Goal: Information Seeking & Learning: Learn about a topic

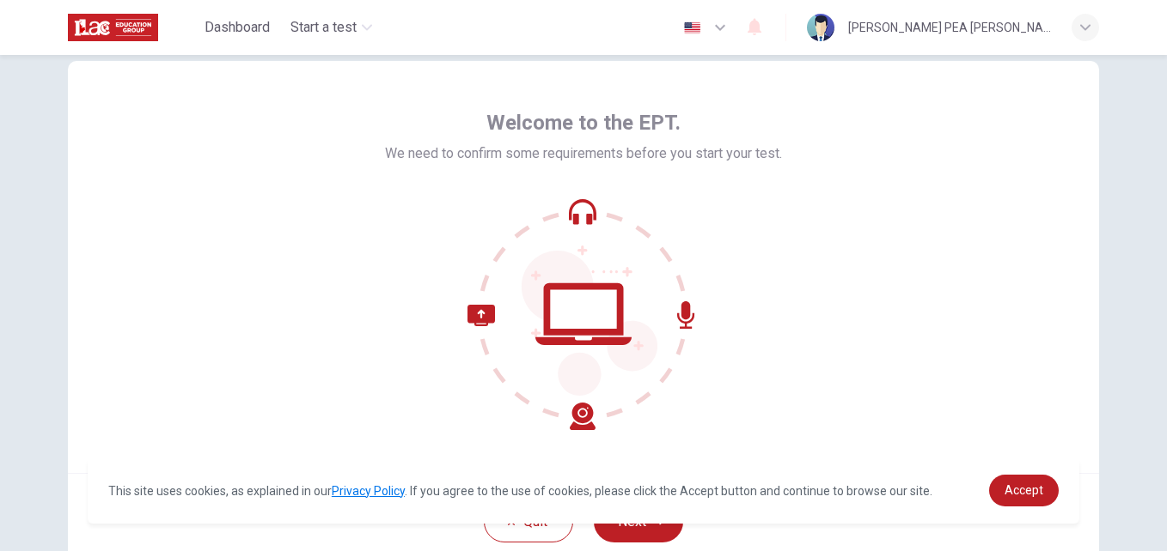
scroll to position [43, 0]
click at [958, 151] on div "Welcome to the EPT. We need to confirm some requirements before you start your …" at bounding box center [583, 266] width 1031 height 412
click at [1033, 492] on span "Accept" at bounding box center [1023, 491] width 39 height 14
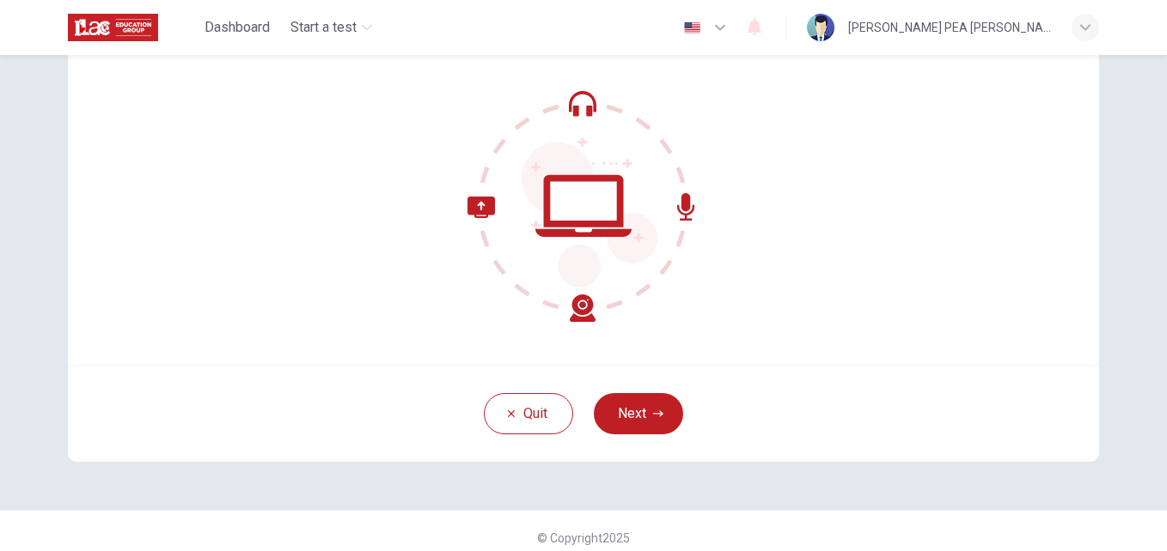
scroll to position [164, 0]
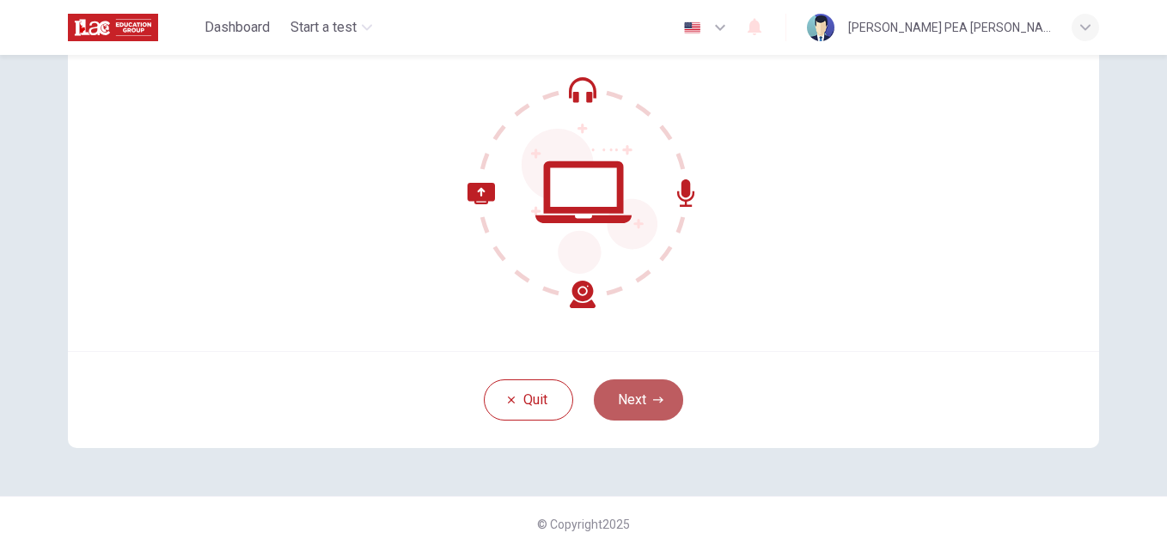
click at [662, 402] on button "Next" at bounding box center [638, 400] width 89 height 41
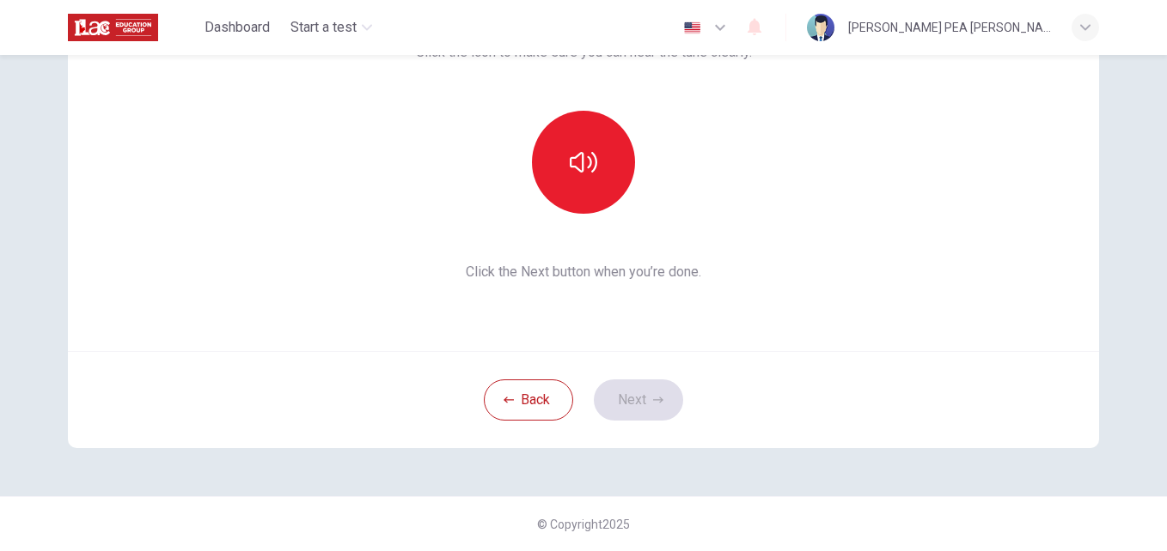
scroll to position [0, 0]
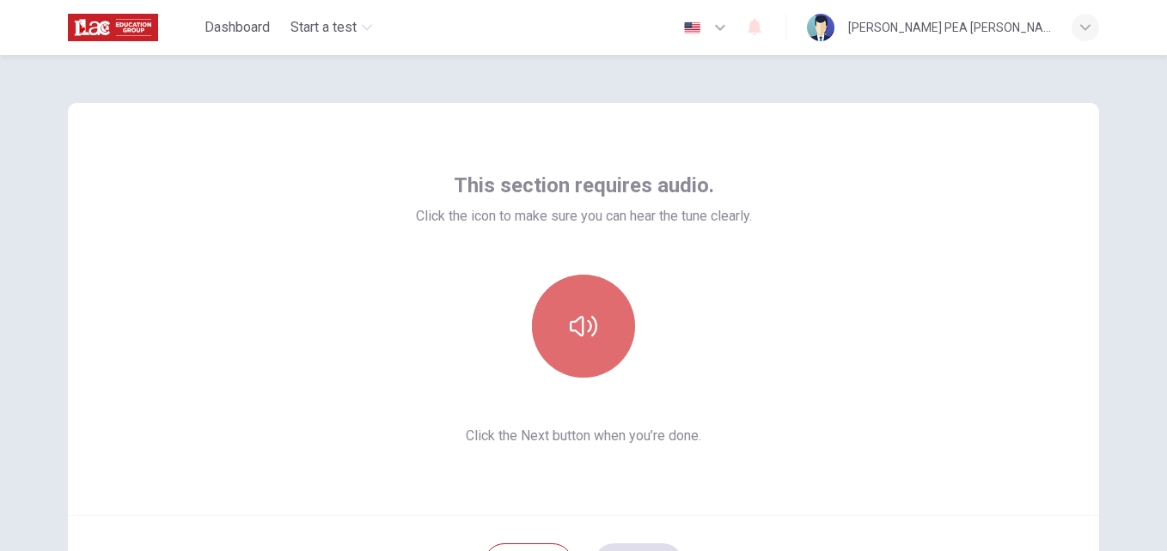
click at [589, 321] on icon "button" at bounding box center [583, 326] width 27 height 27
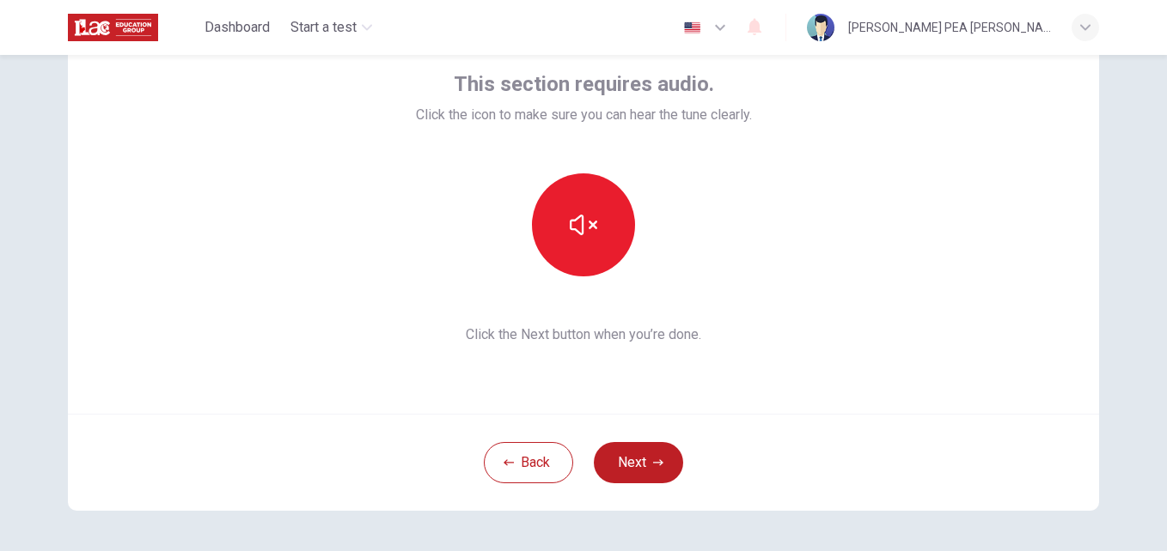
scroll to position [106, 0]
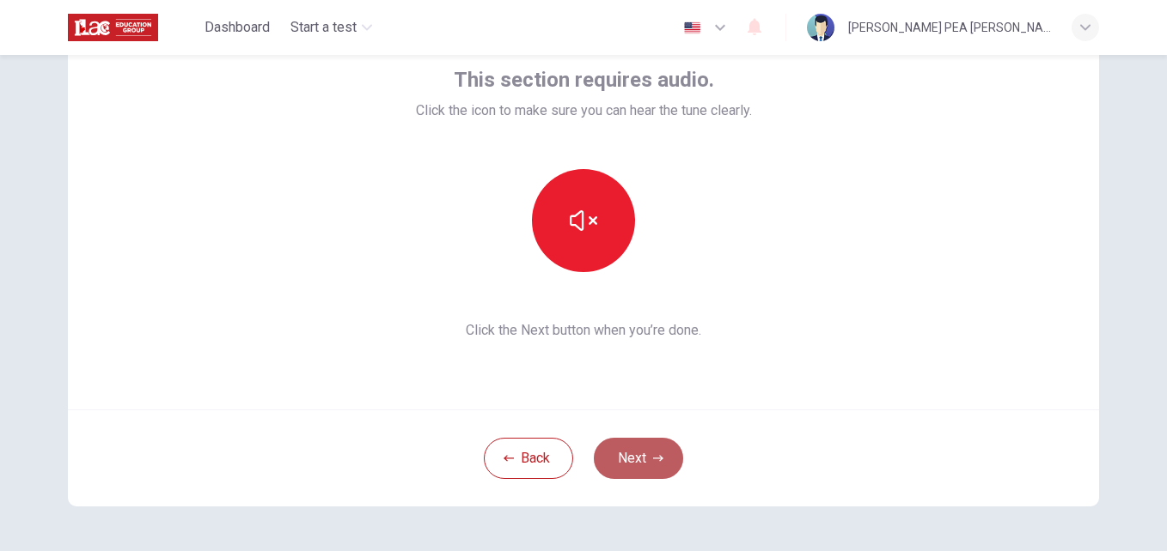
click at [634, 454] on button "Next" at bounding box center [638, 458] width 89 height 41
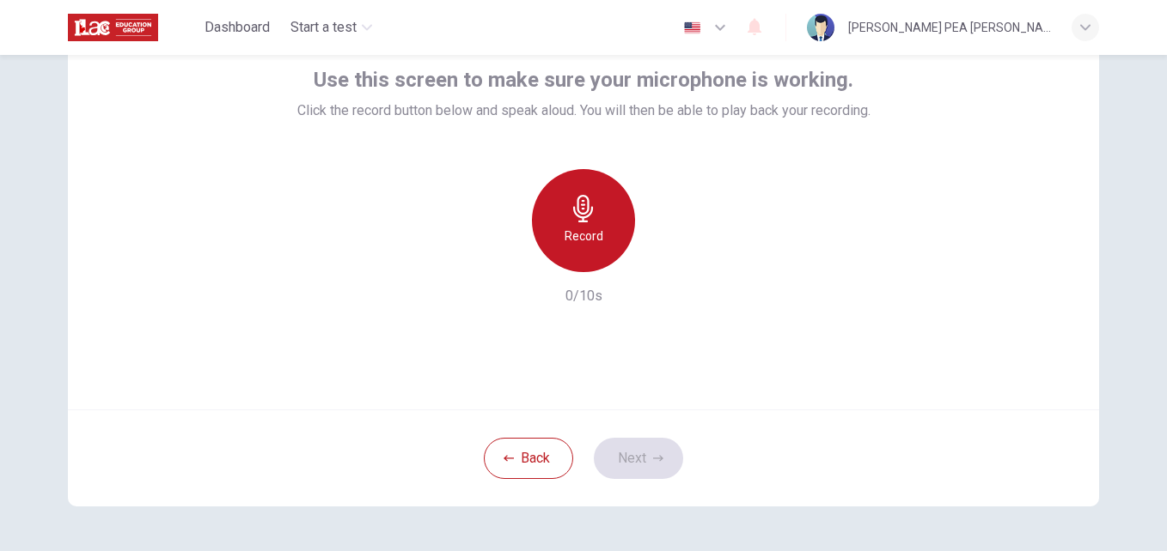
click at [560, 202] on div "Record" at bounding box center [583, 220] width 103 height 103
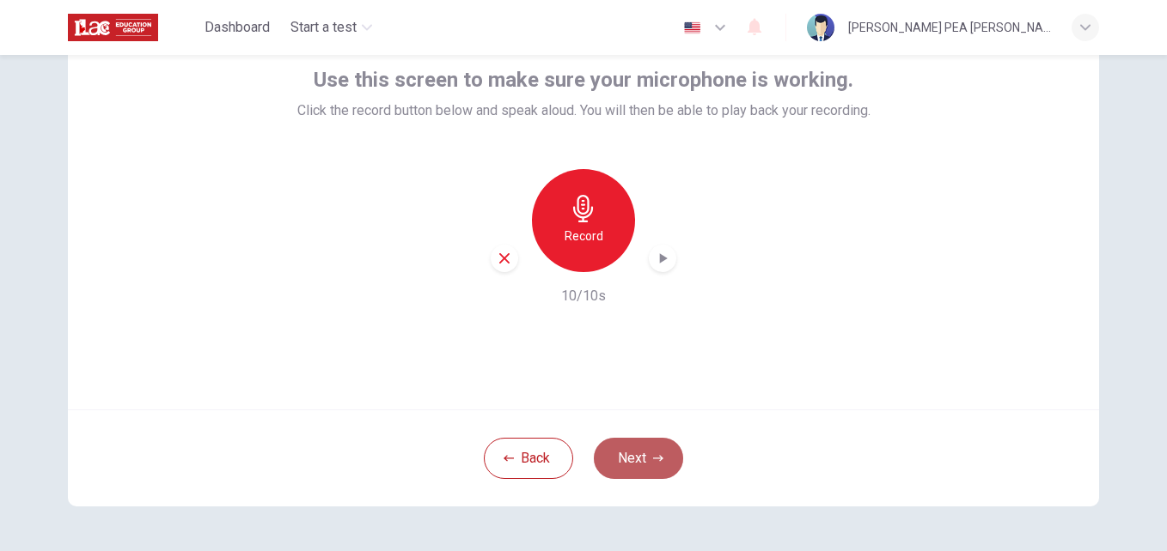
click at [633, 467] on button "Next" at bounding box center [638, 458] width 89 height 41
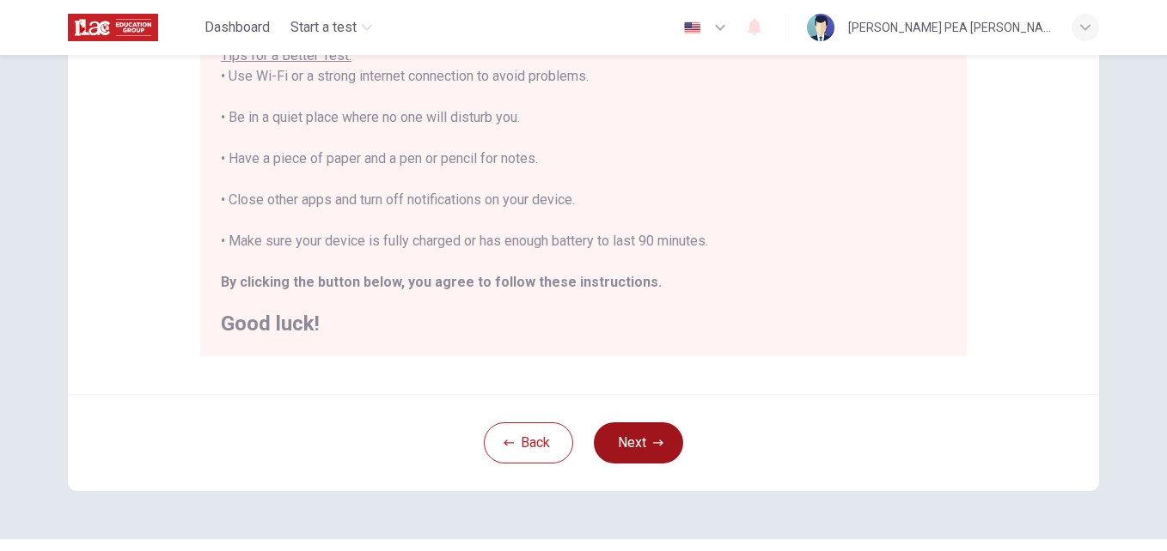
scroll to position [362, 0]
click at [641, 437] on button "Next" at bounding box center [638, 442] width 89 height 41
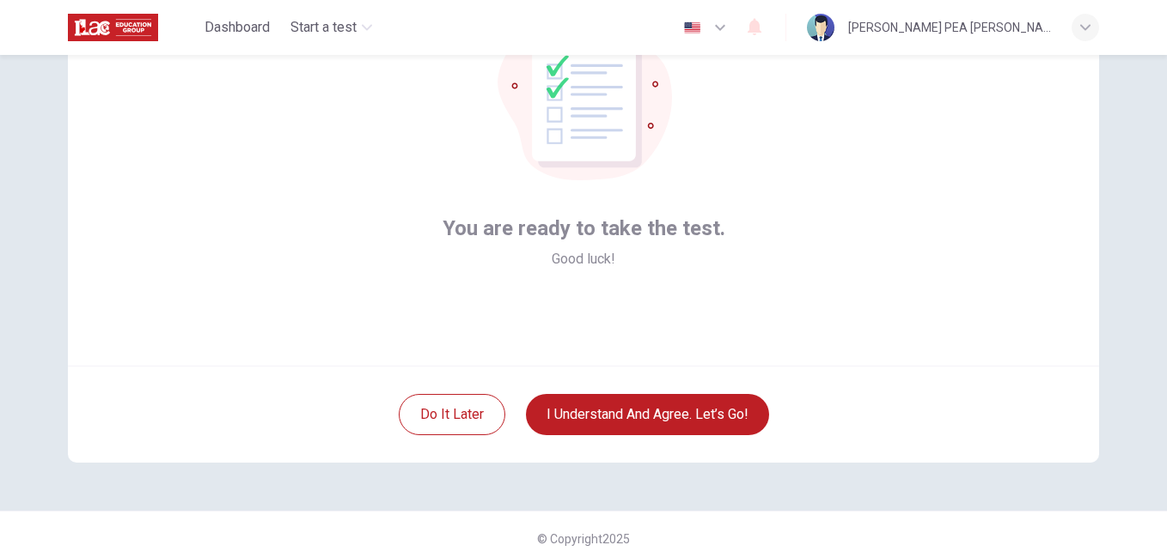
scroll to position [164, 0]
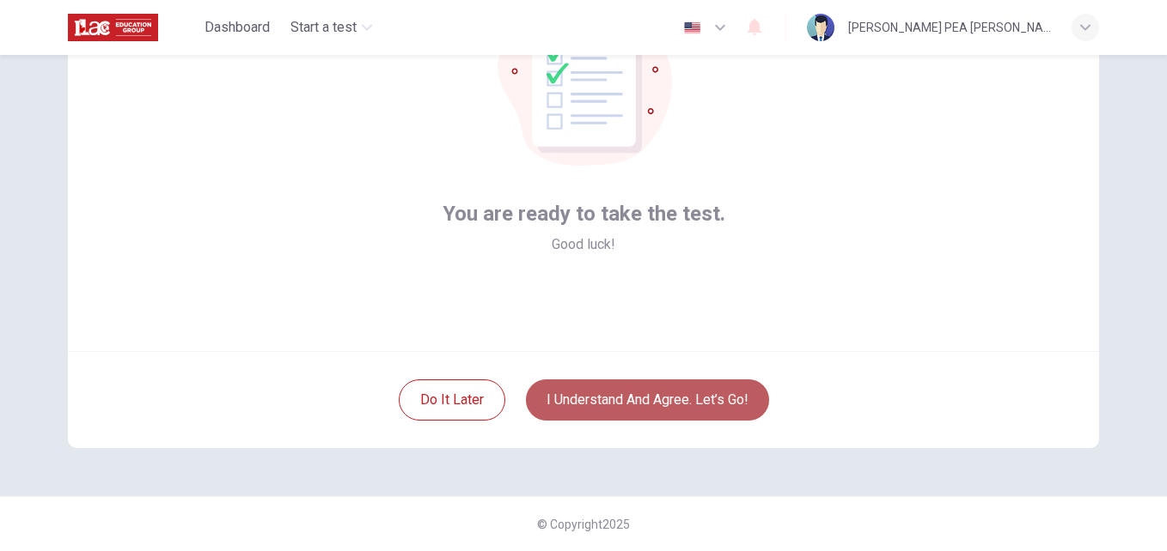
click at [652, 393] on button "I understand and agree. Let’s go!" at bounding box center [647, 400] width 243 height 41
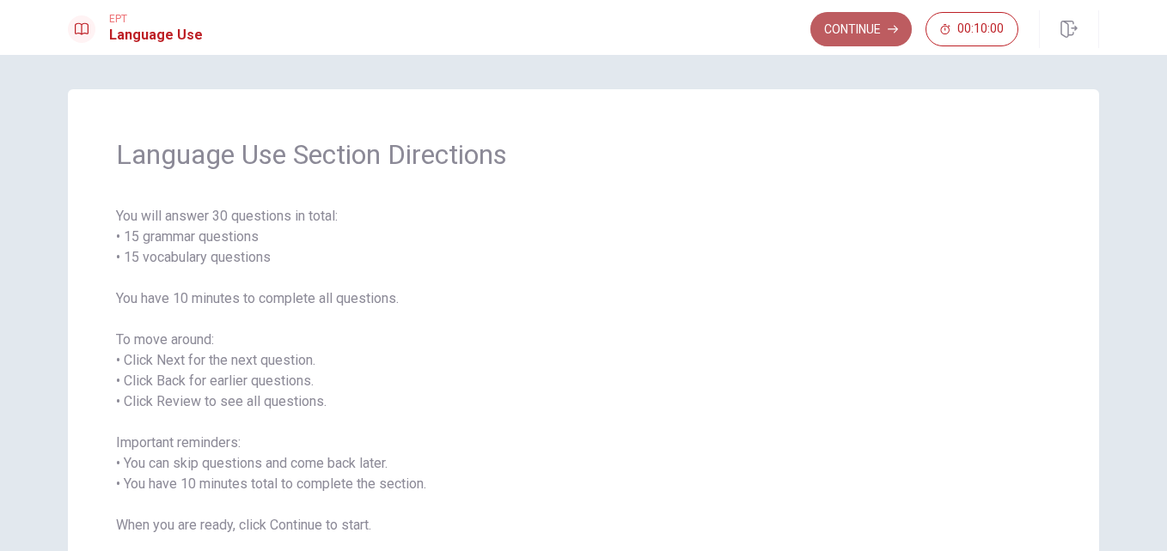
click at [843, 37] on button "Continue" at bounding box center [860, 29] width 101 height 34
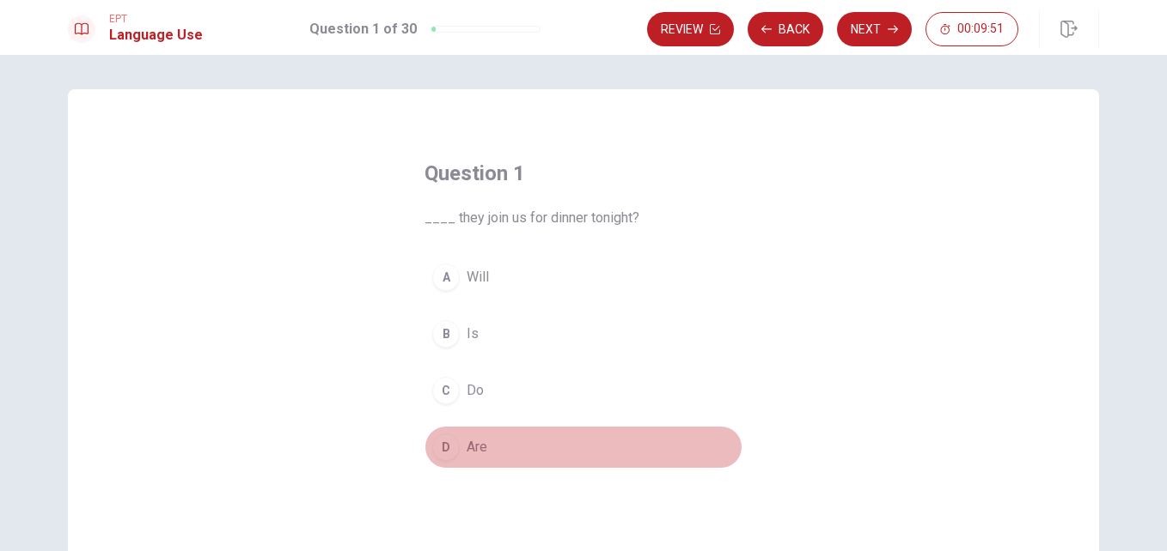
click at [444, 445] on div "D" at bounding box center [445, 447] width 27 height 27
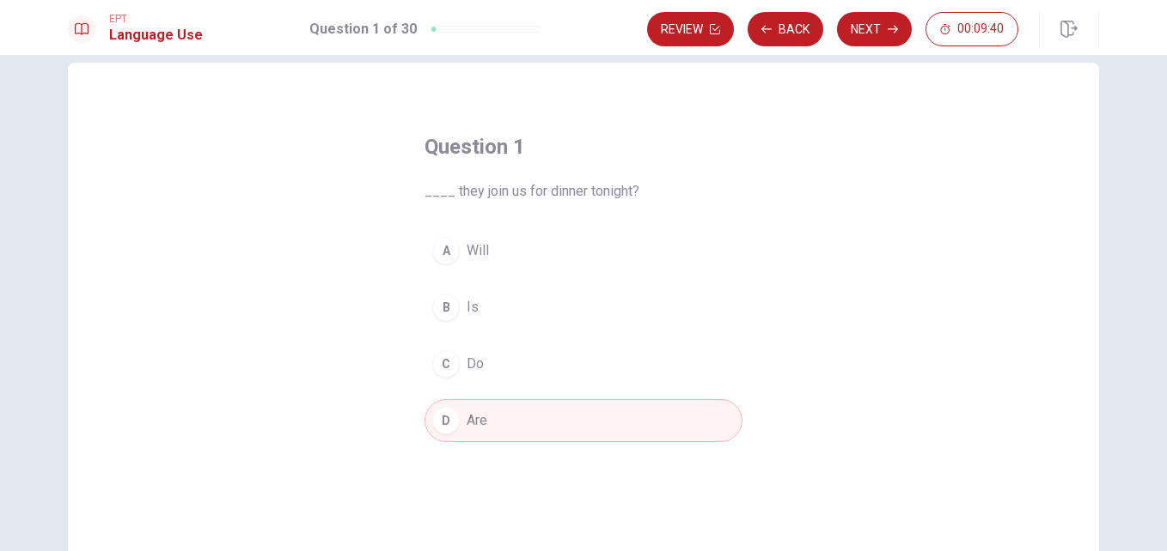
scroll to position [22, 0]
click at [869, 27] on button "Next" at bounding box center [874, 29] width 75 height 34
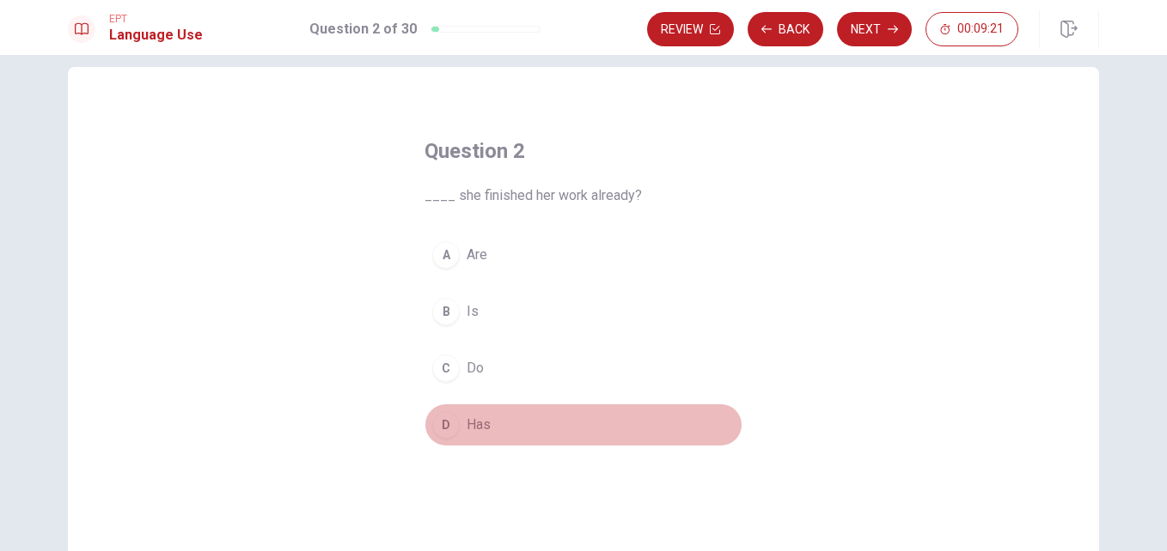
click at [452, 430] on div "D" at bounding box center [445, 424] width 27 height 27
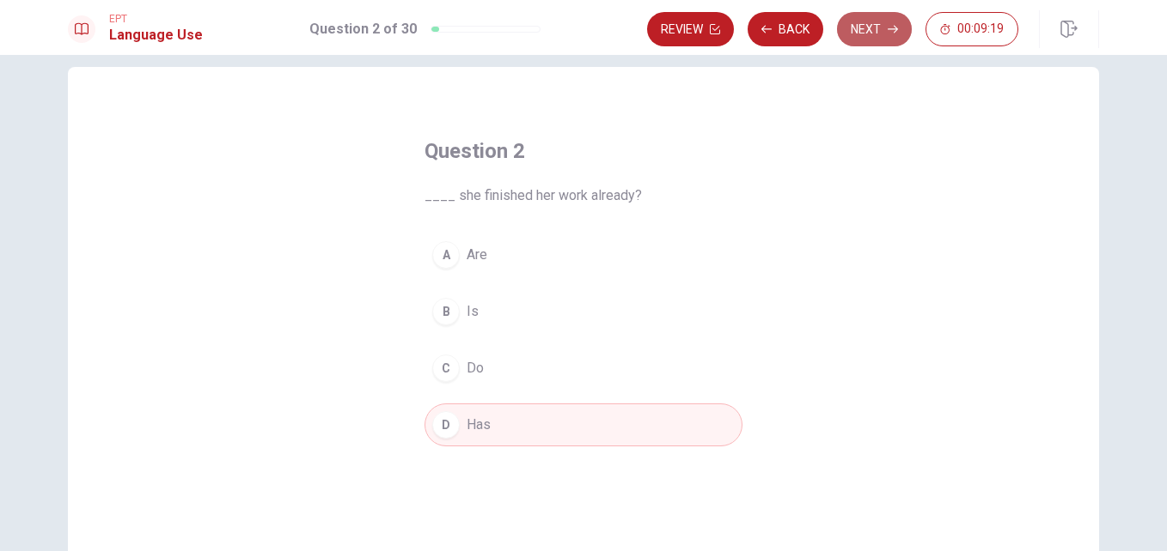
click at [870, 29] on button "Next" at bounding box center [874, 29] width 75 height 34
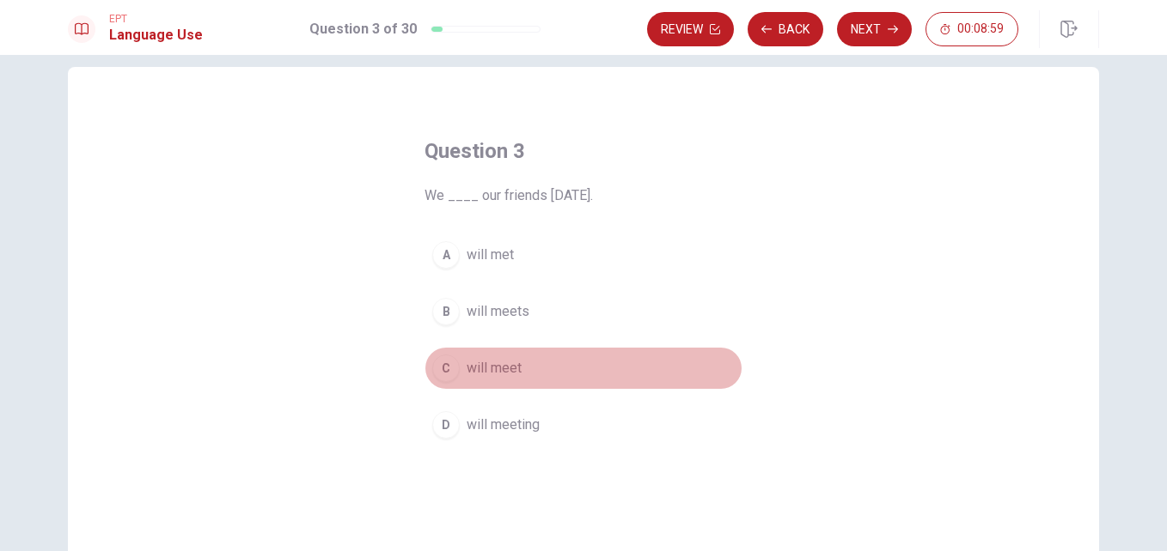
click at [448, 372] on div "C" at bounding box center [445, 368] width 27 height 27
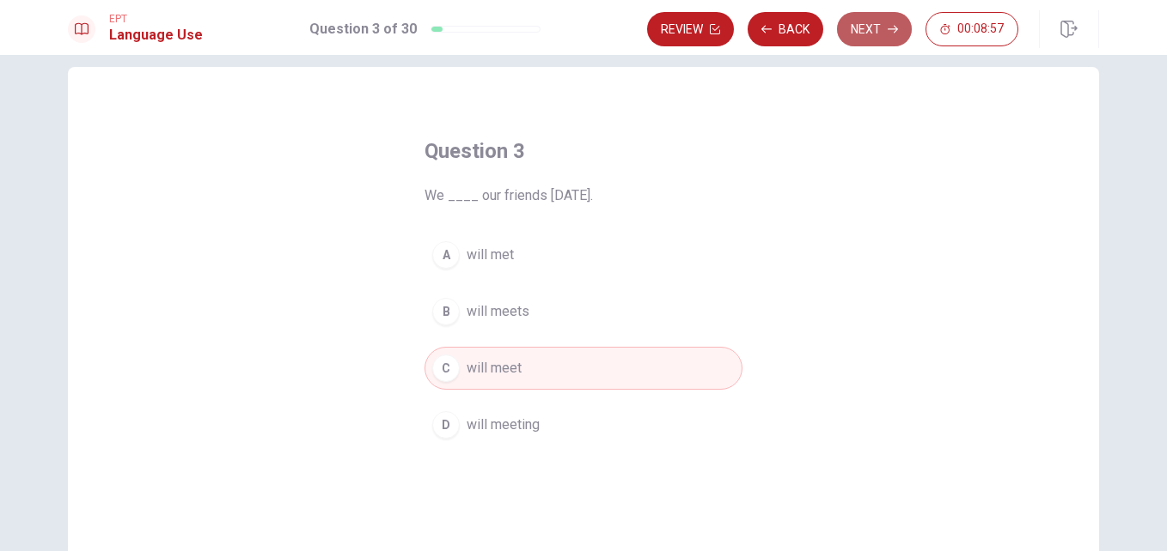
click at [870, 27] on button "Next" at bounding box center [874, 29] width 75 height 34
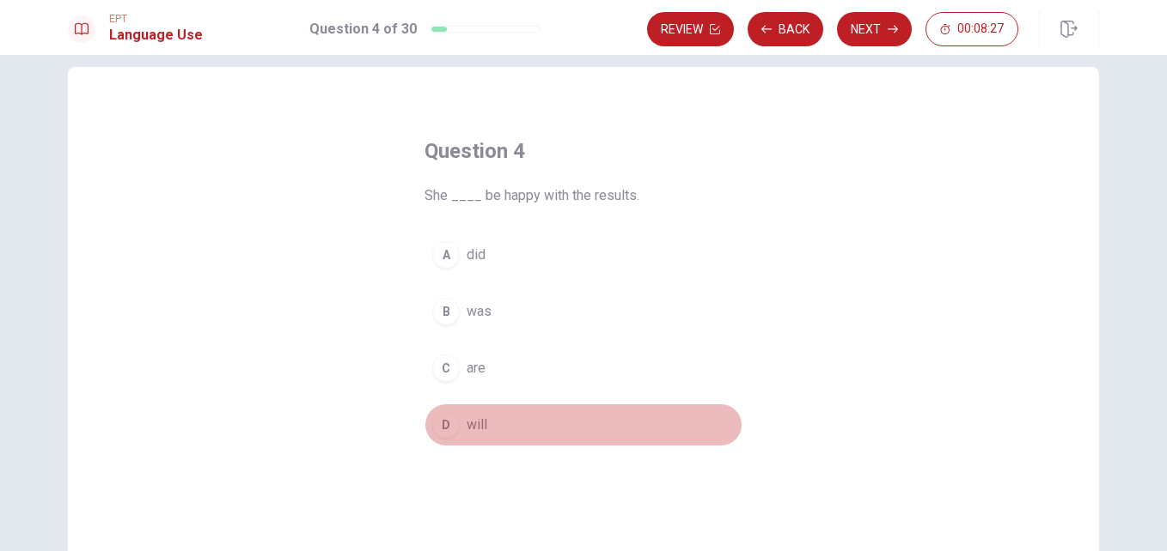
click at [438, 417] on div "D" at bounding box center [445, 424] width 27 height 27
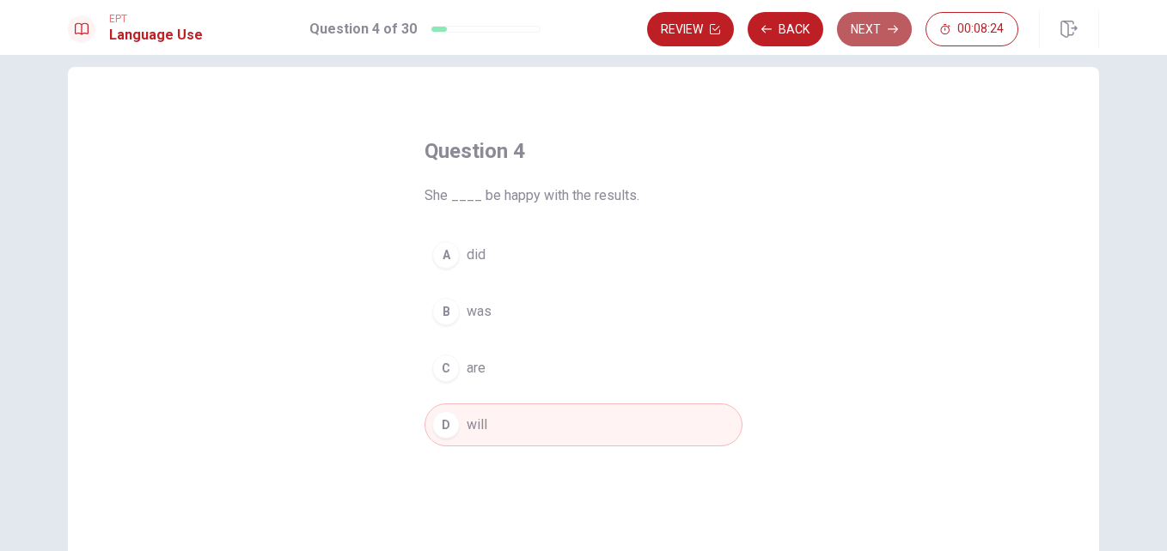
click at [874, 31] on button "Next" at bounding box center [874, 29] width 75 height 34
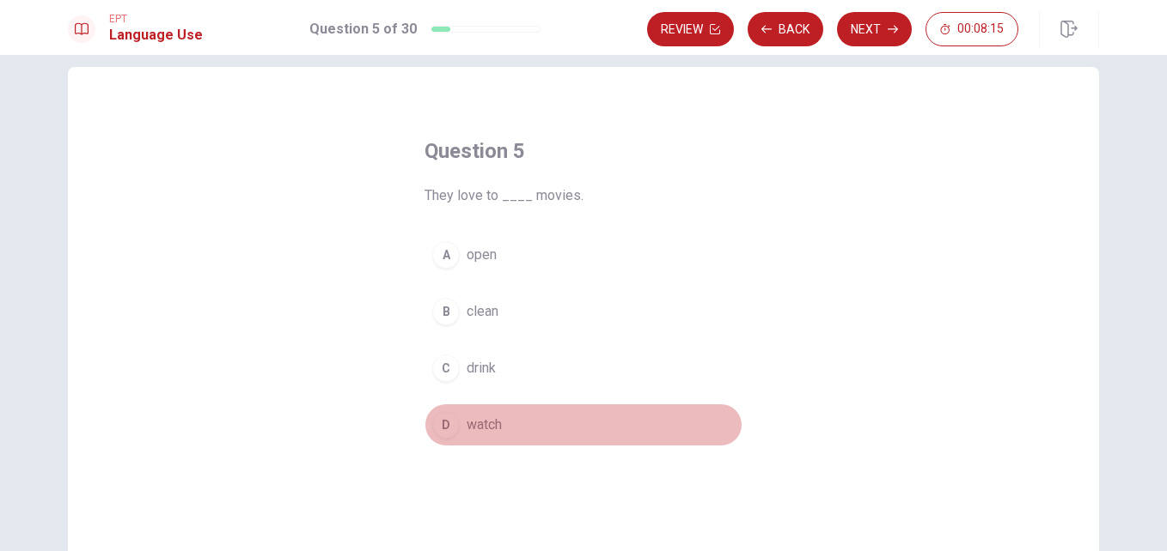
click at [440, 428] on div "D" at bounding box center [445, 424] width 27 height 27
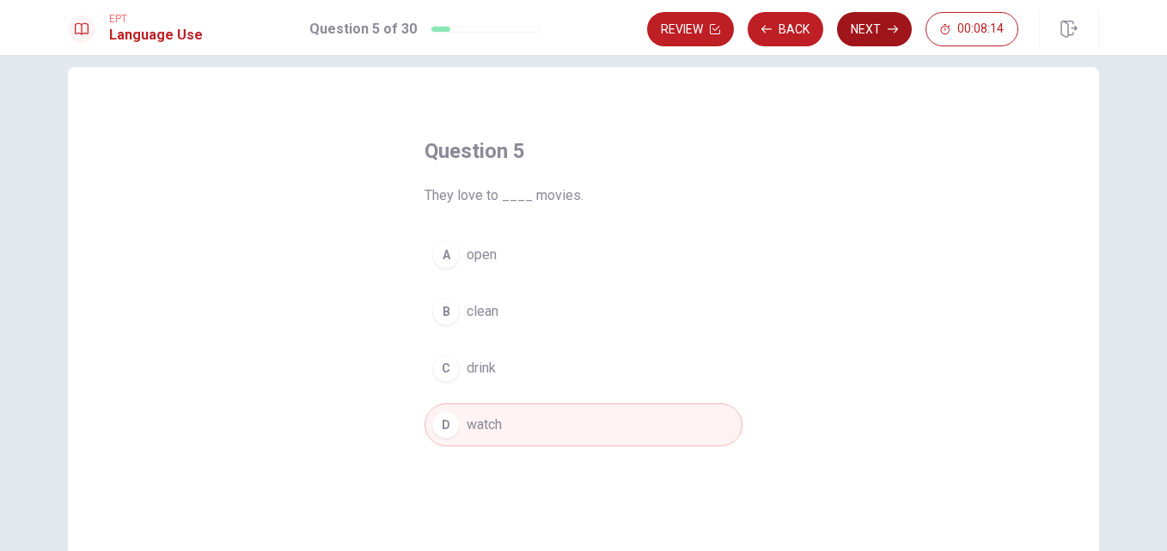
click at [879, 25] on button "Next" at bounding box center [874, 29] width 75 height 34
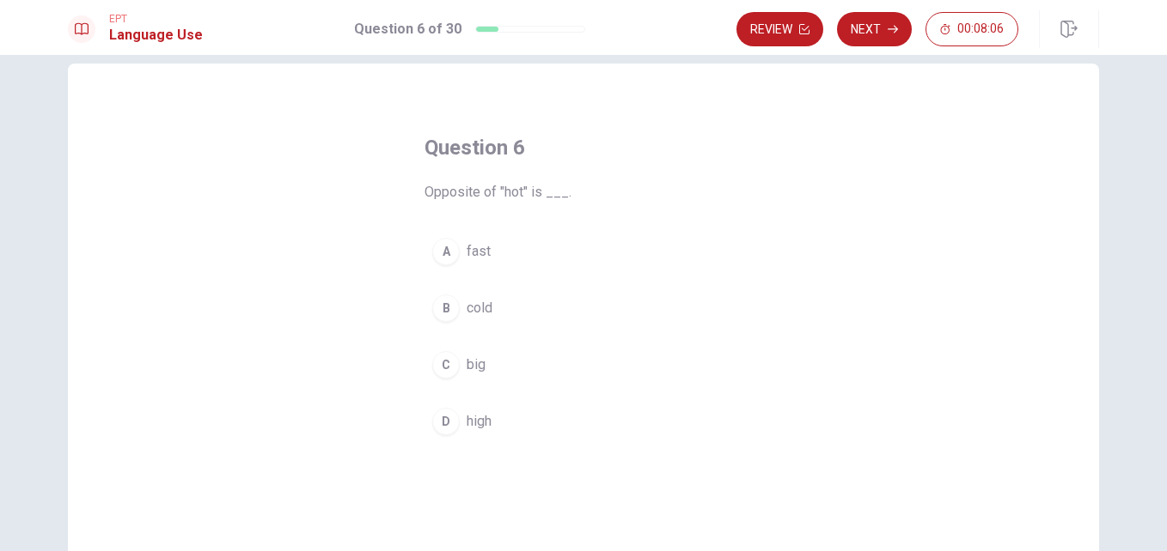
scroll to position [28, 0]
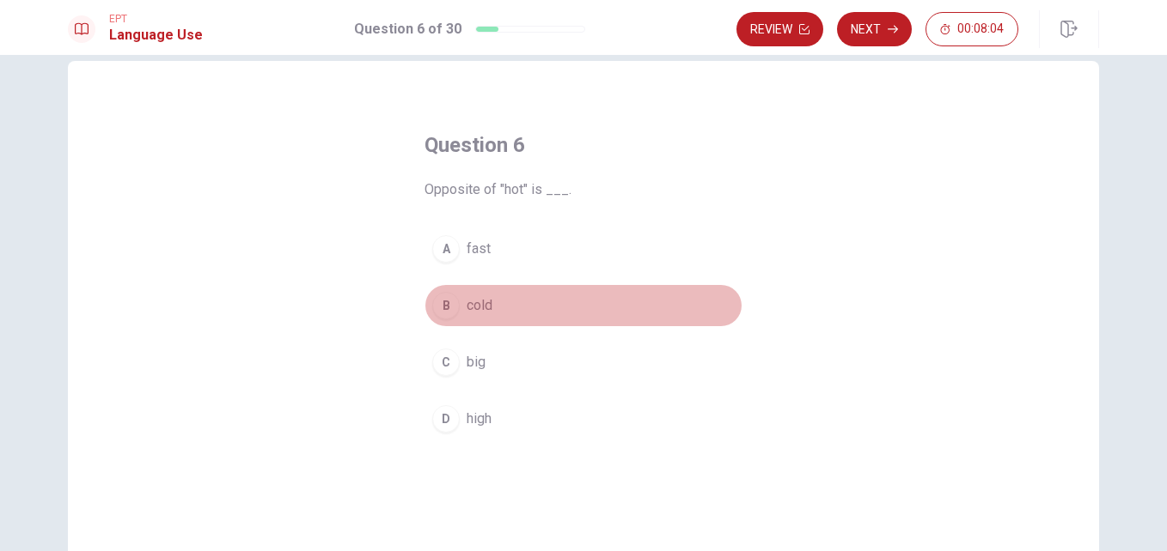
click at [448, 304] on div "B" at bounding box center [445, 305] width 27 height 27
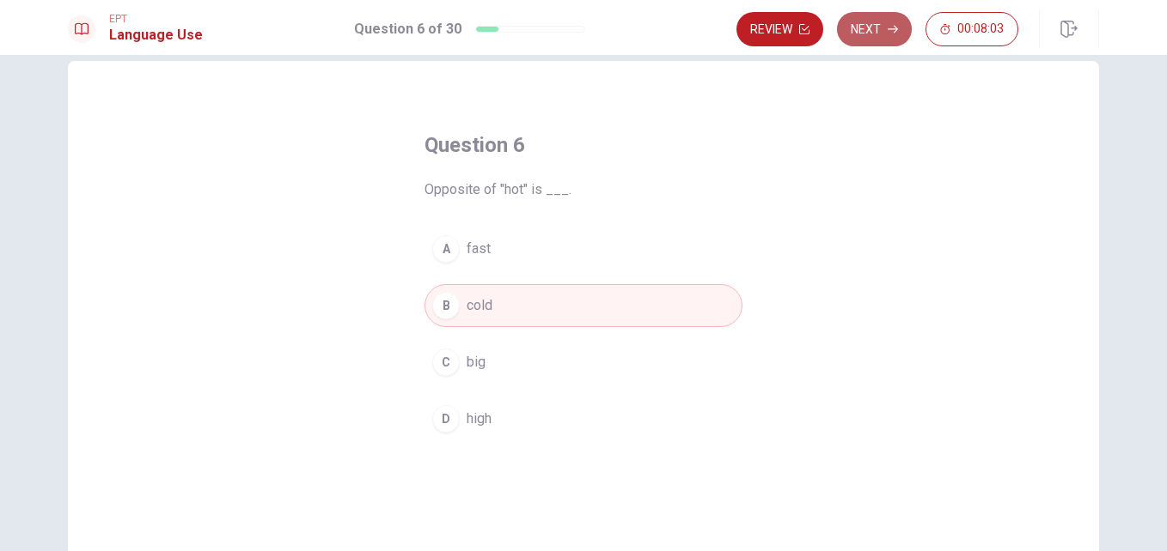
click at [884, 28] on button "Next" at bounding box center [874, 29] width 75 height 34
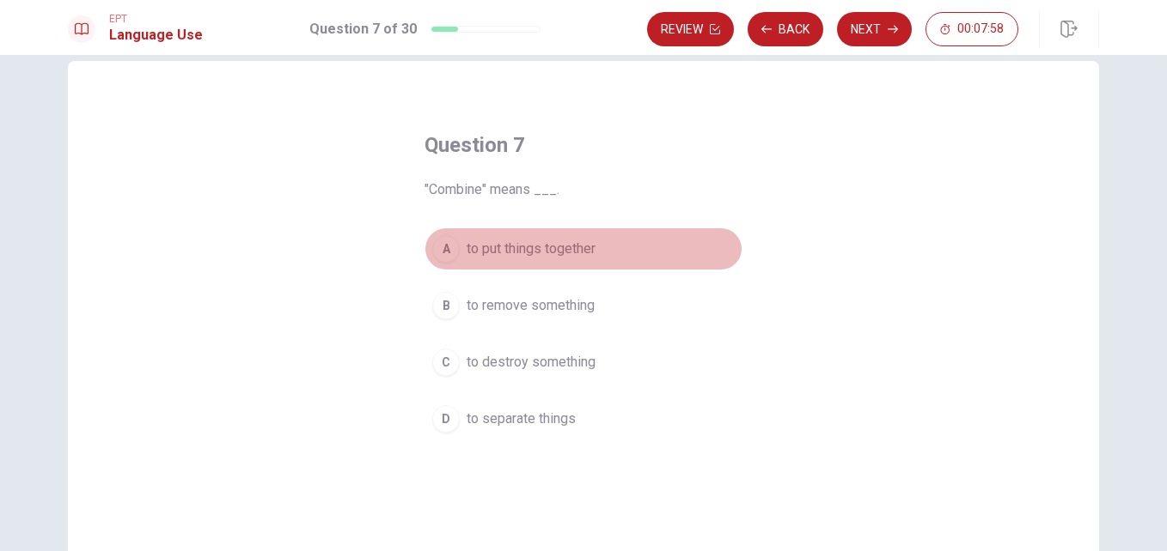
click at [581, 253] on span "to put things together" at bounding box center [530, 249] width 129 height 21
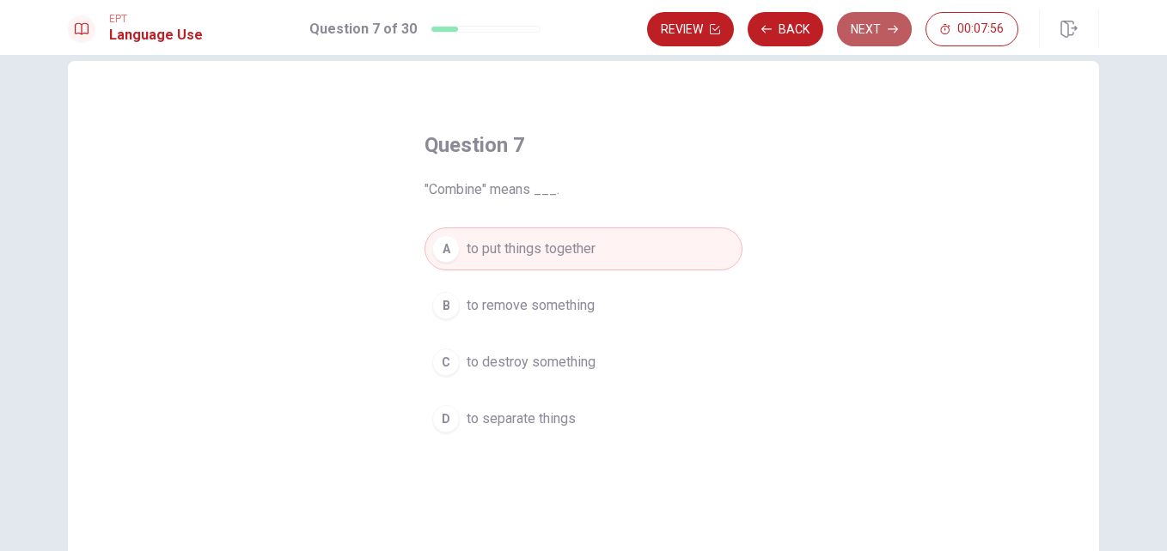
click at [870, 21] on button "Next" at bounding box center [874, 29] width 75 height 34
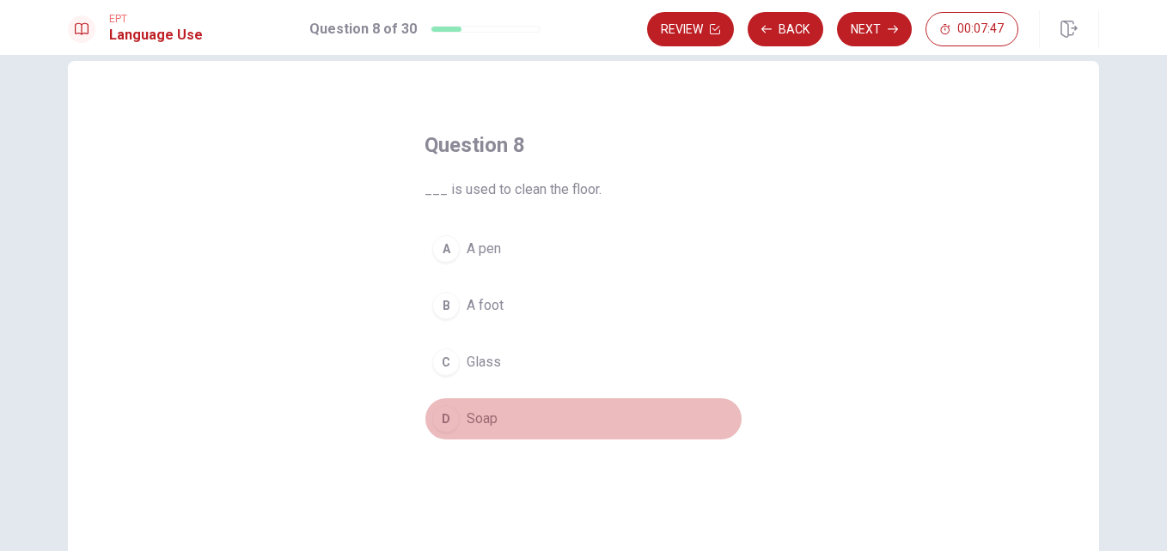
click at [452, 418] on div "D" at bounding box center [445, 418] width 27 height 27
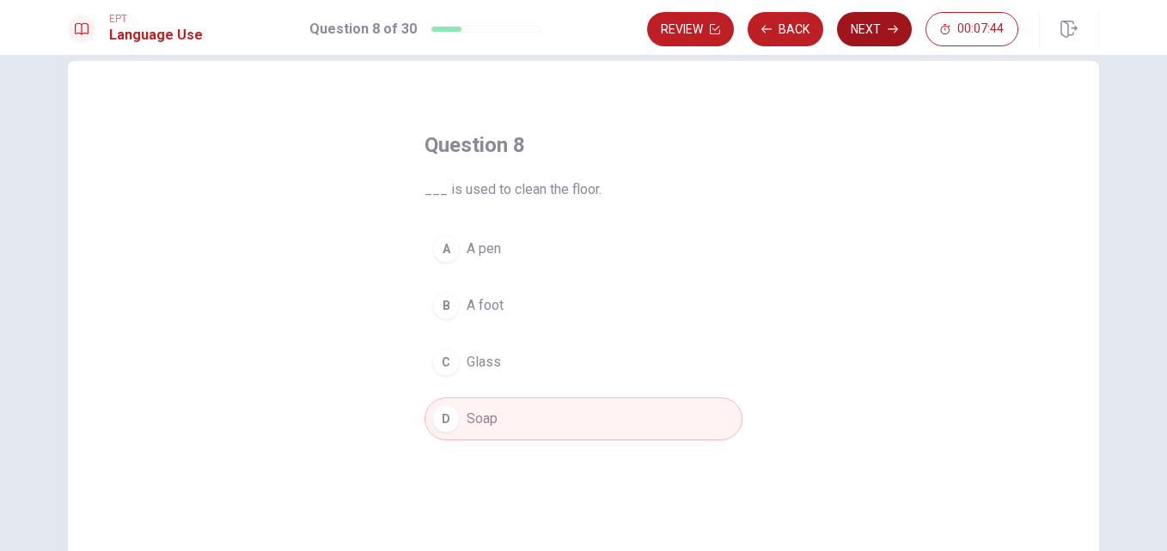
click at [871, 28] on button "Next" at bounding box center [874, 29] width 75 height 34
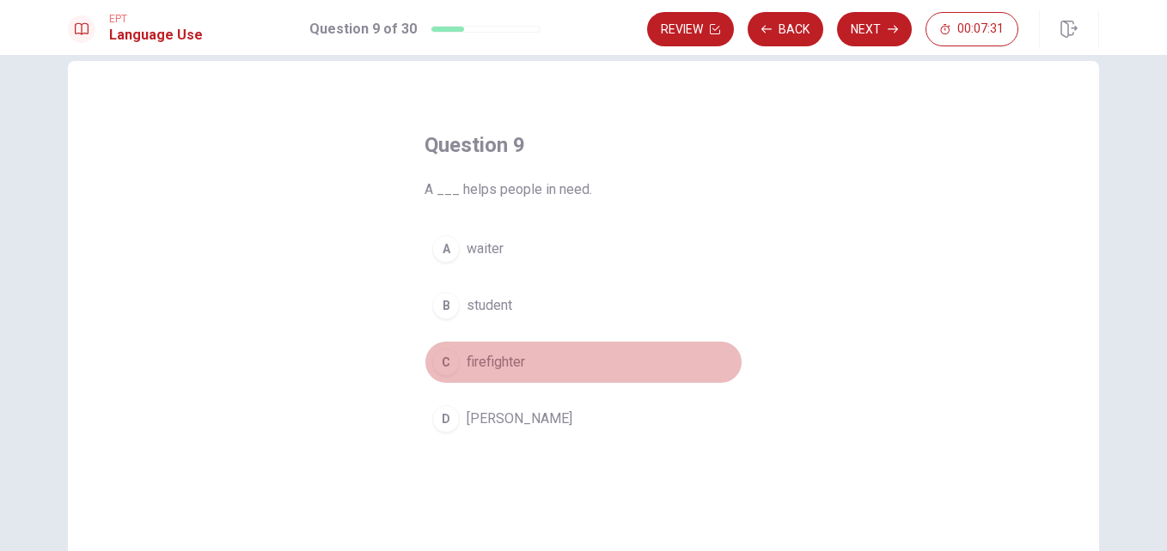
click at [493, 367] on span "firefighter" at bounding box center [495, 362] width 58 height 21
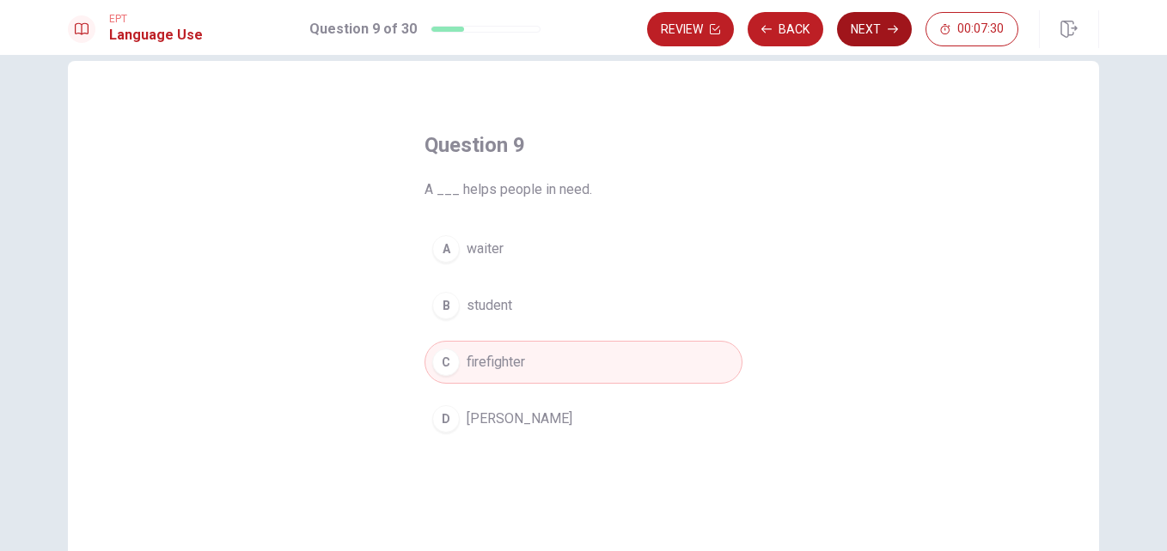
click at [857, 37] on button "Next" at bounding box center [874, 29] width 75 height 34
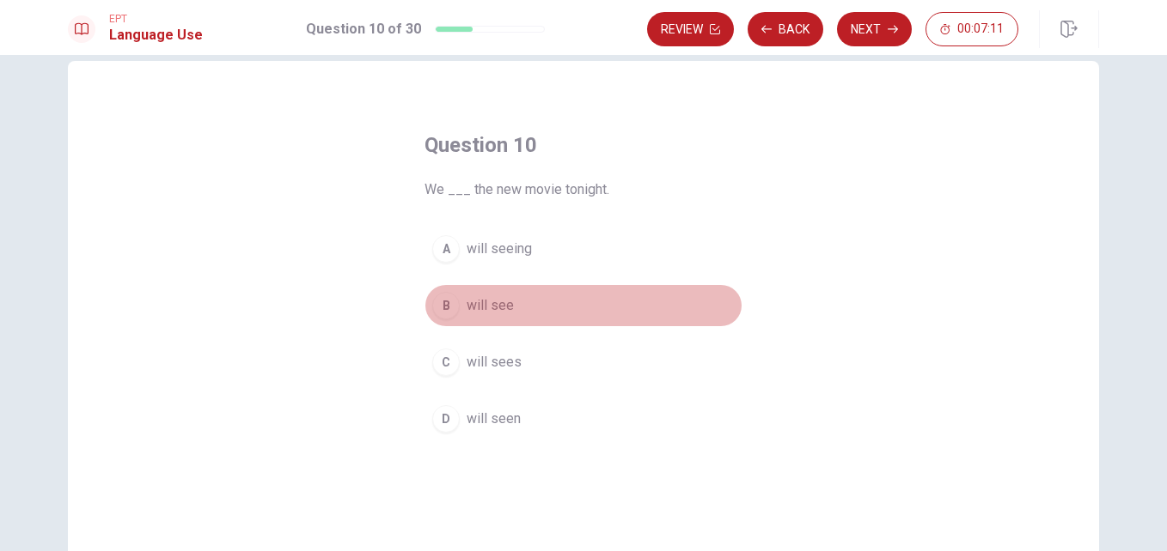
click at [476, 304] on span "will see" at bounding box center [489, 305] width 47 height 21
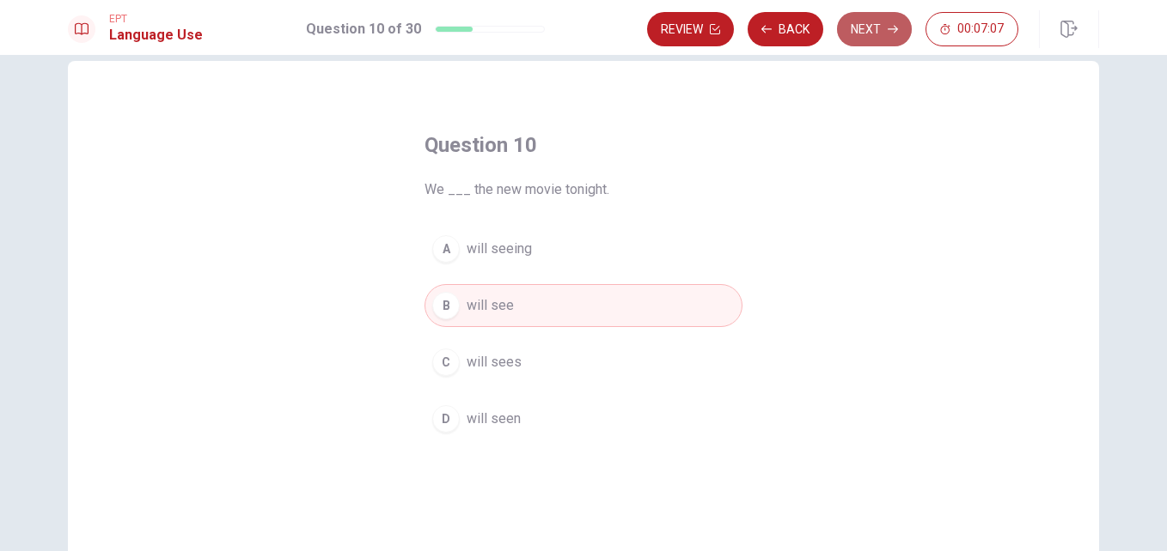
click at [875, 28] on button "Next" at bounding box center [874, 29] width 75 height 34
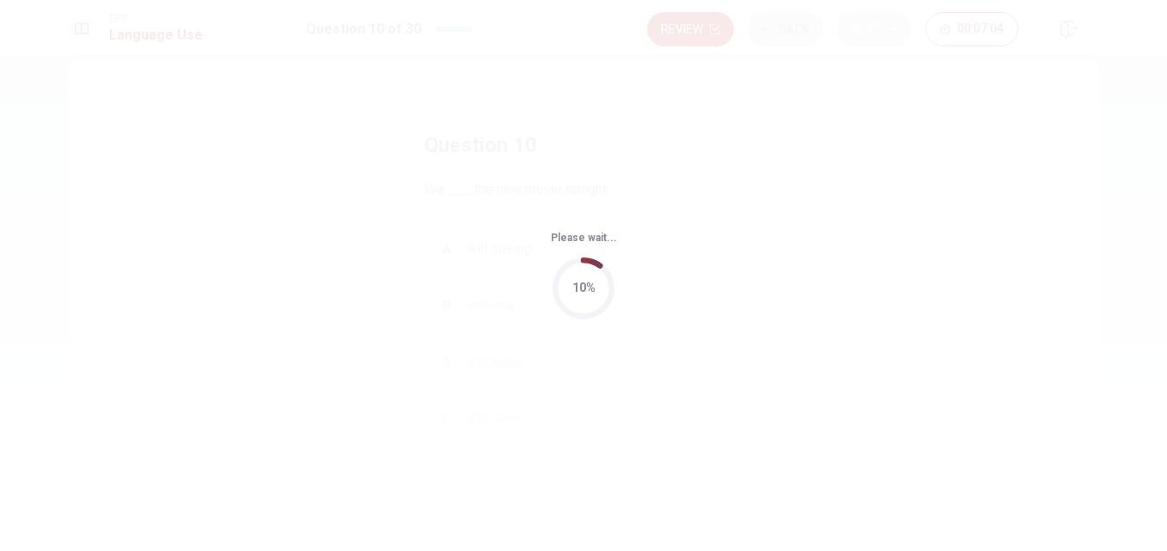
scroll to position [0, 0]
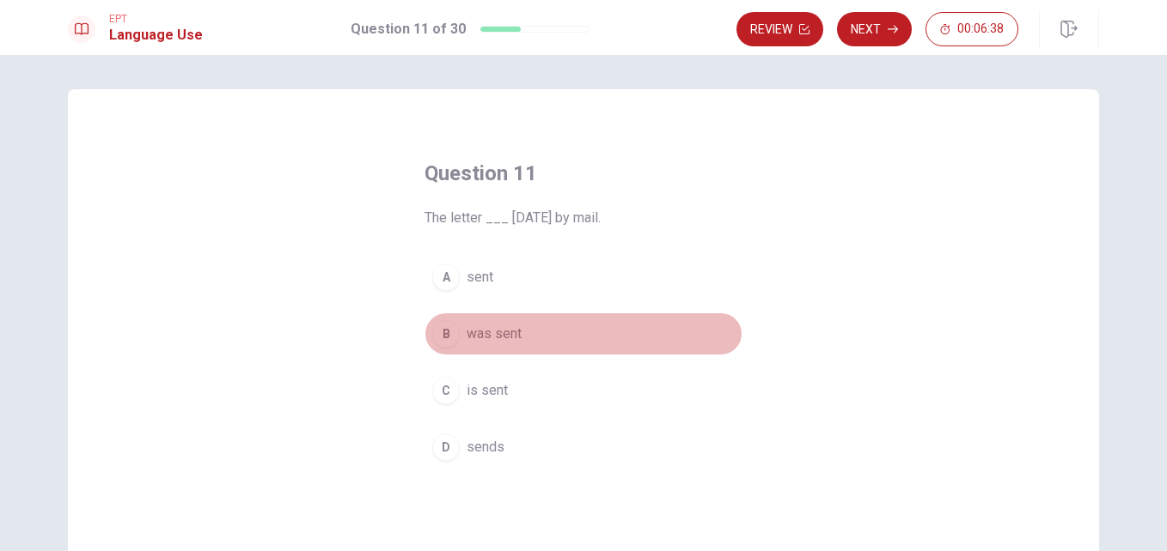
click at [466, 337] on span "was sent" at bounding box center [493, 334] width 55 height 21
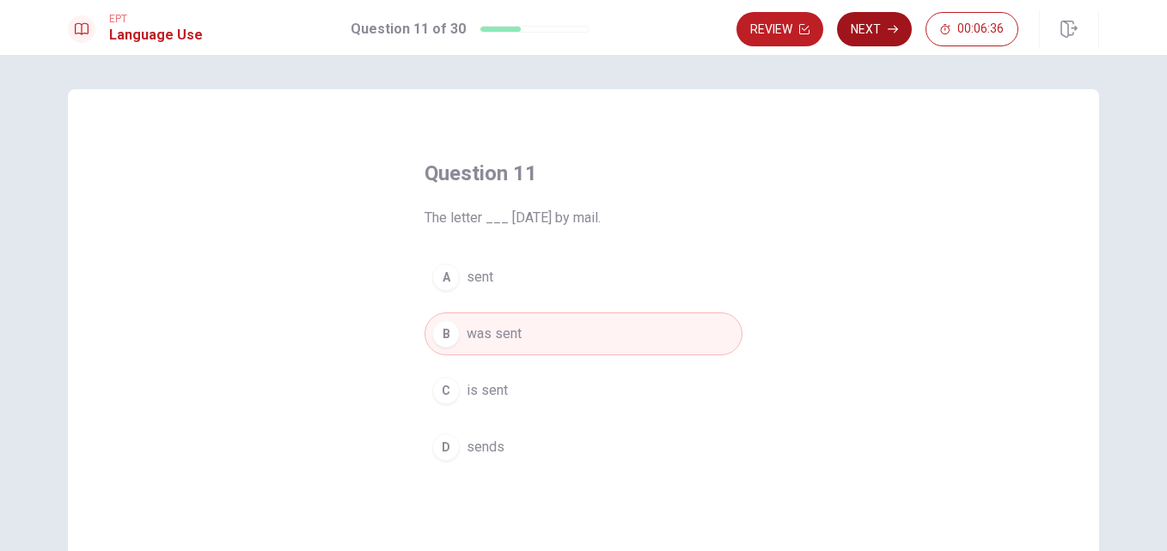
click at [872, 15] on button "Next" at bounding box center [874, 29] width 75 height 34
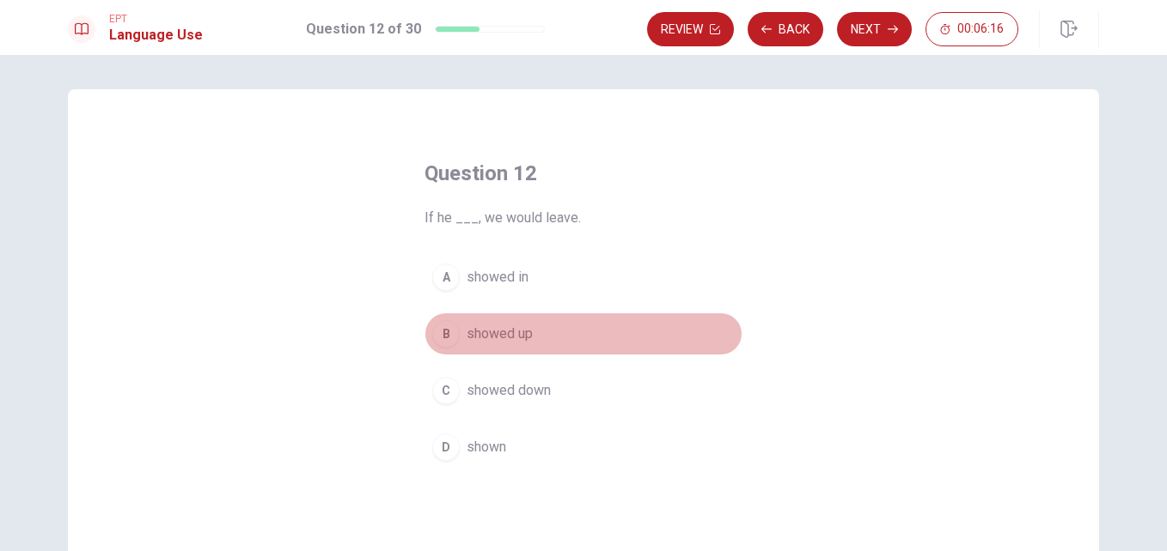
click at [513, 329] on span "showed up" at bounding box center [499, 334] width 66 height 21
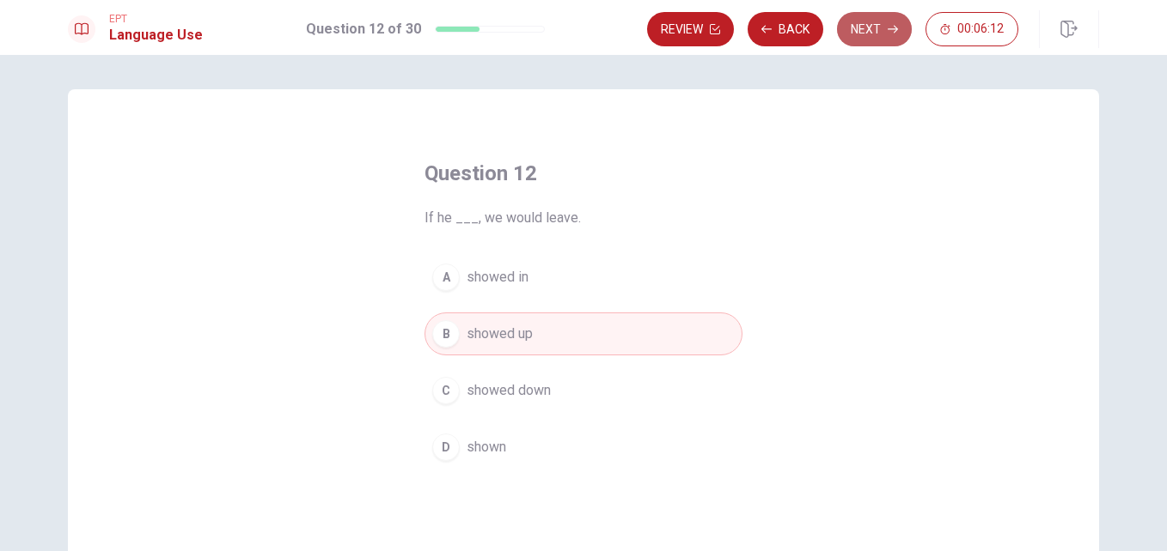
click at [863, 33] on button "Next" at bounding box center [874, 29] width 75 height 34
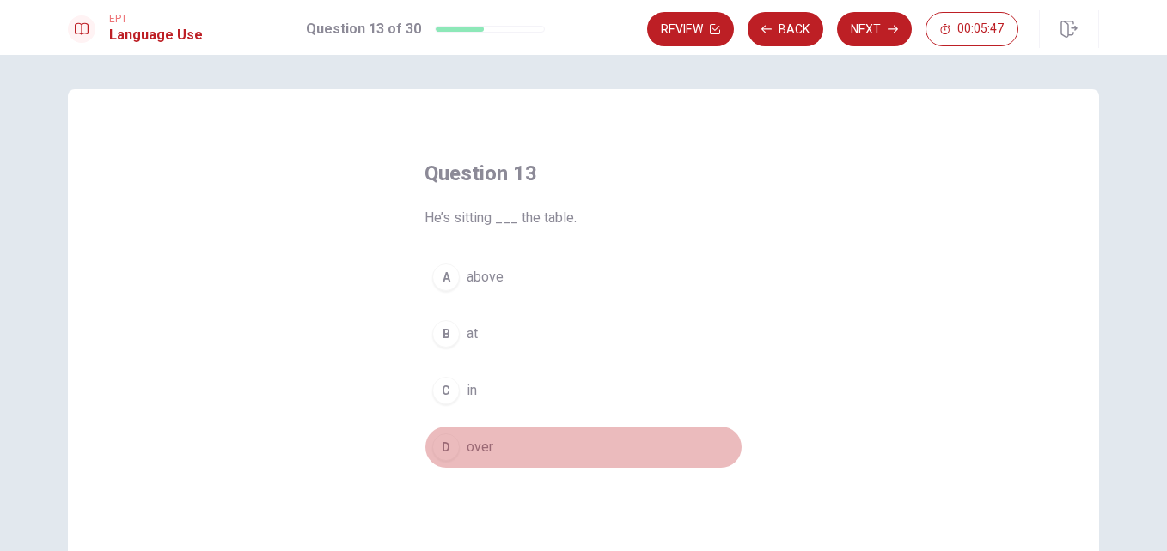
click at [448, 442] on div "D" at bounding box center [445, 447] width 27 height 27
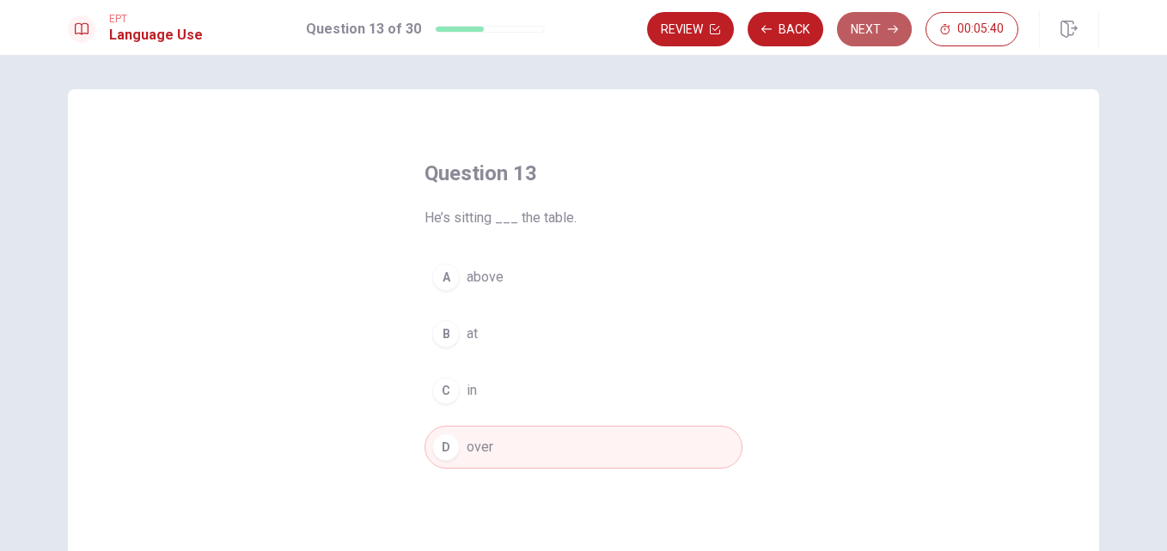
click at [880, 37] on button "Next" at bounding box center [874, 29] width 75 height 34
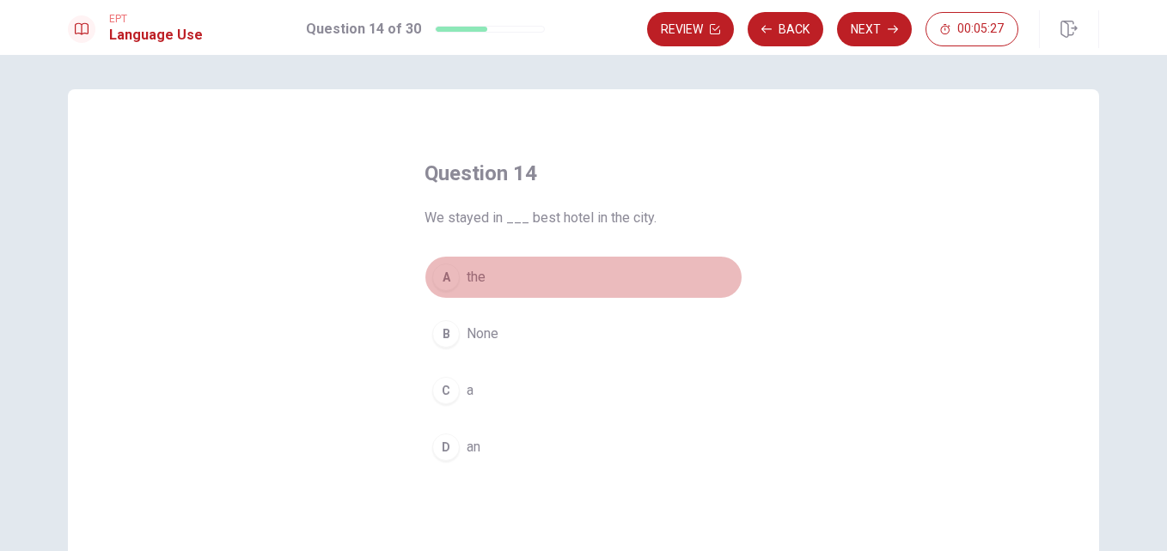
click at [455, 275] on button "A the" at bounding box center [583, 277] width 318 height 43
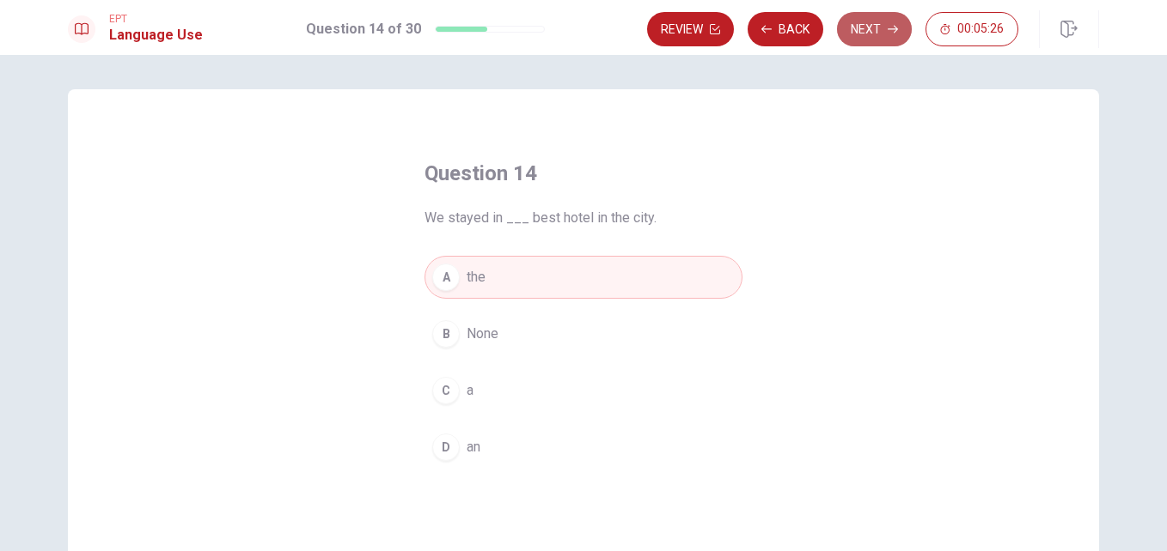
click at [874, 30] on button "Next" at bounding box center [874, 29] width 75 height 34
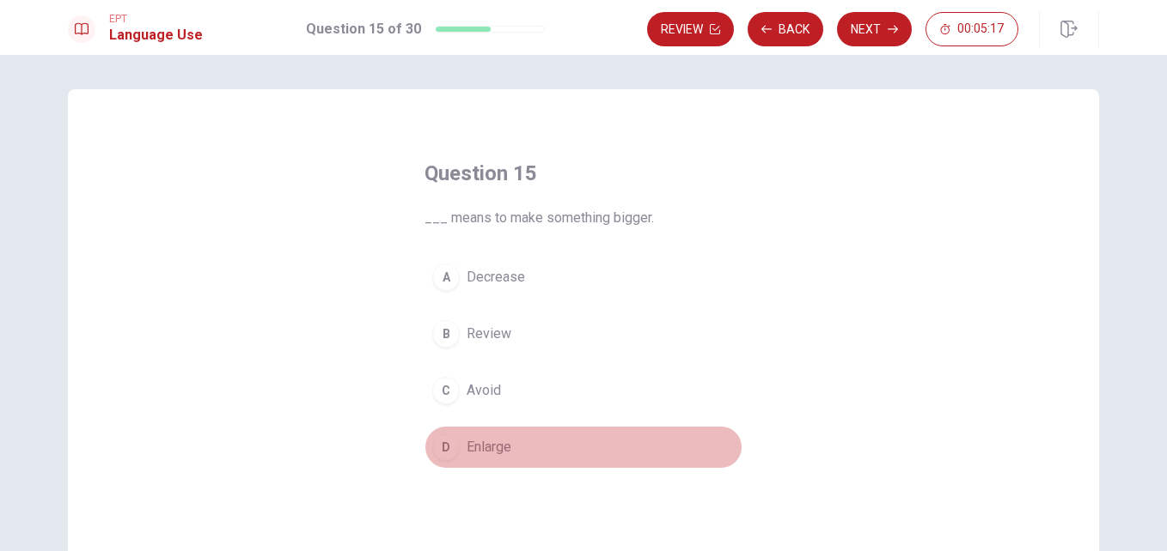
click at [458, 448] on button "D Enlarge" at bounding box center [583, 447] width 318 height 43
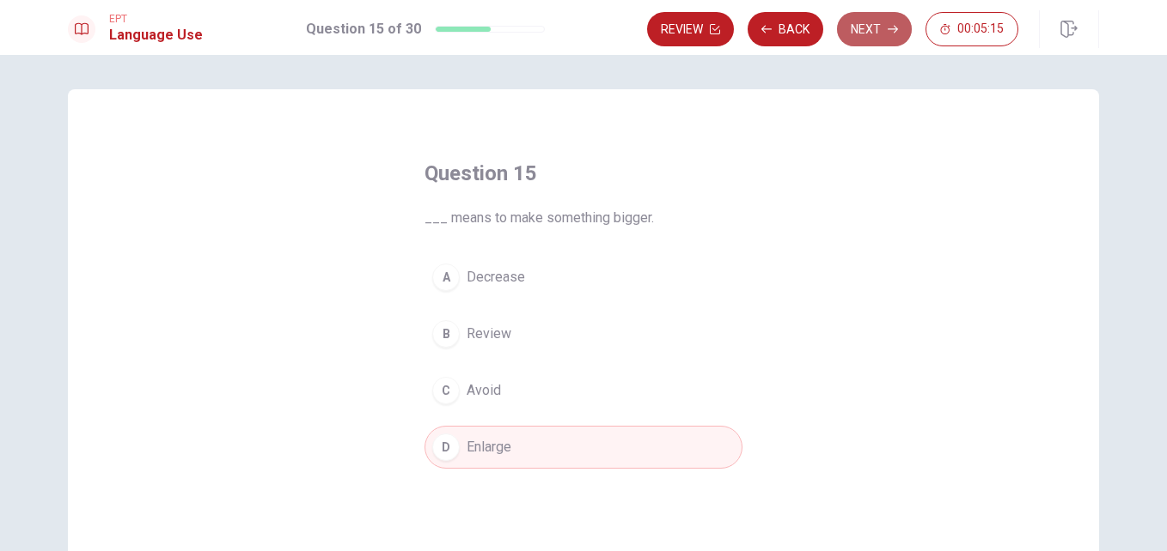
click at [875, 19] on button "Next" at bounding box center [874, 29] width 75 height 34
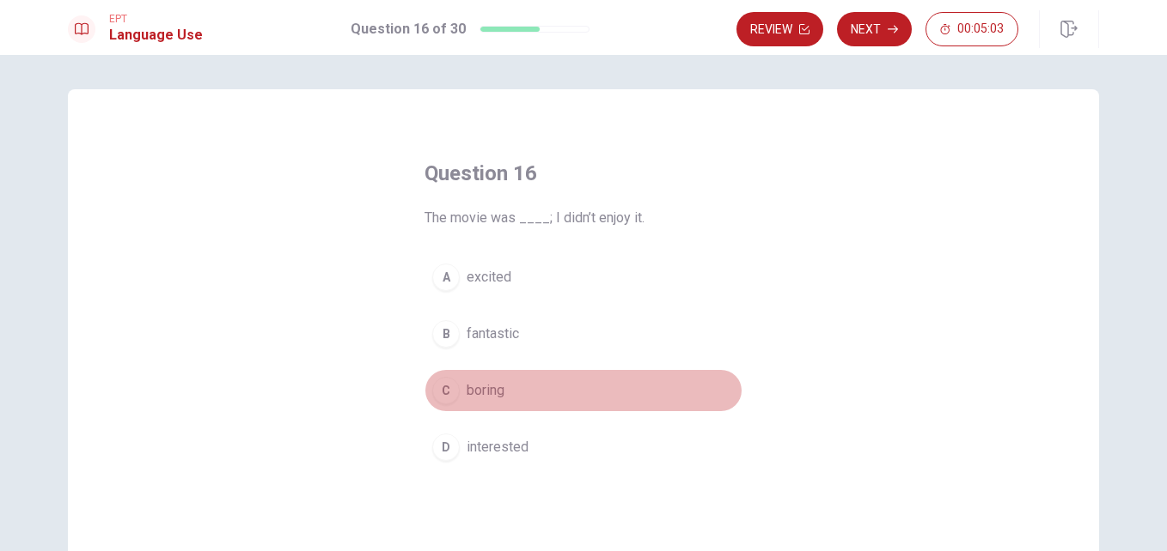
click at [481, 400] on span "boring" at bounding box center [485, 391] width 38 height 21
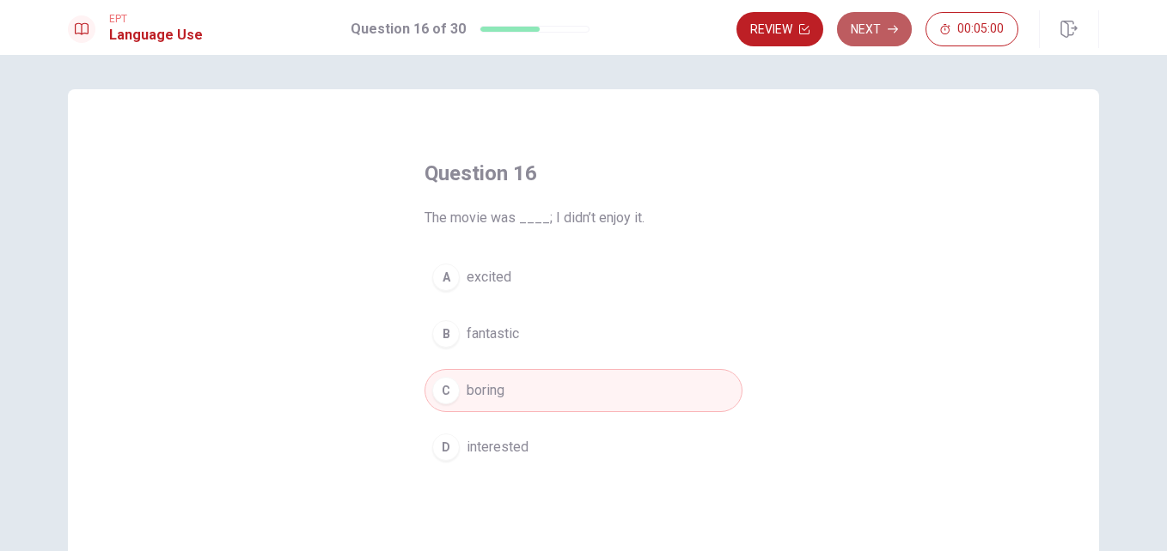
click at [866, 26] on button "Next" at bounding box center [874, 29] width 75 height 34
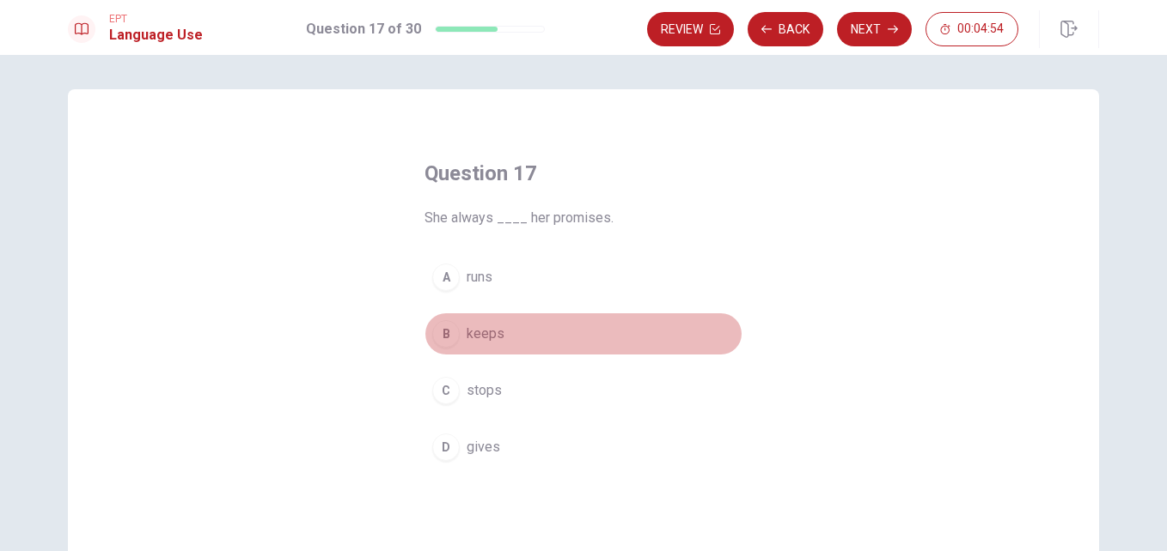
click at [480, 337] on span "keeps" at bounding box center [485, 334] width 38 height 21
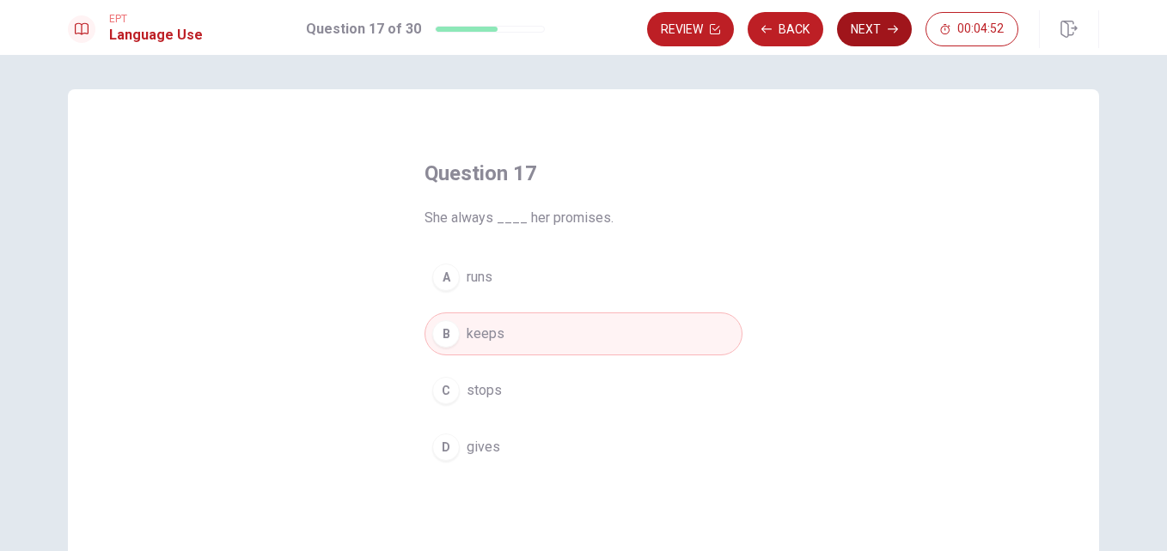
click at [856, 34] on button "Next" at bounding box center [874, 29] width 75 height 34
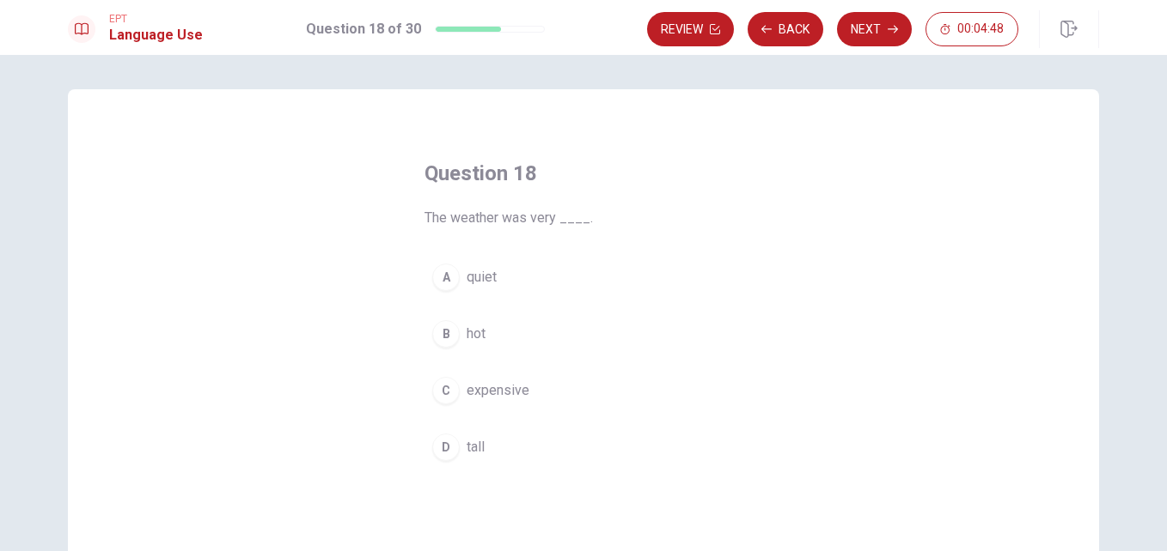
click at [460, 341] on button "B hot" at bounding box center [583, 334] width 318 height 43
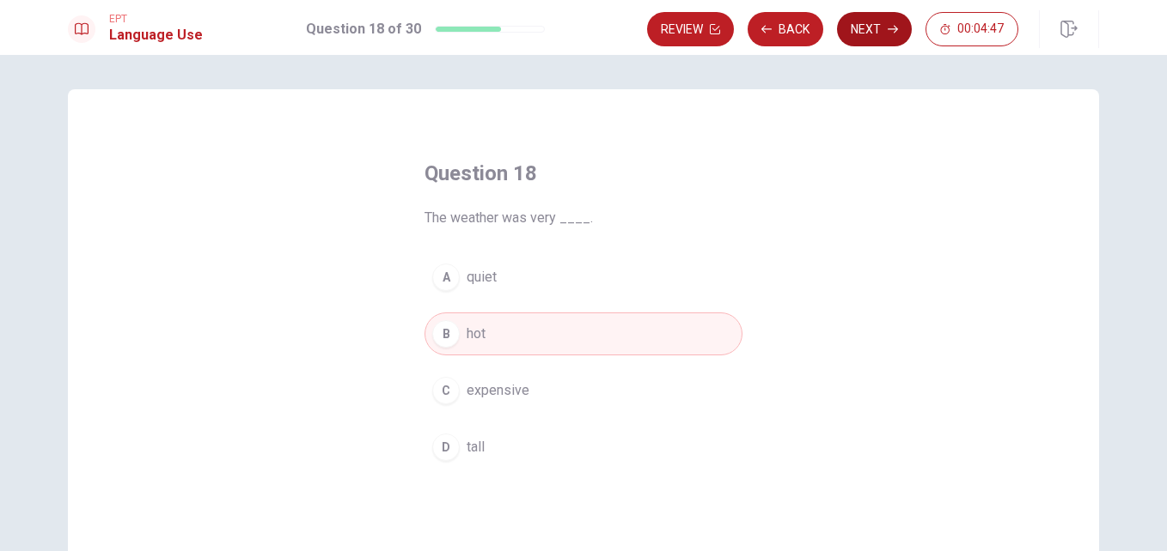
click at [878, 27] on button "Next" at bounding box center [874, 29] width 75 height 34
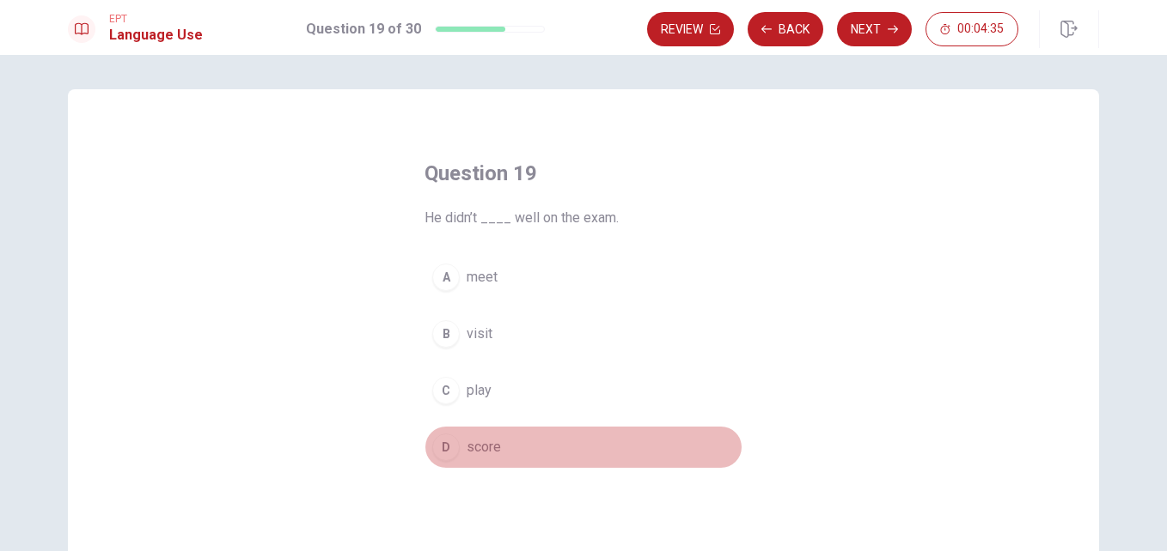
click at [446, 446] on div "D" at bounding box center [445, 447] width 27 height 27
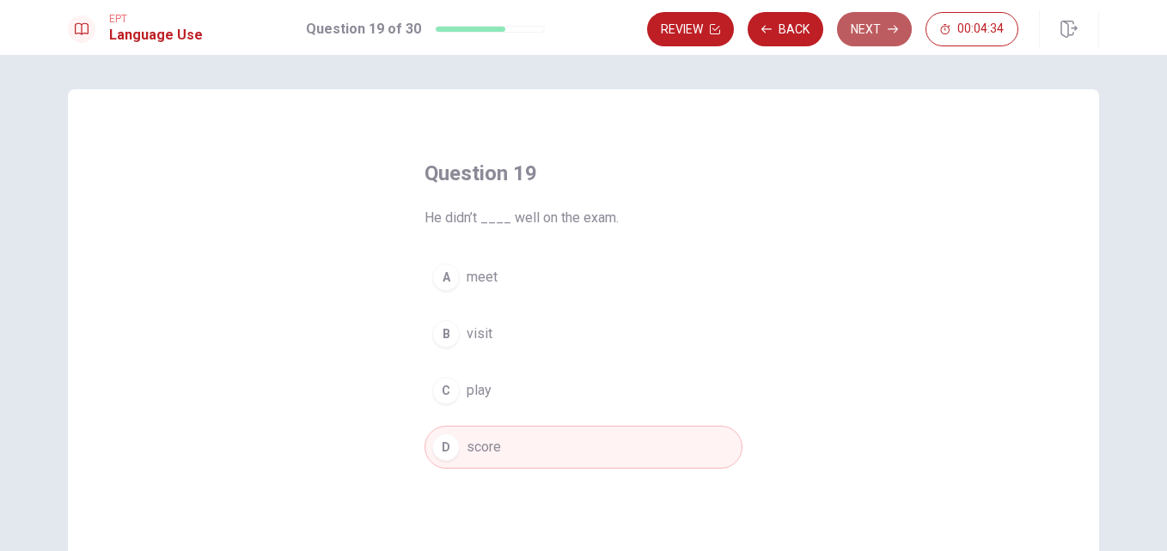
click at [858, 15] on button "Next" at bounding box center [874, 29] width 75 height 34
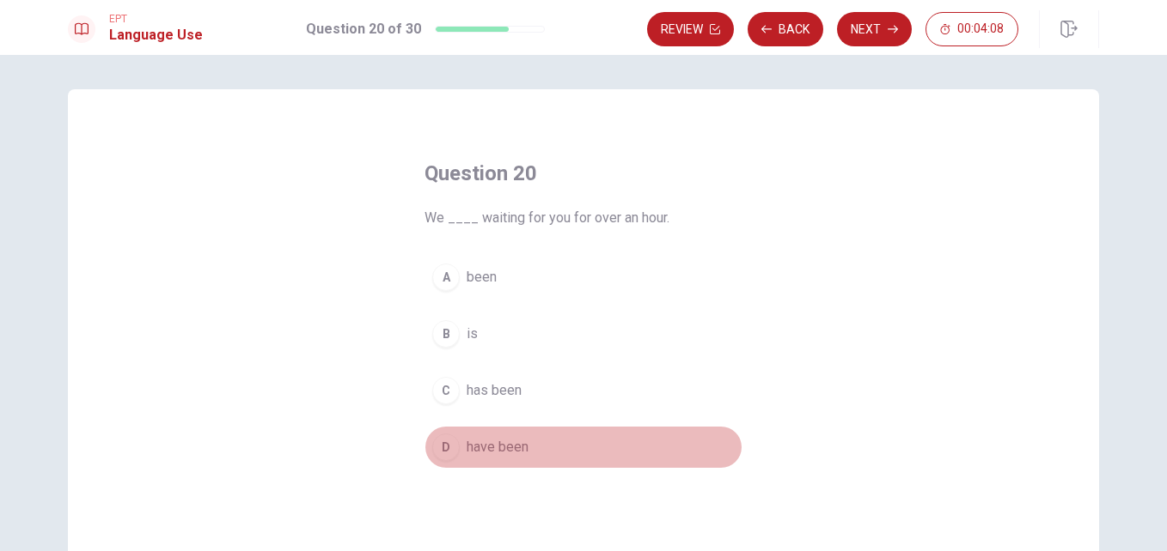
click at [502, 448] on span "have been" at bounding box center [497, 447] width 62 height 21
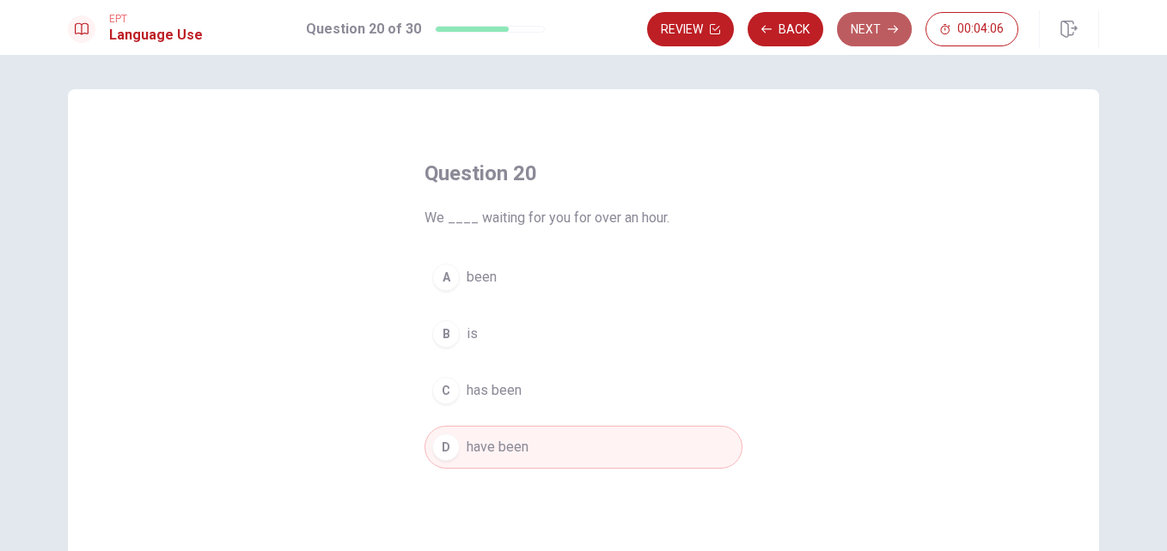
click at [878, 21] on button "Next" at bounding box center [874, 29] width 75 height 34
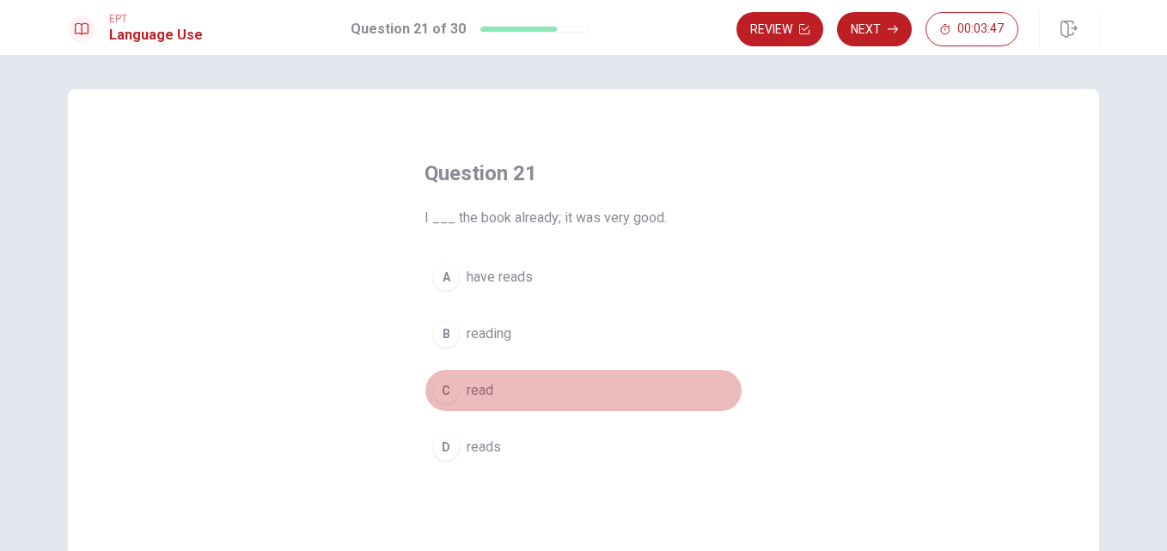
click at [466, 390] on span "read" at bounding box center [479, 391] width 27 height 21
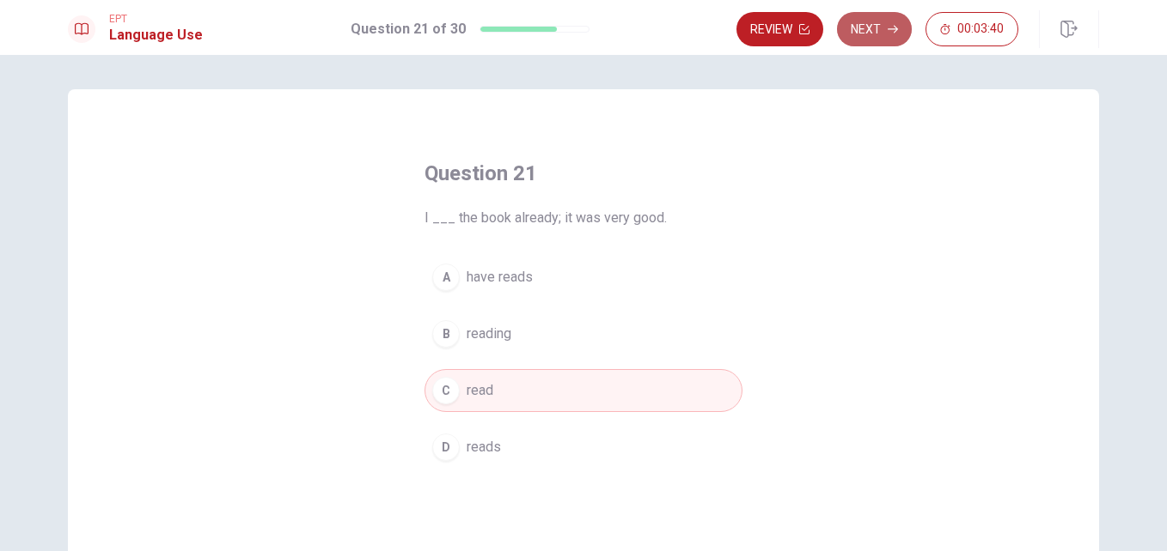
click at [887, 21] on button "Next" at bounding box center [874, 29] width 75 height 34
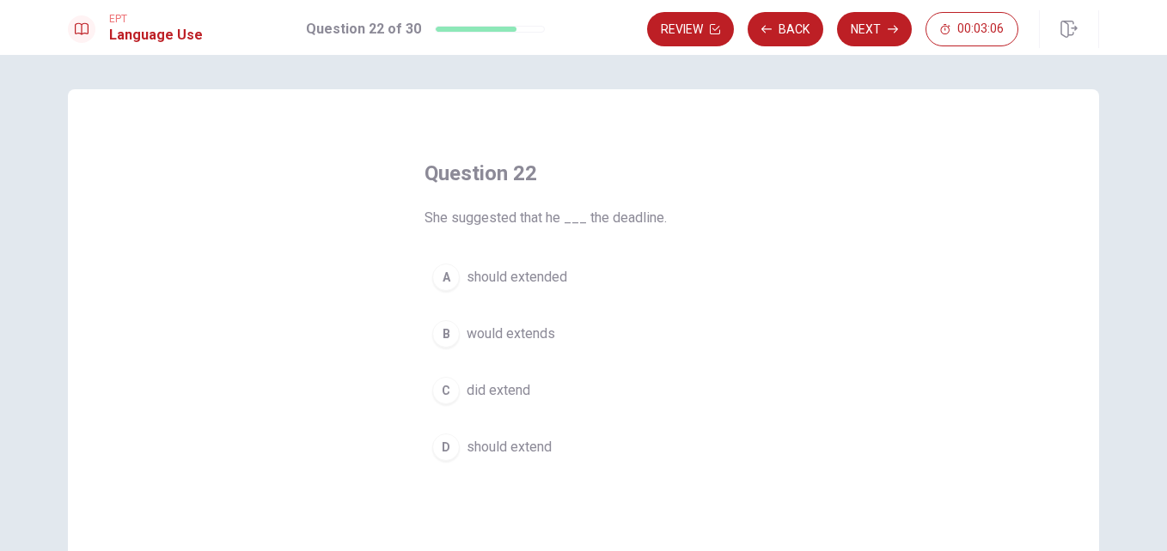
click at [527, 450] on span "should extend" at bounding box center [508, 447] width 85 height 21
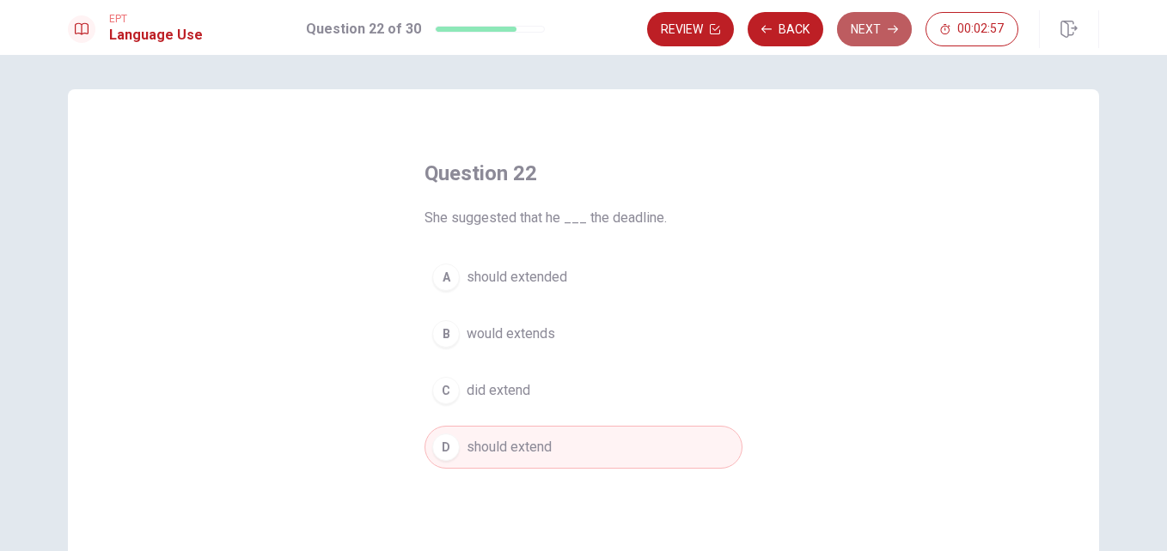
click at [872, 27] on button "Next" at bounding box center [874, 29] width 75 height 34
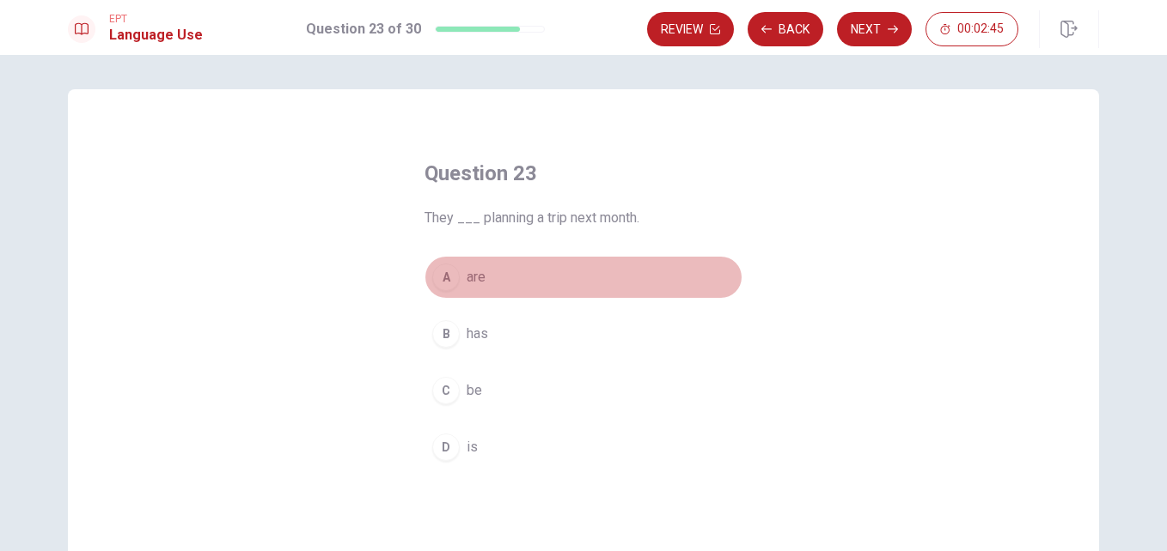
click at [481, 277] on span "are" at bounding box center [475, 277] width 19 height 21
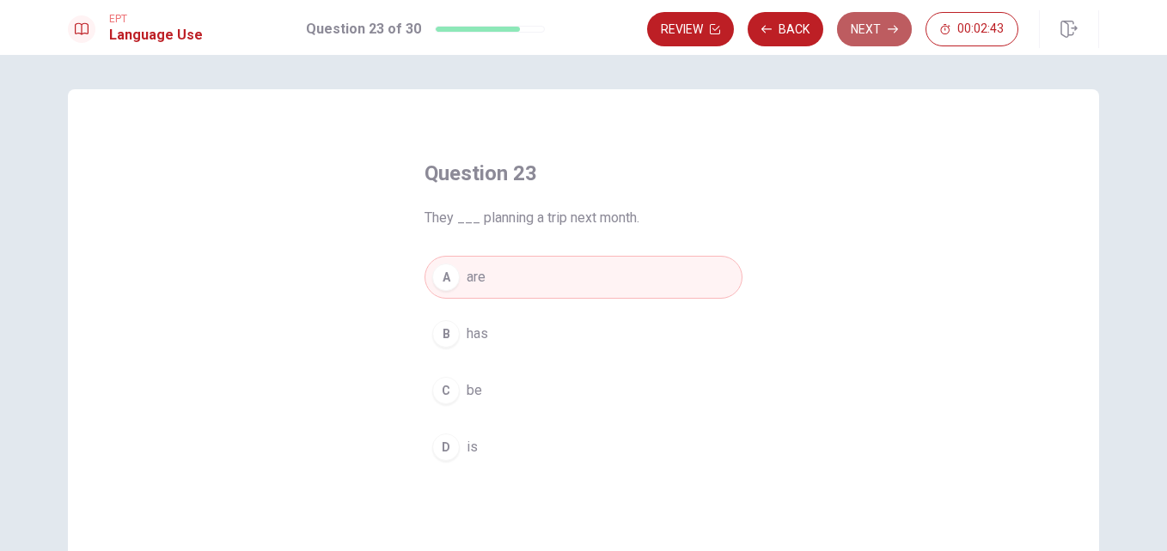
click at [884, 23] on button "Next" at bounding box center [874, 29] width 75 height 34
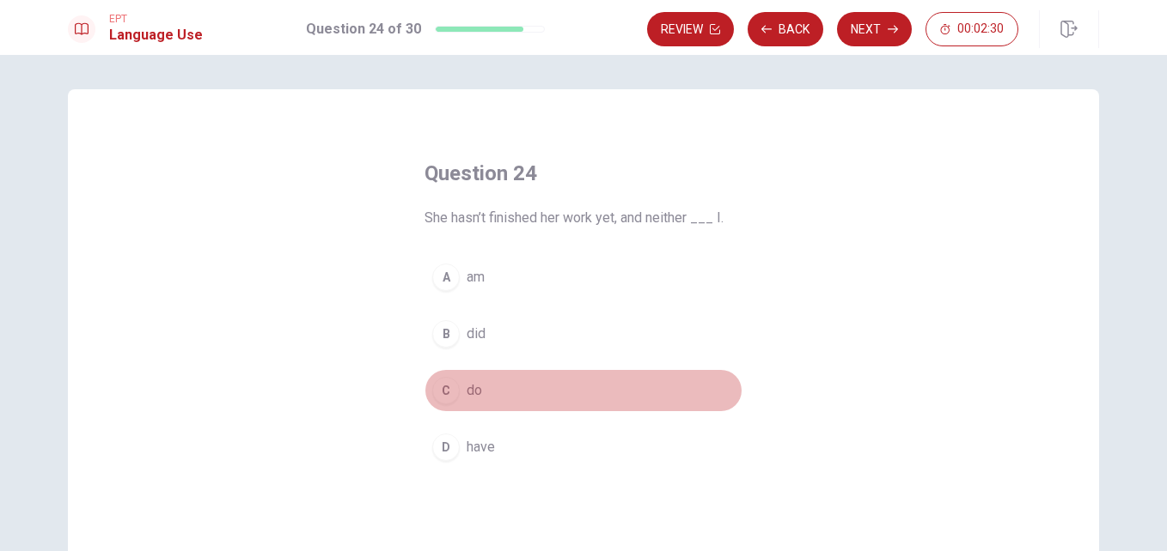
click at [452, 398] on div "C" at bounding box center [445, 390] width 27 height 27
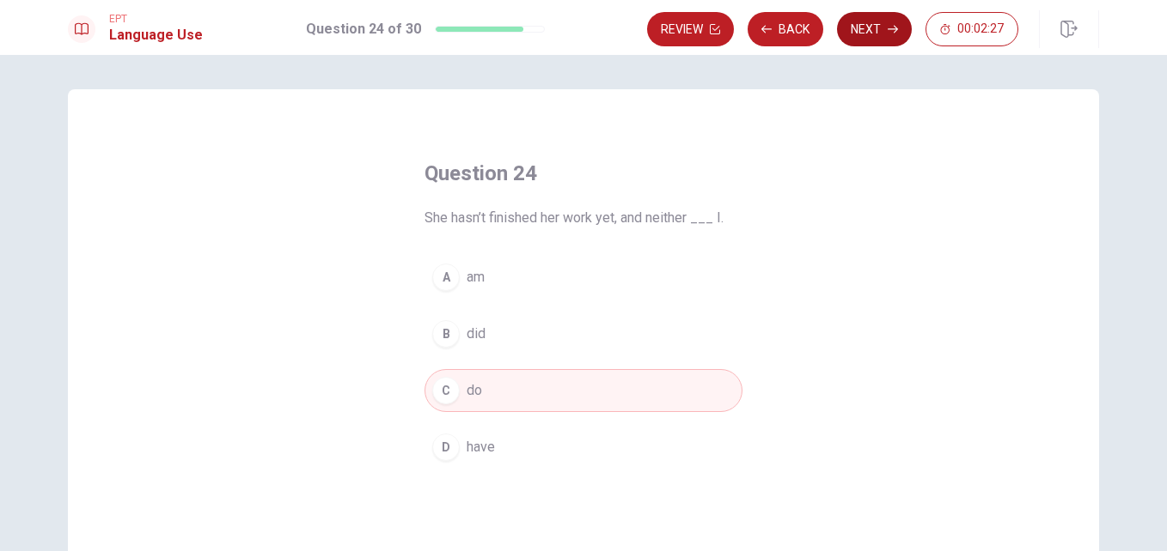
click at [891, 32] on icon "button" at bounding box center [892, 29] width 10 height 10
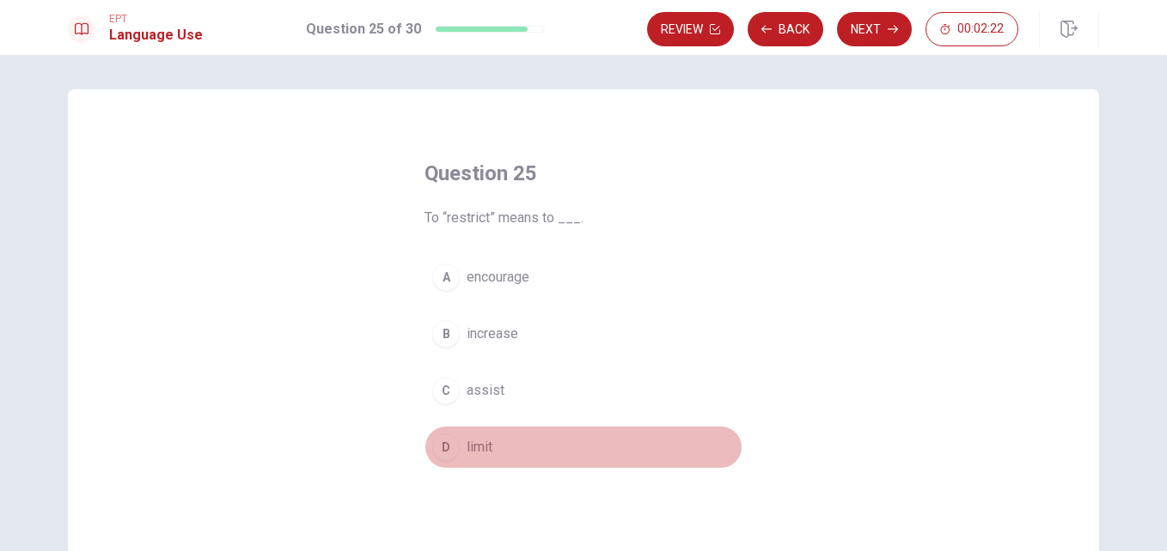
click at [457, 455] on button "D limit" at bounding box center [583, 447] width 318 height 43
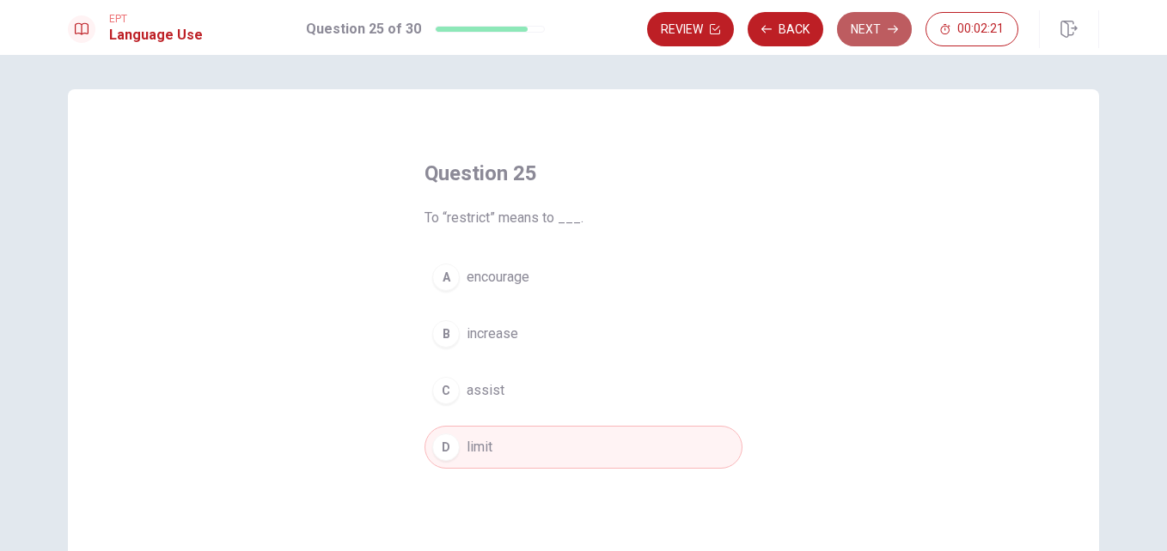
click at [872, 31] on button "Next" at bounding box center [874, 29] width 75 height 34
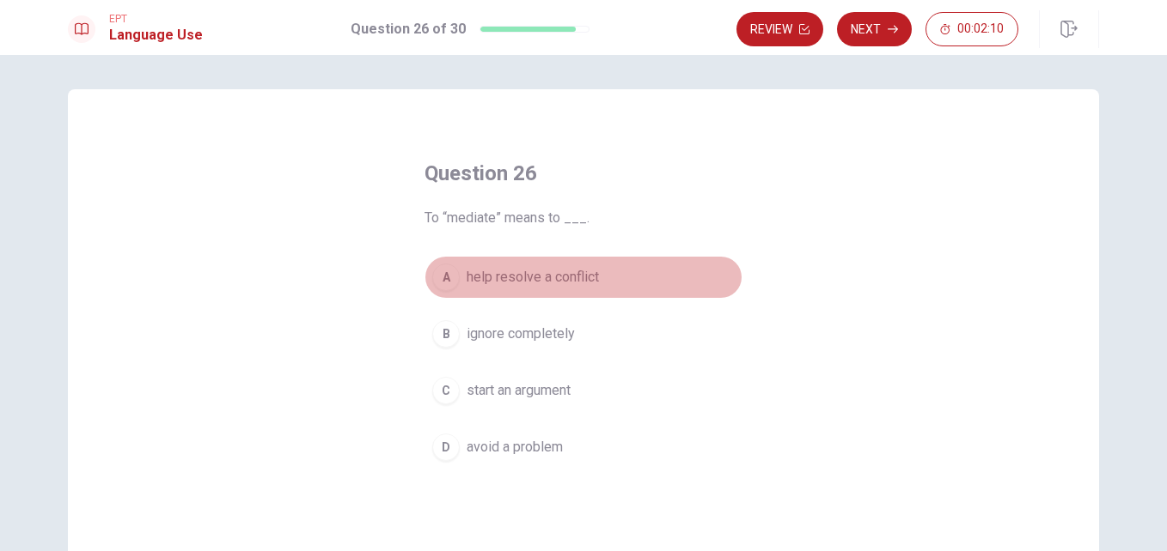
click at [578, 283] on span "help resolve a conflict" at bounding box center [532, 277] width 132 height 21
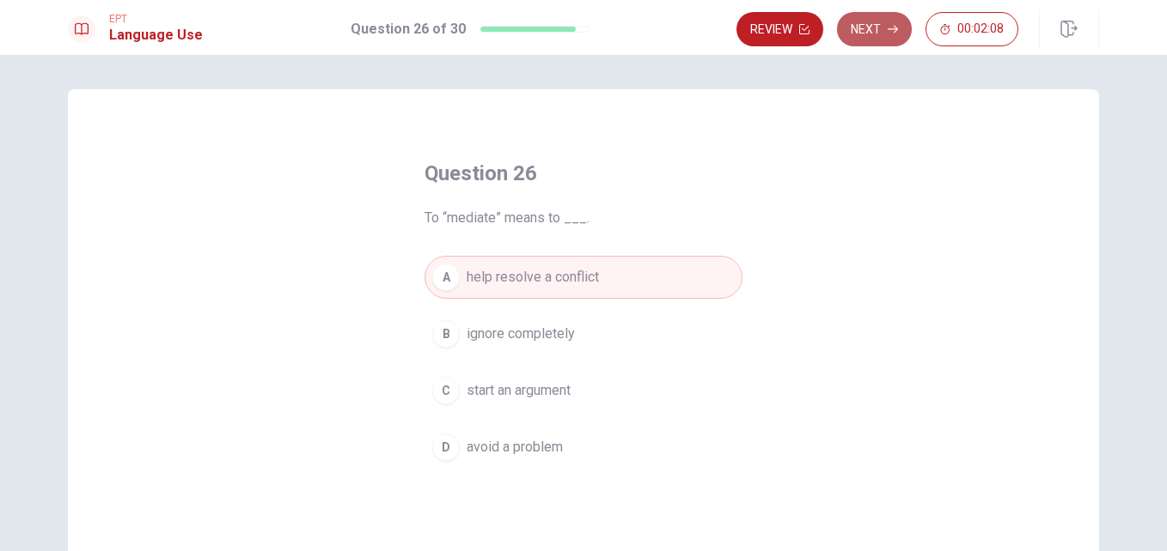
click at [885, 27] on button "Next" at bounding box center [874, 29] width 75 height 34
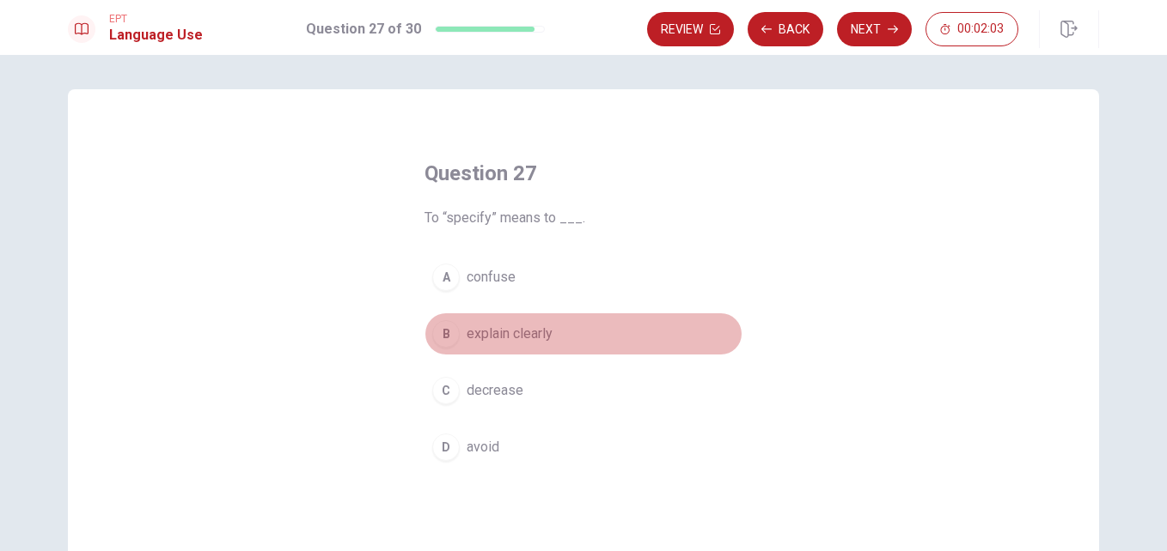
click at [521, 339] on span "explain clearly" at bounding box center [509, 334] width 86 height 21
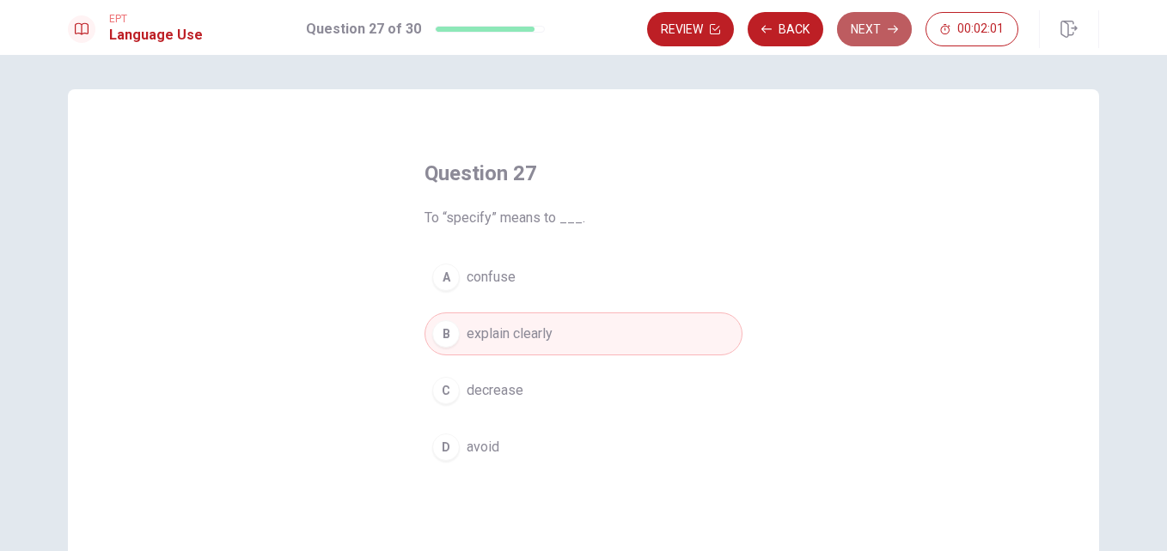
click at [866, 26] on button "Next" at bounding box center [874, 29] width 75 height 34
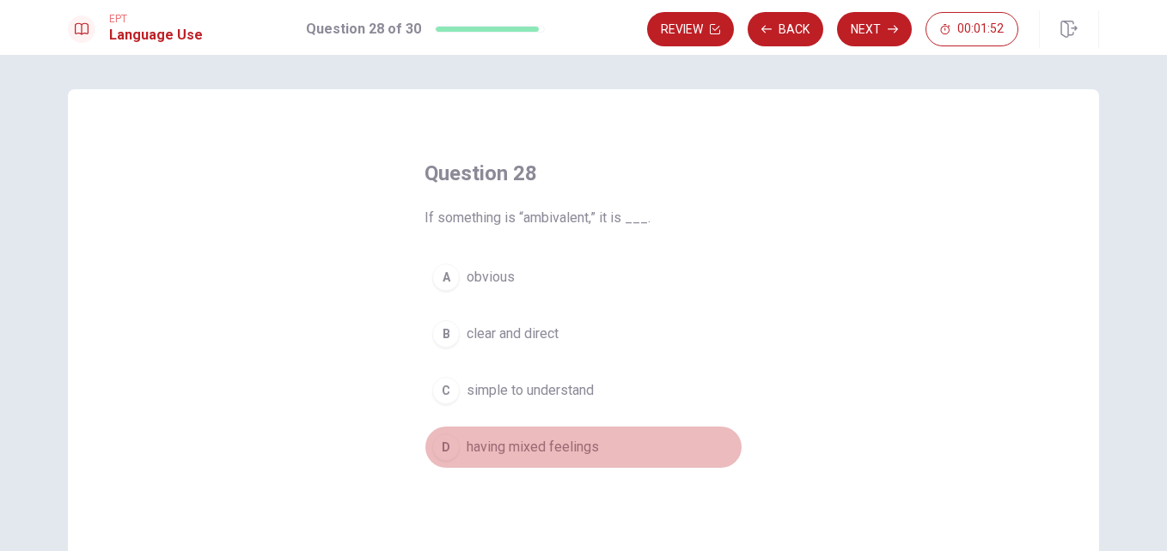
click at [558, 458] on button "D having mixed feelings" at bounding box center [583, 447] width 318 height 43
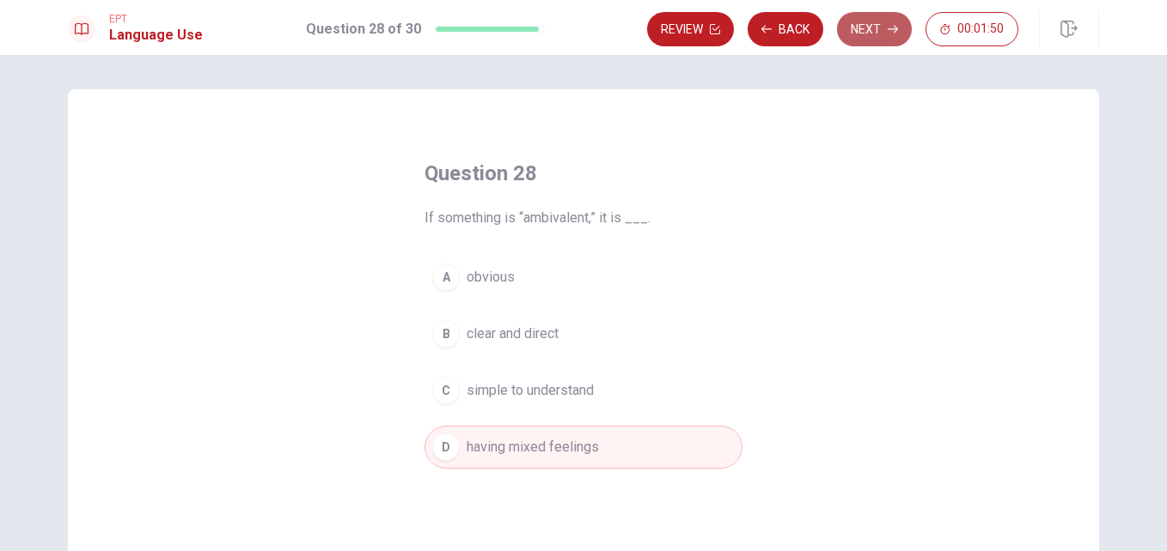
click at [879, 30] on button "Next" at bounding box center [874, 29] width 75 height 34
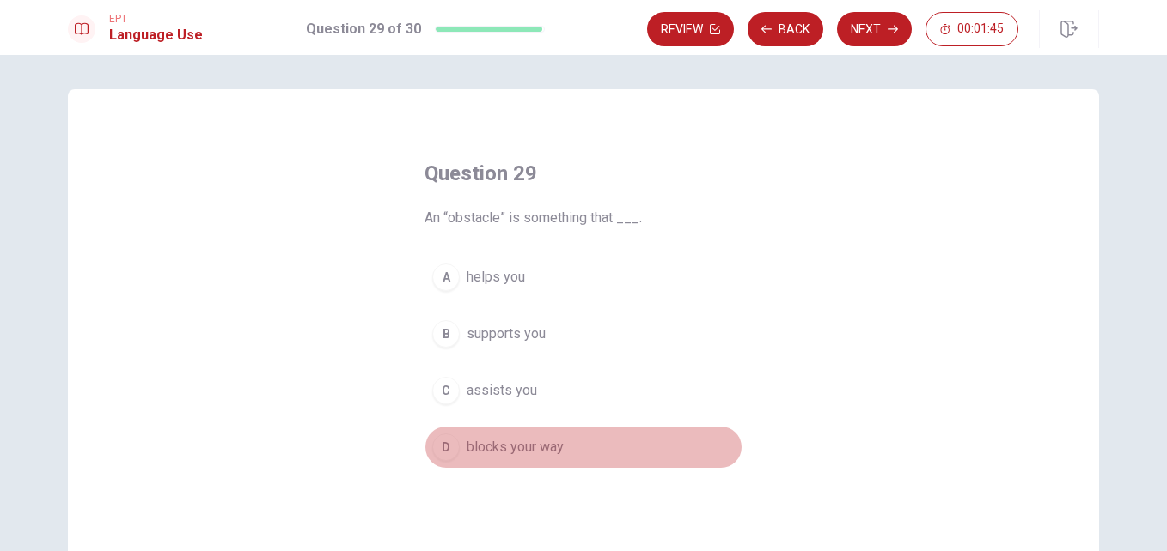
click at [483, 448] on span "blocks your way" at bounding box center [514, 447] width 97 height 21
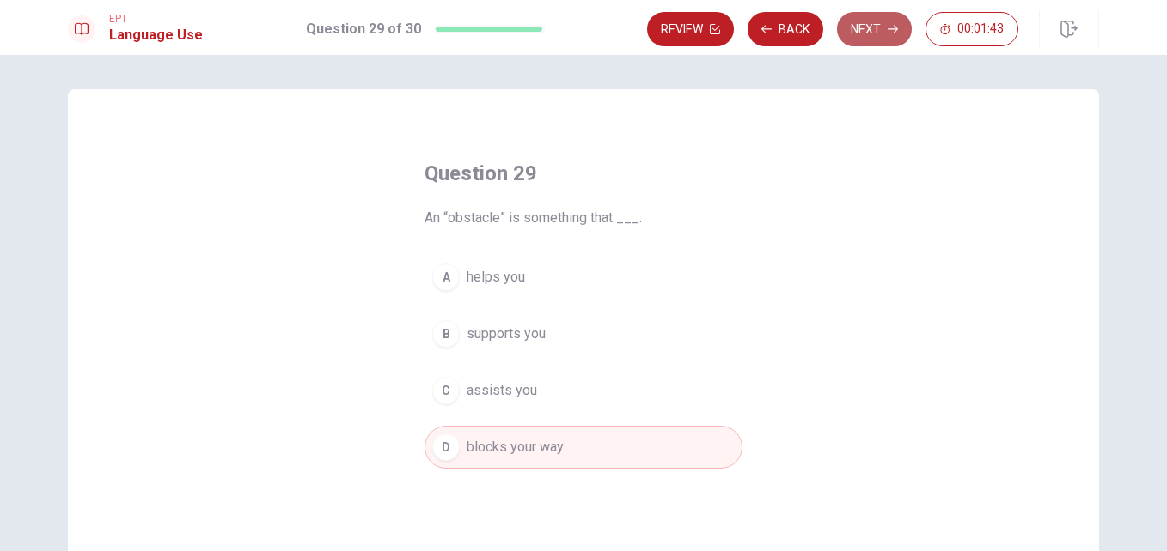
click at [852, 19] on button "Next" at bounding box center [874, 29] width 75 height 34
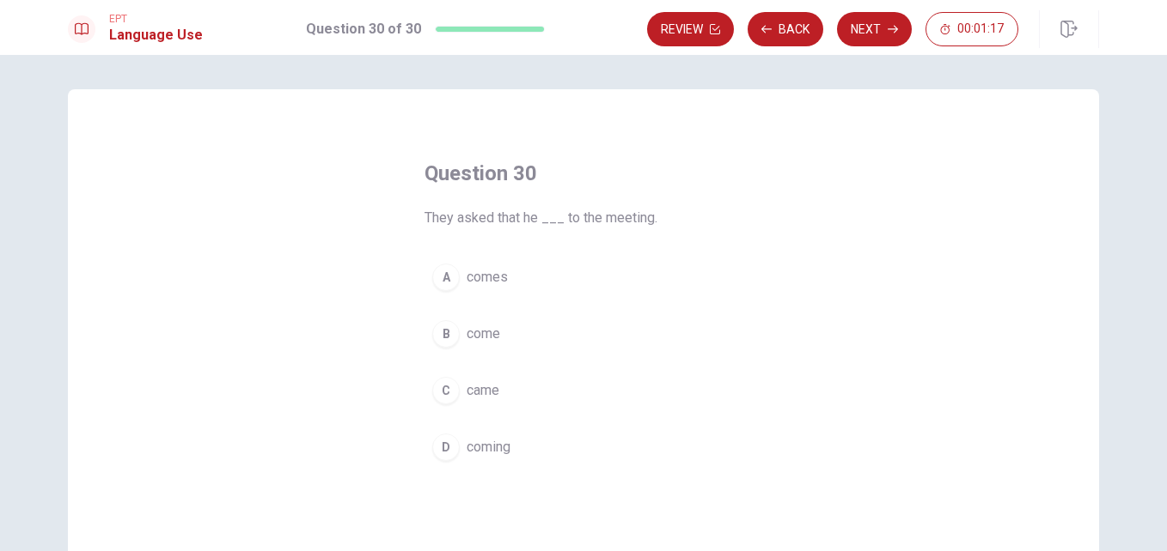
click at [466, 391] on span "came" at bounding box center [482, 391] width 33 height 21
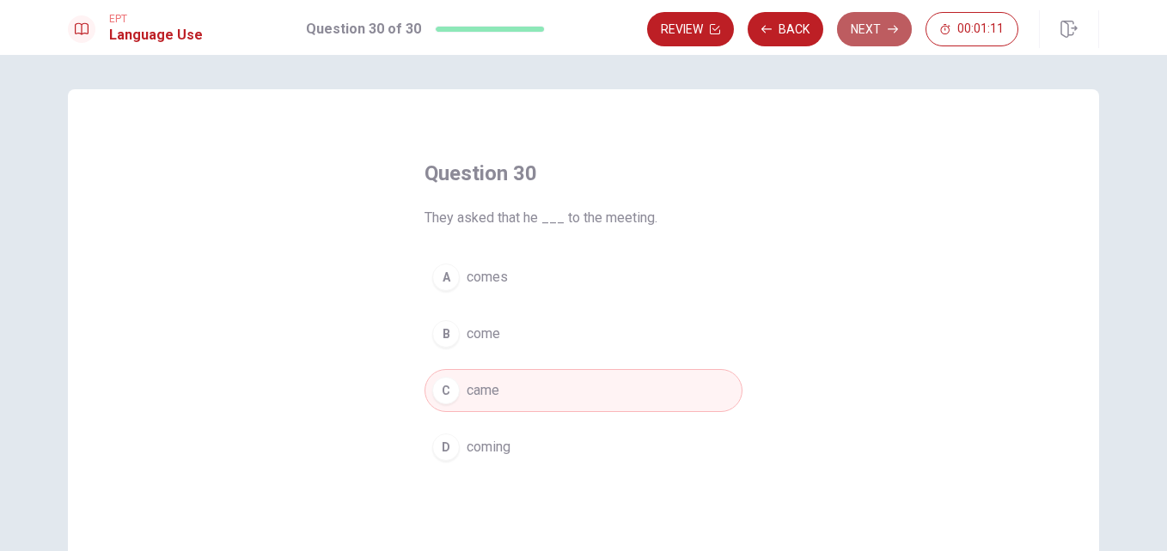
click at [880, 29] on button "Next" at bounding box center [874, 29] width 75 height 34
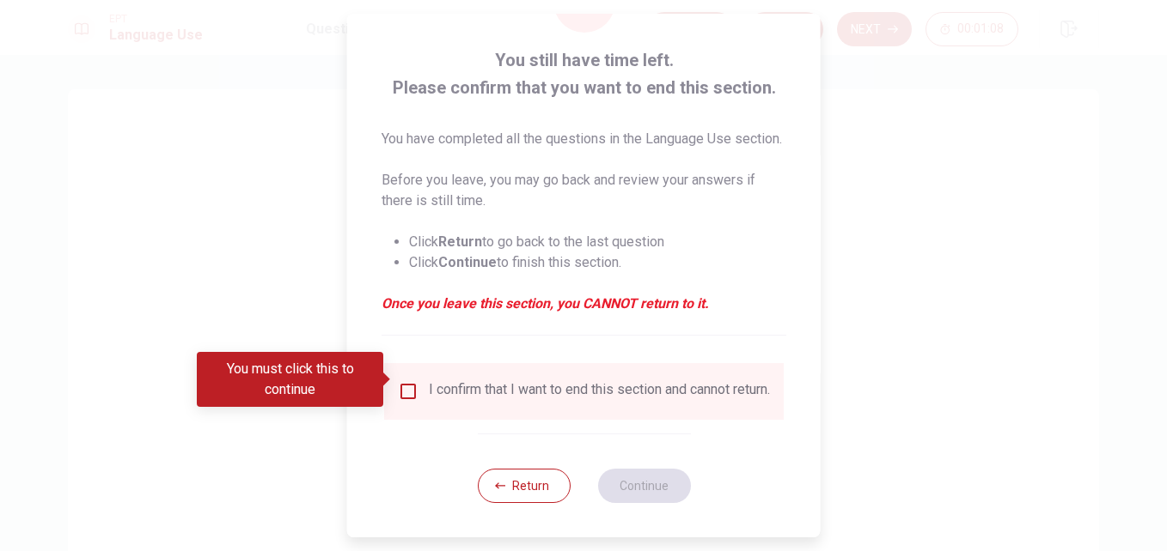
scroll to position [110, 0]
click at [405, 381] on input "You must click this to continue" at bounding box center [408, 391] width 21 height 21
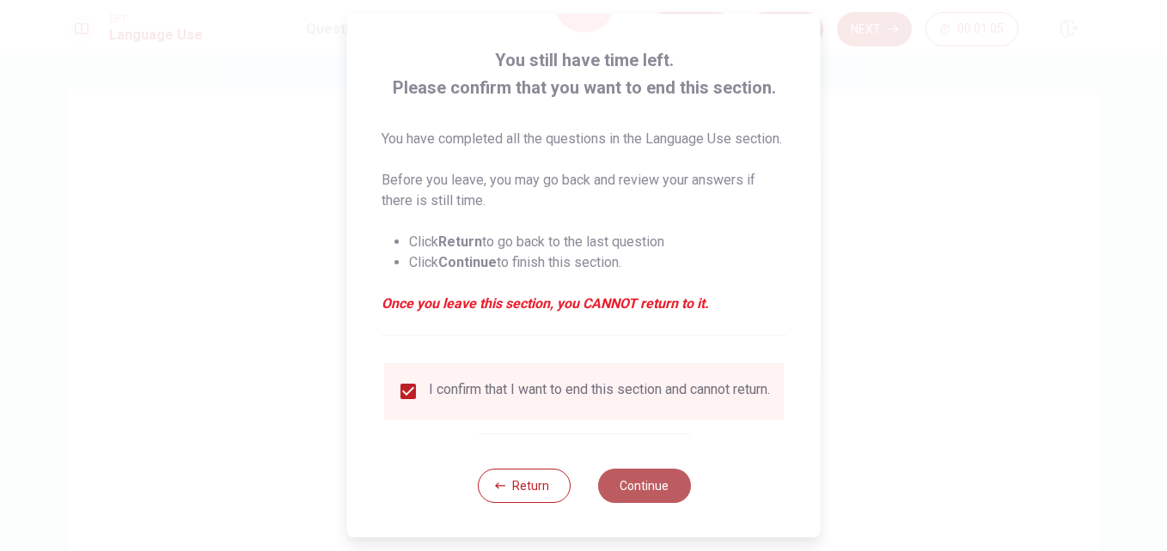
click at [663, 485] on button "Continue" at bounding box center [643, 486] width 93 height 34
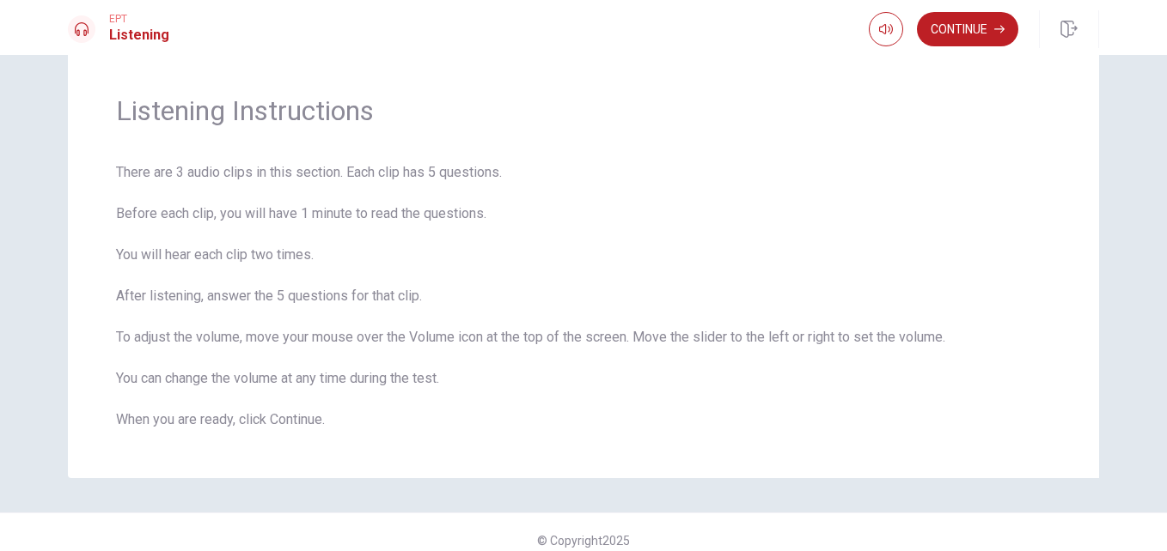
scroll to position [60, 0]
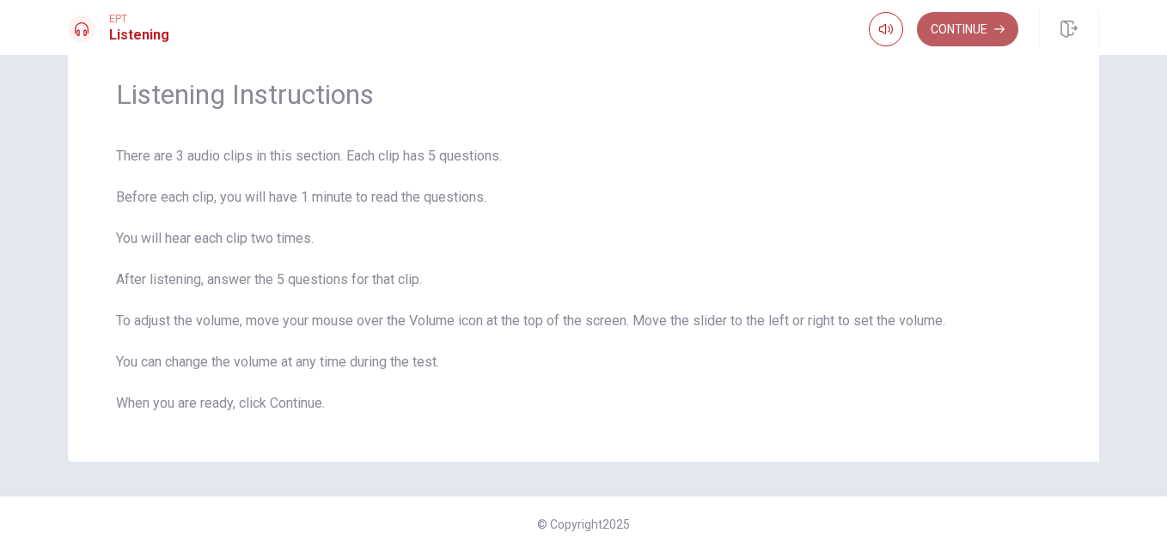
click at [952, 43] on button "Continue" at bounding box center [967, 29] width 101 height 34
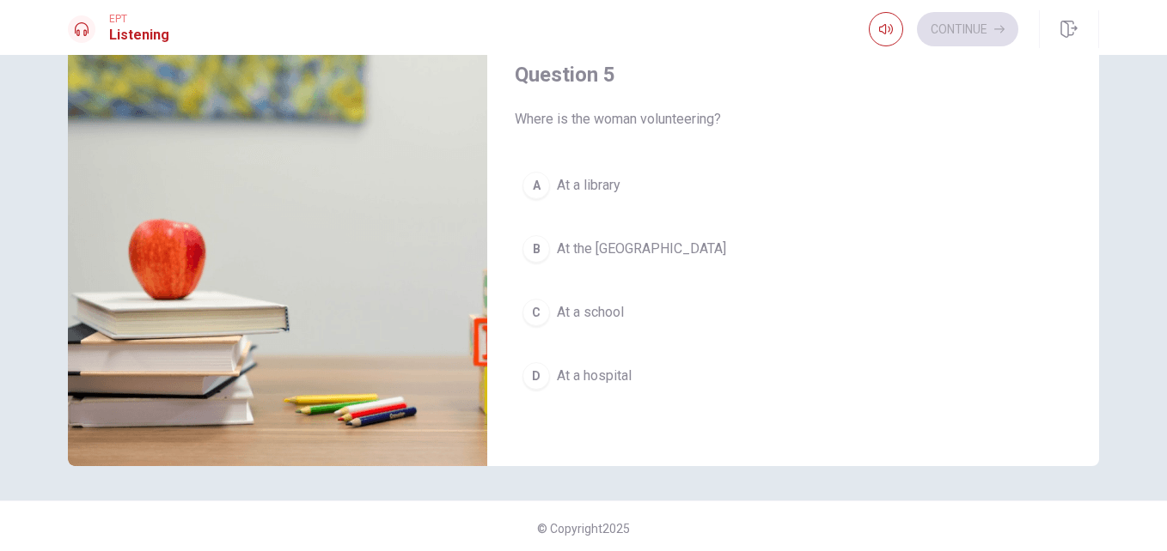
scroll to position [221, 0]
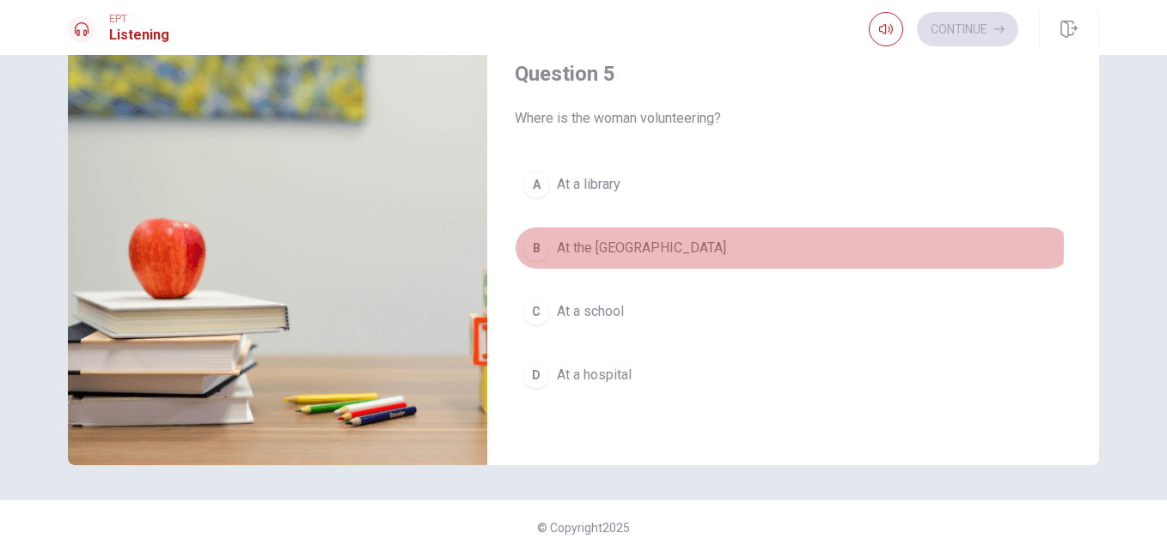
click at [716, 247] on button "B At the [GEOGRAPHIC_DATA]" at bounding box center [793, 248] width 557 height 43
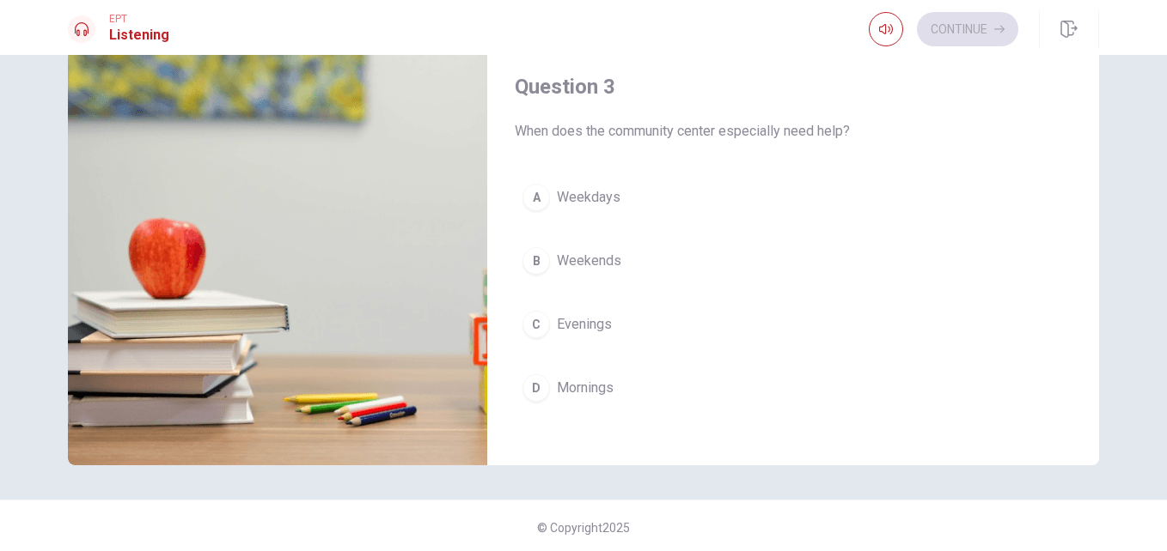
scroll to position [707, 0]
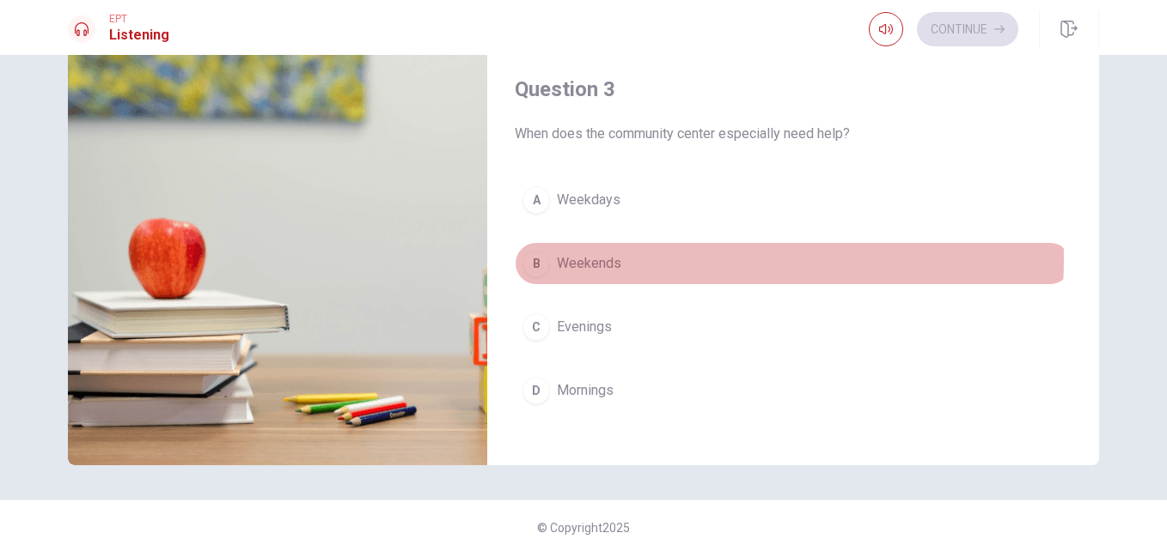
click at [593, 259] on span "Weekends" at bounding box center [589, 263] width 64 height 21
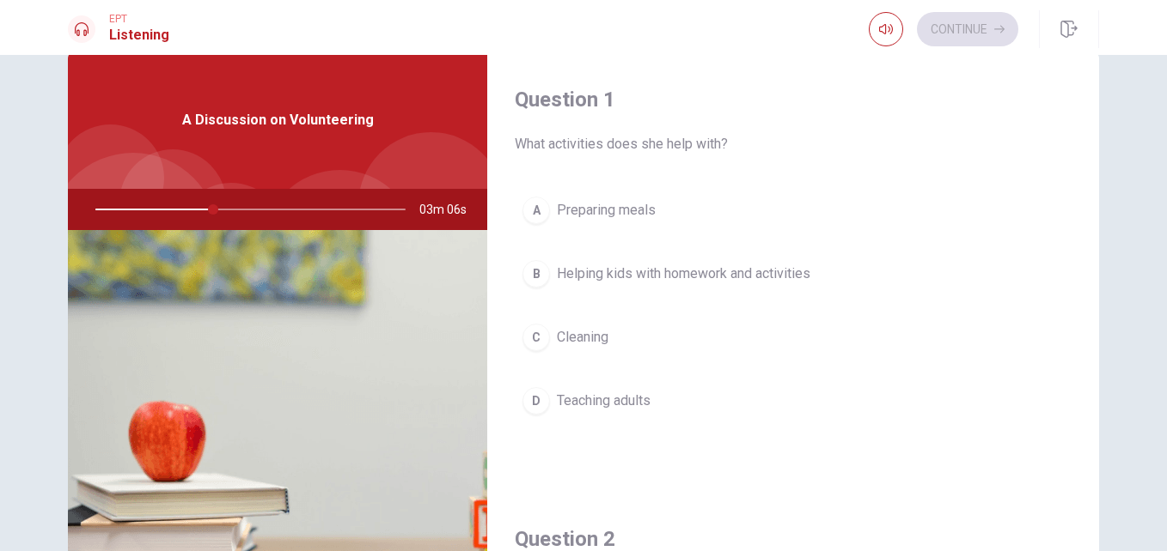
scroll to position [37, 0]
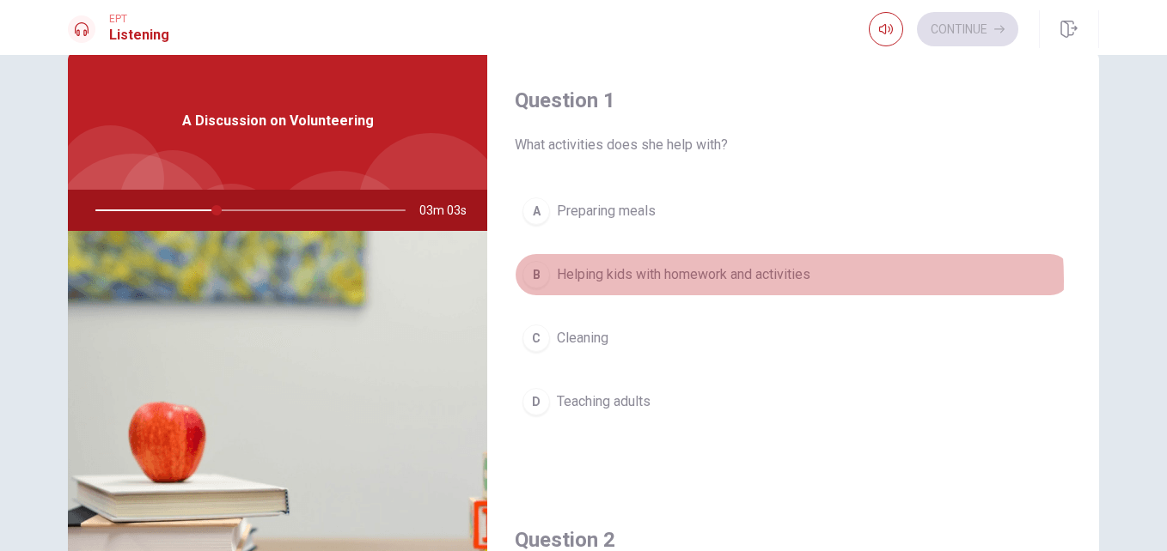
click at [720, 281] on span "Helping kids with homework and activities" at bounding box center [683, 275] width 253 height 21
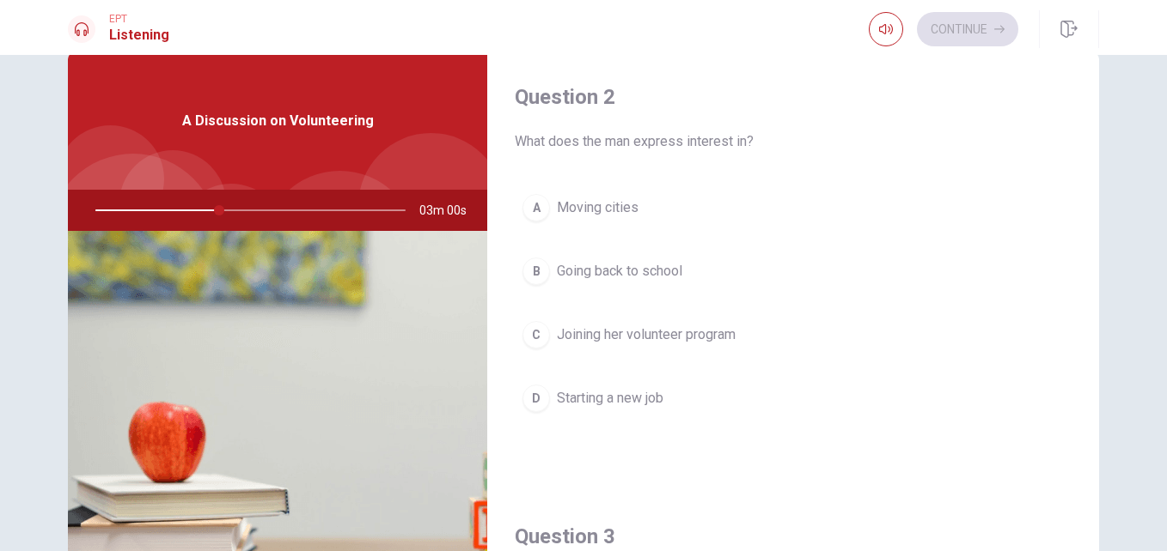
scroll to position [445, 0]
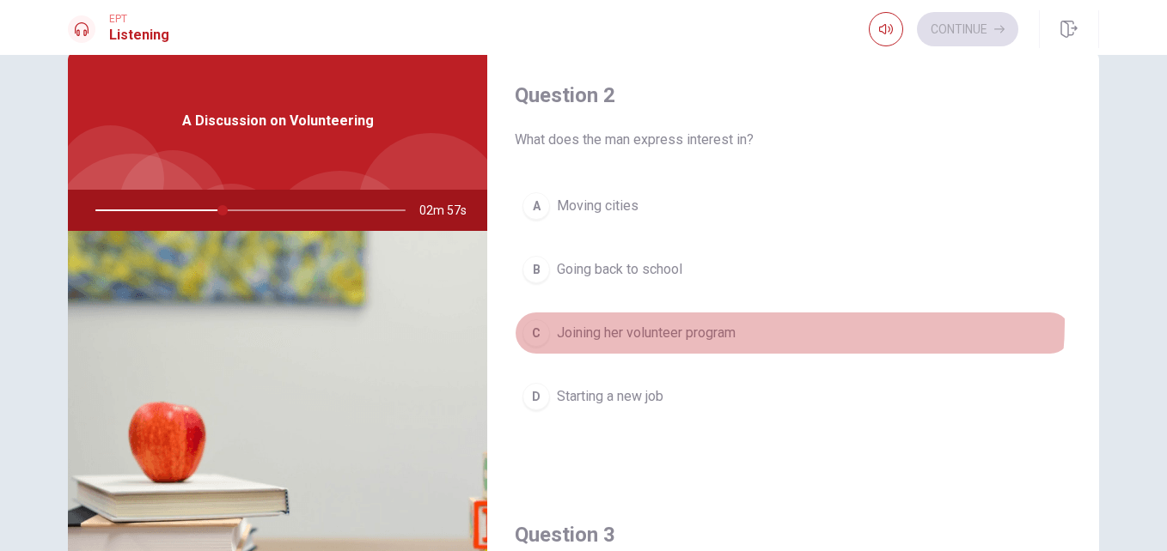
click at [740, 323] on button "C Joining her volunteer program" at bounding box center [793, 333] width 557 height 43
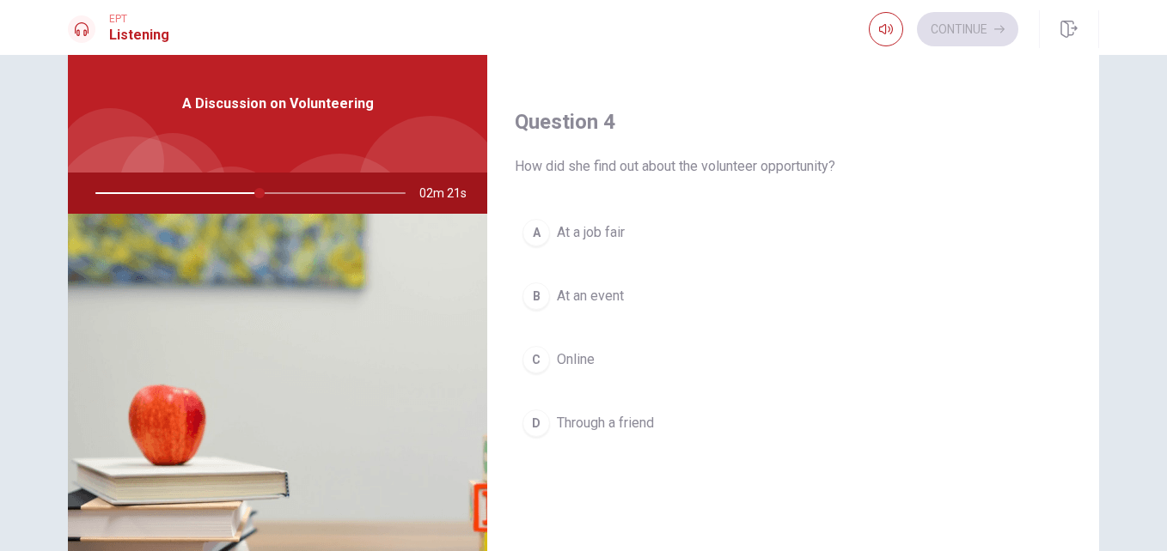
scroll to position [1292, 0]
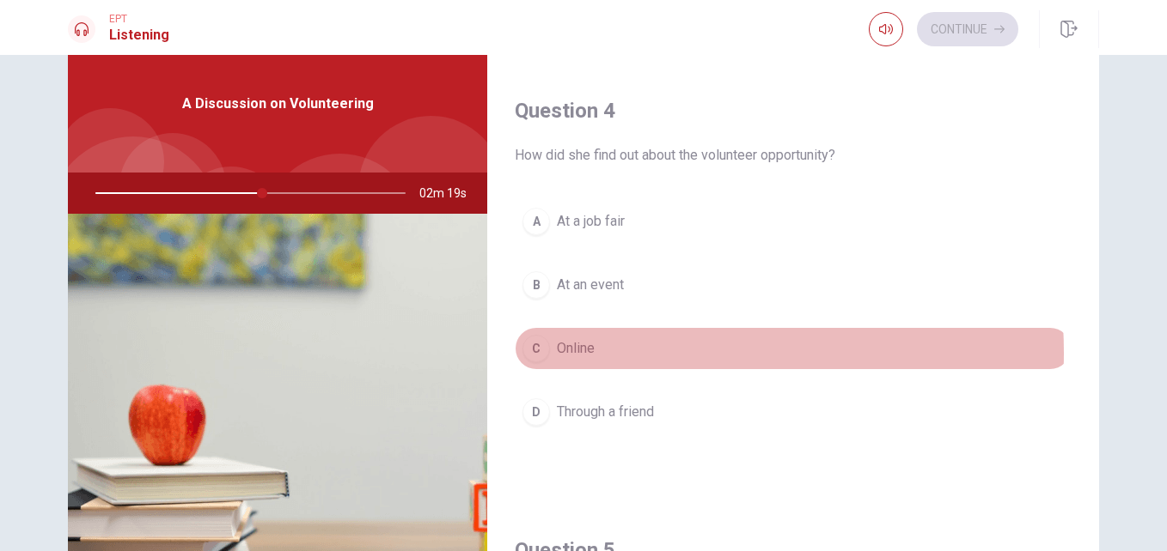
click at [621, 353] on button "C Online" at bounding box center [793, 348] width 557 height 43
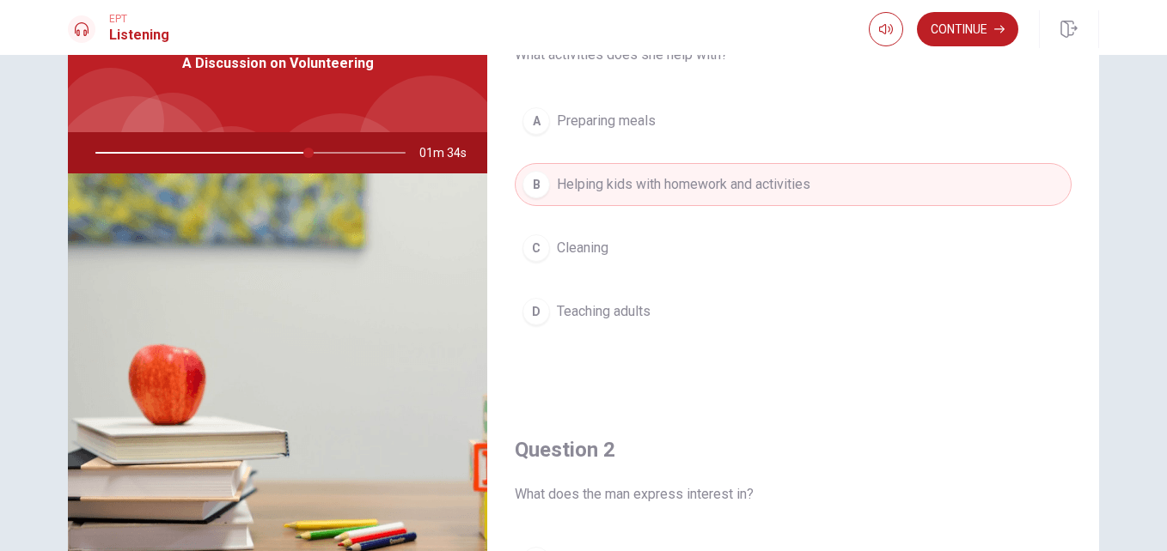
scroll to position [33, 0]
click at [963, 29] on button "Continue" at bounding box center [967, 29] width 101 height 34
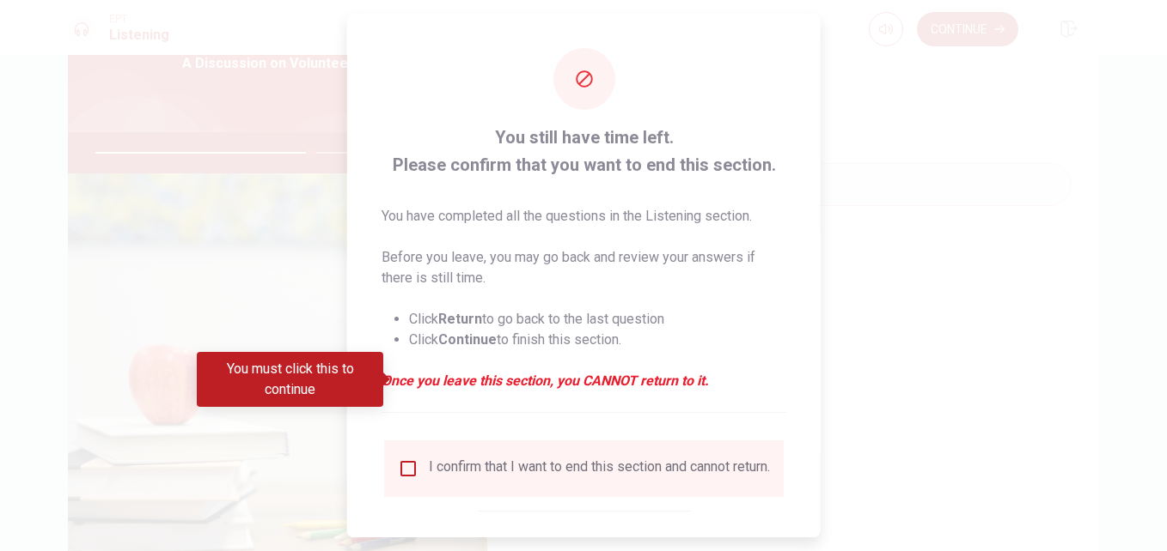
scroll to position [89, 0]
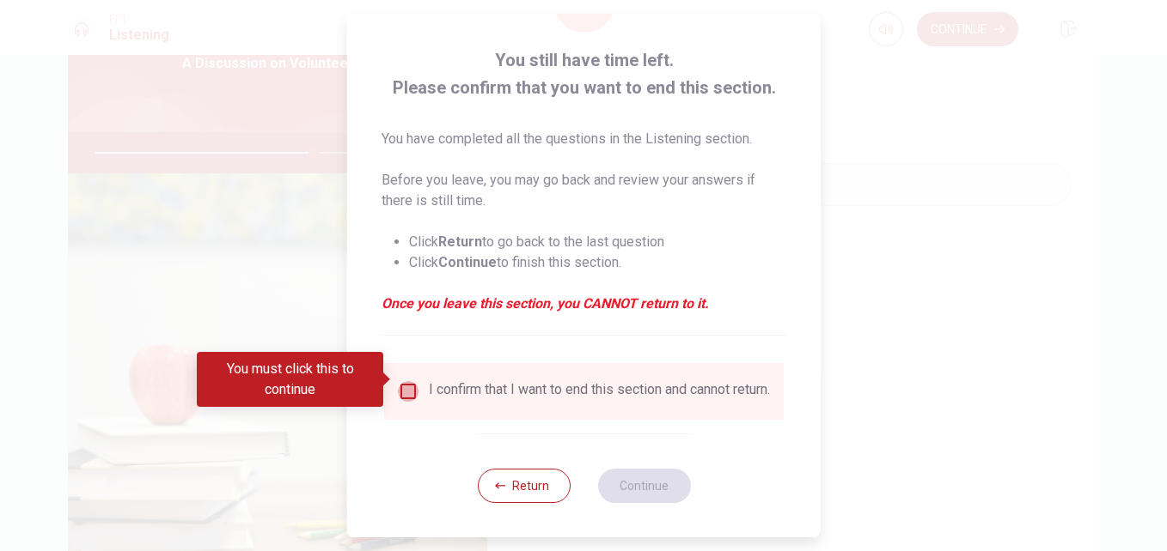
click at [412, 381] on input "You must click this to continue" at bounding box center [408, 391] width 21 height 21
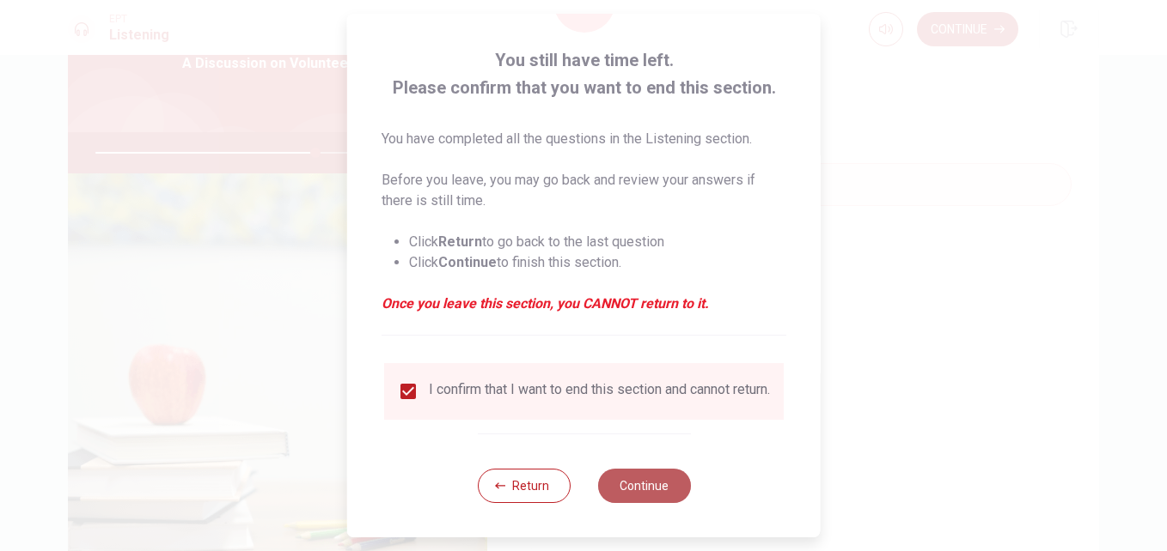
click at [629, 484] on button "Continue" at bounding box center [643, 486] width 93 height 34
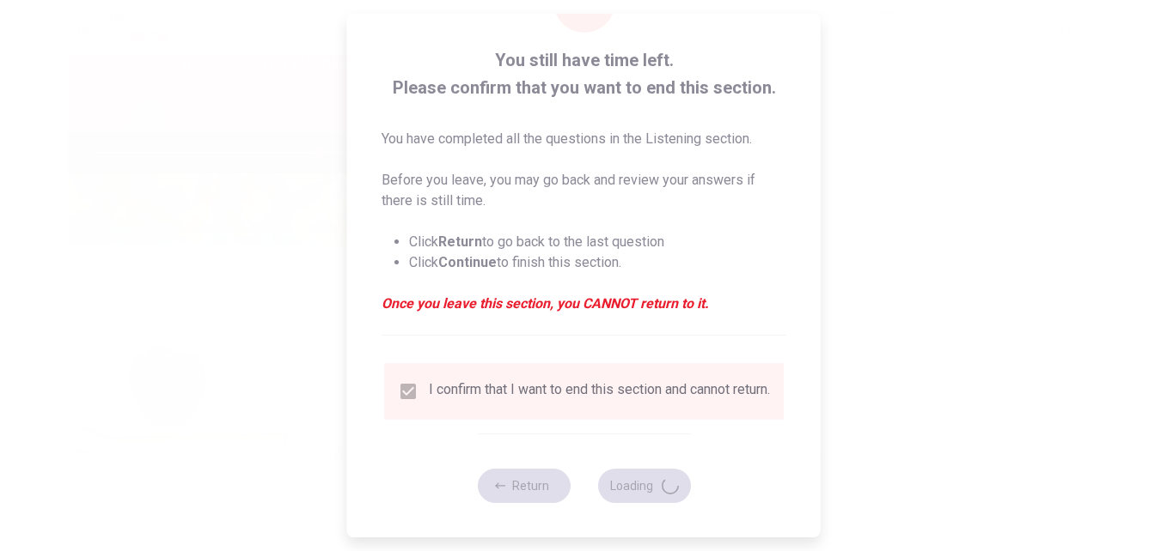
type input "72"
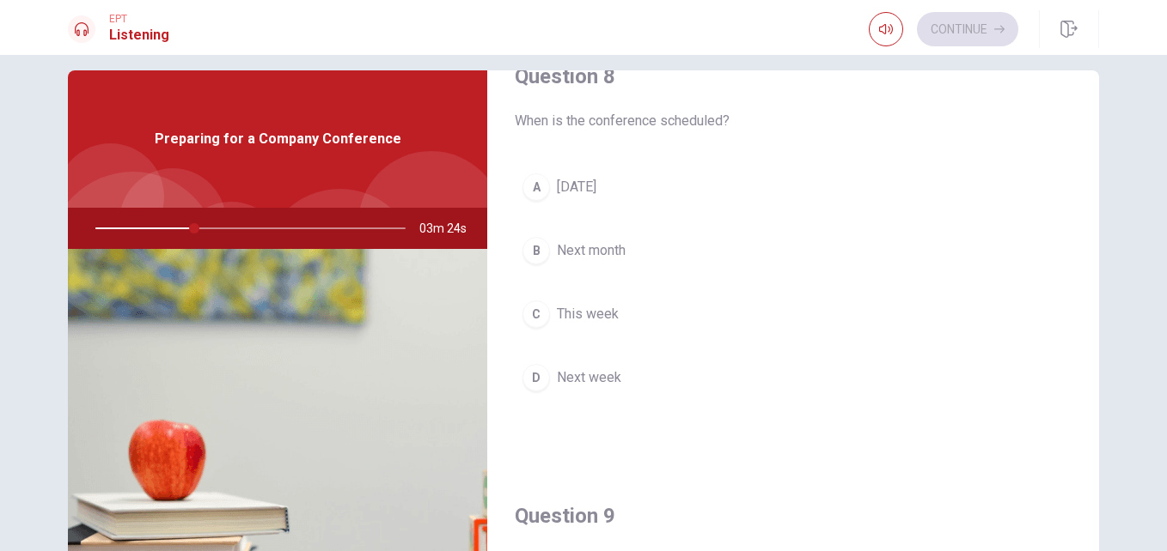
scroll to position [923, 0]
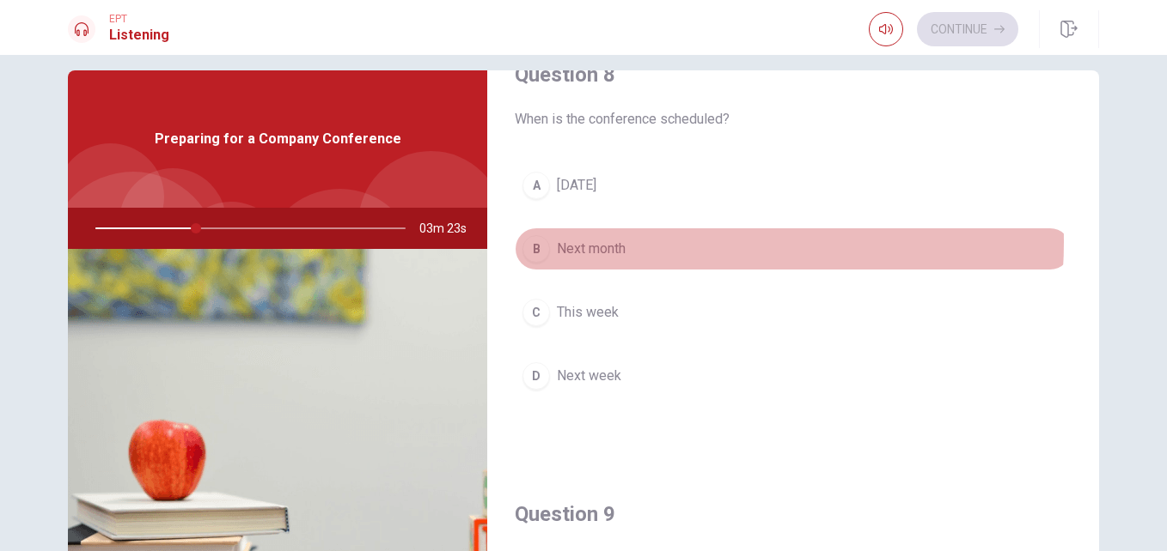
click at [639, 242] on button "B Next month" at bounding box center [793, 249] width 557 height 43
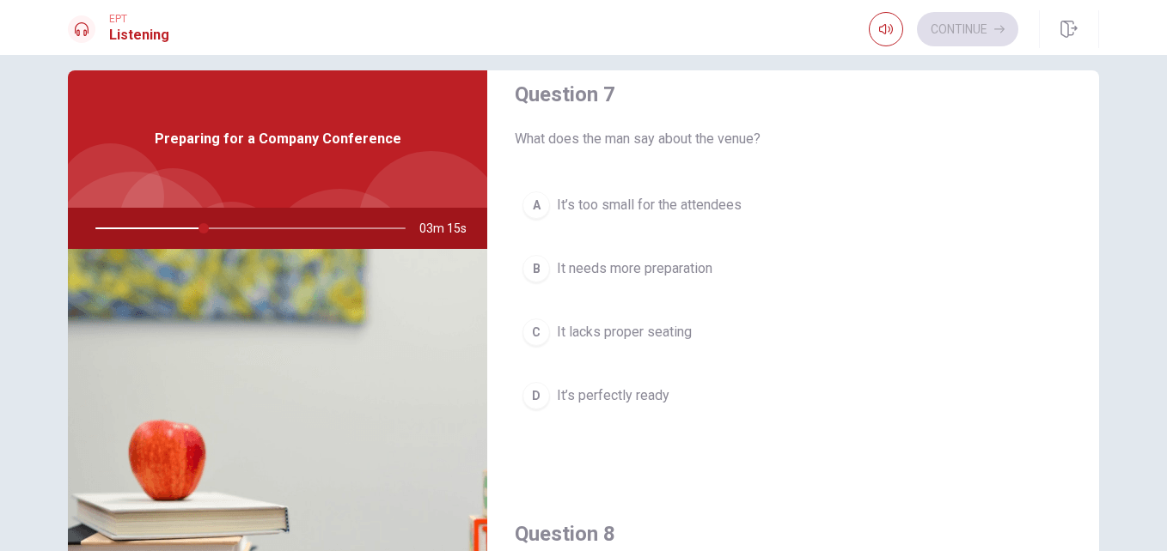
scroll to position [471, 0]
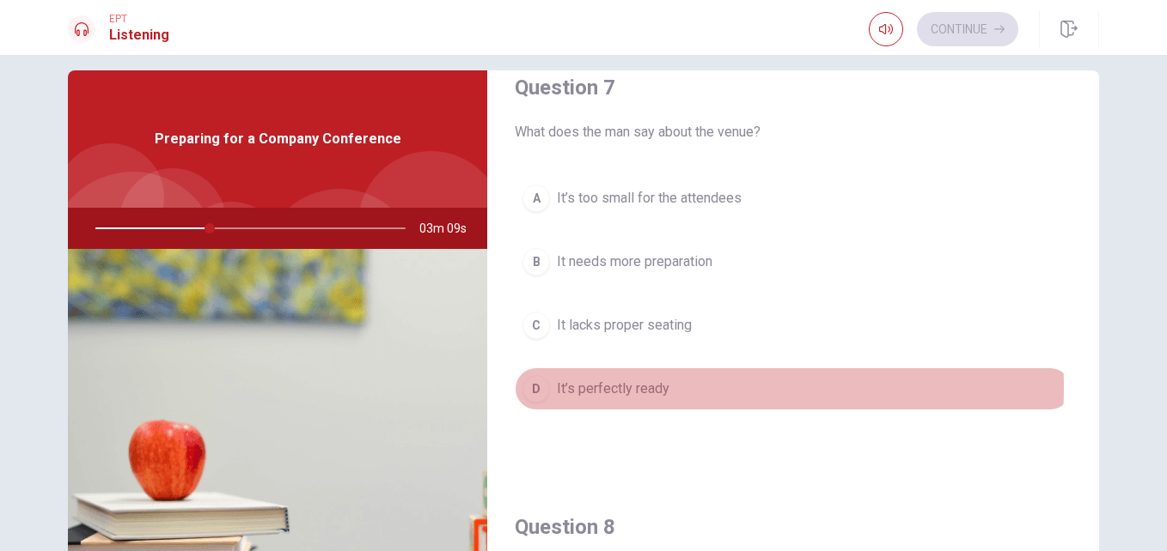
click at [650, 388] on span "It’s perfectly ready" at bounding box center [613, 389] width 113 height 21
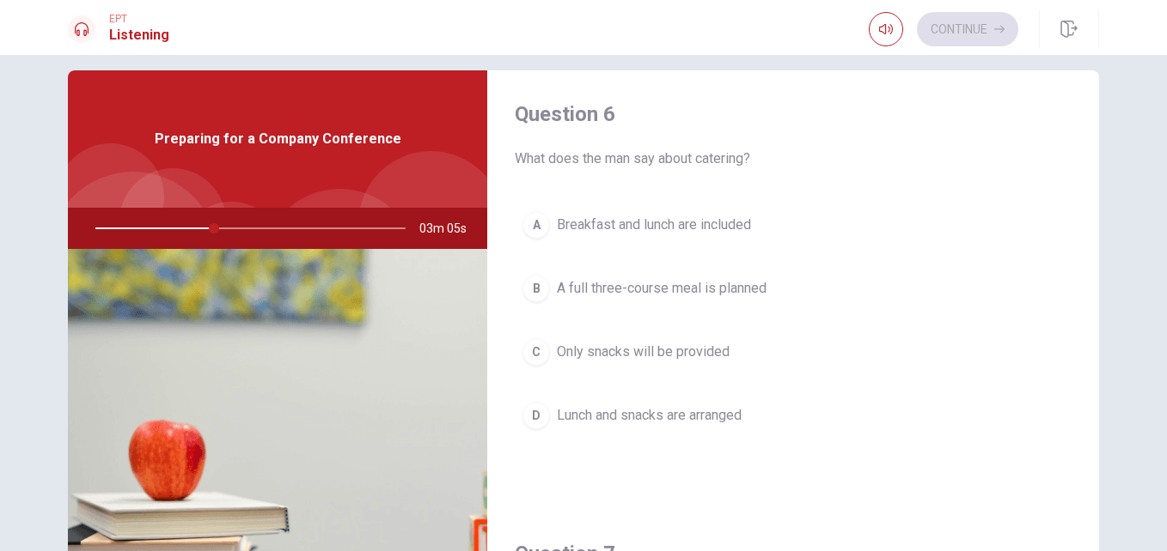
scroll to position [0, 0]
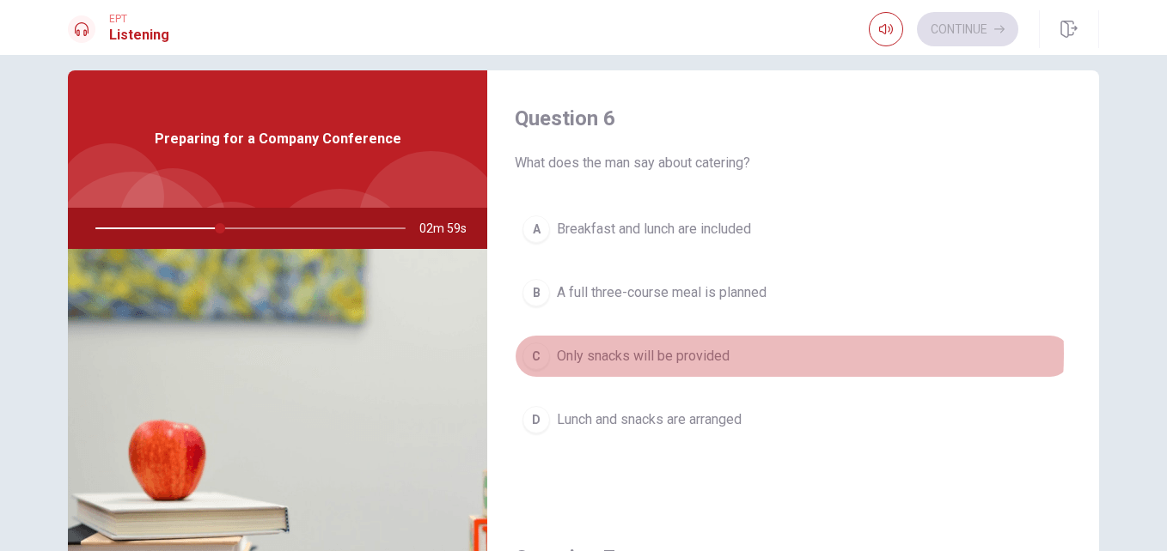
click at [707, 354] on span "Only snacks will be provided" at bounding box center [643, 356] width 173 height 21
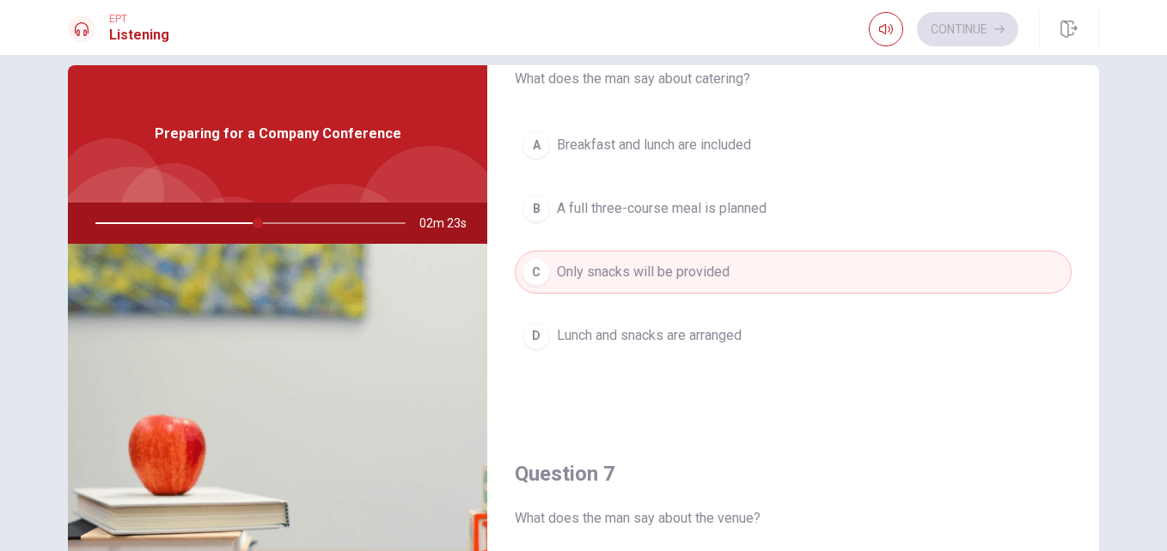
scroll to position [80, 0]
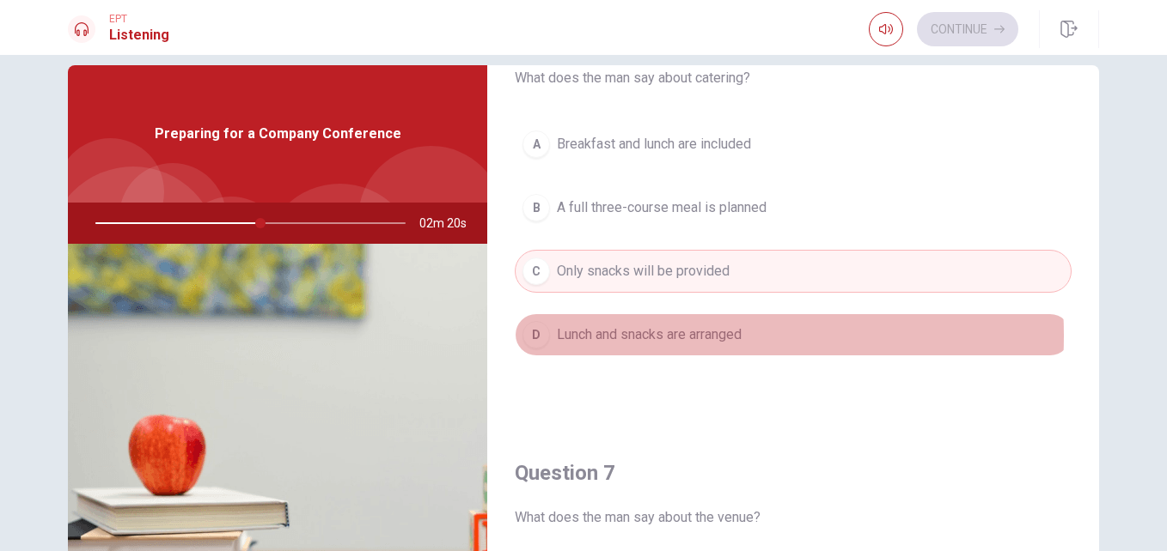
click at [652, 336] on span "Lunch and snacks are arranged" at bounding box center [649, 335] width 185 height 21
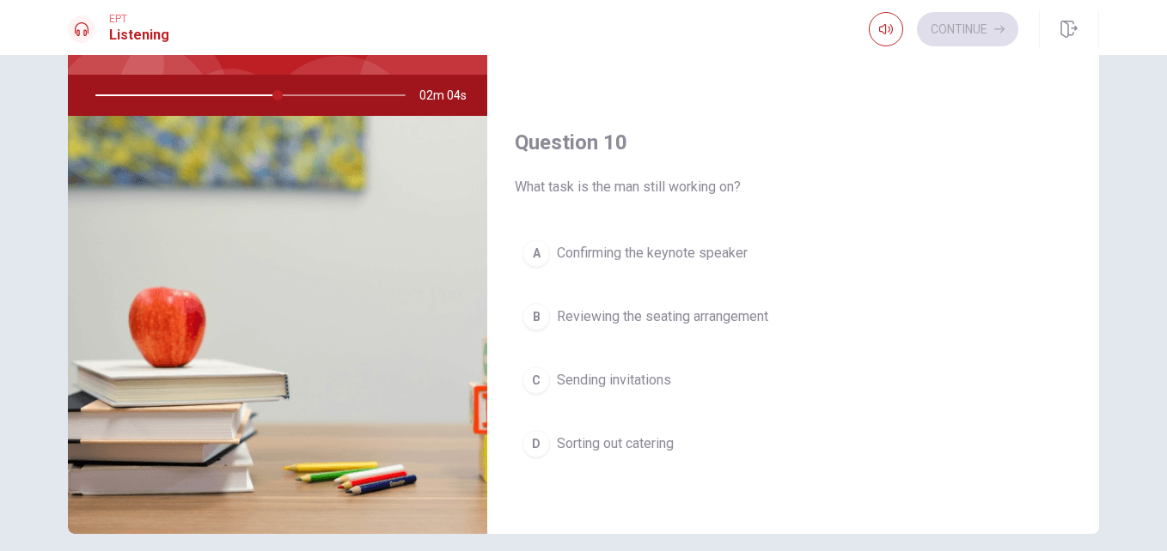
scroll to position [153, 0]
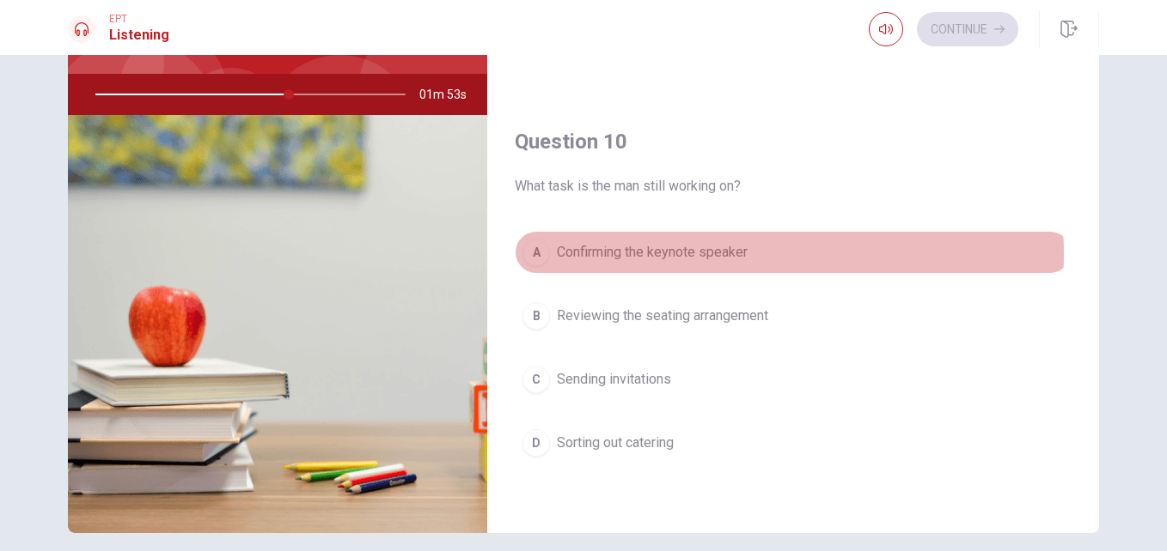
click at [731, 254] on span "Confirming the keynote speaker" at bounding box center [652, 252] width 191 height 21
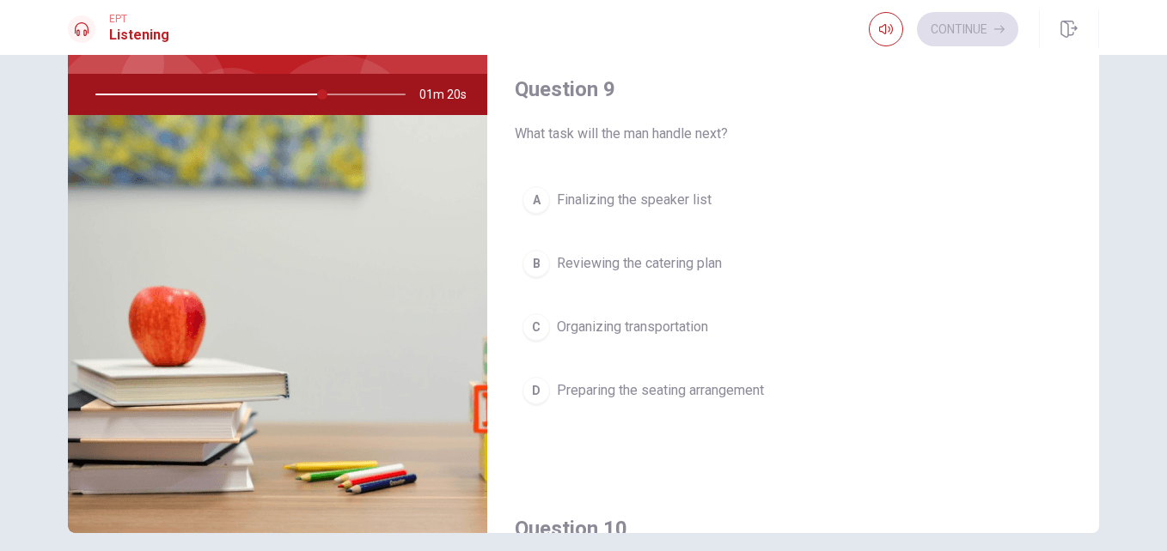
scroll to position [1214, 0]
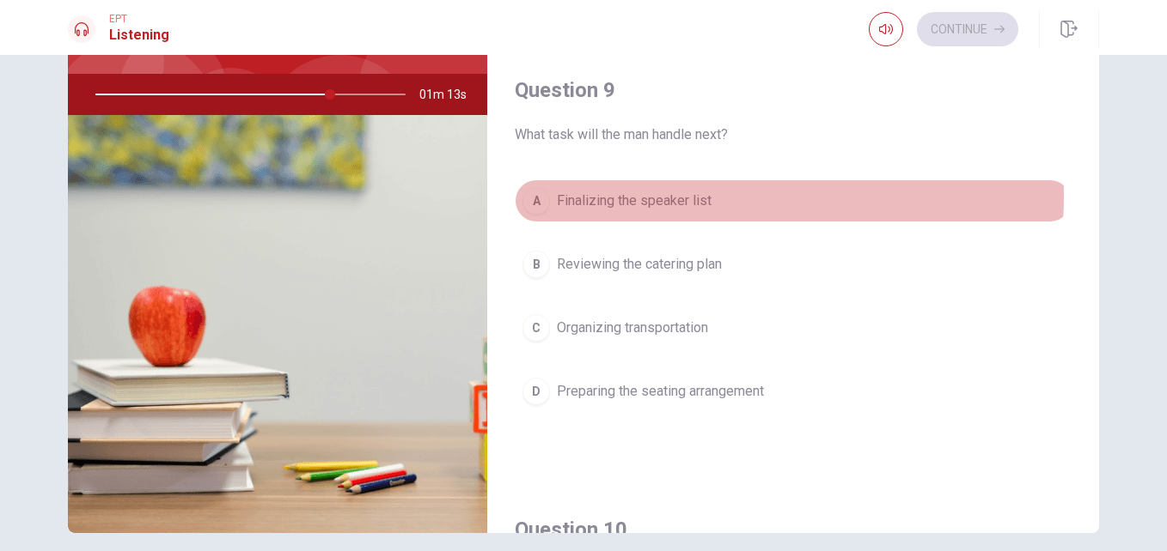
click at [685, 197] on span "Finalizing the speaker list" at bounding box center [634, 201] width 155 height 21
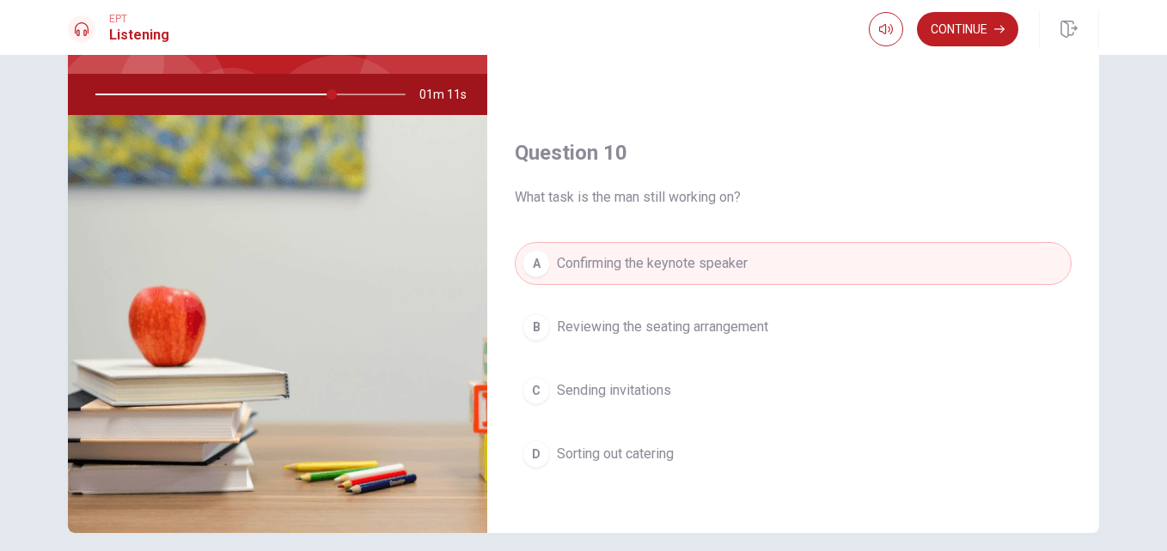
scroll to position [1602, 0]
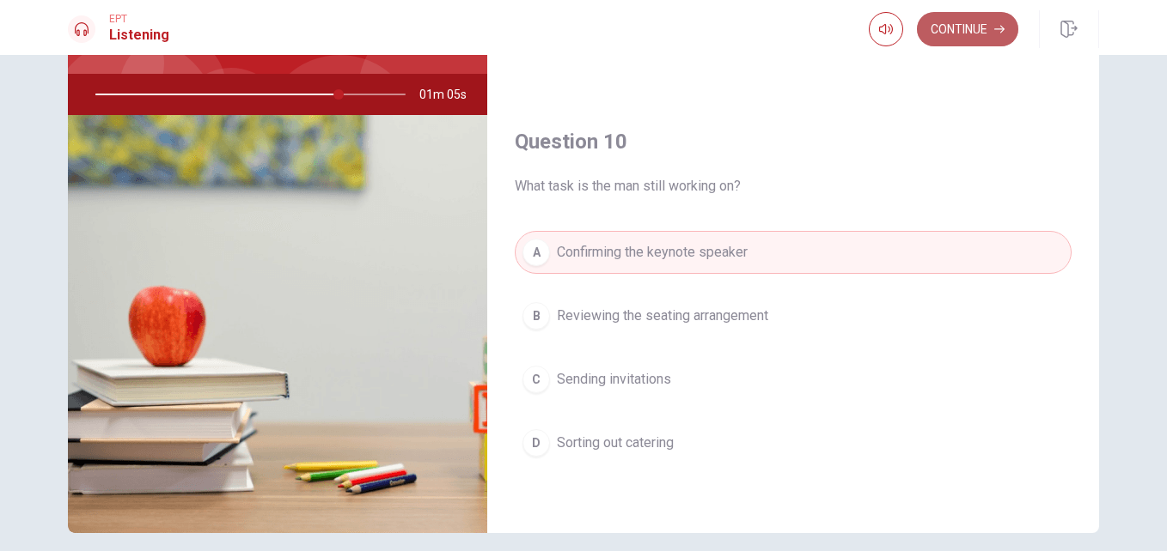
click at [975, 25] on button "Continue" at bounding box center [967, 29] width 101 height 34
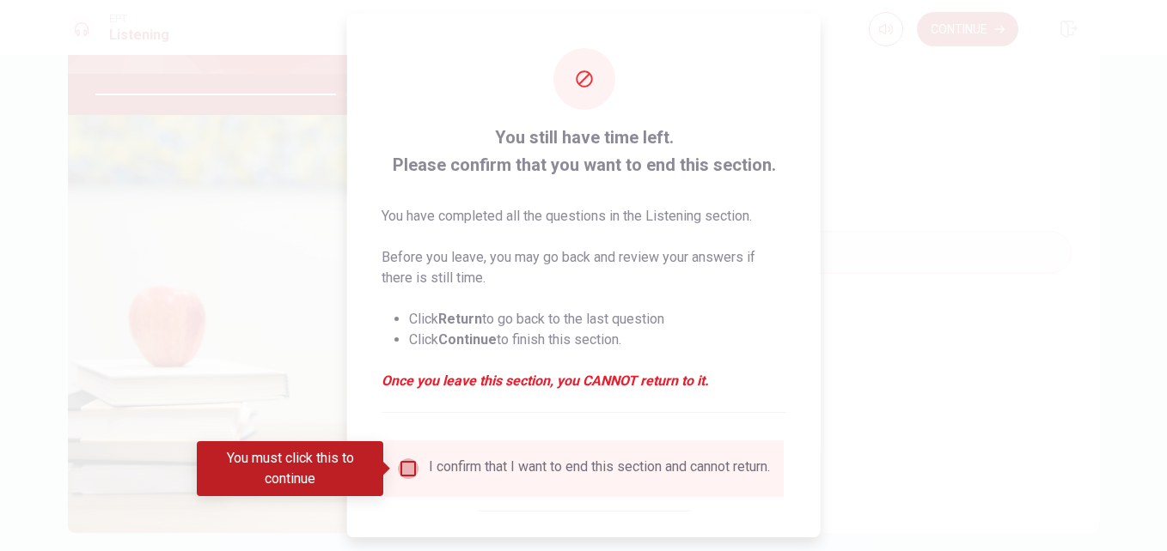
click at [411, 475] on input "You must click this to continue" at bounding box center [408, 469] width 21 height 21
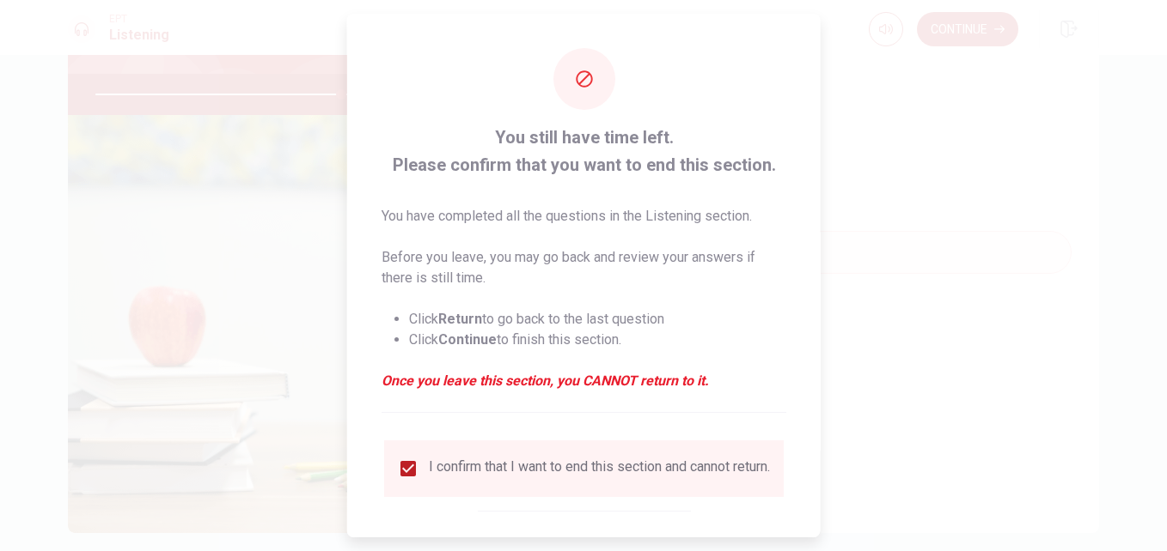
scroll to position [89, 0]
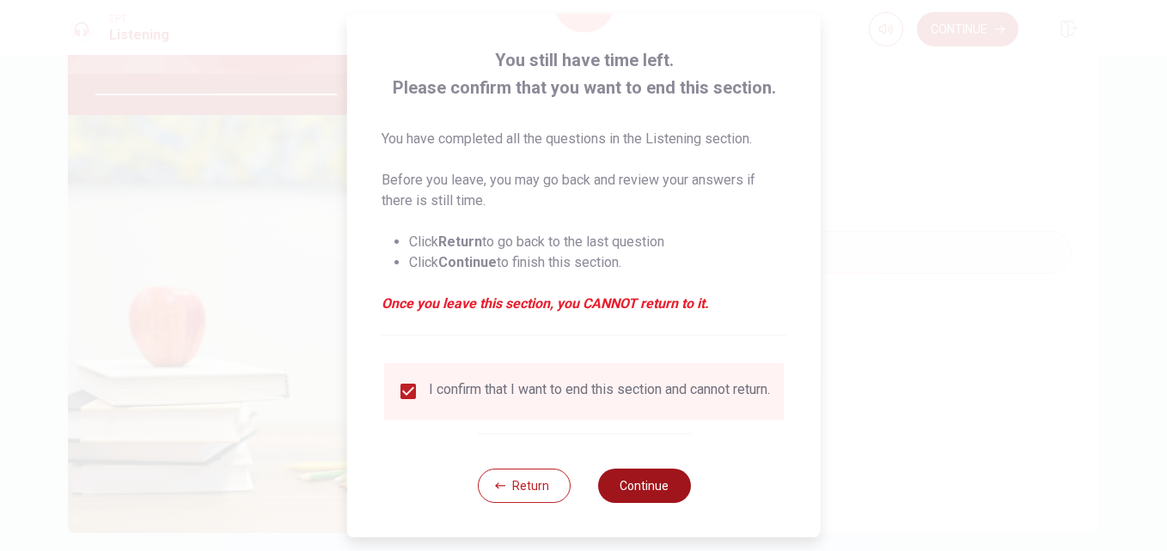
click at [663, 490] on button "Continue" at bounding box center [643, 486] width 93 height 34
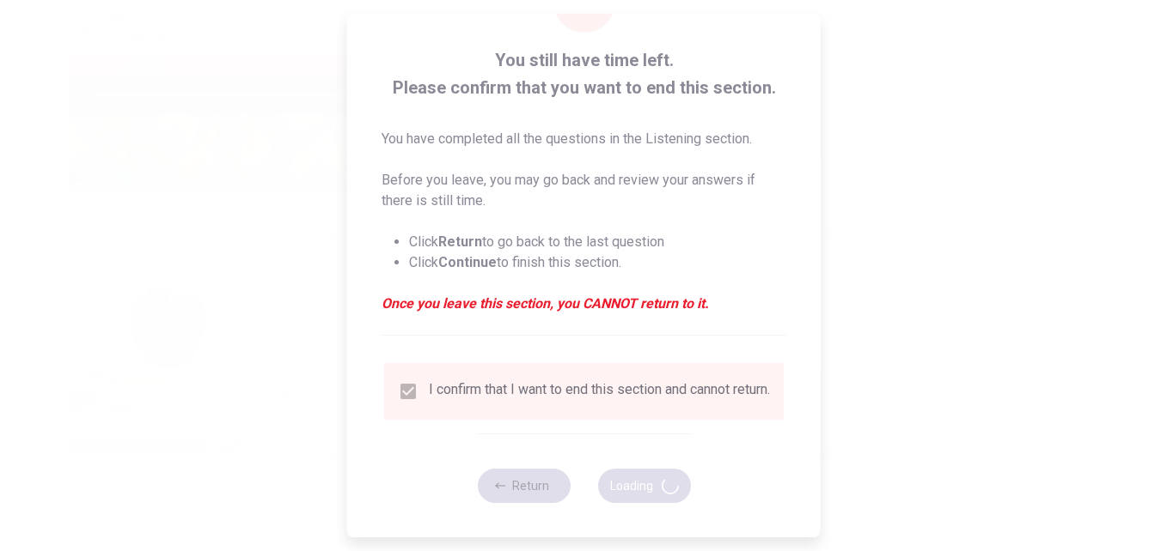
type input "81"
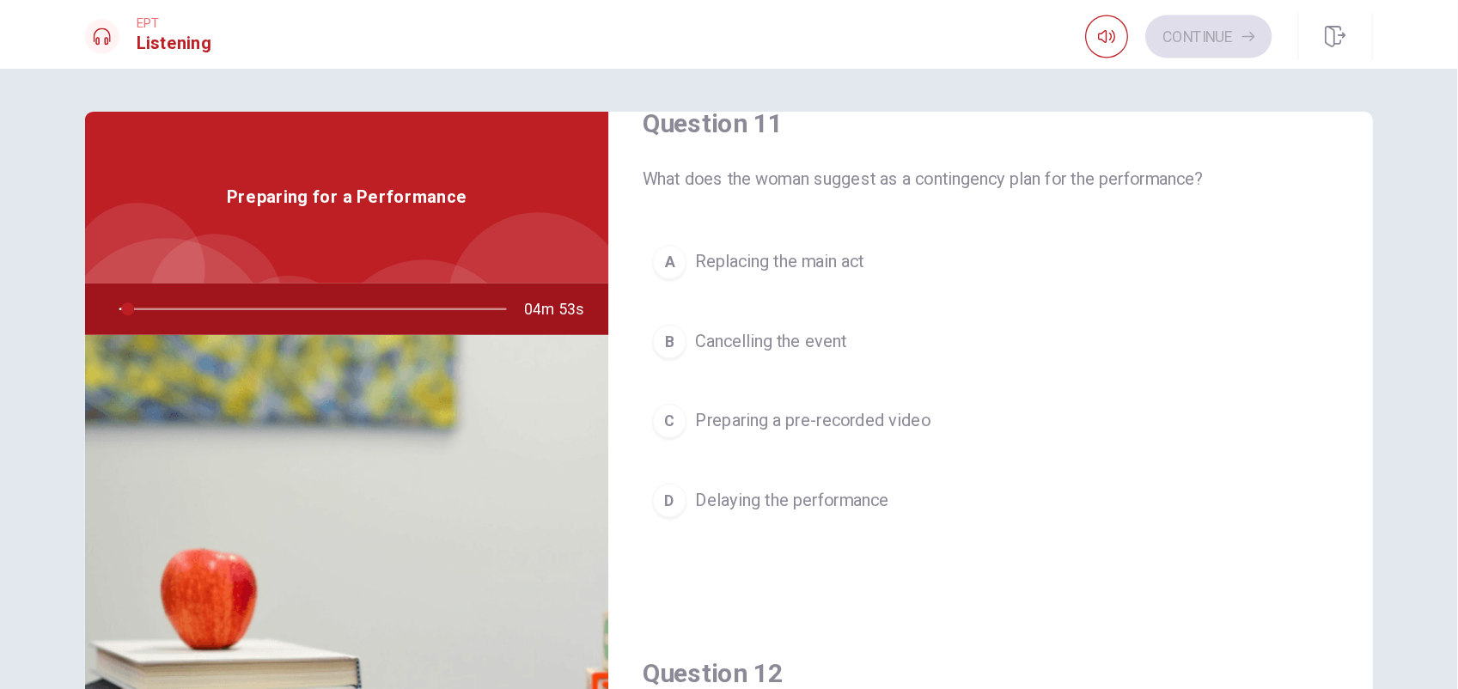
scroll to position [0, 0]
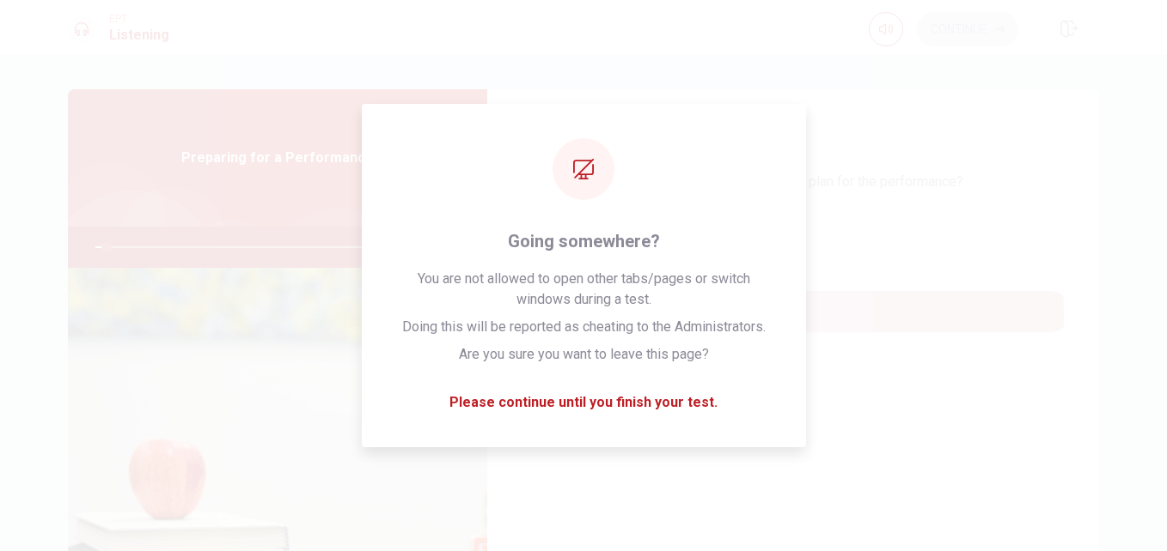
drag, startPoint x: 1125, startPoint y: 0, endPoint x: 640, endPoint y: 317, distance: 579.7
click at [640, 317] on span "Cancelling the event" at bounding box center [617, 312] width 121 height 21
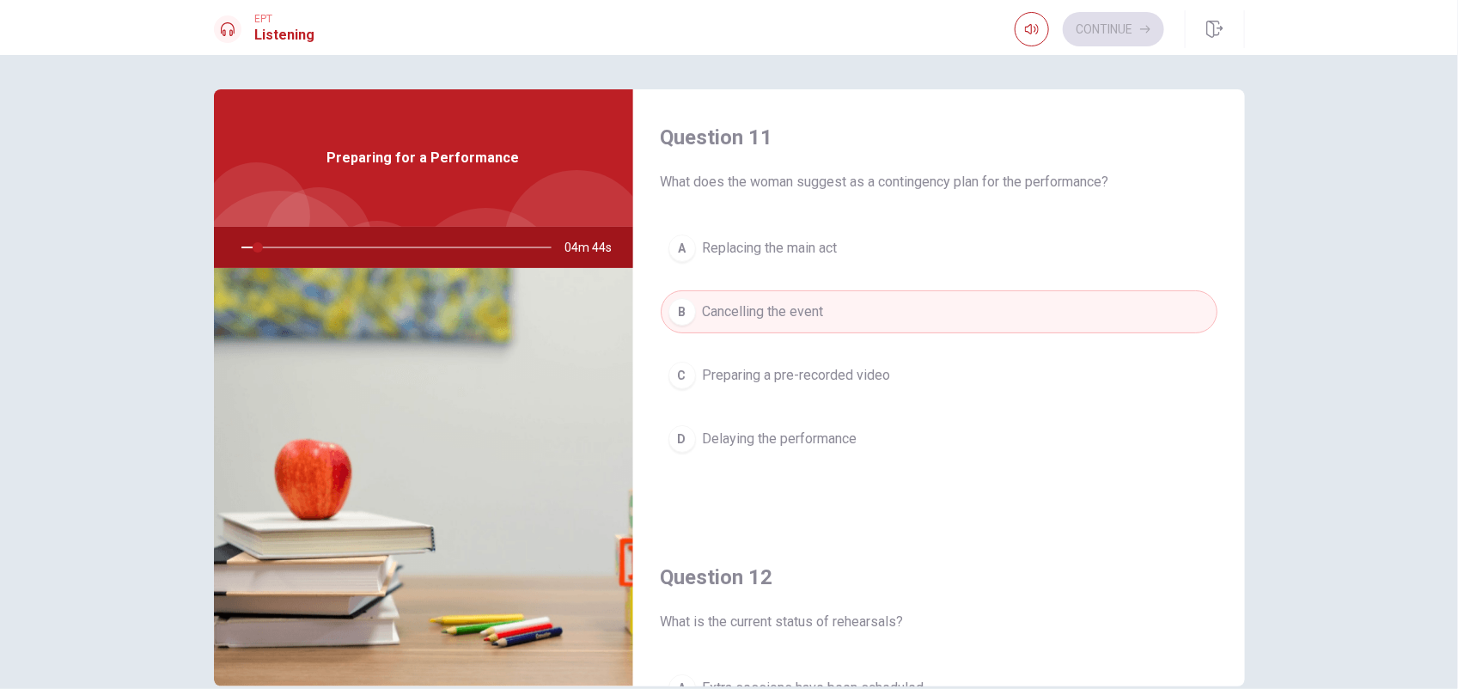
drag, startPoint x: 1077, startPoint y: 1, endPoint x: 885, endPoint y: 198, distance: 275.2
click at [885, 198] on div "Question 11 What does the woman suggest as a contingency plan for the performan…" at bounding box center [939, 309] width 612 height 440
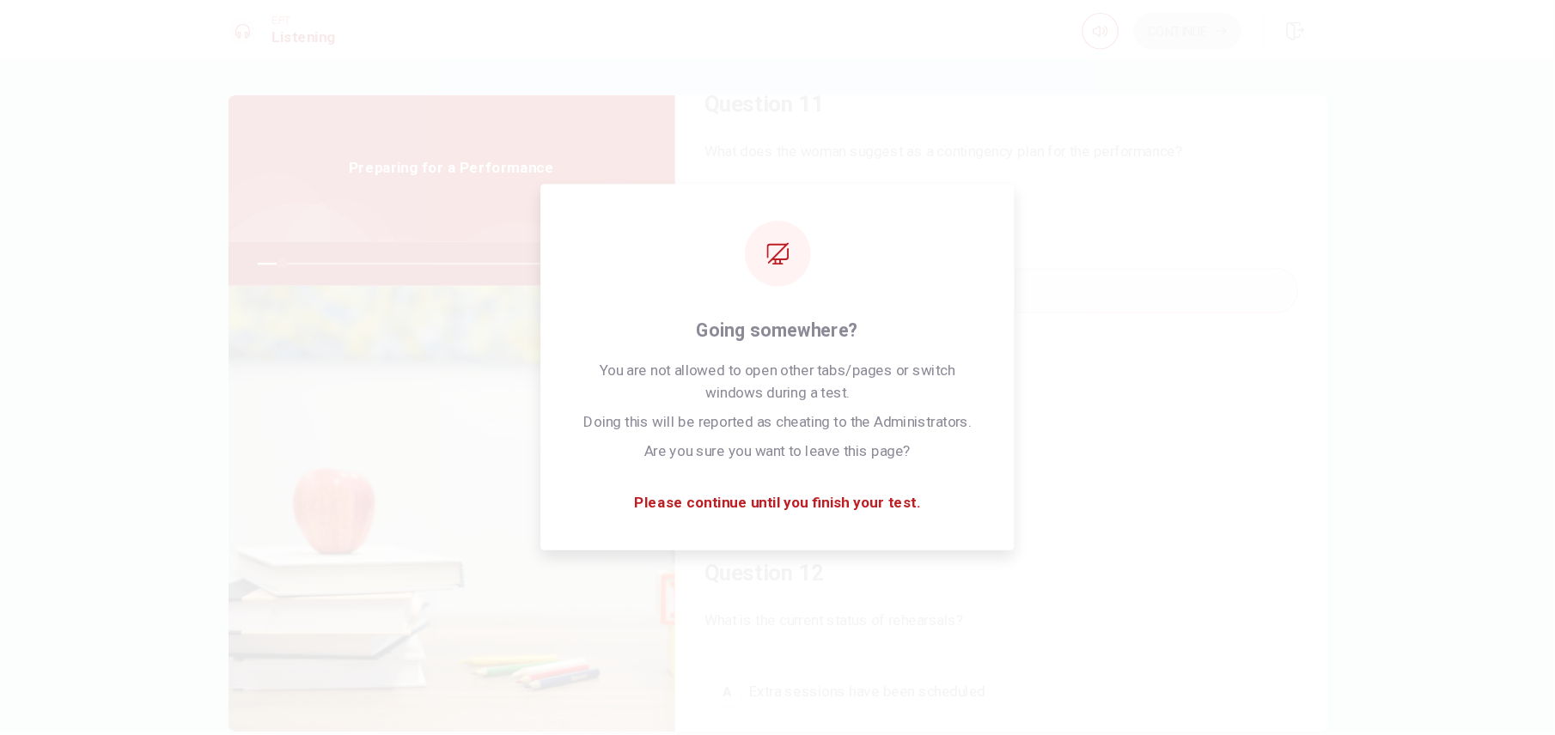
scroll to position [40, 0]
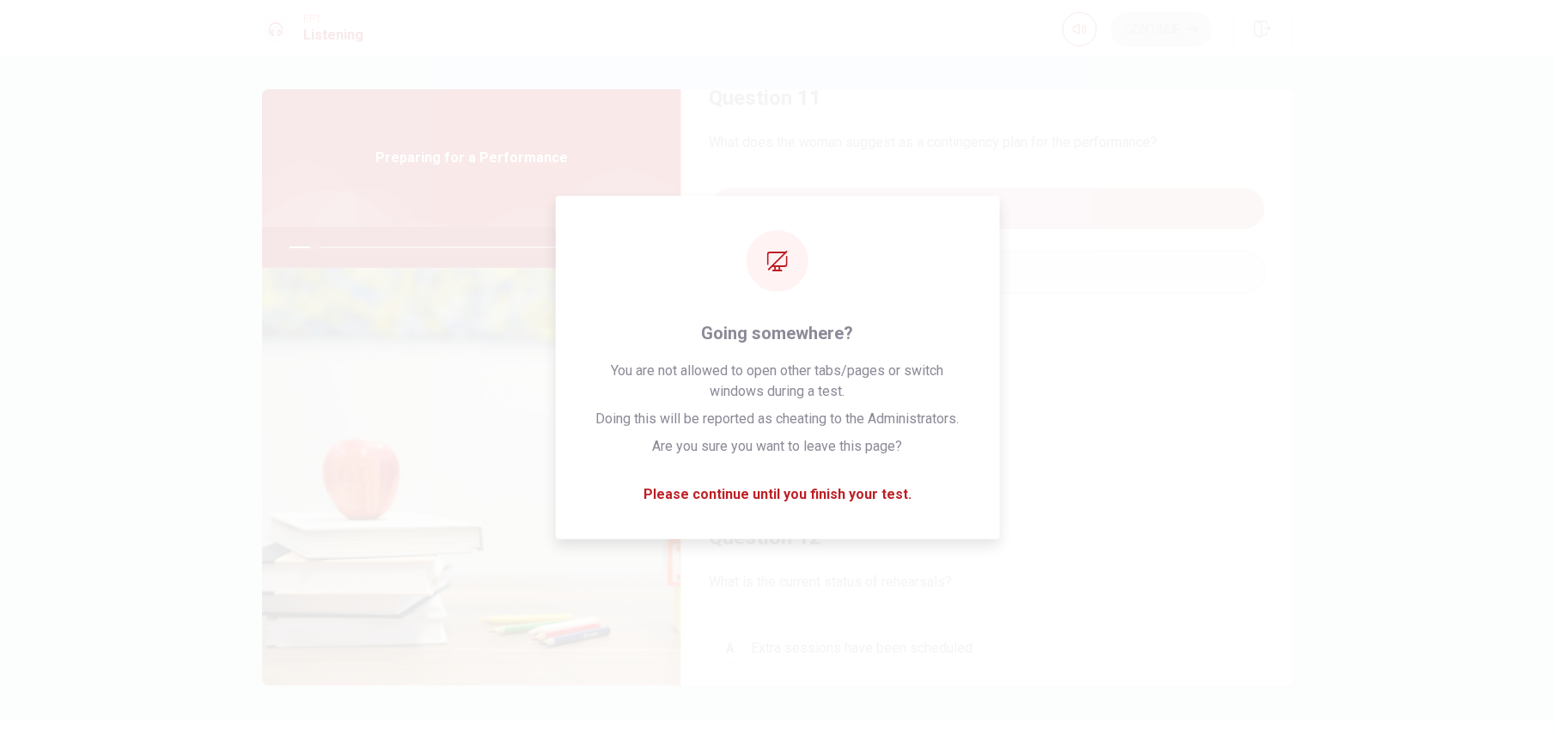
drag, startPoint x: 1375, startPoint y: 1, endPoint x: 1076, endPoint y: 189, distance: 353.2
click at [1076, 189] on button "A Replacing the main act" at bounding box center [987, 208] width 557 height 43
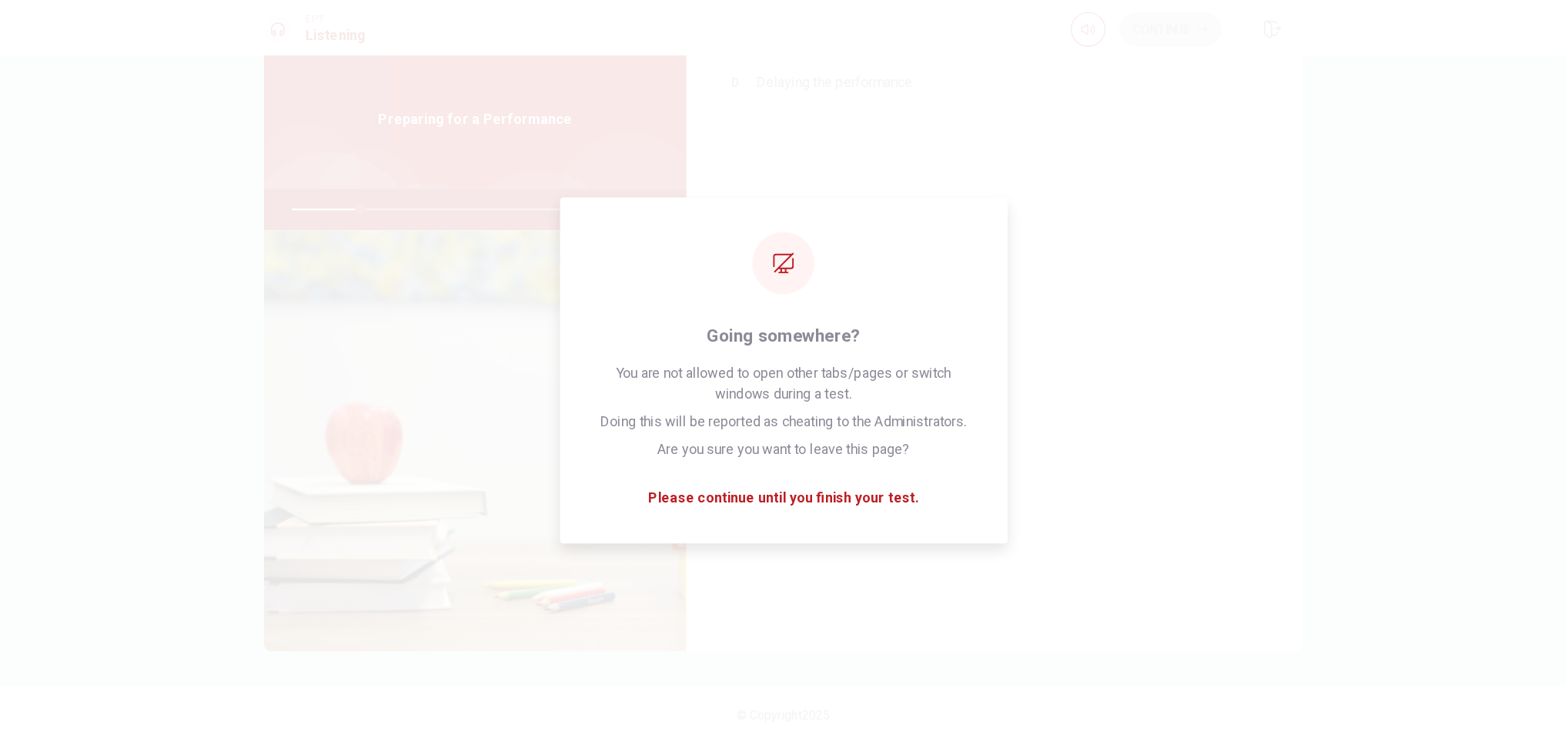
scroll to position [284, 0]
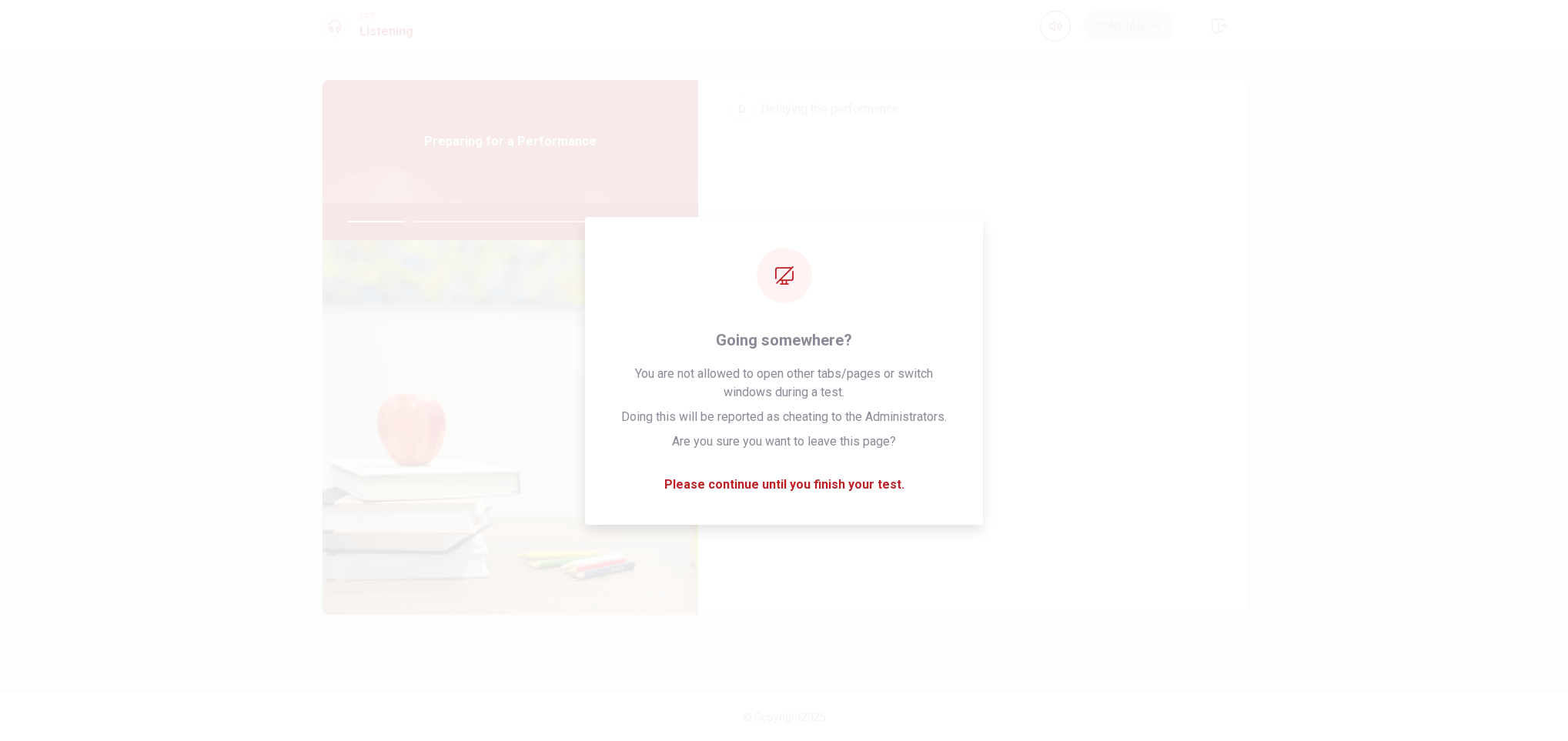
drag, startPoint x: 1346, startPoint y: 0, endPoint x: 1069, endPoint y: 250, distance: 373.1
click at [1045, 250] on div "Question 12 What is the current status of rehearsals?" at bounding box center [972, 252] width 499 height 62
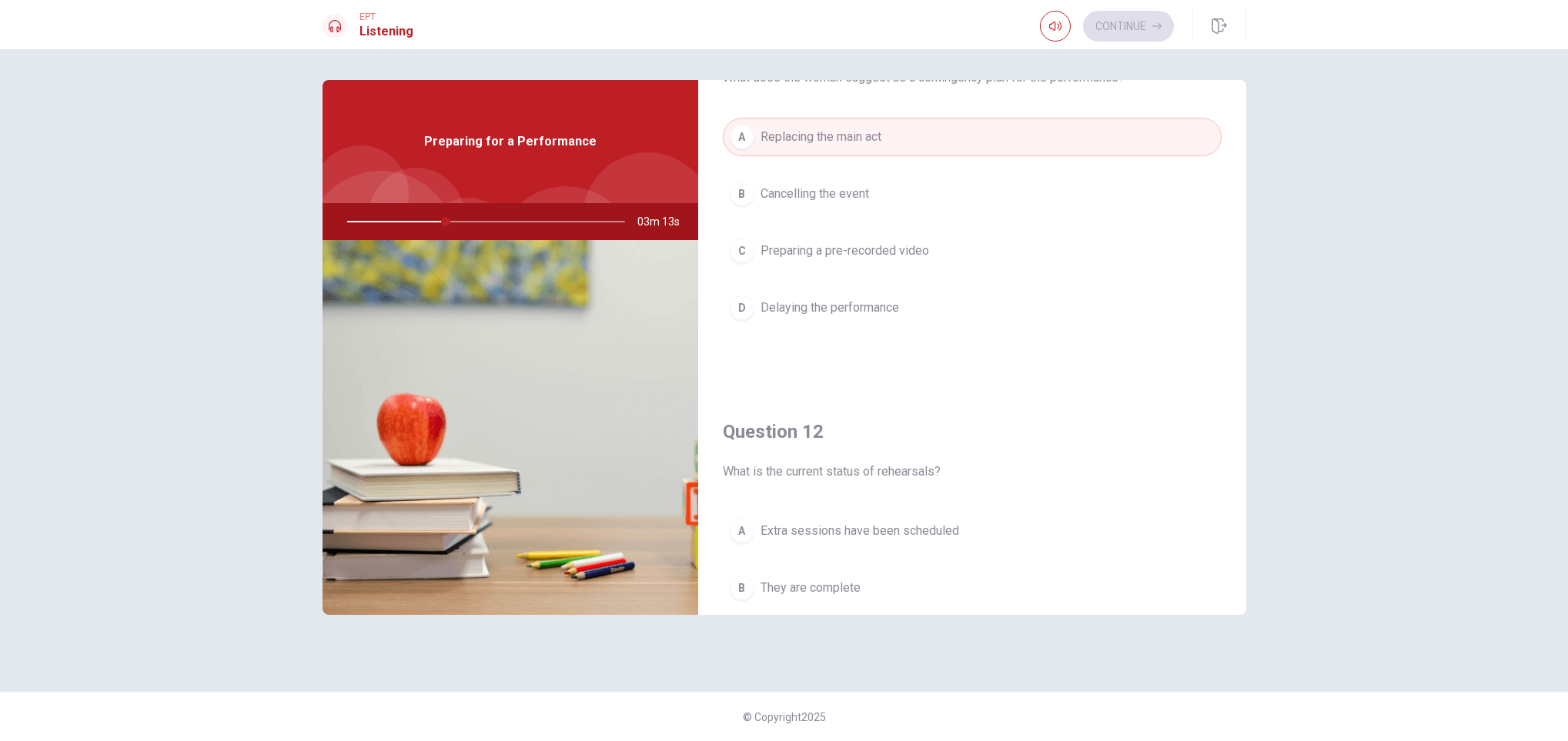
scroll to position [89, 0]
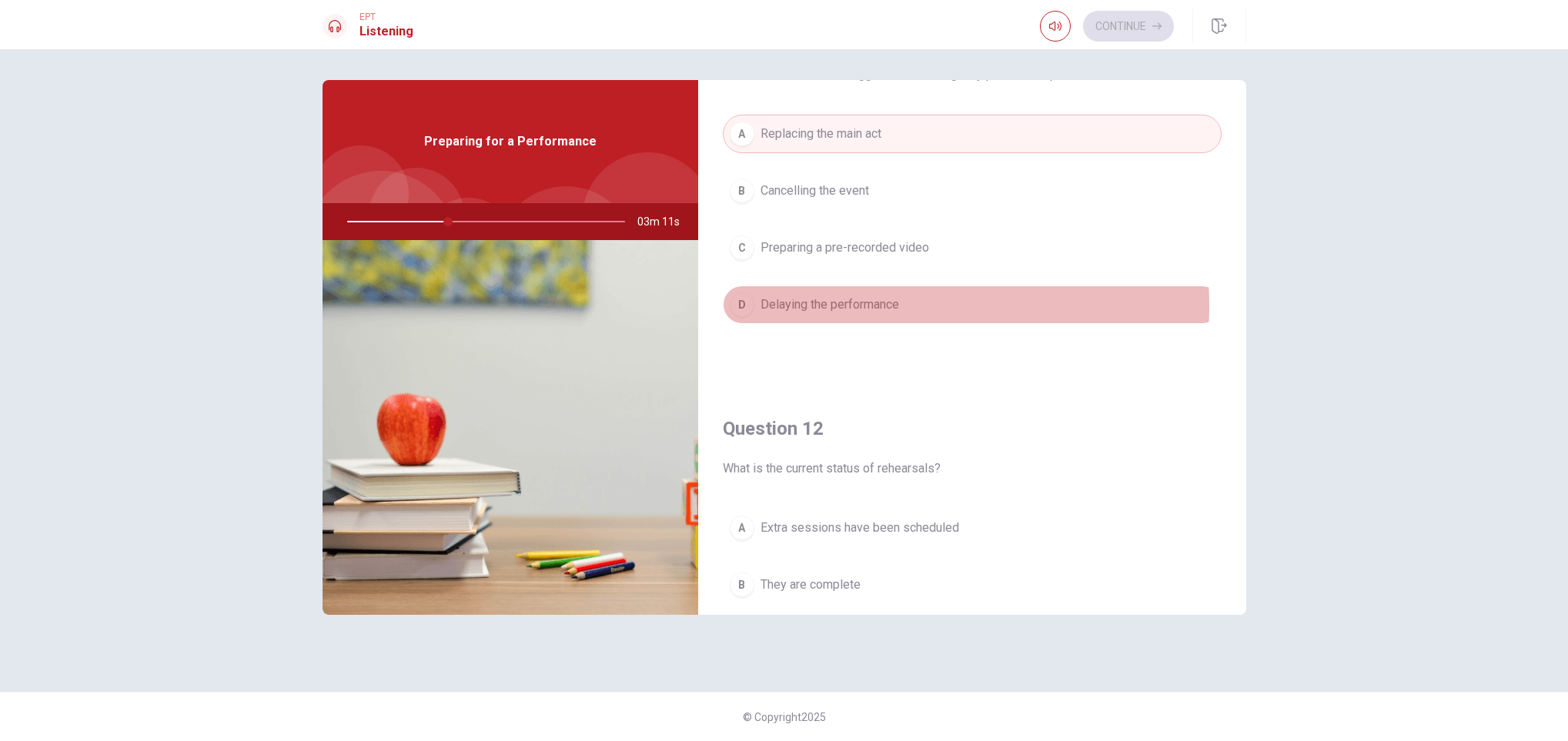
click at [890, 308] on span "Delaying the performance" at bounding box center [830, 305] width 139 height 19
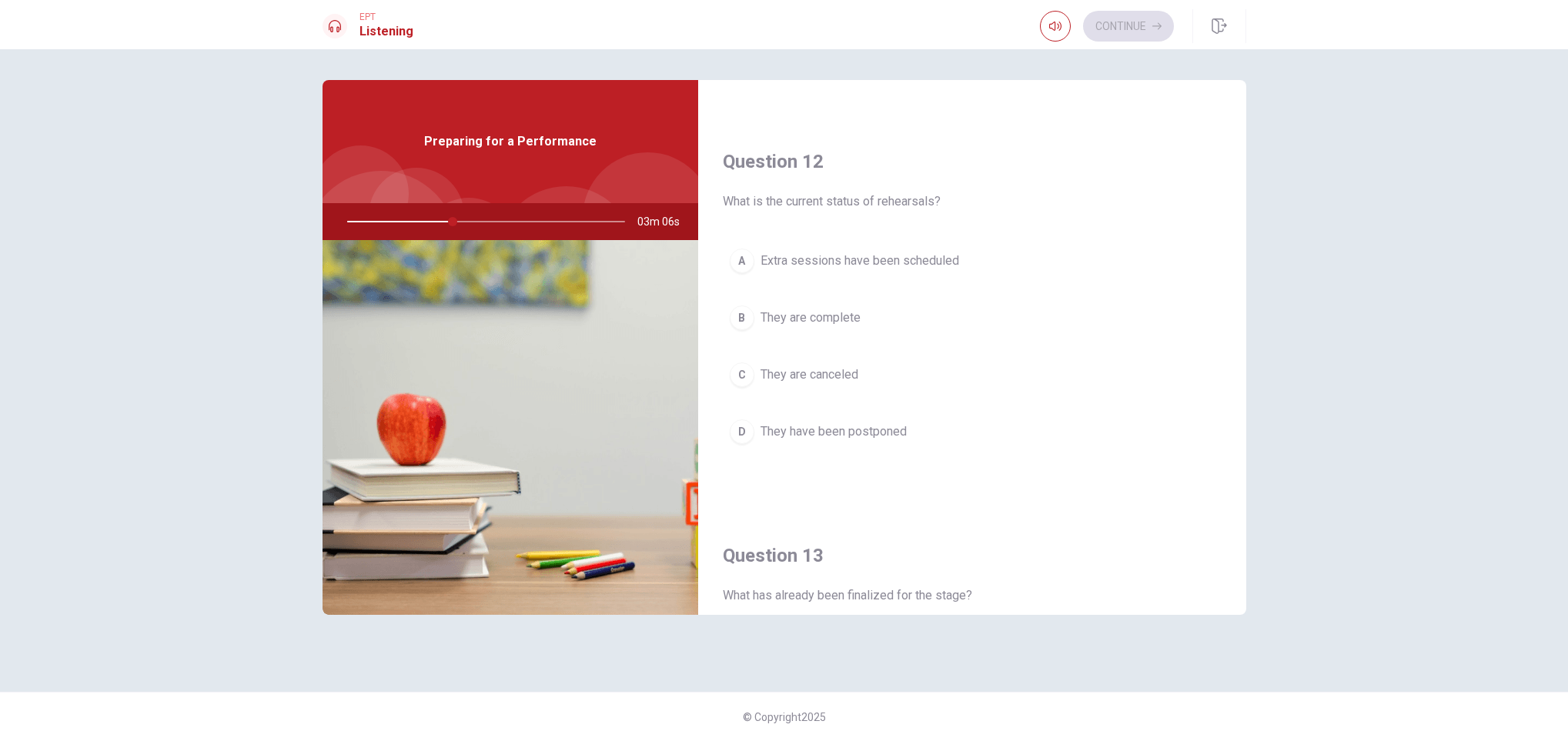
scroll to position [365, 0]
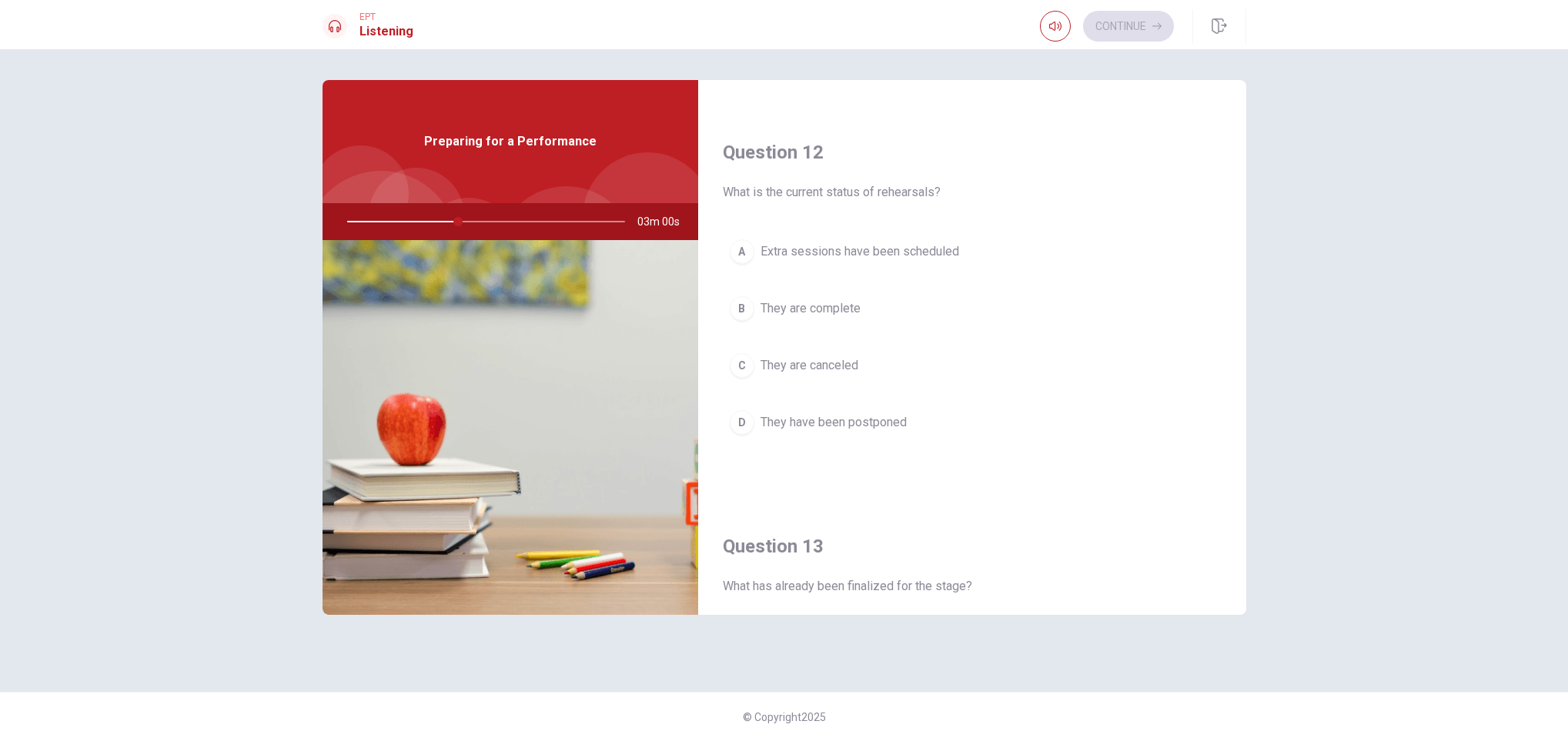
click at [953, 247] on span "Extra sessions have been scheduled" at bounding box center [860, 252] width 199 height 19
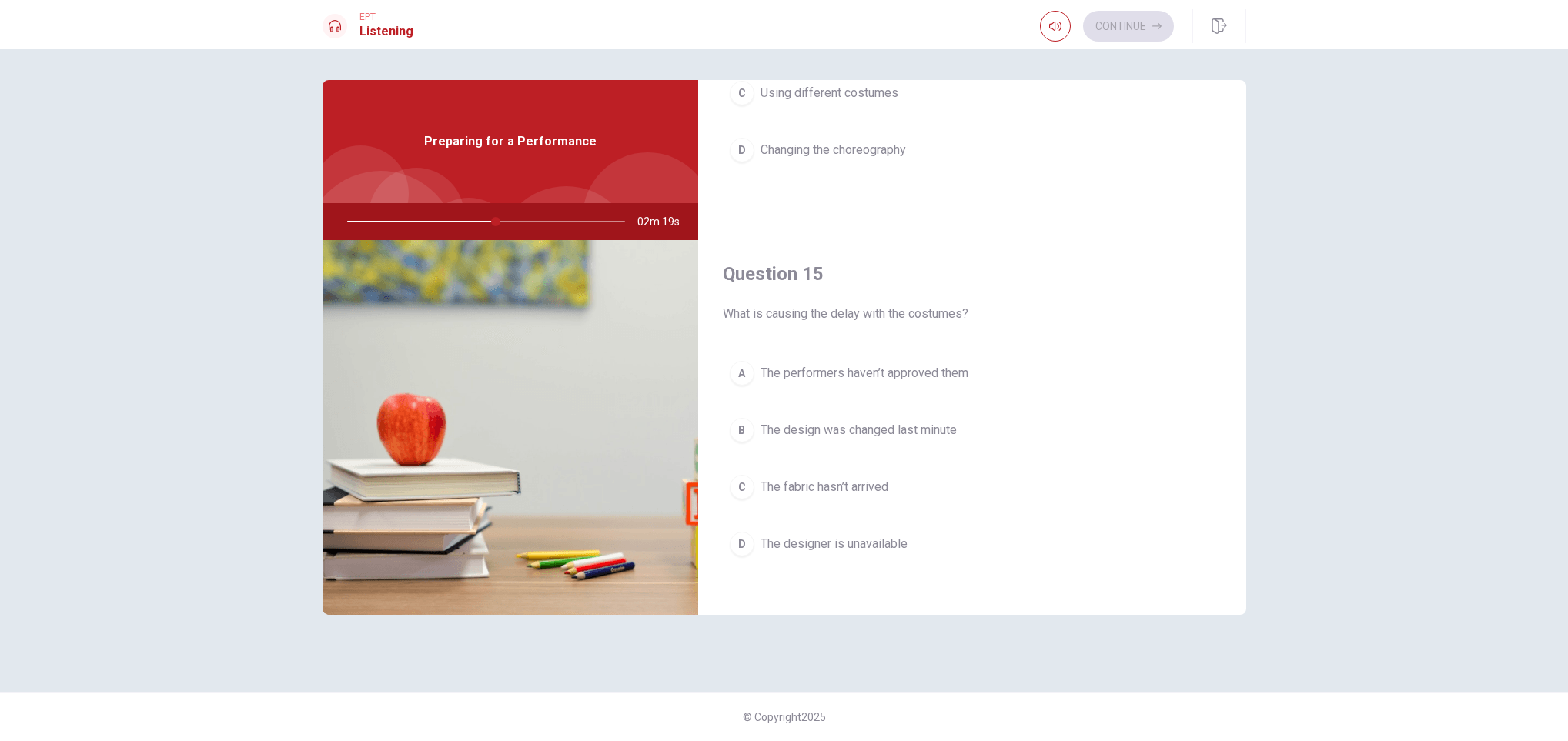
scroll to position [1450, 0]
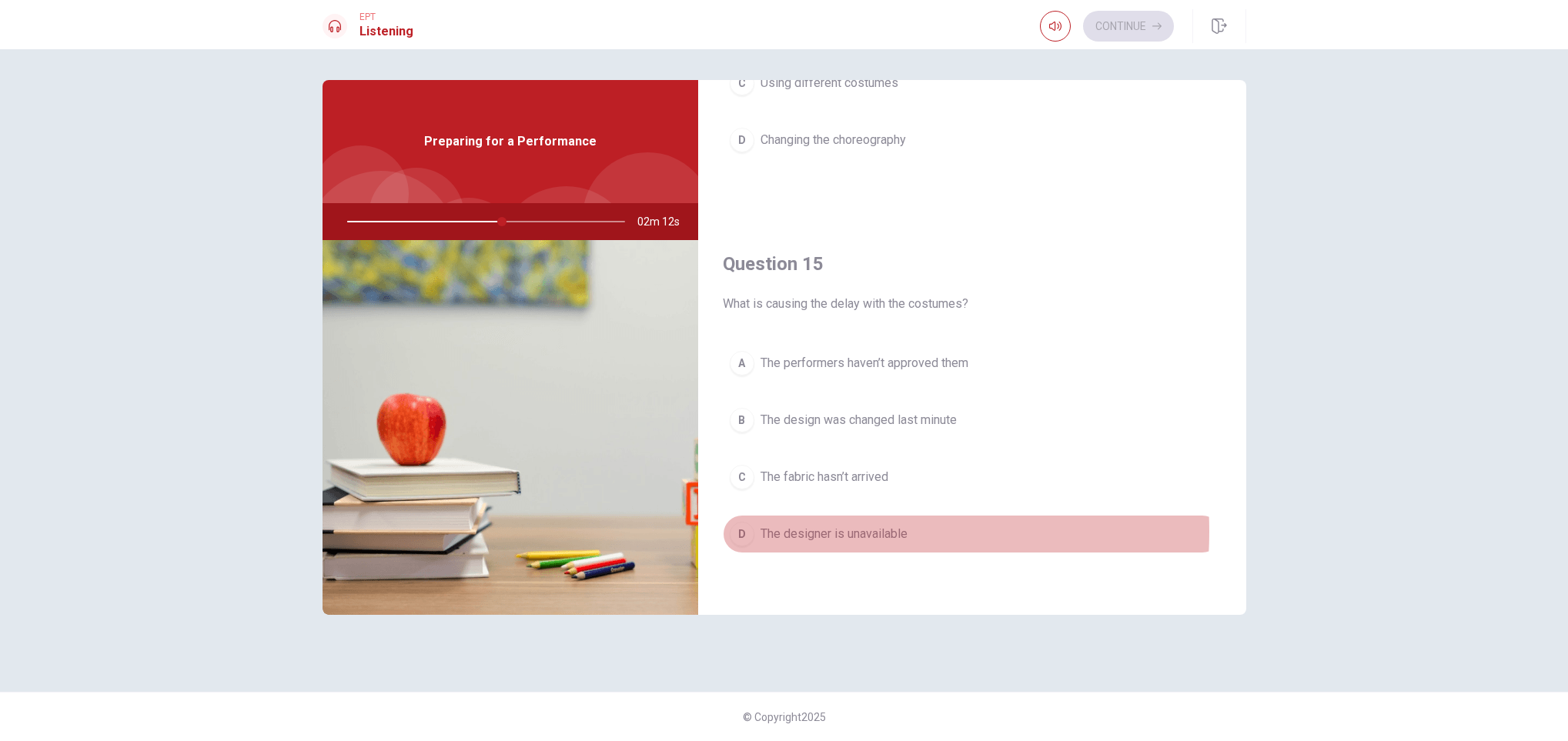
click at [832, 494] on span "The designer is unavailable" at bounding box center [834, 534] width 147 height 19
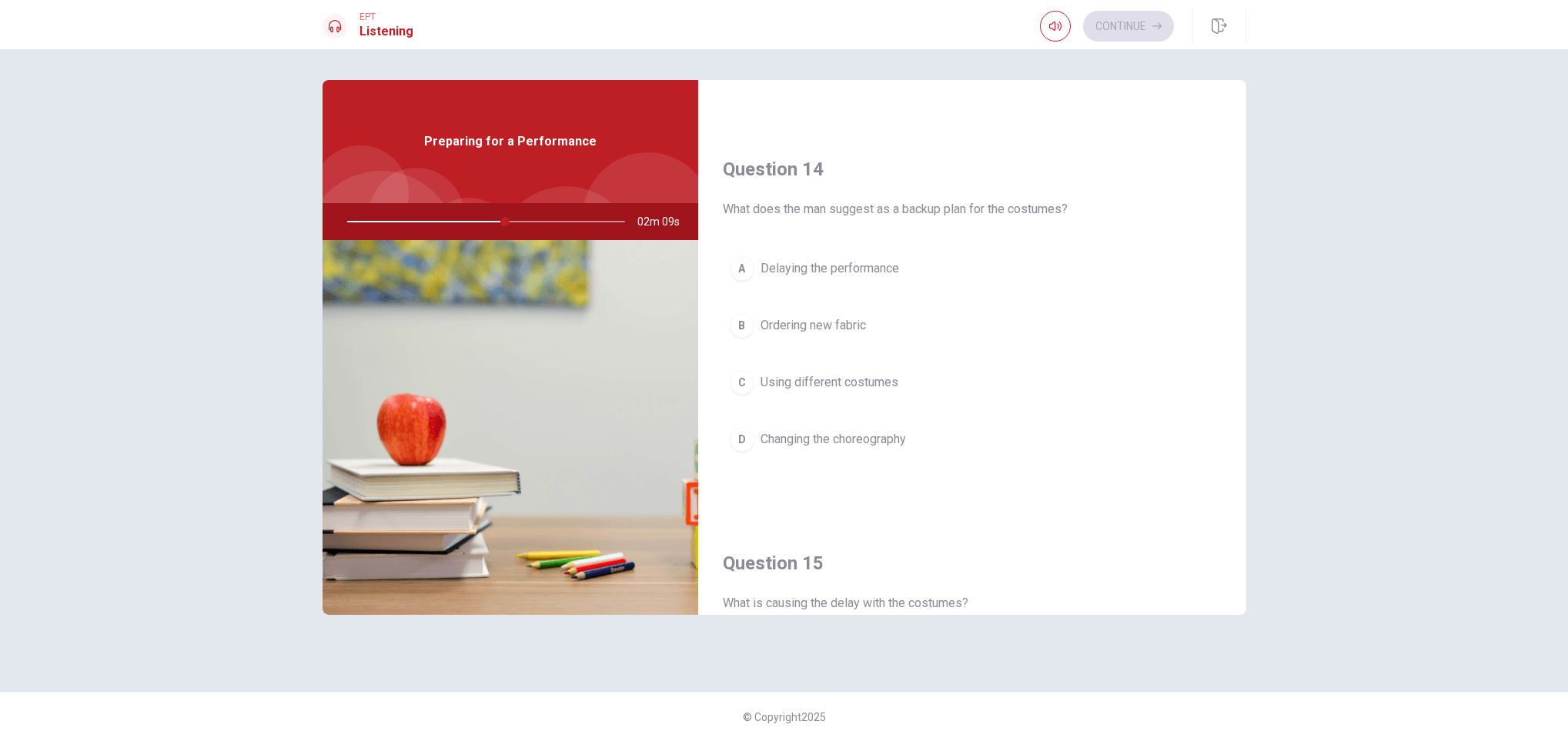
scroll to position [1134, 0]
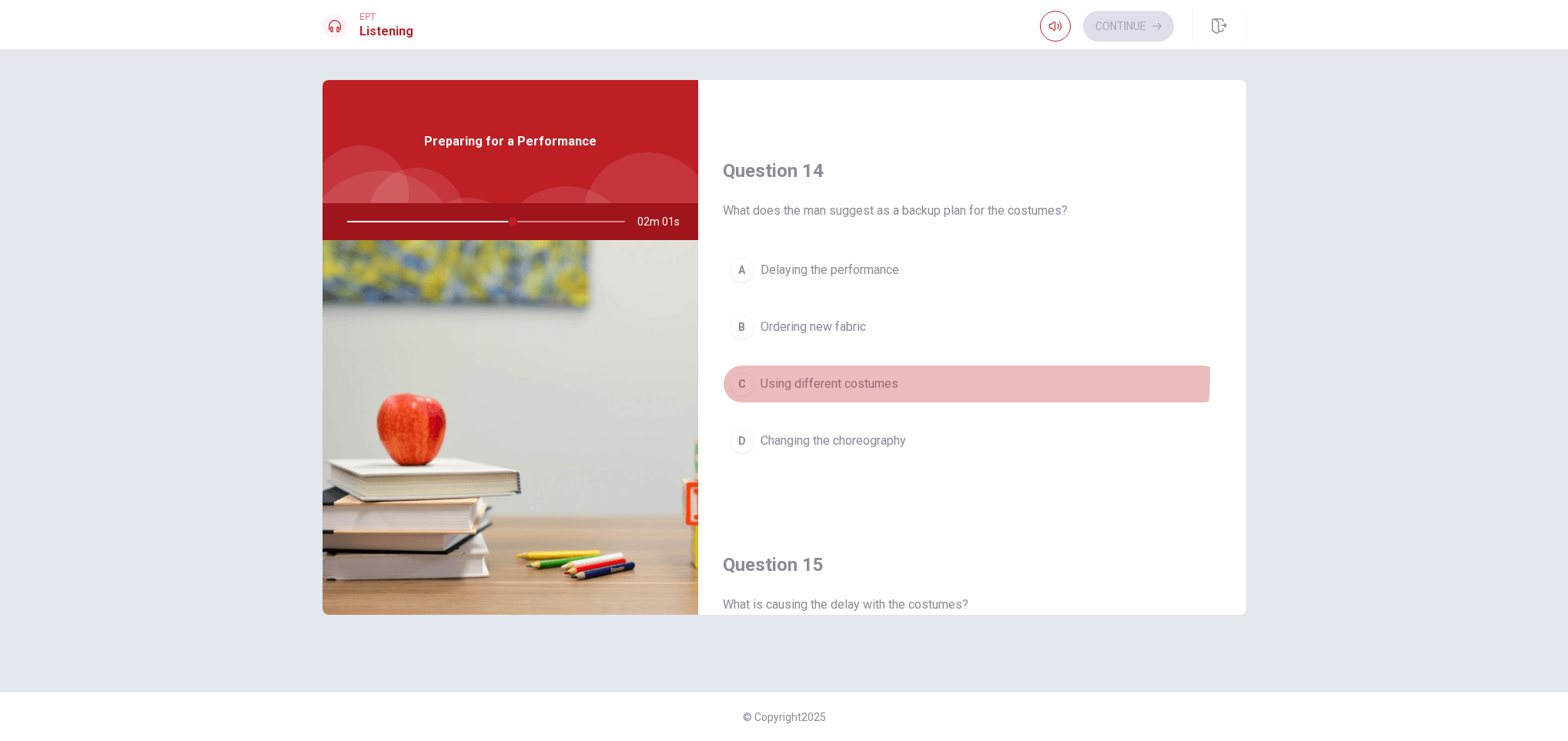
click at [873, 384] on span "Using different costumes" at bounding box center [830, 383] width 138 height 19
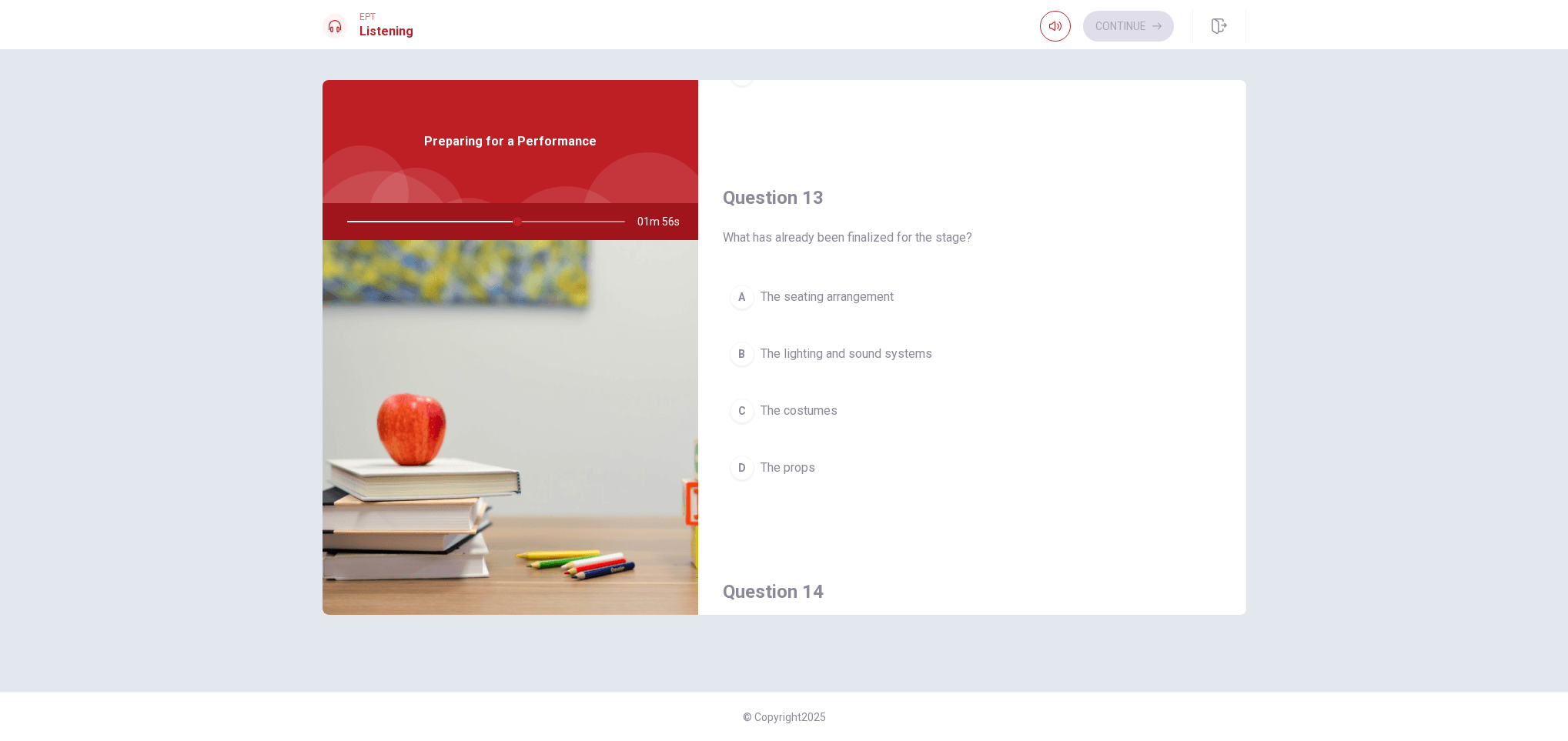
scroll to position [711, 0]
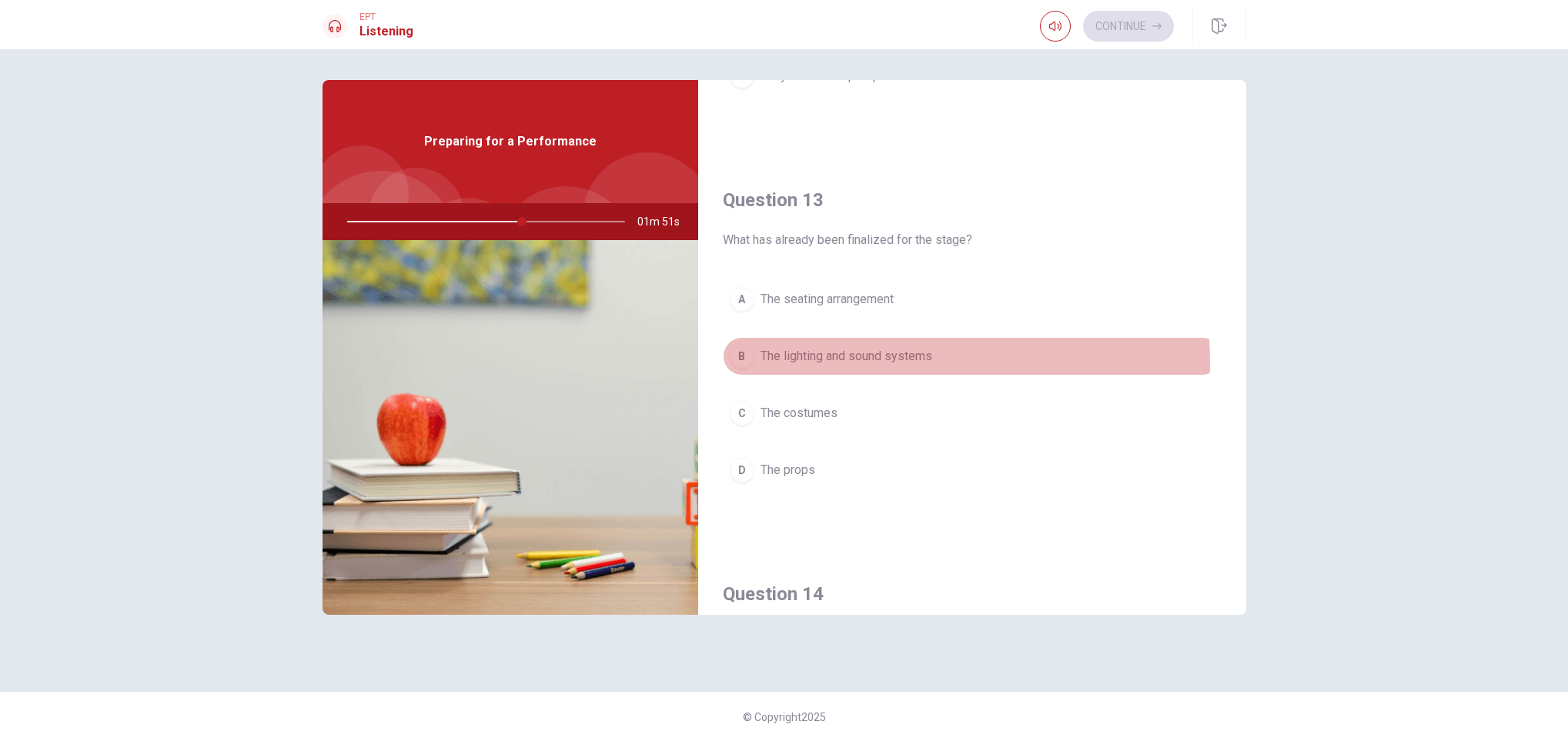
click at [908, 366] on span "The lighting and sound systems" at bounding box center [847, 356] width 172 height 19
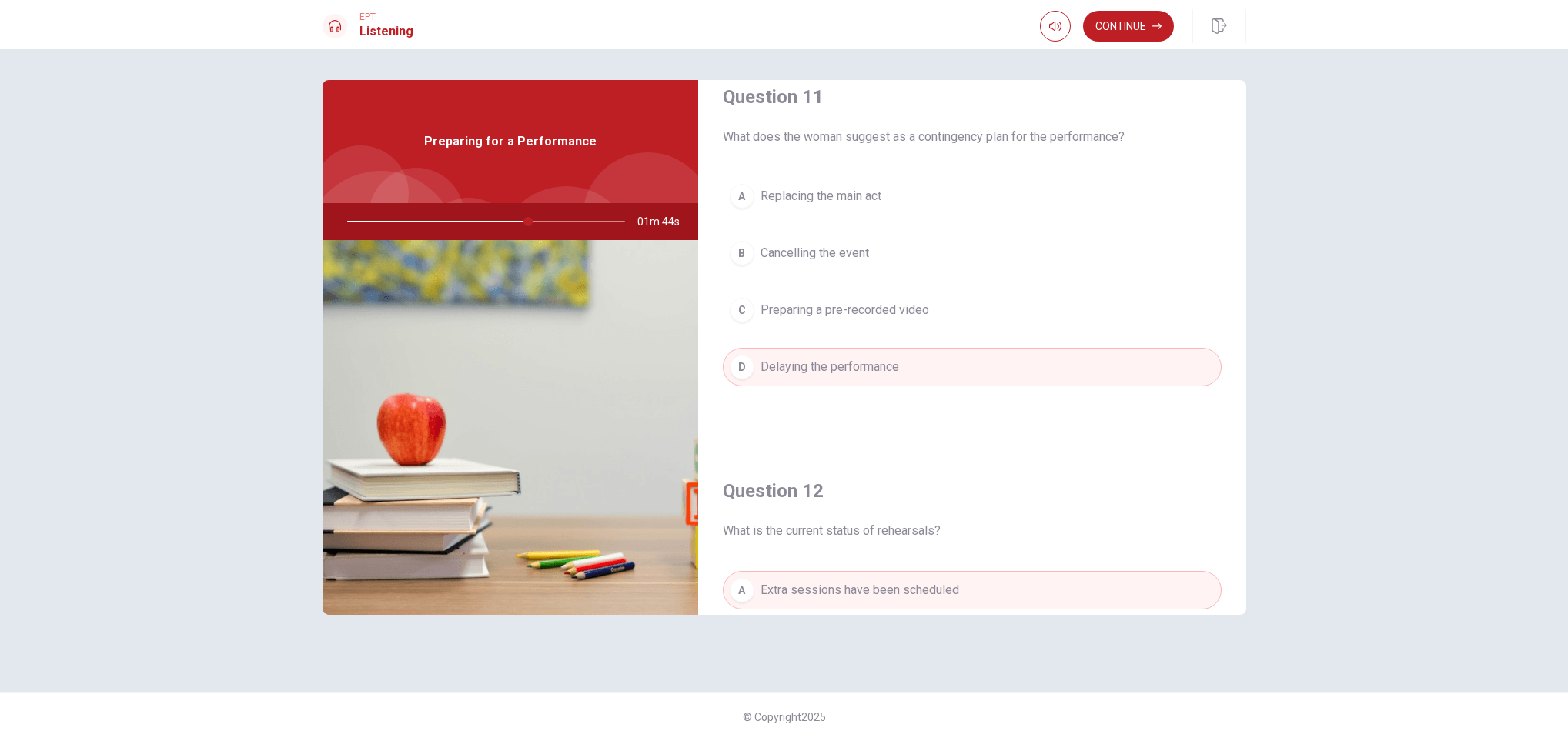
scroll to position [25, 0]
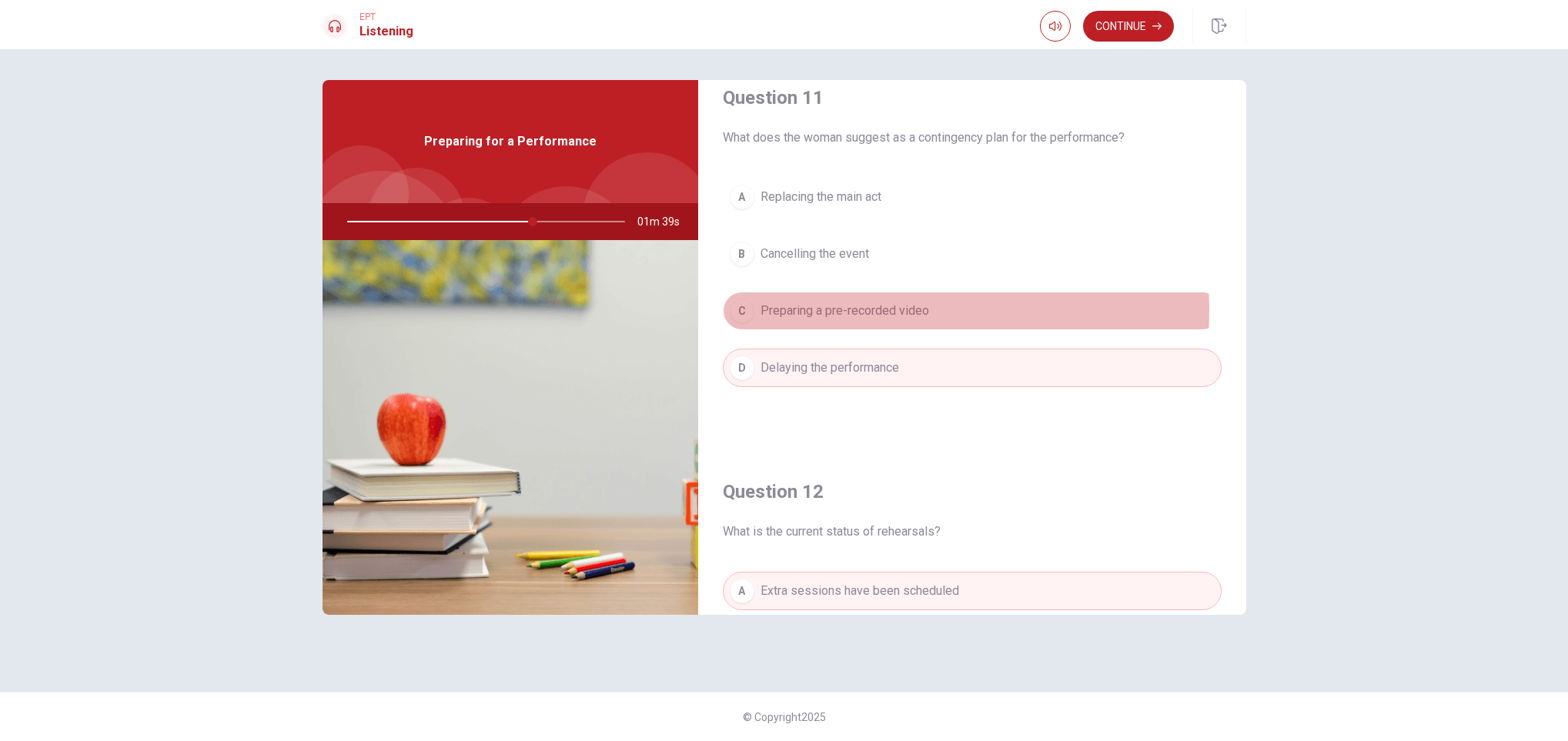
click at [883, 313] on span "Preparing a pre-recorded video" at bounding box center [845, 311] width 168 height 19
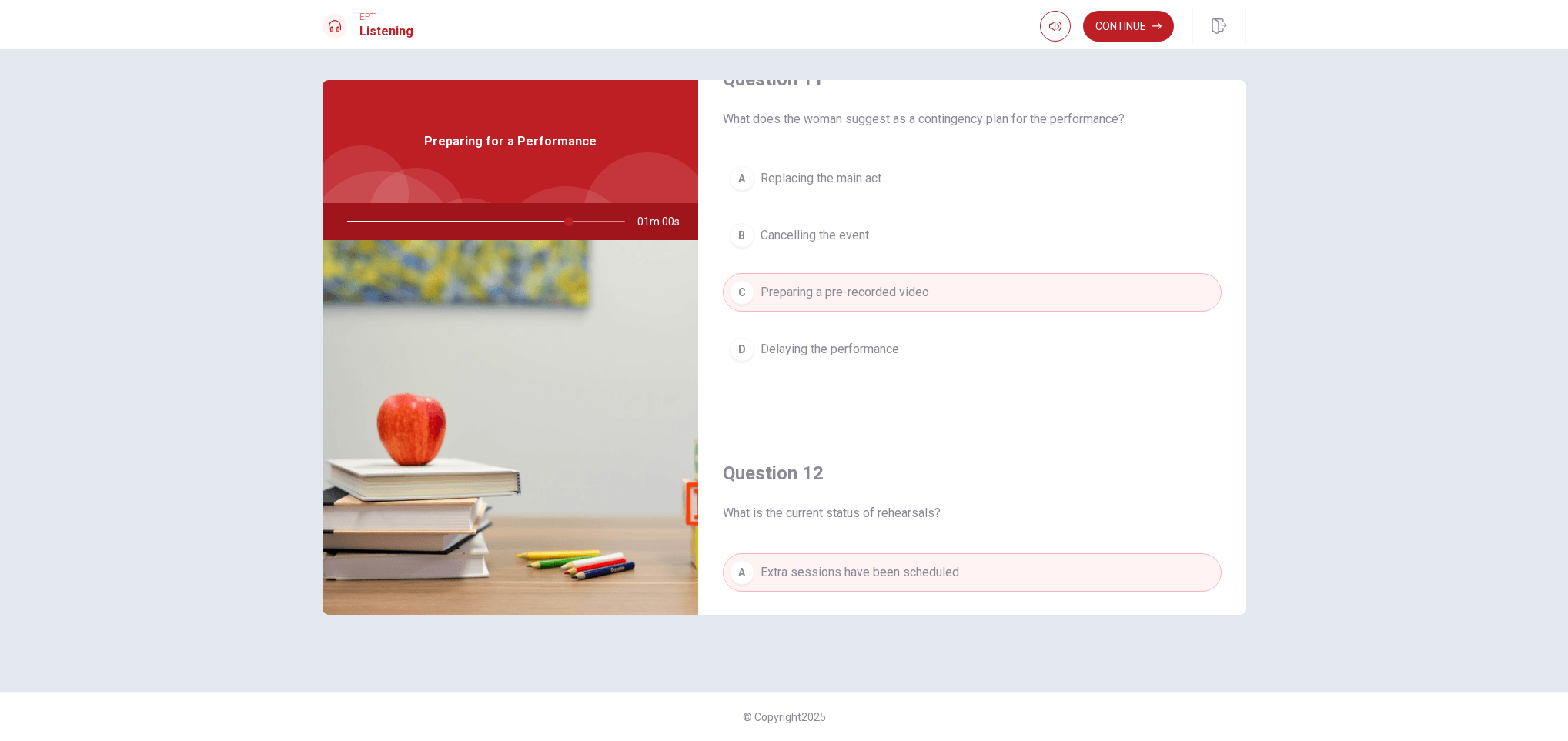
scroll to position [0, 0]
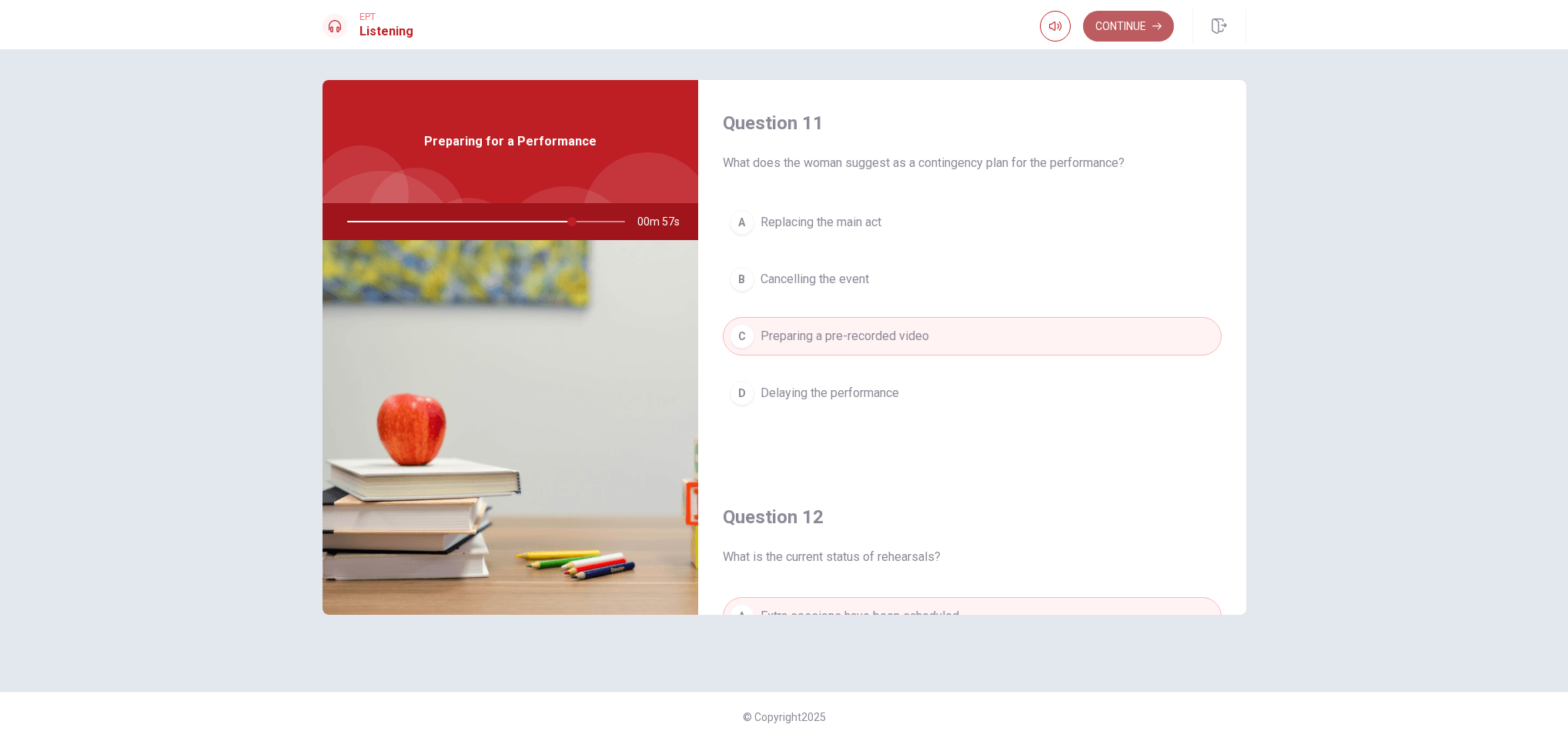
click at [1045, 40] on button "Continue" at bounding box center [1128, 26] width 90 height 30
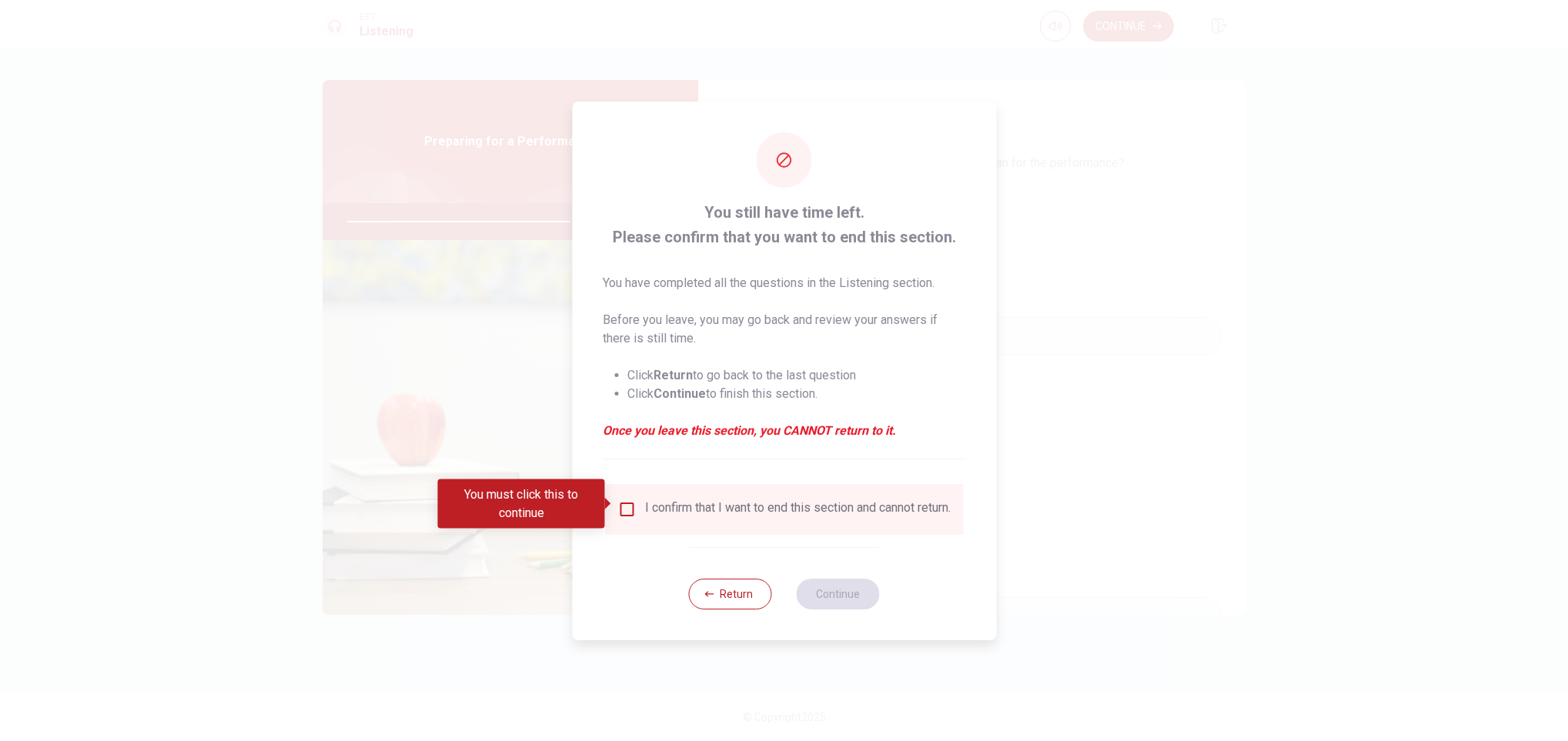
click at [633, 494] on div "I confirm that I want to end this section and cannot return." at bounding box center [784, 509] width 333 height 19
click at [626, 494] on input "You must click this to continue" at bounding box center [626, 509] width 19 height 19
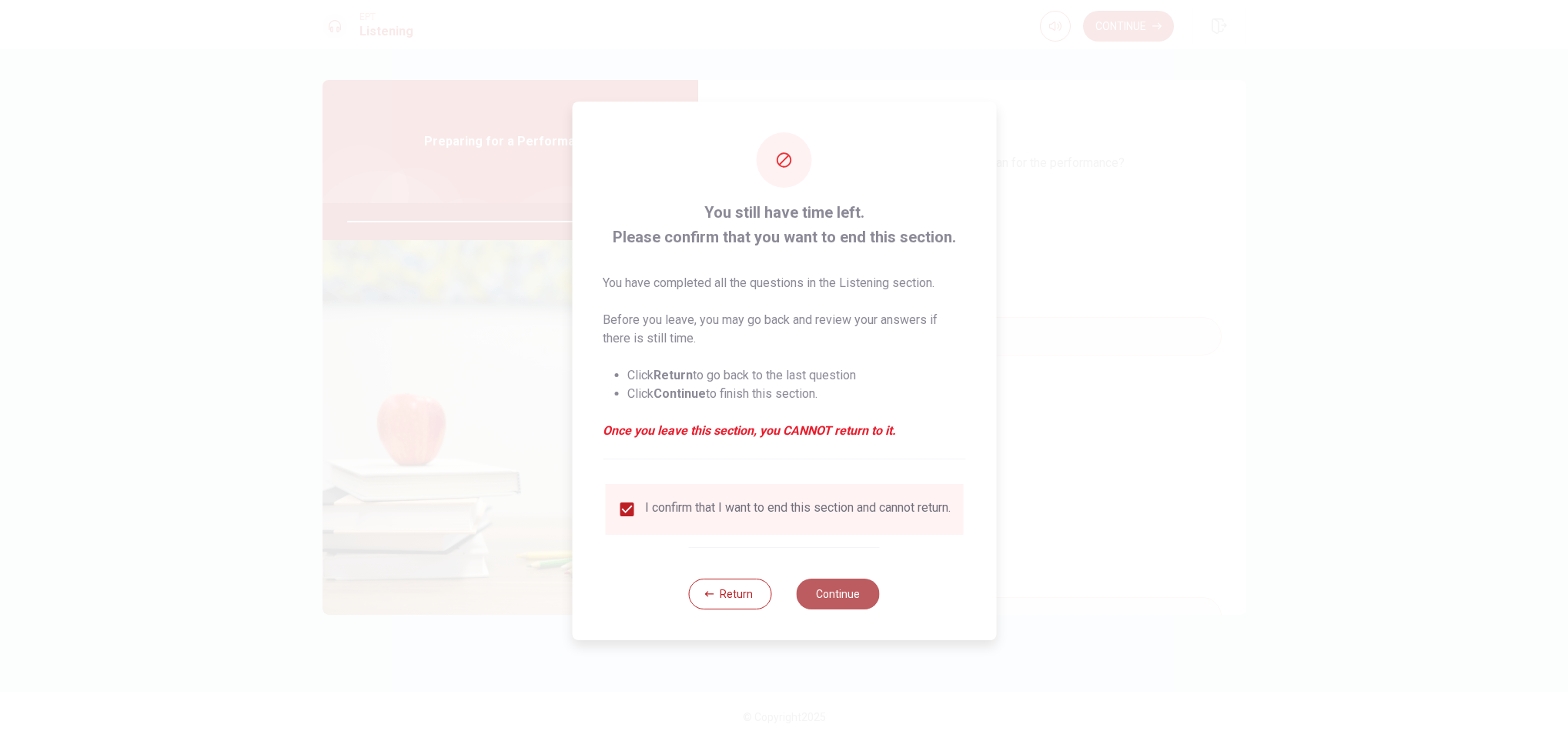
click at [845, 494] on button "Continue" at bounding box center [838, 594] width 83 height 30
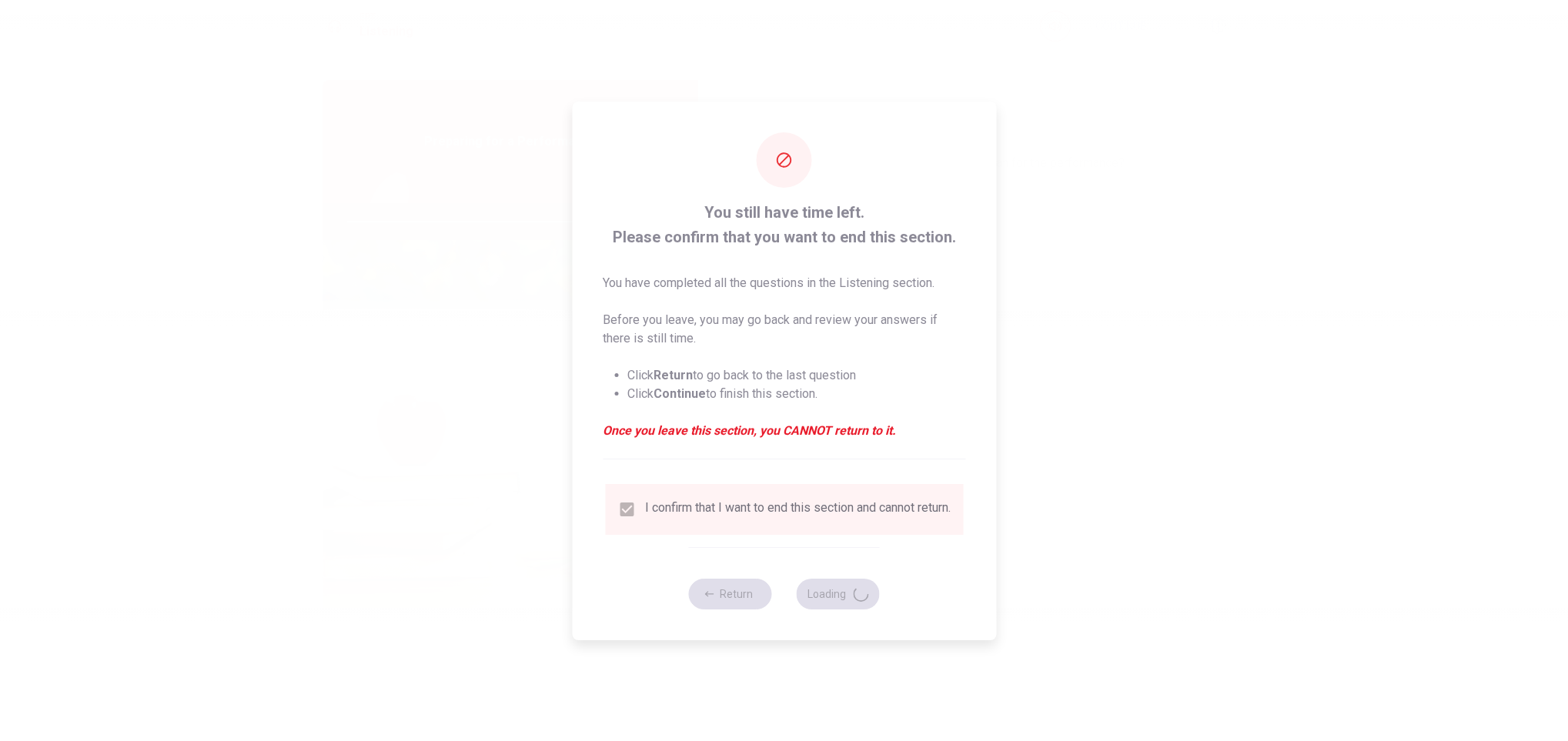
type input "84"
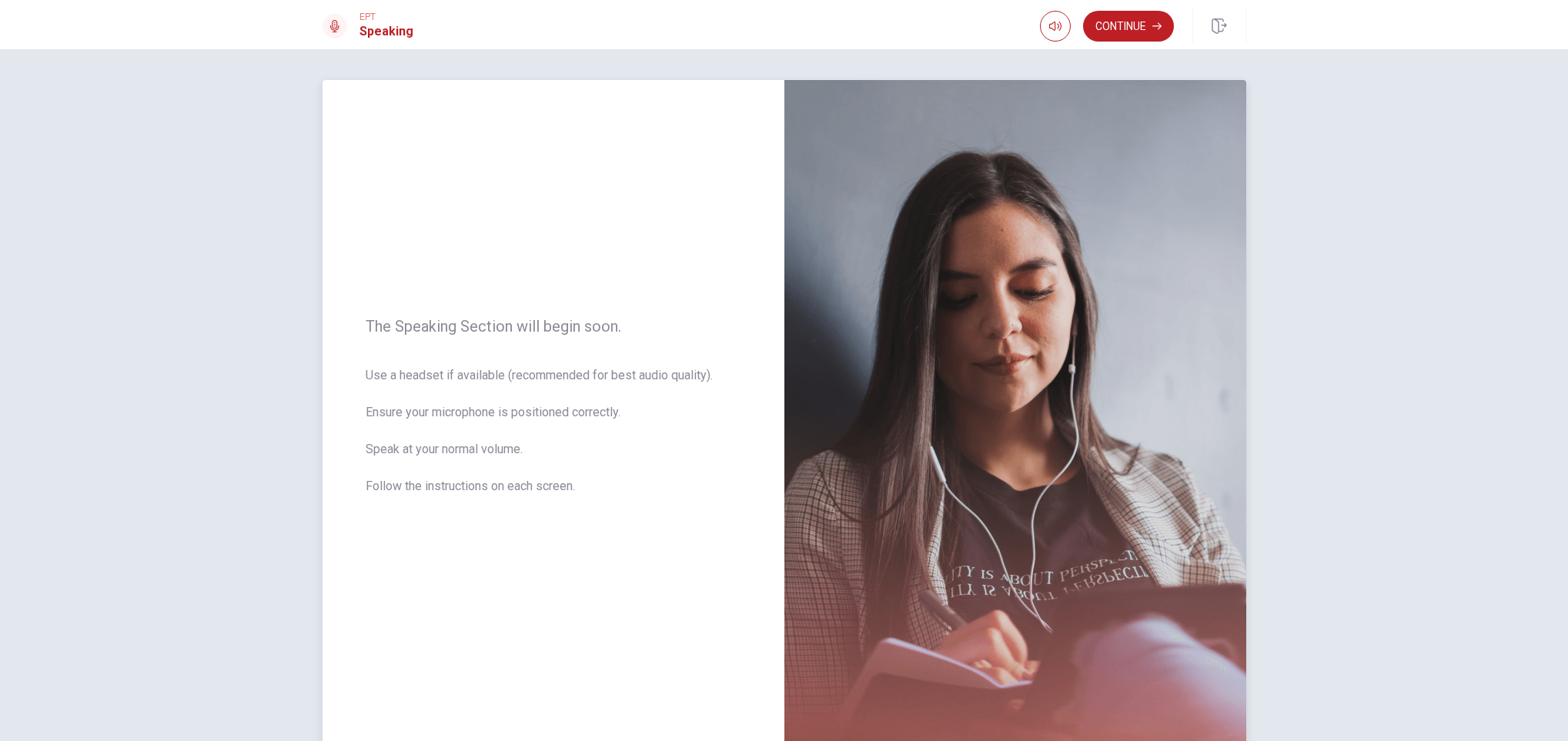
scroll to position [90, 0]
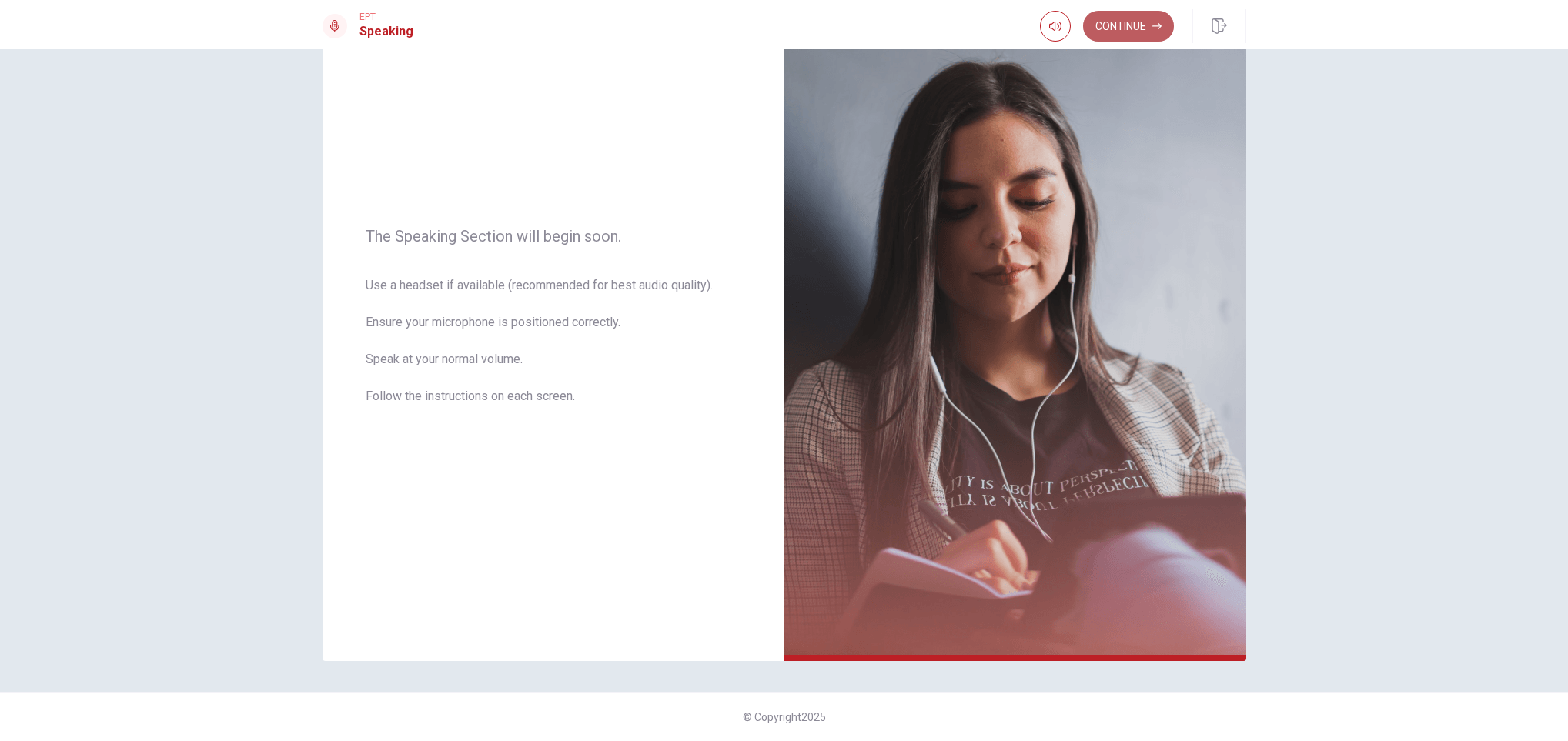
click at [1045, 16] on button "Continue" at bounding box center [1128, 26] width 90 height 30
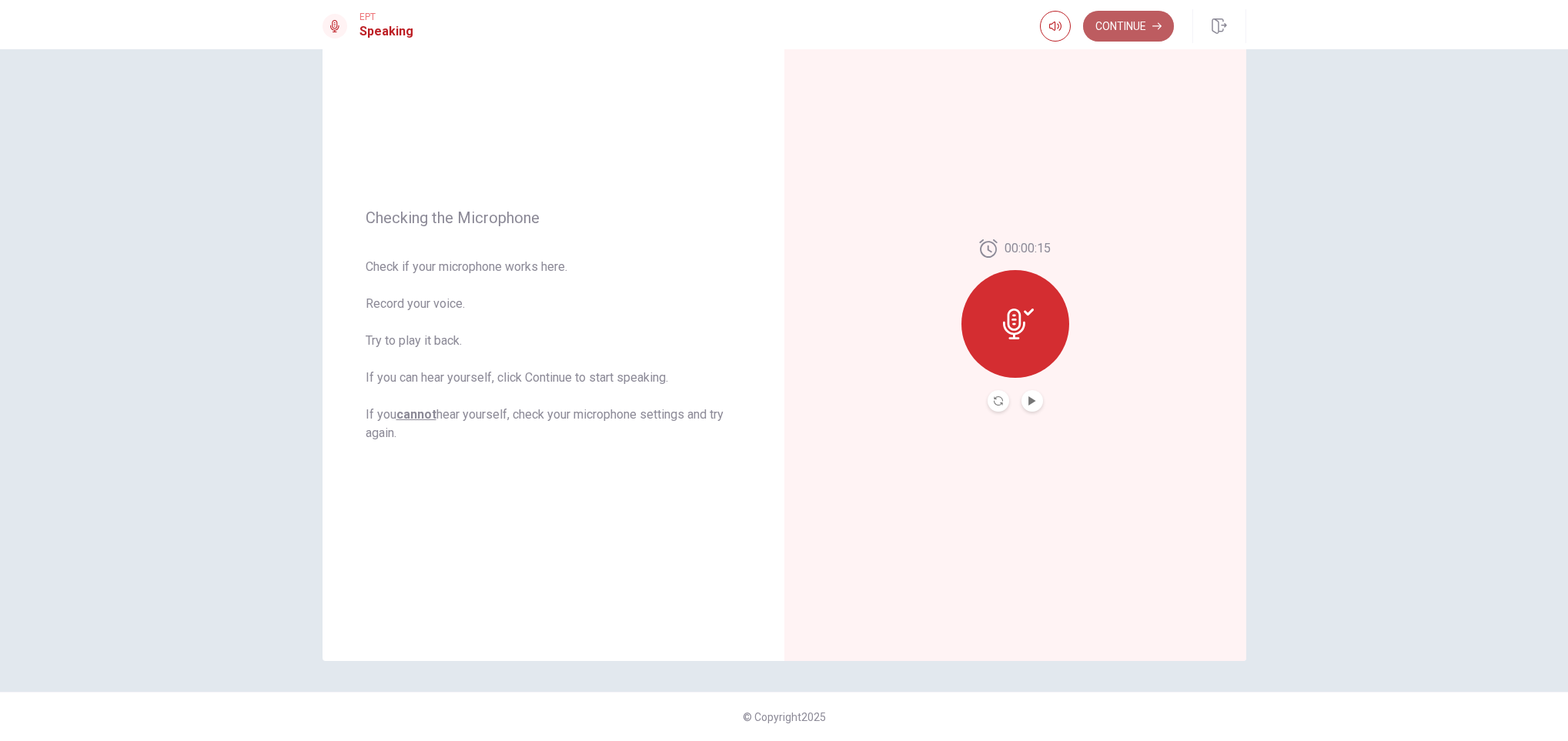
click at [1045, 33] on button "Continue" at bounding box center [1128, 26] width 90 height 30
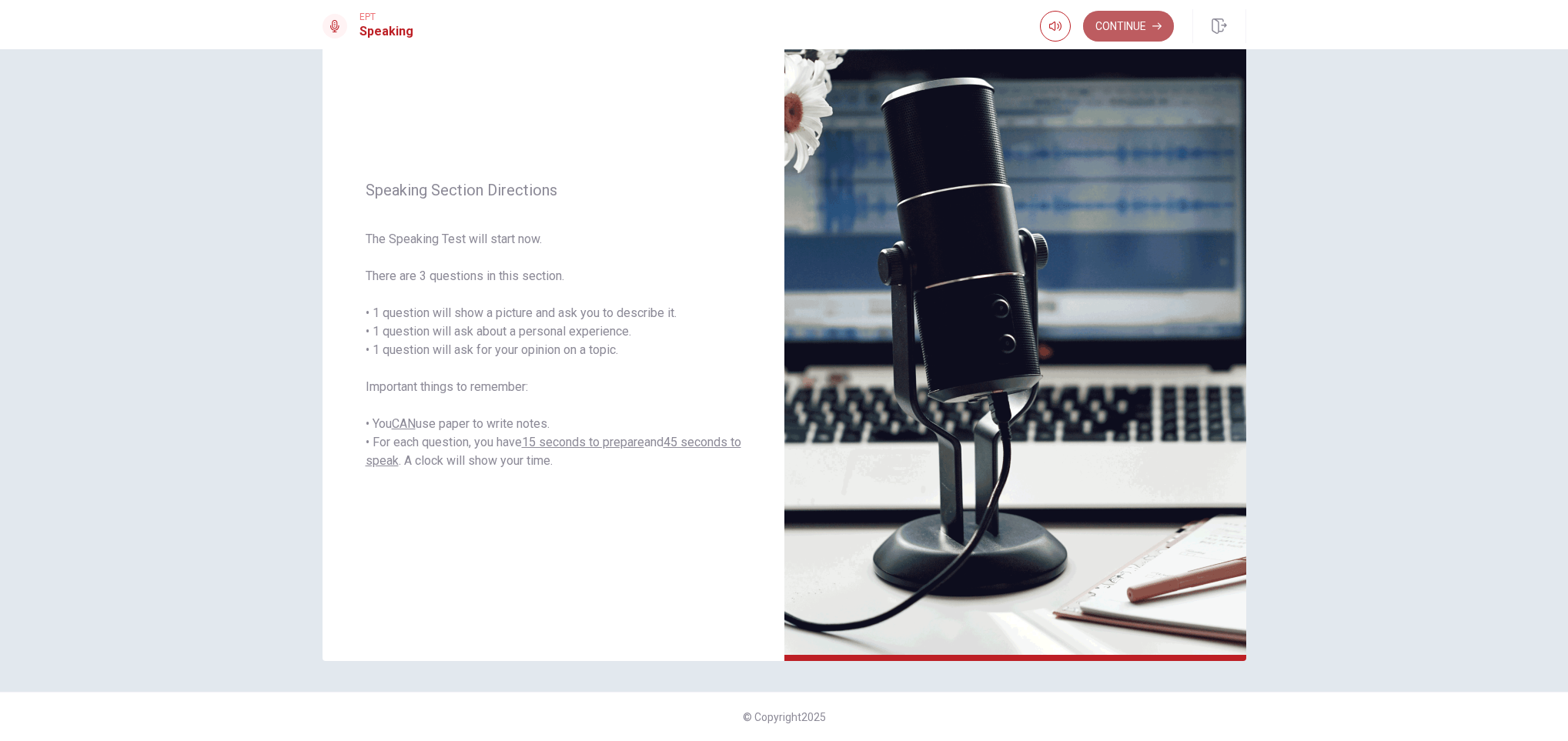
click at [1045, 22] on button "Continue" at bounding box center [1128, 26] width 90 height 30
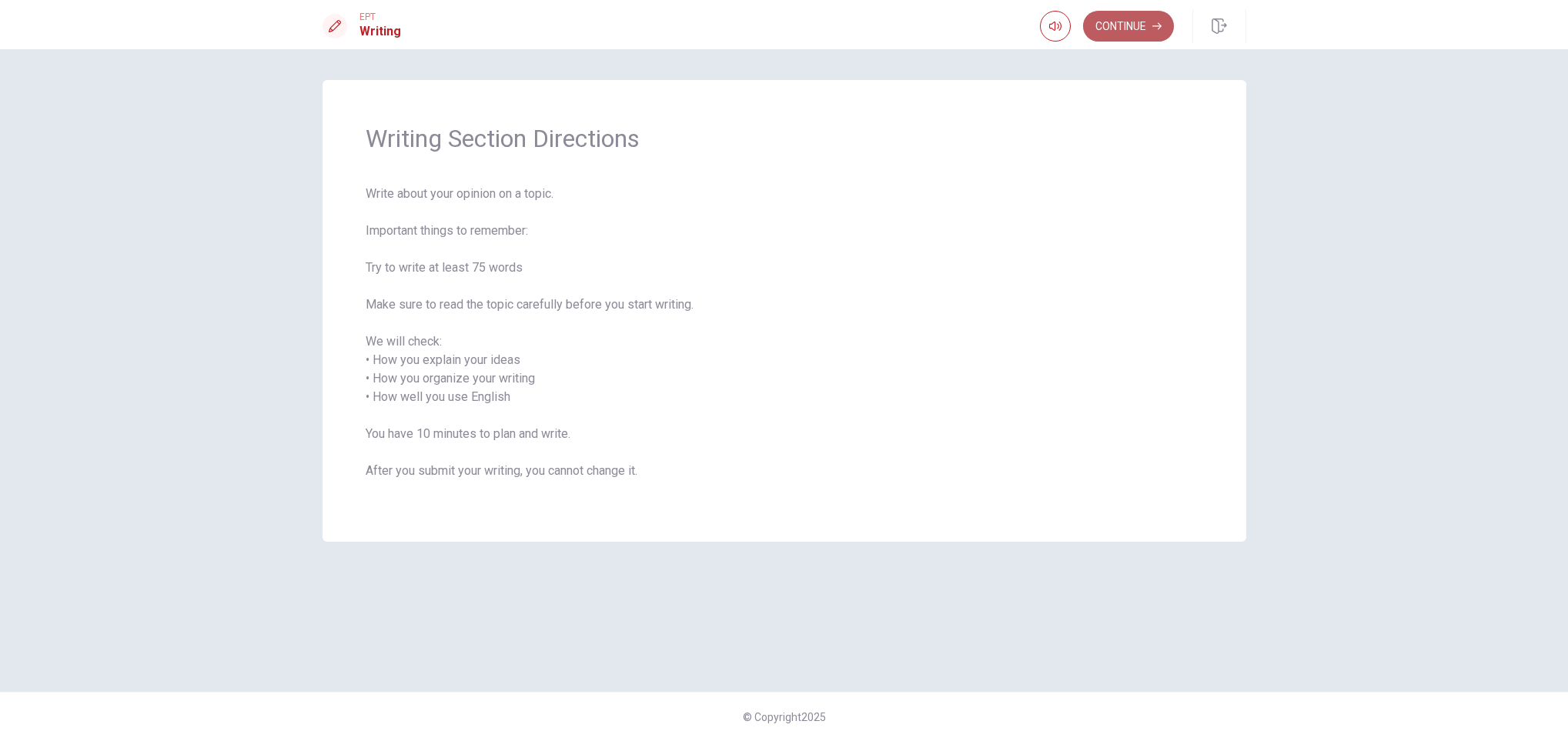
click at [1045, 29] on button "Continue" at bounding box center [1128, 26] width 90 height 30
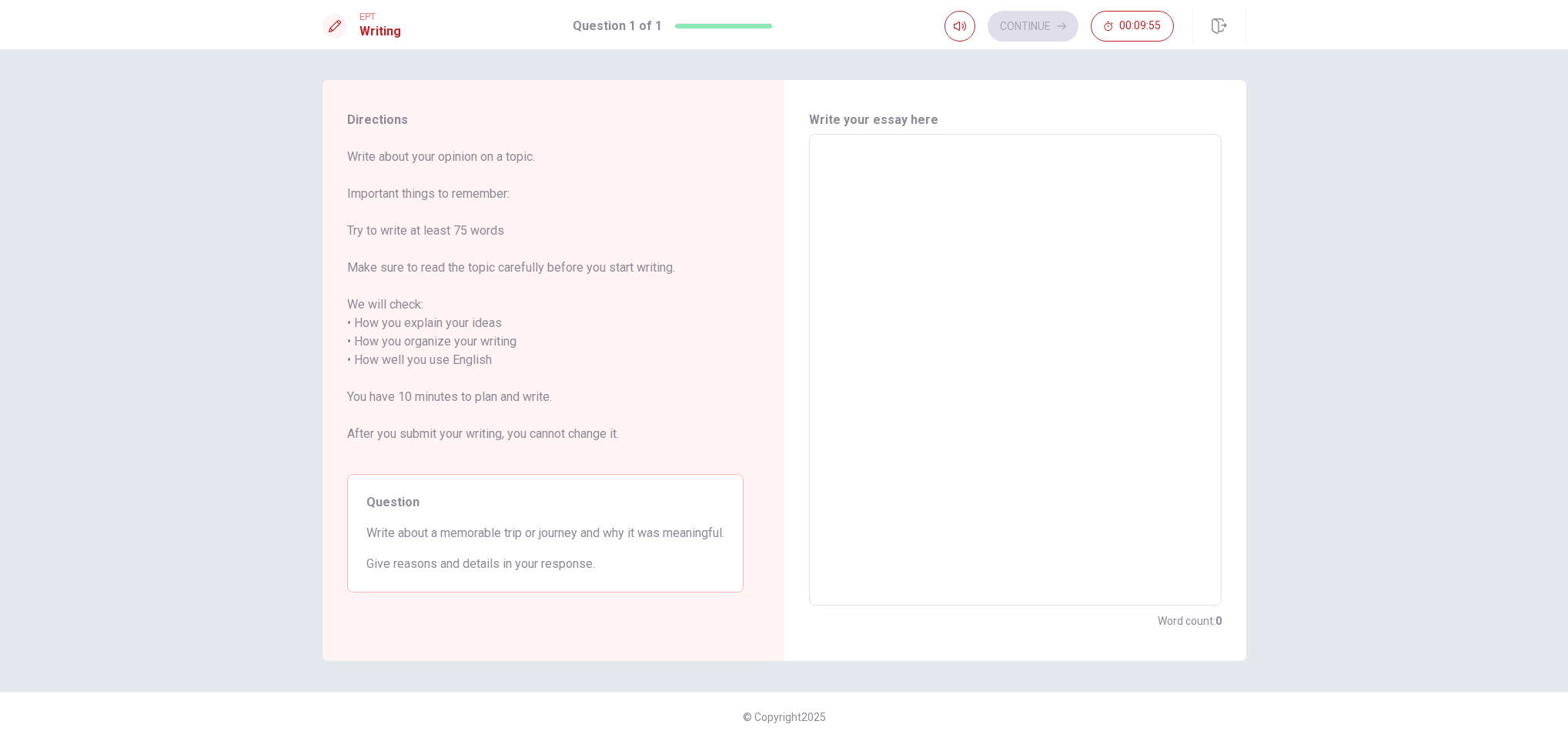
click at [861, 199] on textarea at bounding box center [1015, 370] width 391 height 446
type textarea "M"
type textarea "x"
type textarea "a"
type textarea "x"
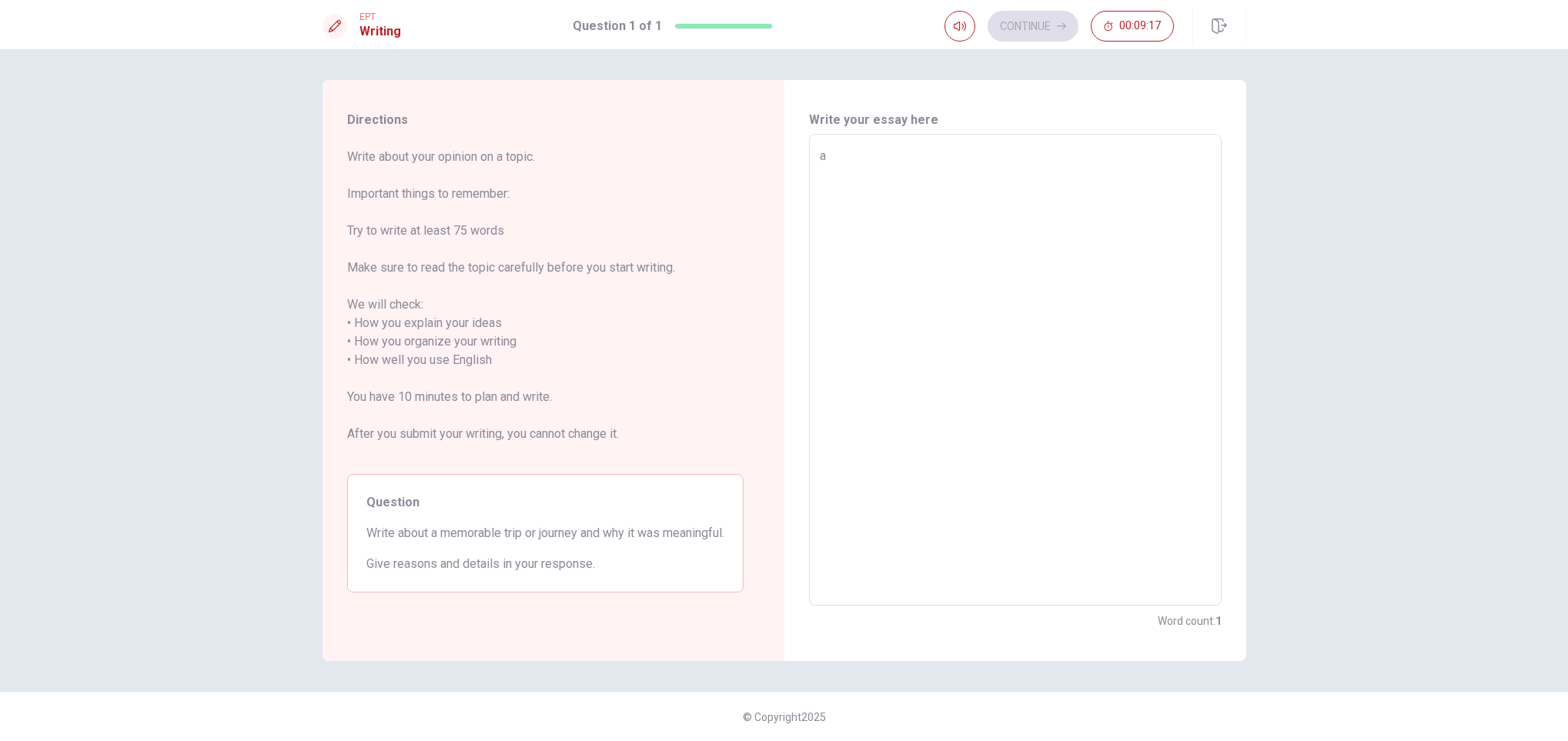
type textarea "a"
type textarea "x"
type textarea "a"
type textarea "x"
type textarea "A"
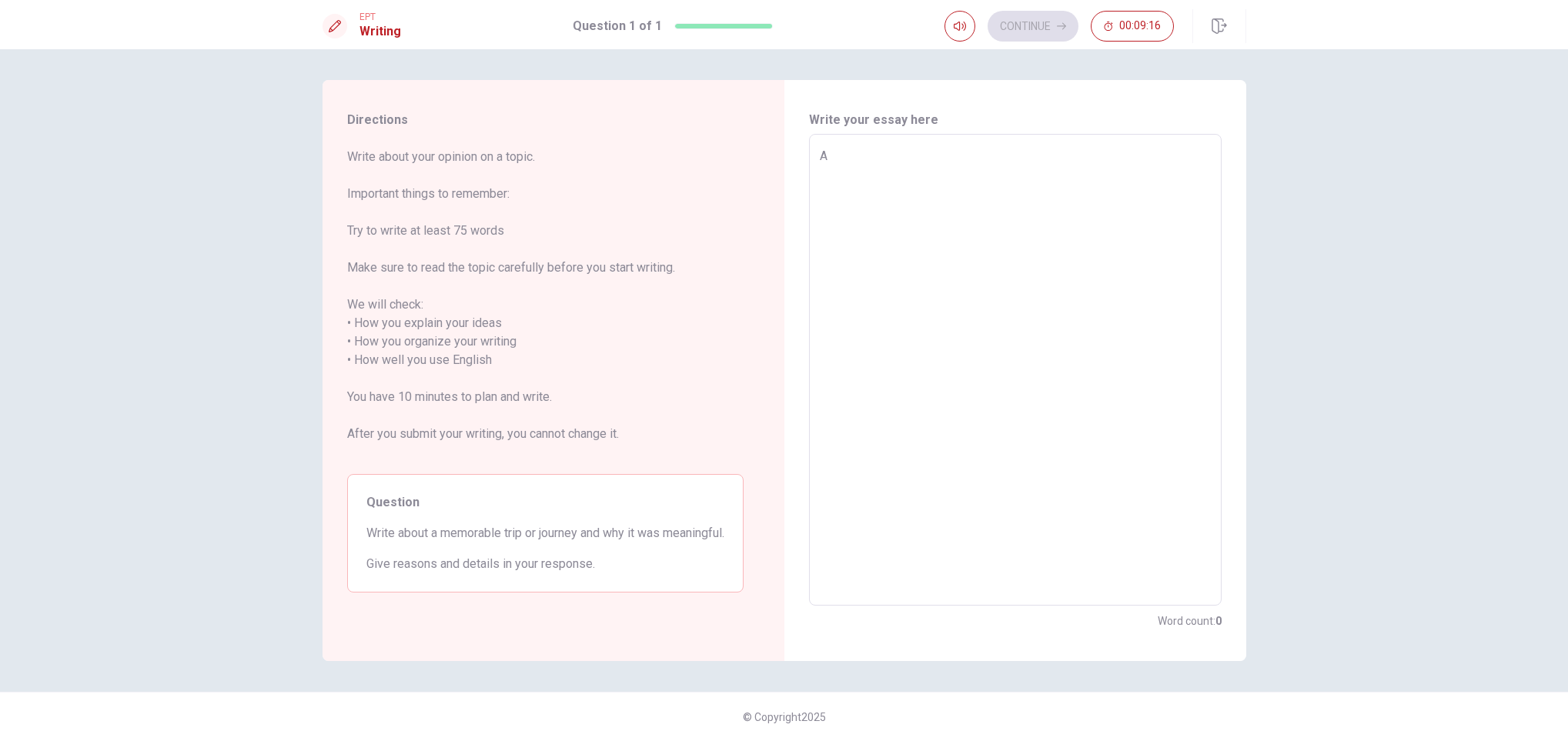
type textarea "x"
type textarea "A"
type textarea "x"
type textarea "A m"
type textarea "x"
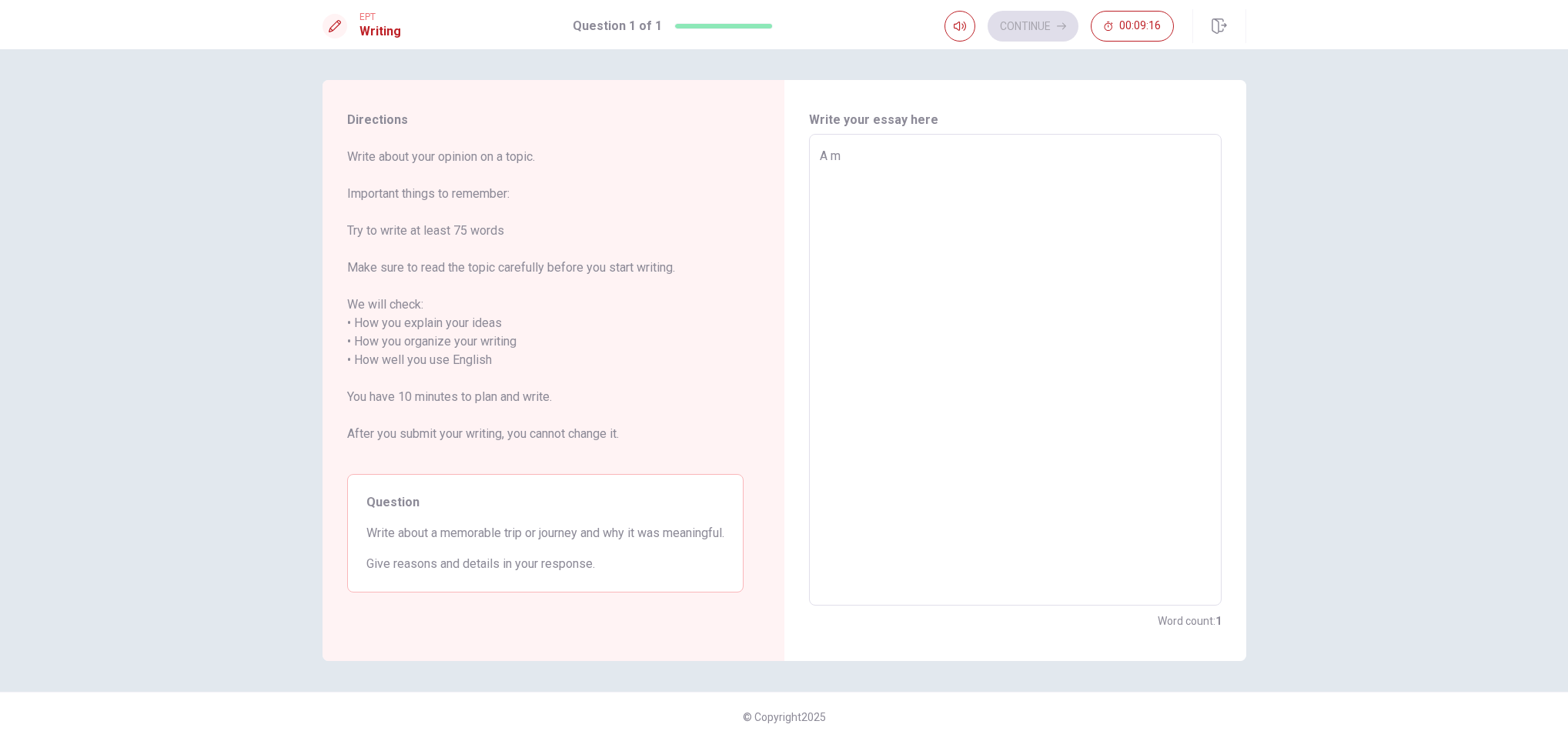
type textarea "A me"
type textarea "x"
type textarea "A mem"
type textarea "x"
type textarea "A memo"
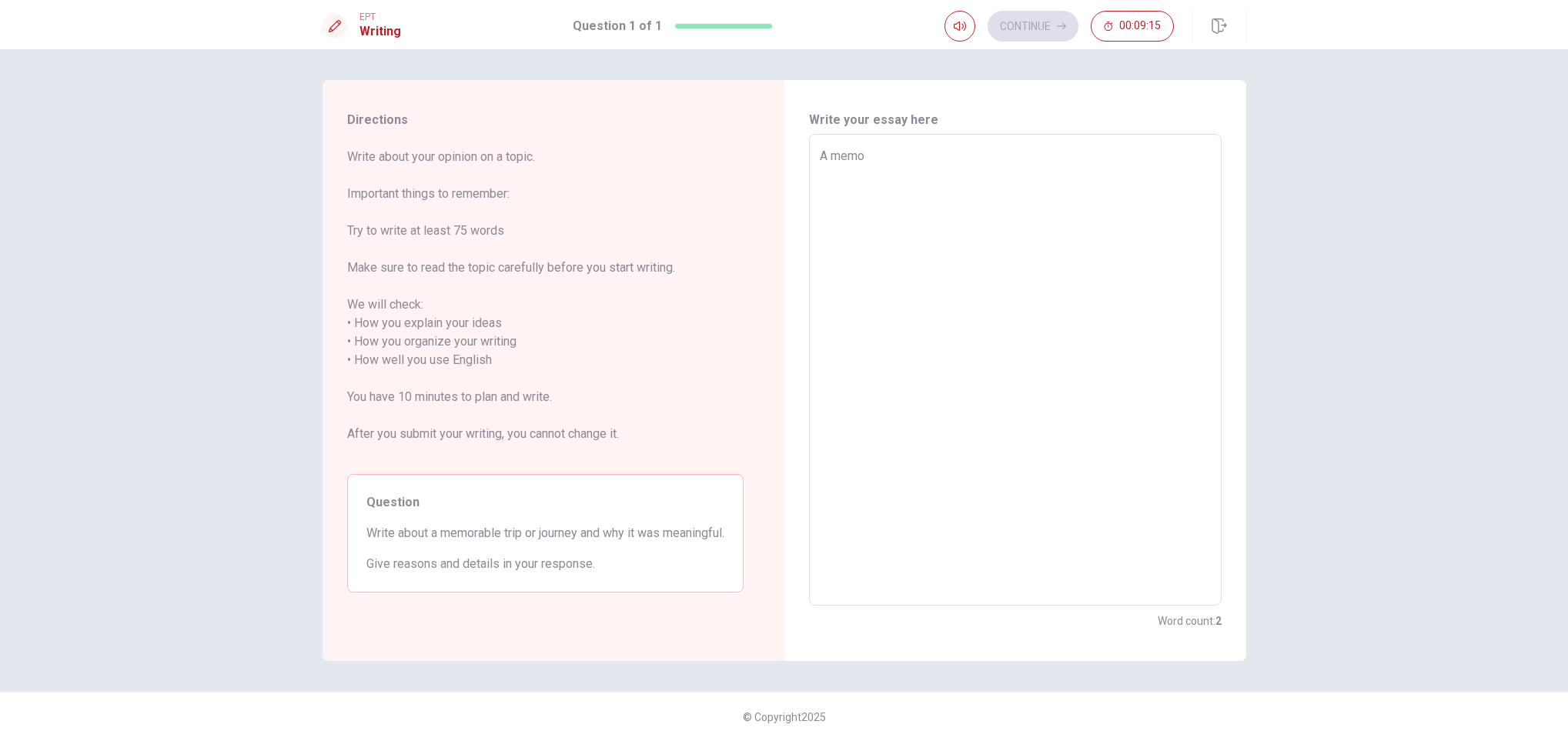
type textarea "x"
type textarea "A memor"
type textarea "x"
type textarea "A memora"
type textarea "x"
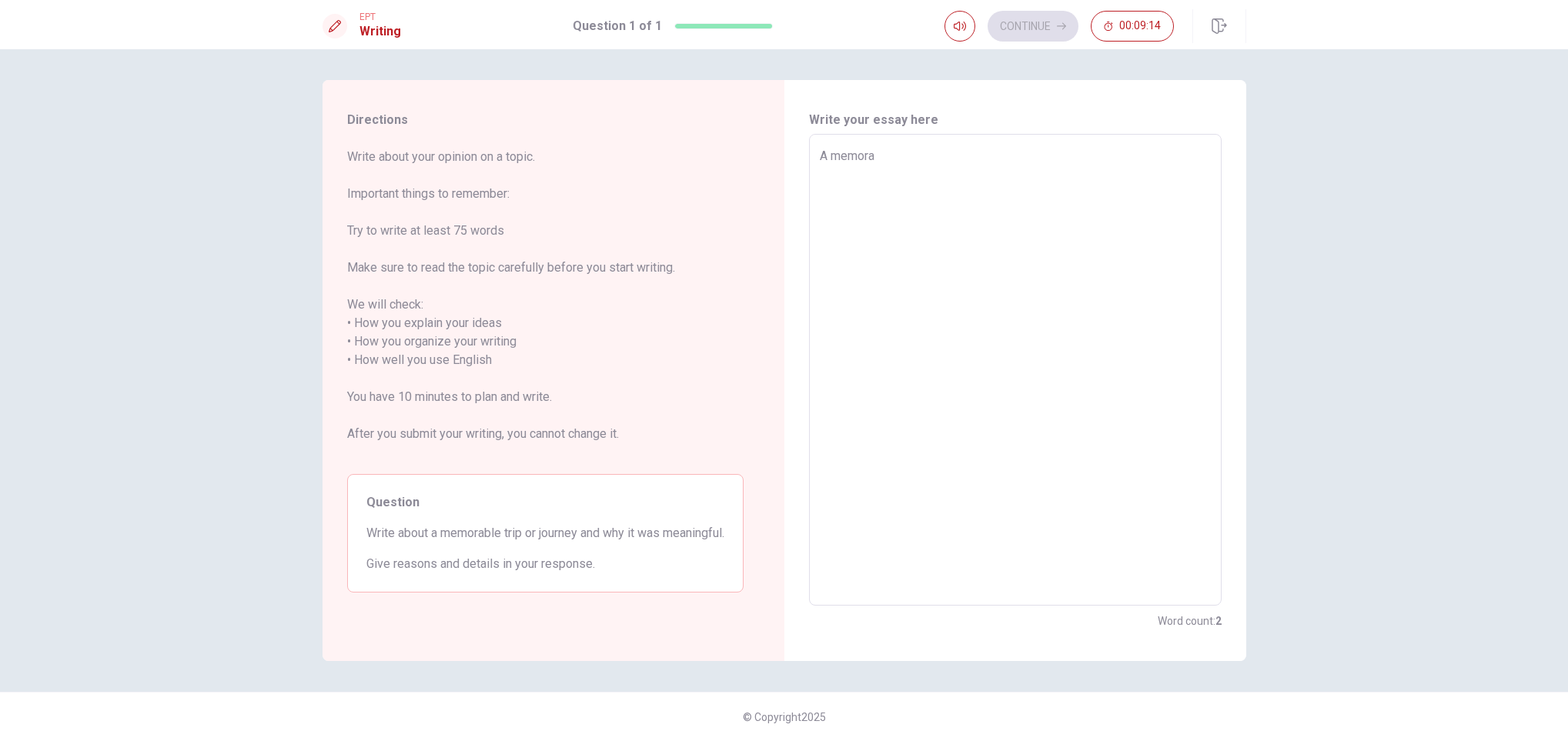
type textarea "A memorab"
type textarea "x"
type textarea "A memorabl"
type textarea "x"
type textarea "A memorable"
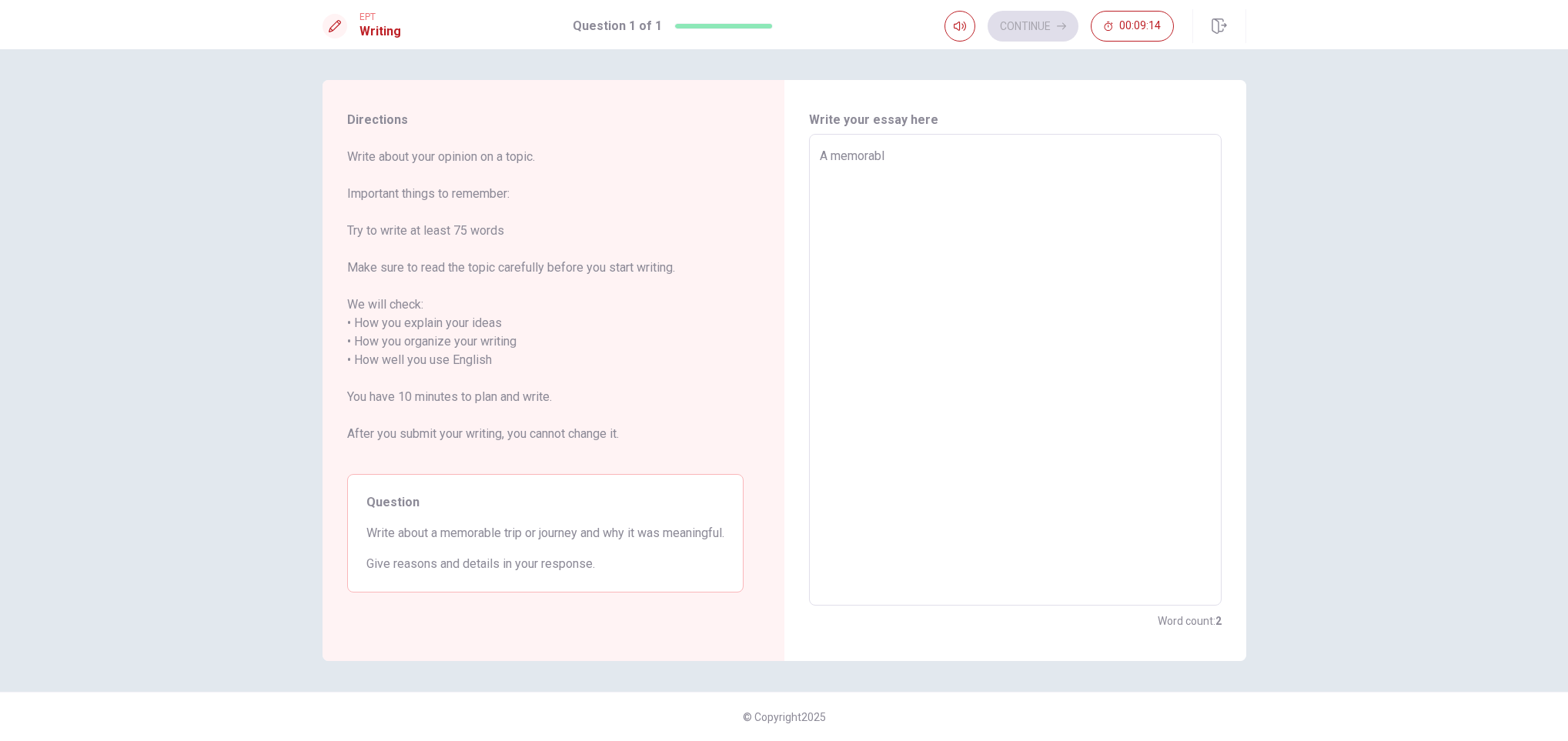
type textarea "x"
type textarea "A memorable"
type textarea "x"
type textarea "A memorable t"
type textarea "x"
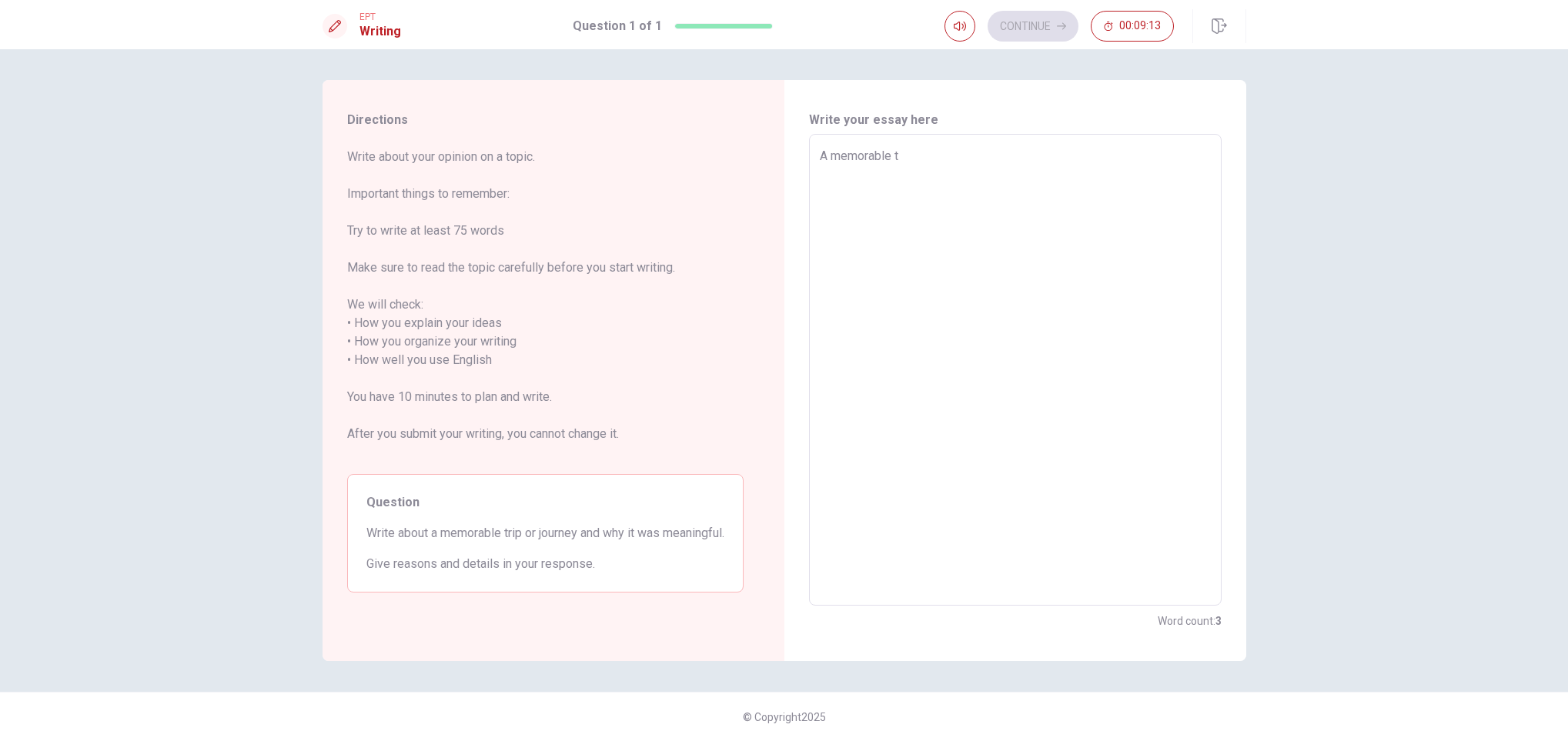
type textarea "A memorable tr"
type textarea "x"
type textarea "A memorable tri"
type textarea "x"
type textarea "A memorable trip"
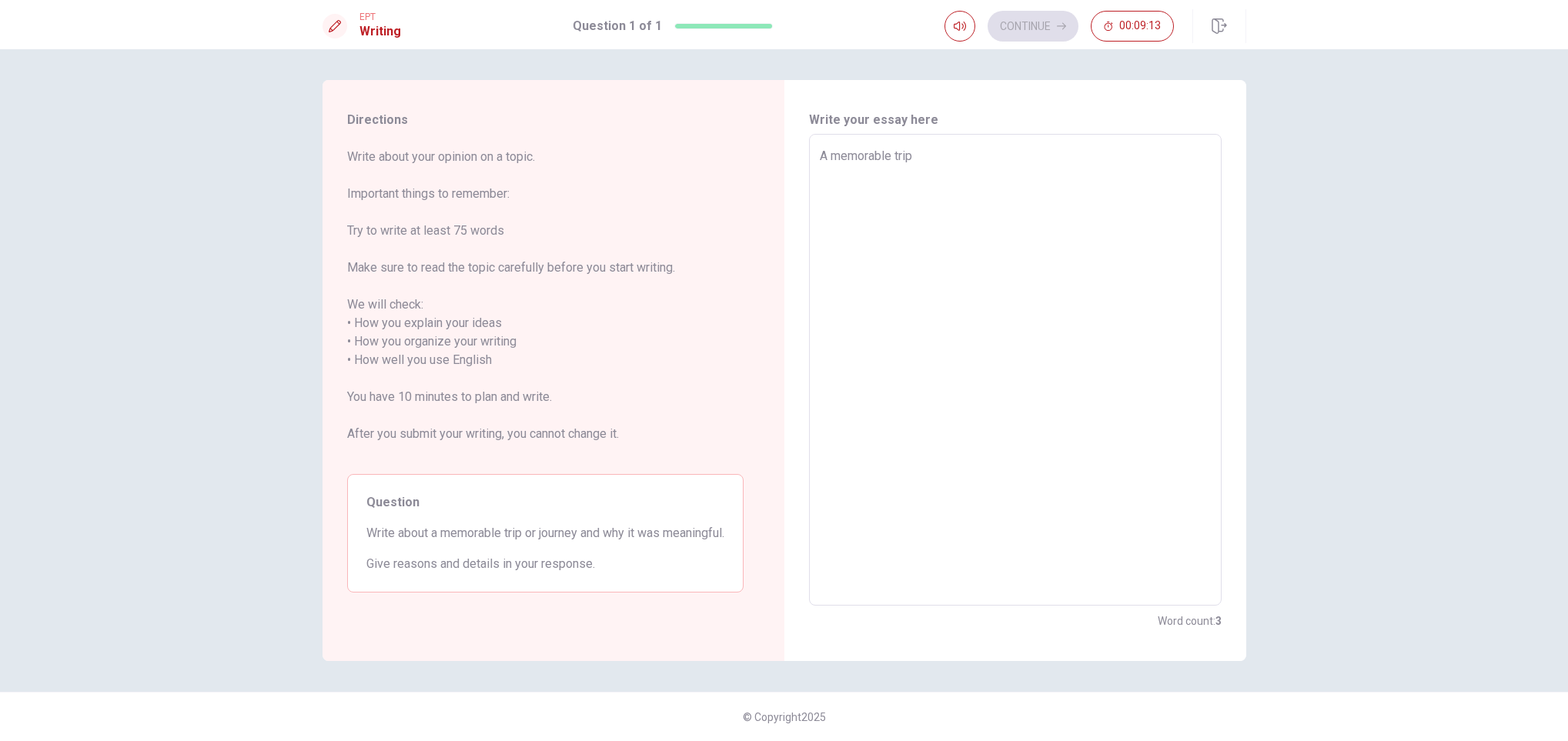
type textarea "x"
type textarea "A memorable trip"
type textarea "x"
type textarea "A memorable trip t"
type textarea "x"
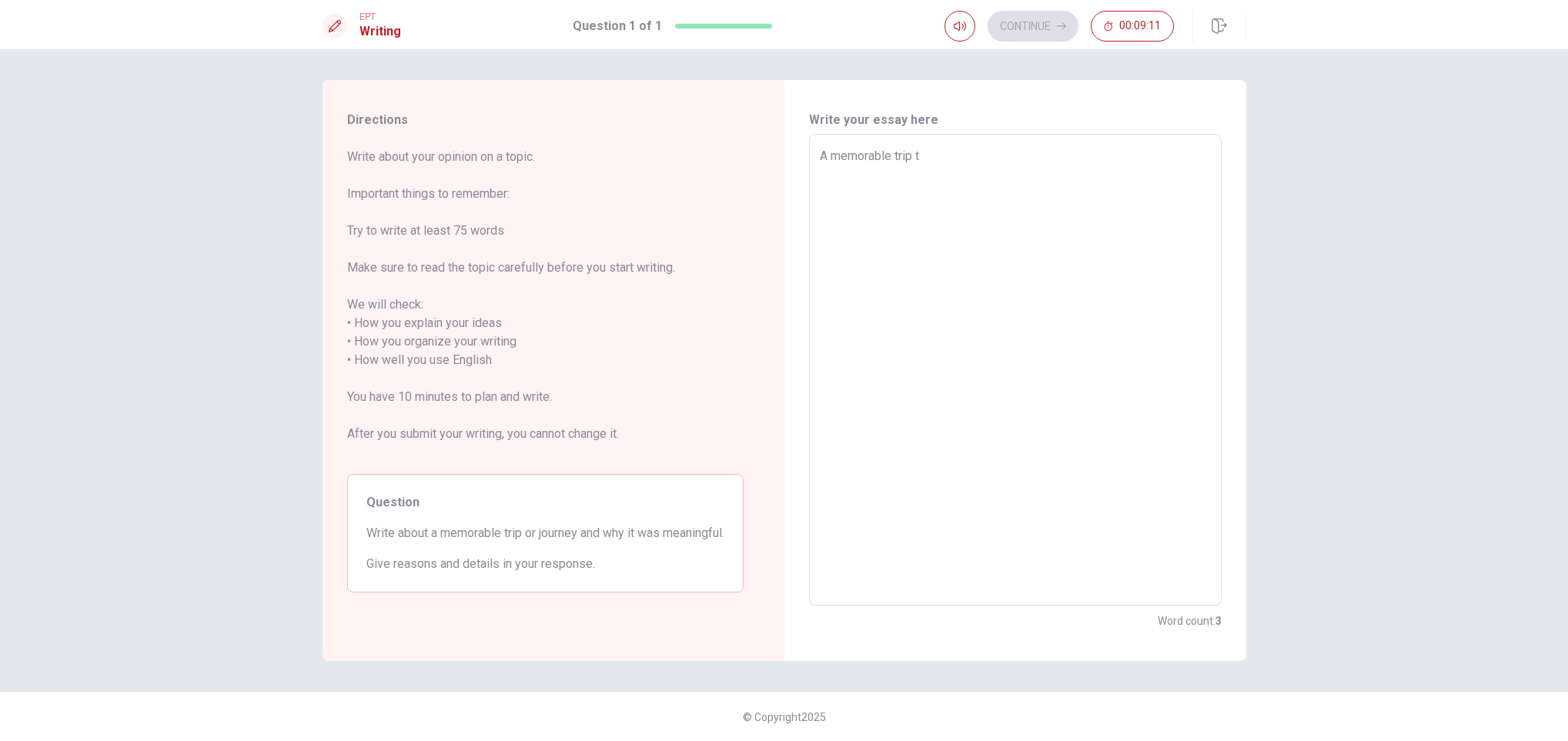
type textarea "A memorable trip th"
type textarea "x"
type textarea "A memorable trip tha"
type textarea "x"
type textarea "A memorable trip that"
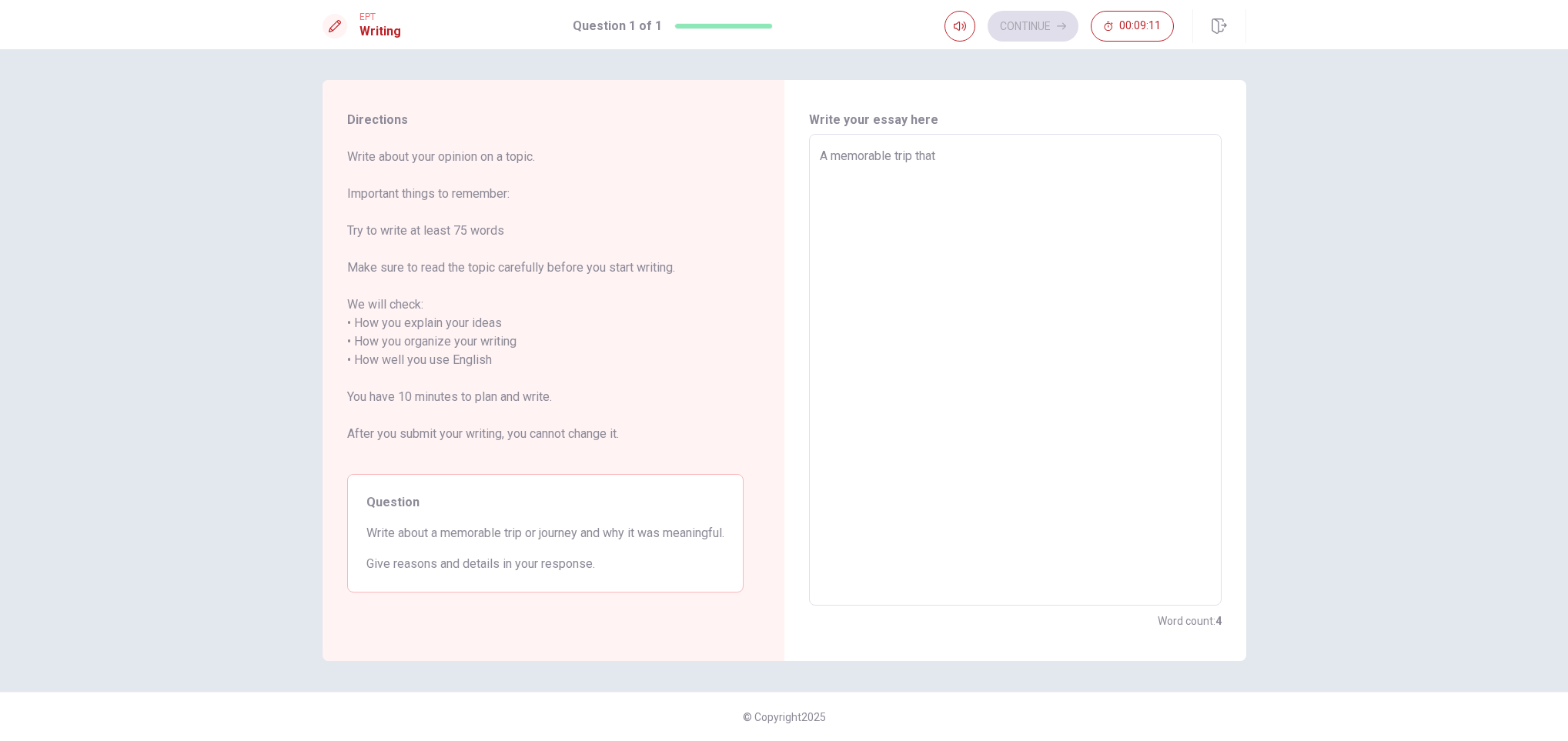
type textarea "x"
type textarea "A memorable trip that"
type textarea "x"
type textarea "A memorable trip that h"
type textarea "x"
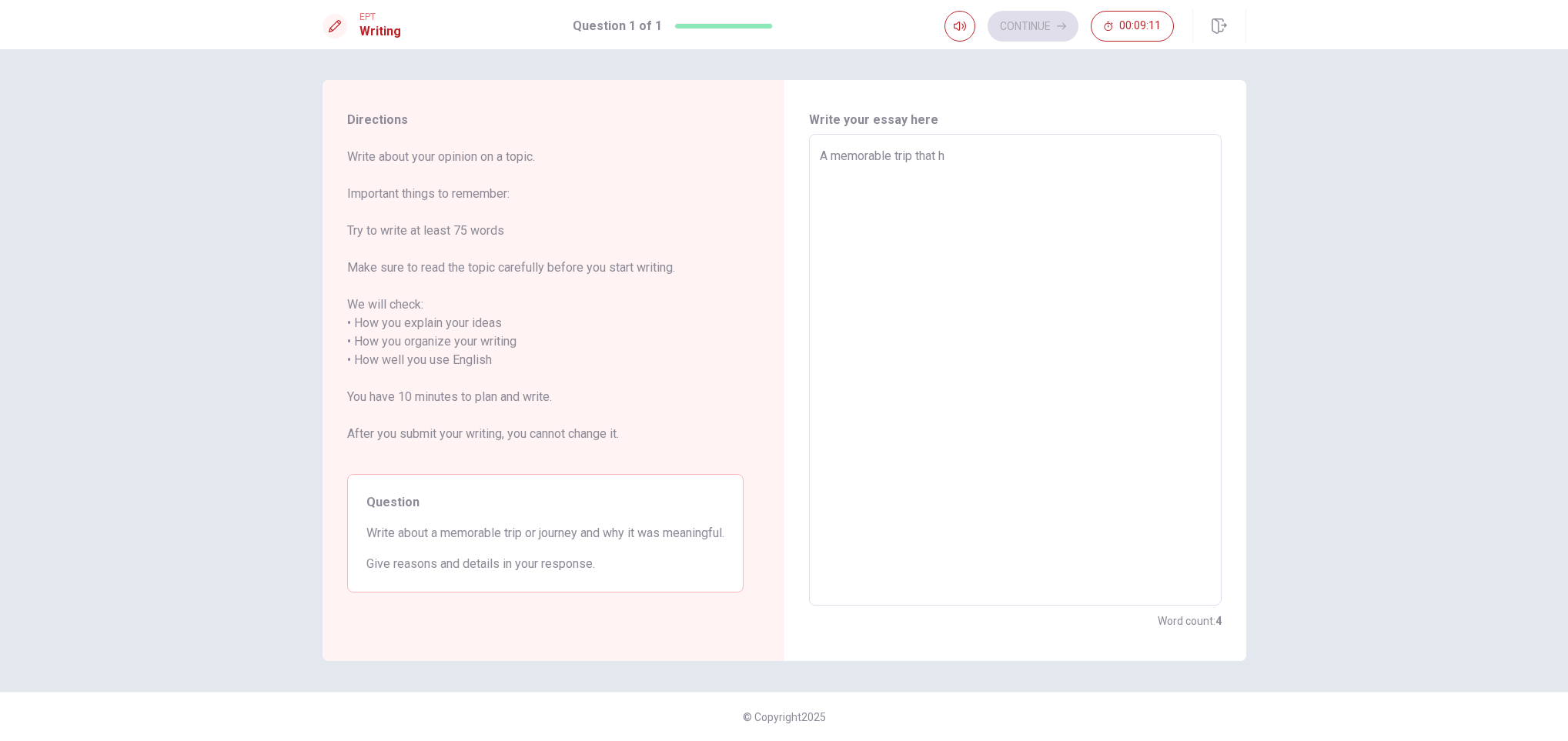
type textarea "A memorable trip that ha"
type textarea "x"
type textarea "A memorable trip that h"
type textarea "x"
type textarea "A memorable trip that"
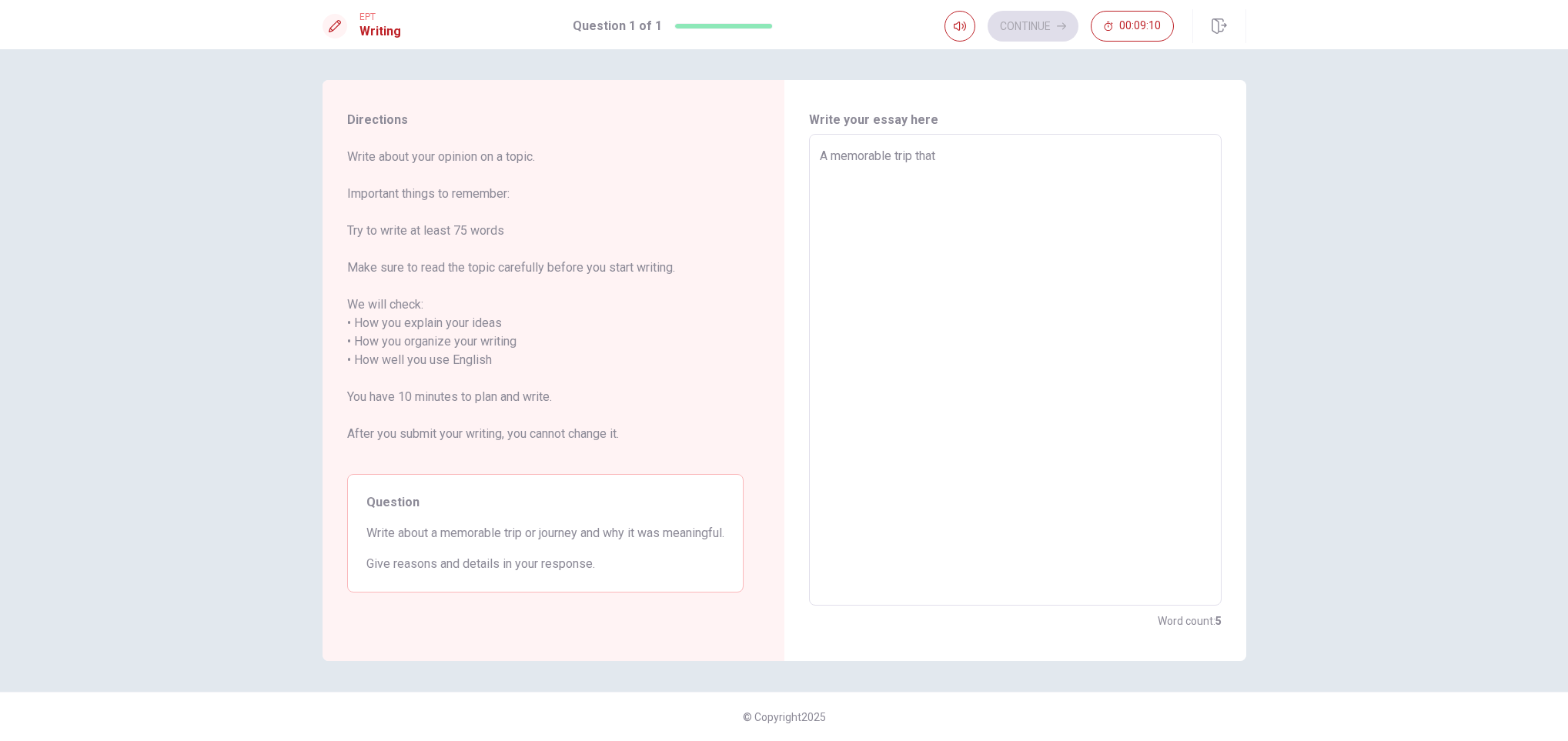
type textarea "x"
type textarea "A memorable trip that i"
type textarea "x"
type textarea "A memorable trip that i"
type textarea "x"
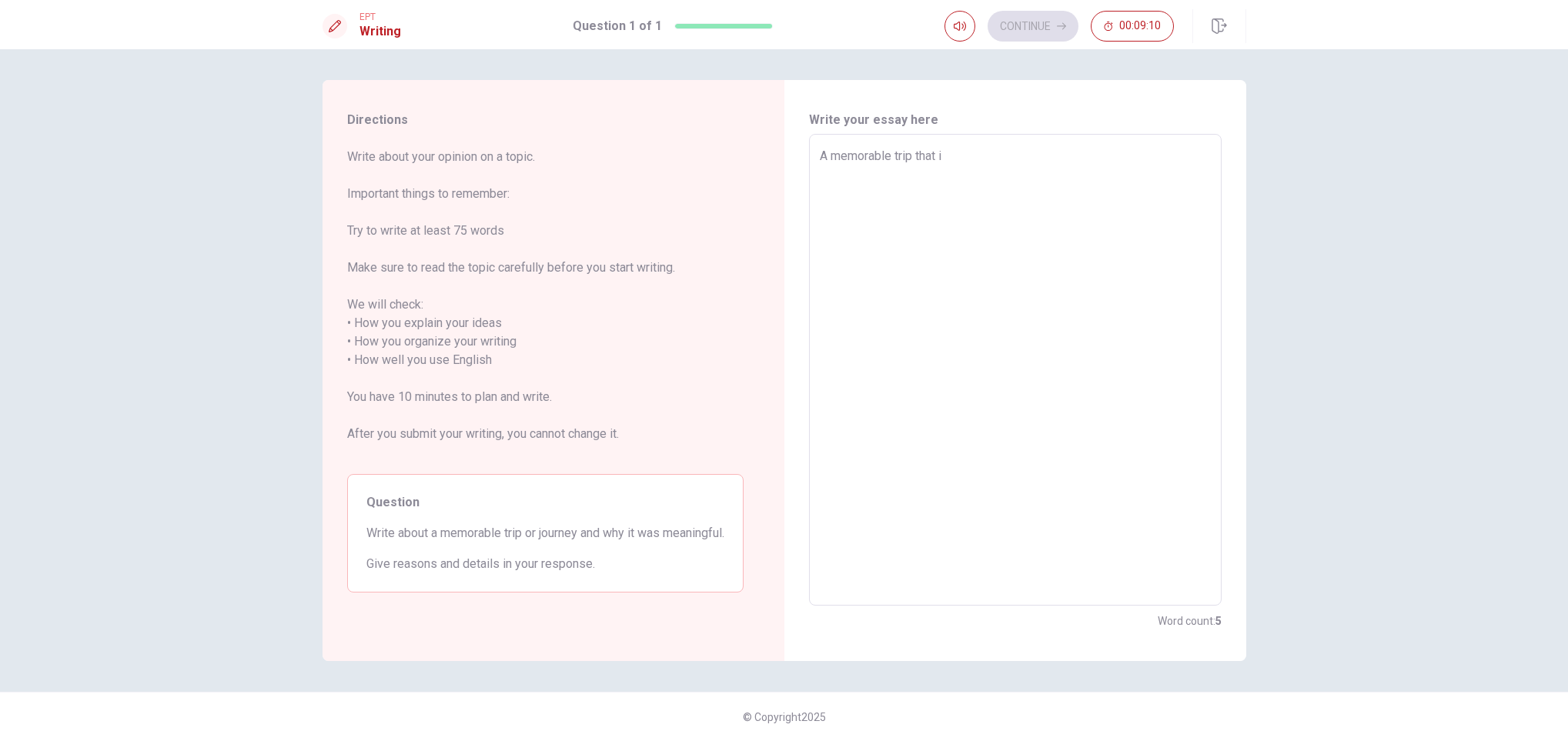
type textarea "A memorable trip that i h"
type textarea "x"
type textarea "A memorable trip that i ha"
type textarea "x"
type textarea "A memorable trip that i hav"
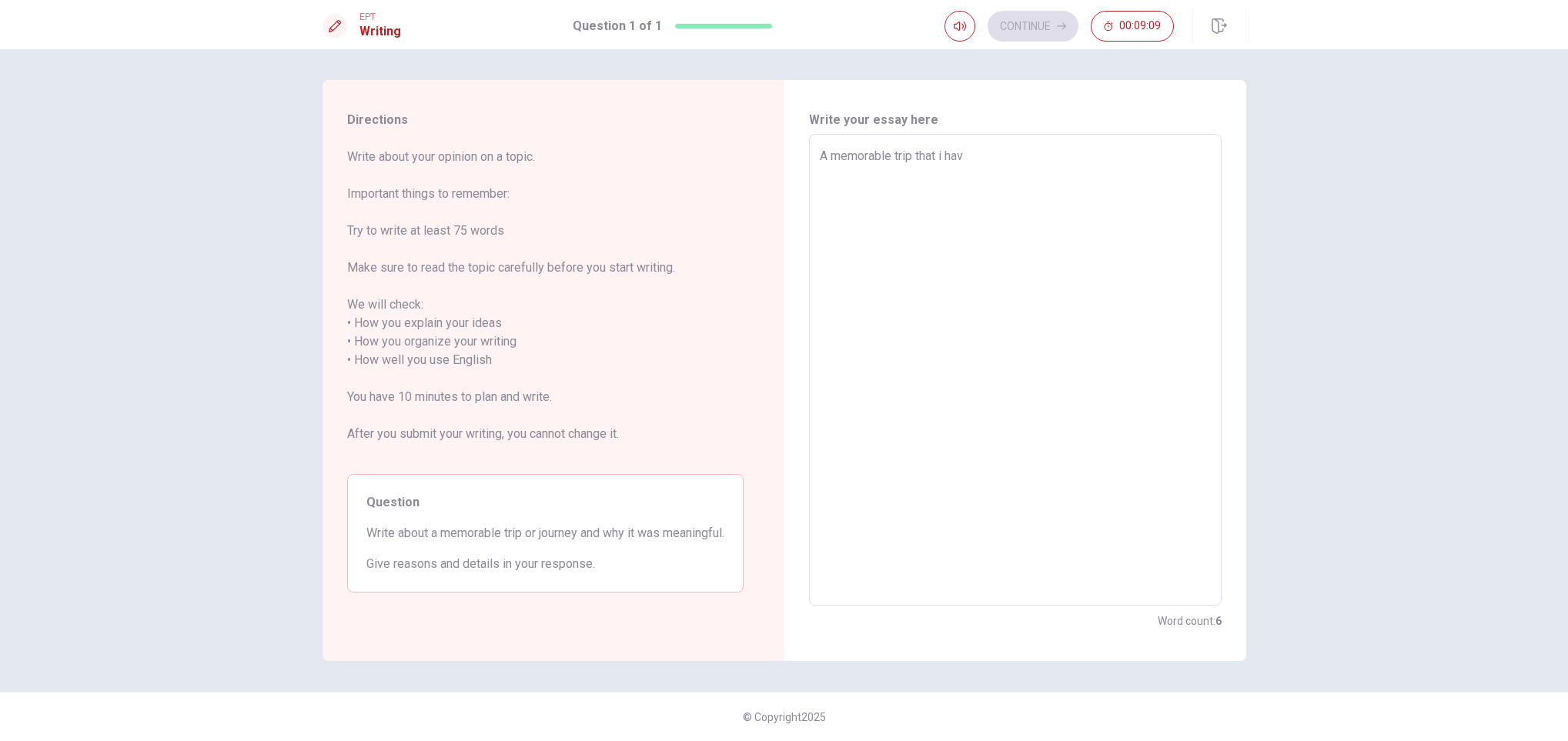
type textarea "x"
type textarea "A memorable trip that i have"
type textarea "x"
type textarea "A memorable trip that i have"
type textarea "x"
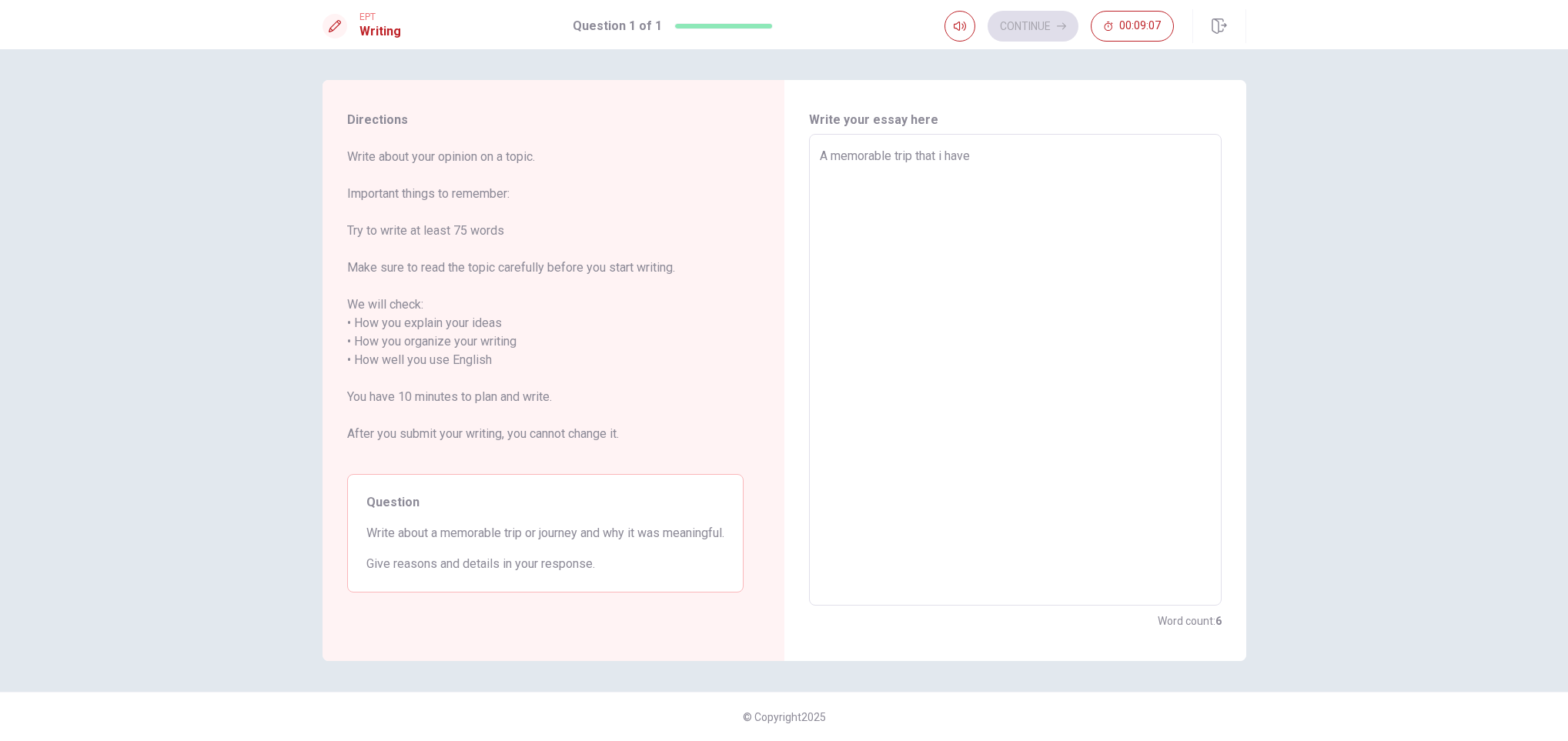
type textarea "A memorable trip that i have d"
type textarea "x"
type textarea "A memorable trip that i have do"
type textarea "x"
type textarea "A memorable trip that i have don"
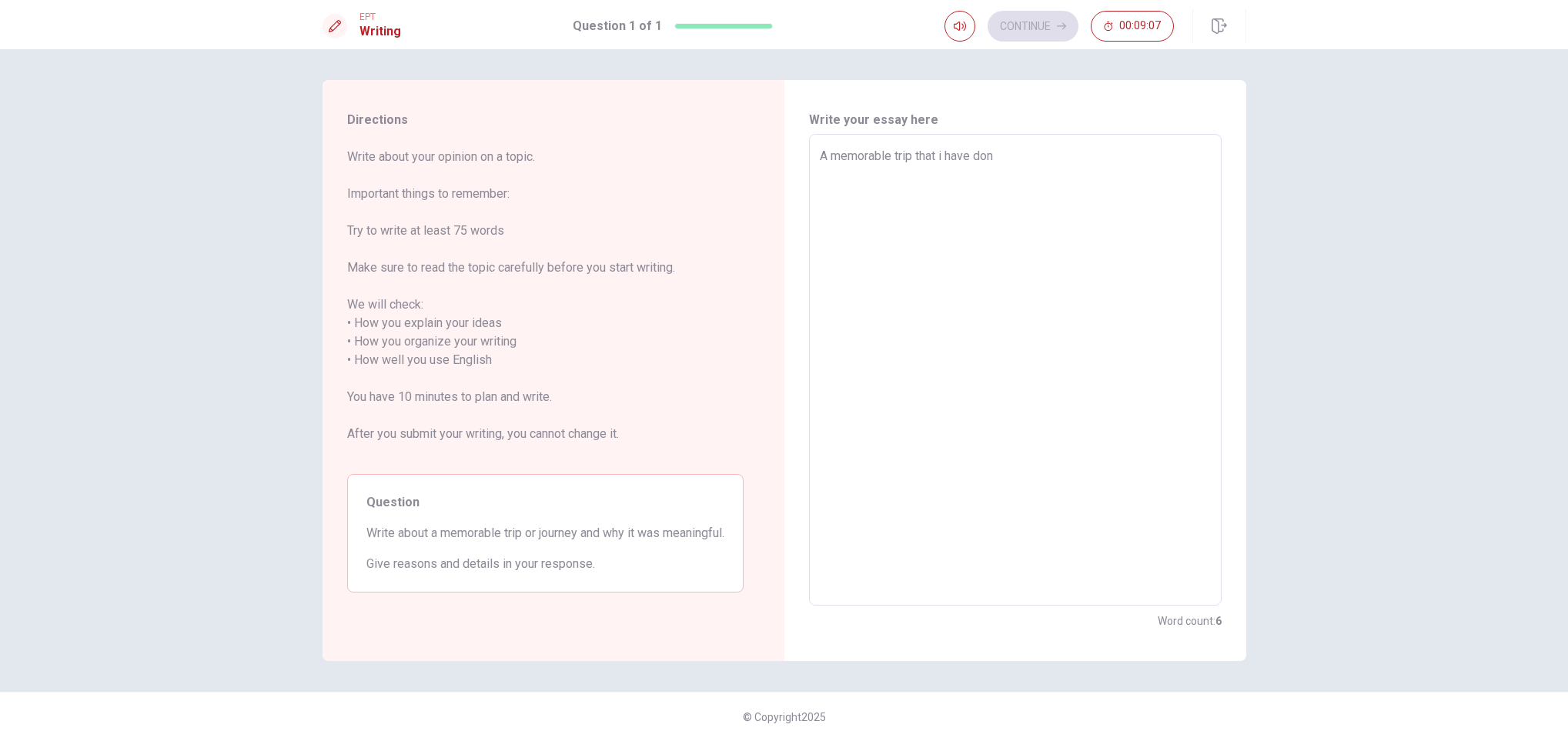
type textarea "x"
type textarea "A memorable trip that i have done"
type textarea "x"
type textarea "A memorable trip that i have done"
type textarea "x"
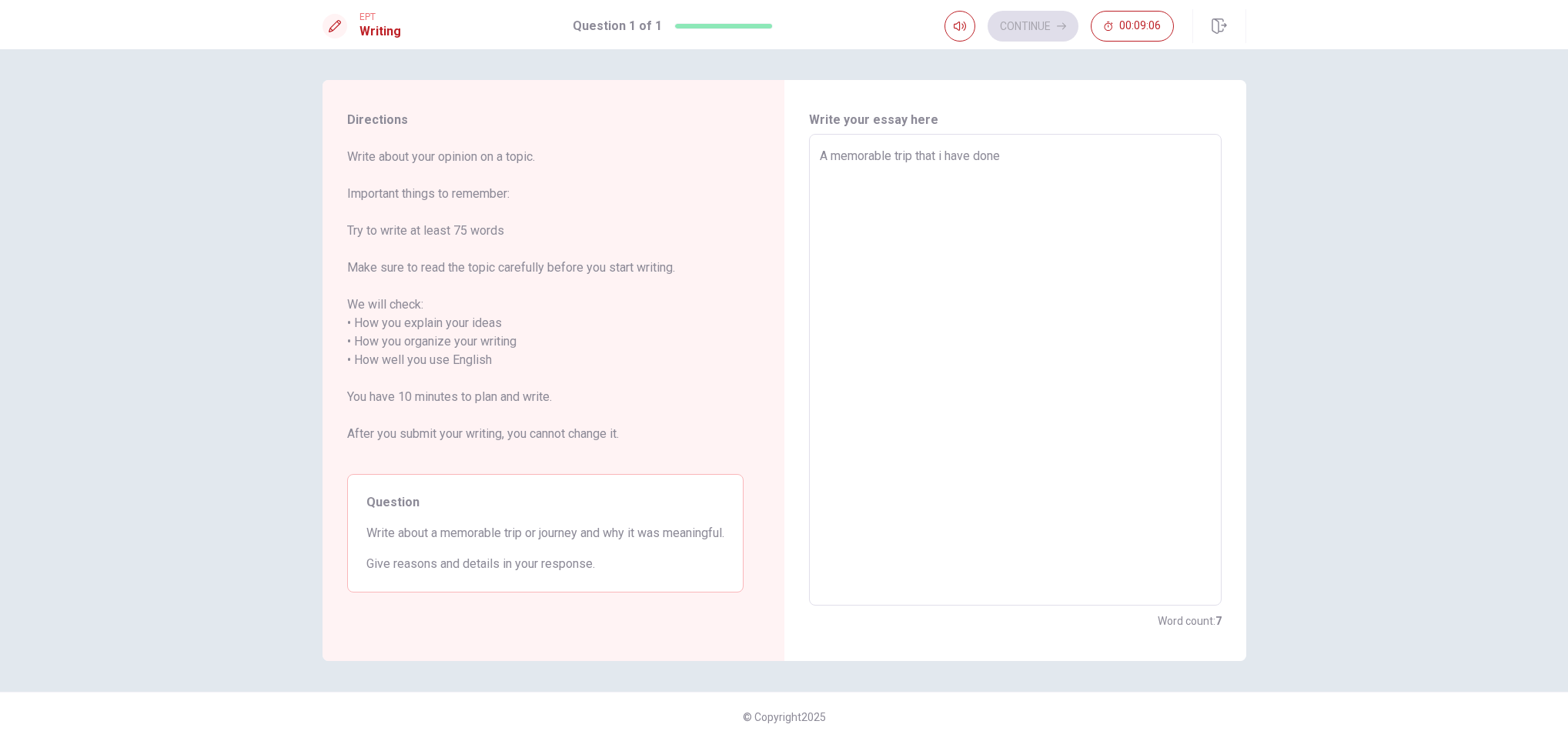
type textarea "A memorable trip that i have done w"
type textarea "x"
type textarea "A memorable trip that i have done wa"
type textarea "x"
type textarea "A memorable trip that i have done was"
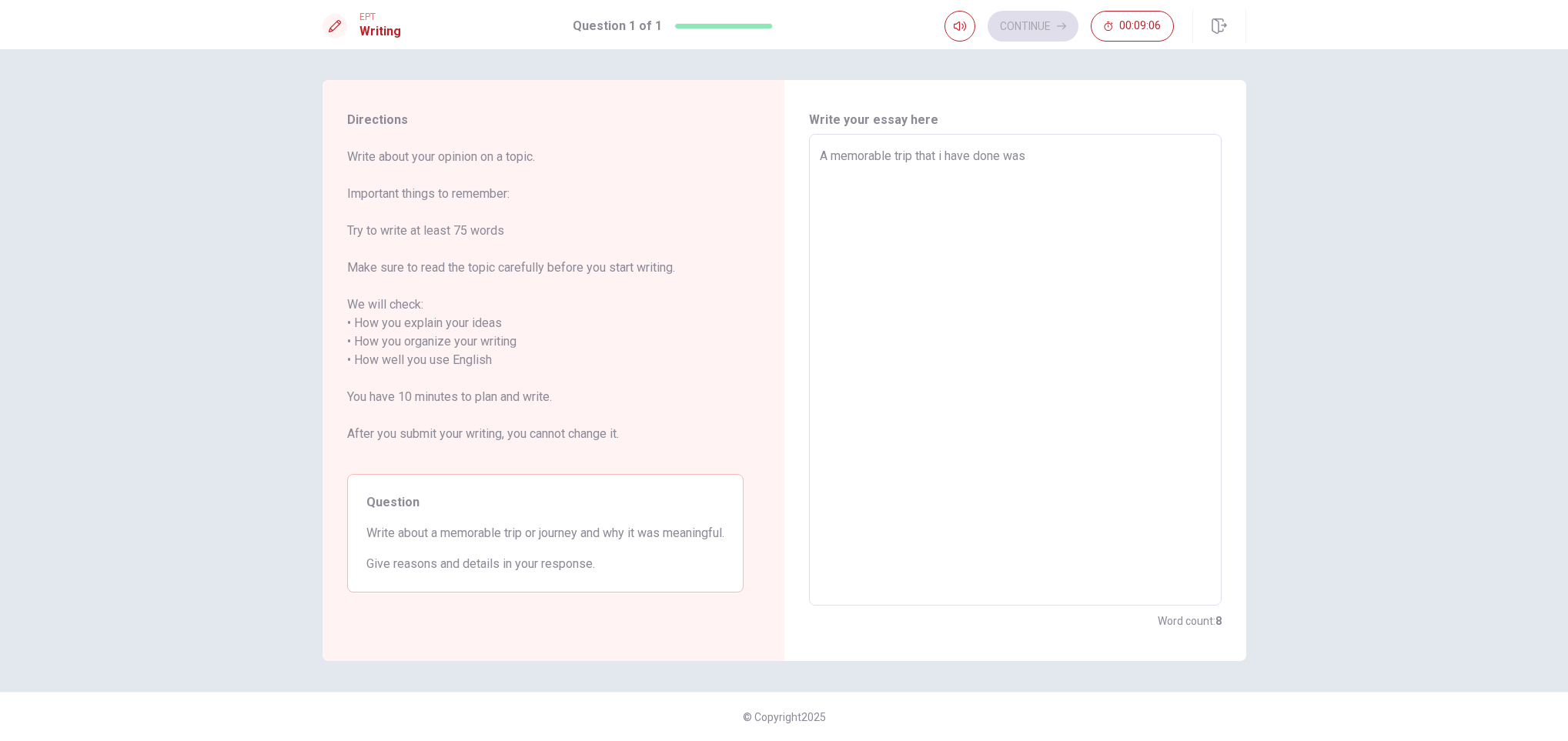
type textarea "x"
type textarea "A memorable trip that i have done was"
type textarea "x"
type textarea "A memorable trip that i have done was g"
type textarea "x"
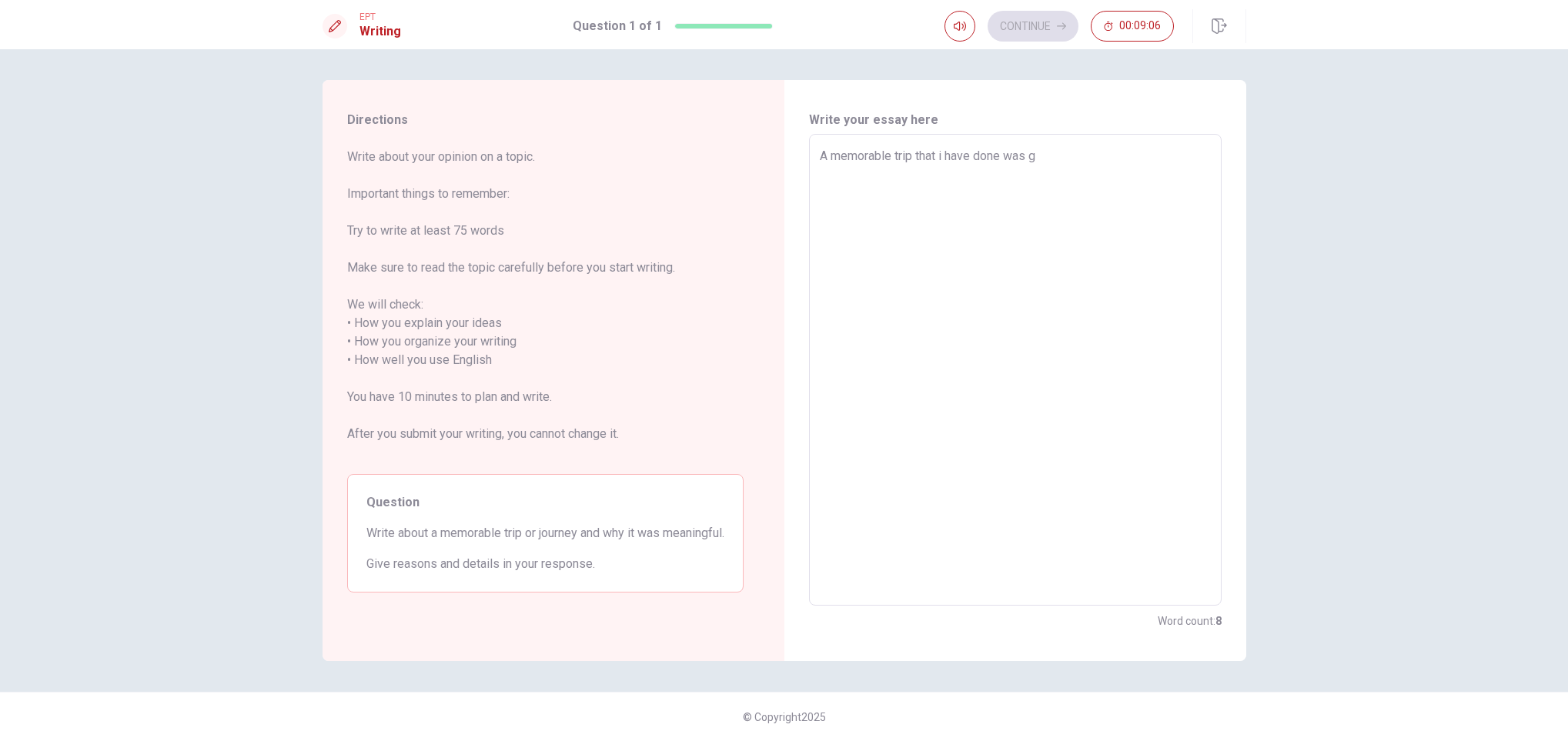
type textarea "A memorable trip that i have done was go"
type textarea "x"
type textarea "A memorable trip that i have done was goi"
type textarea "x"
type textarea "A memorable trip that i have done was goin"
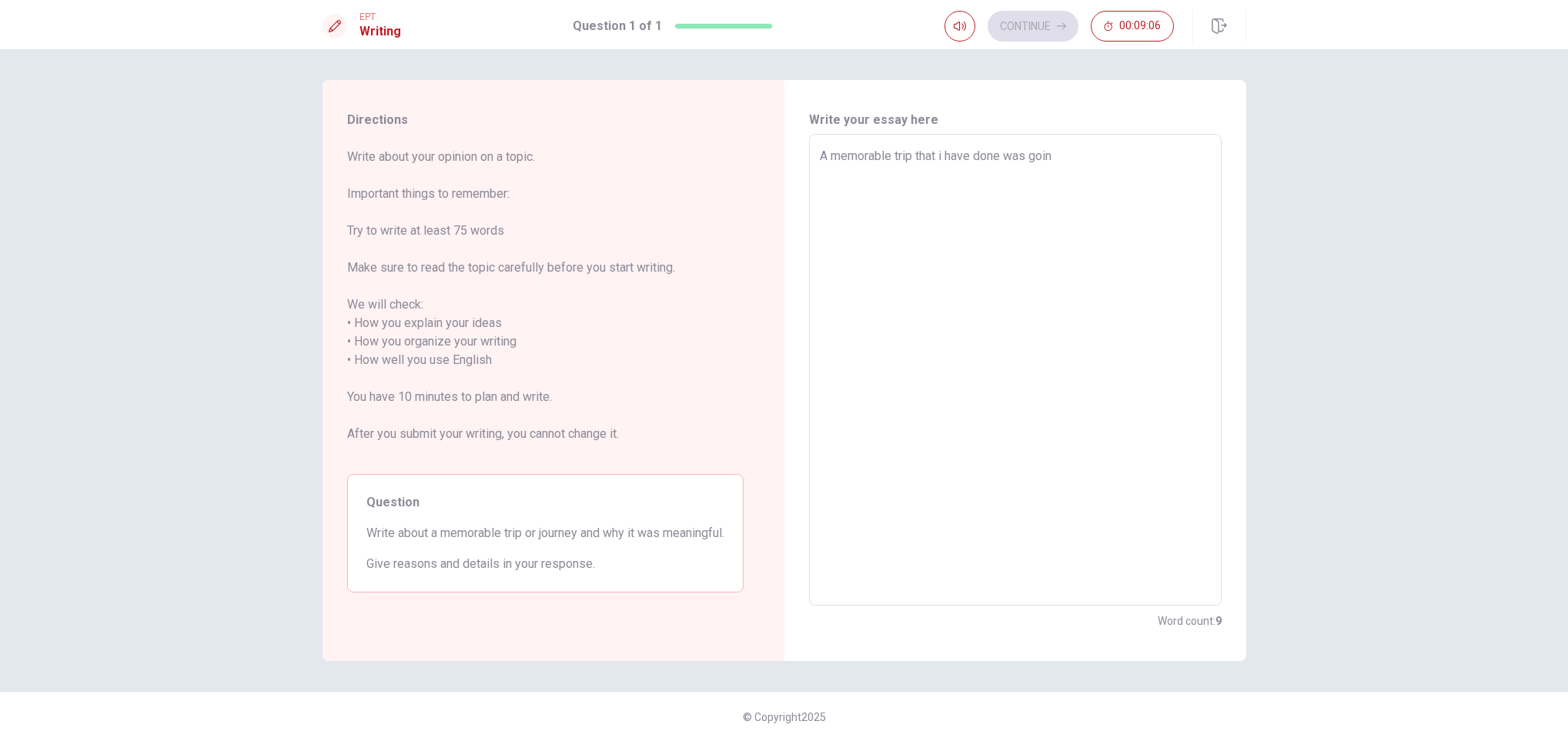
type textarea "x"
type textarea "A memorable trip that i have done was going"
type textarea "x"
type textarea "A memorable trip that i have done was goingo"
type textarea "x"
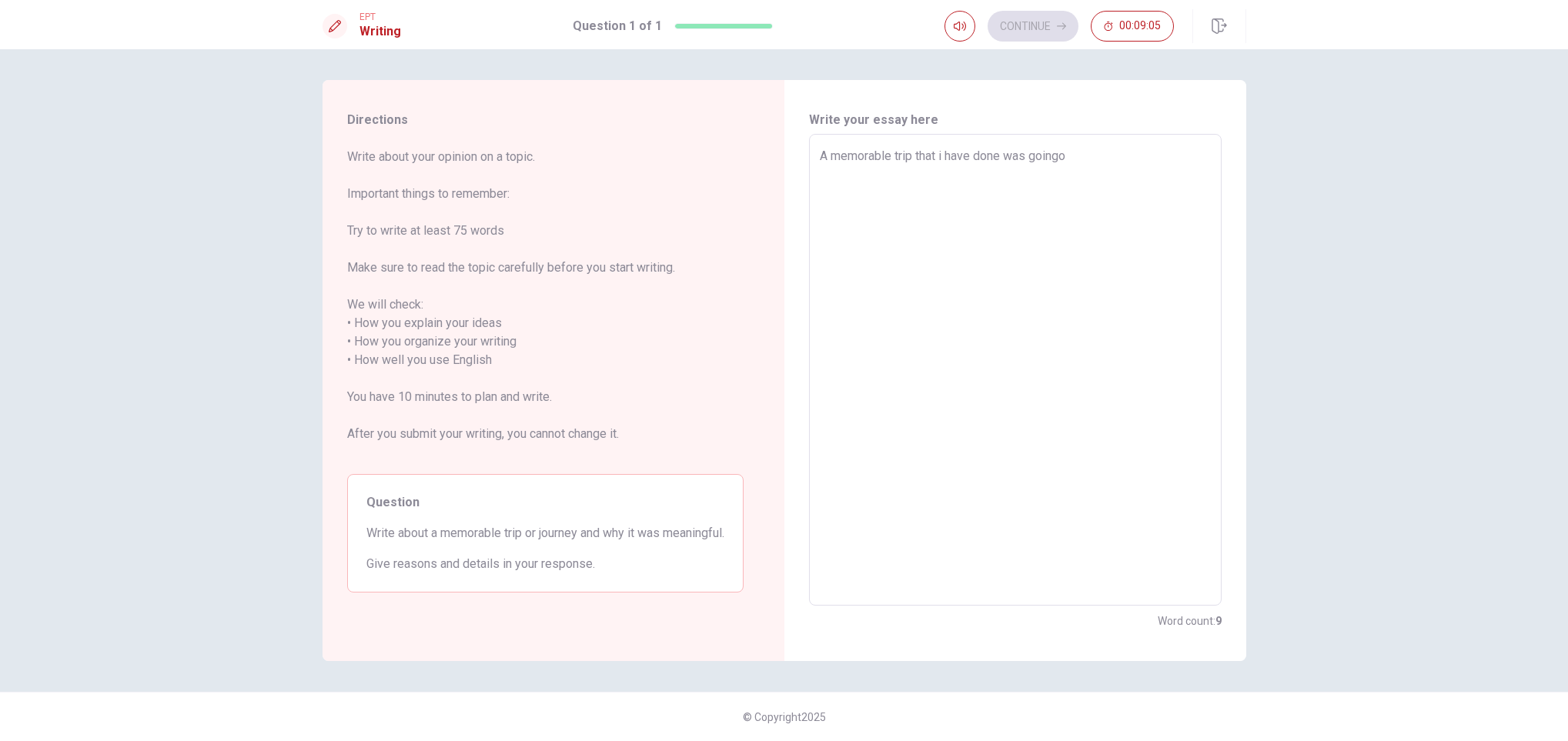
type textarea "A memorable trip that i have done was goingo"
type textarea "x"
type textarea "A memorable trip that i have done was goingo"
type textarea "x"
type textarea "A memorable trip that i have done was going"
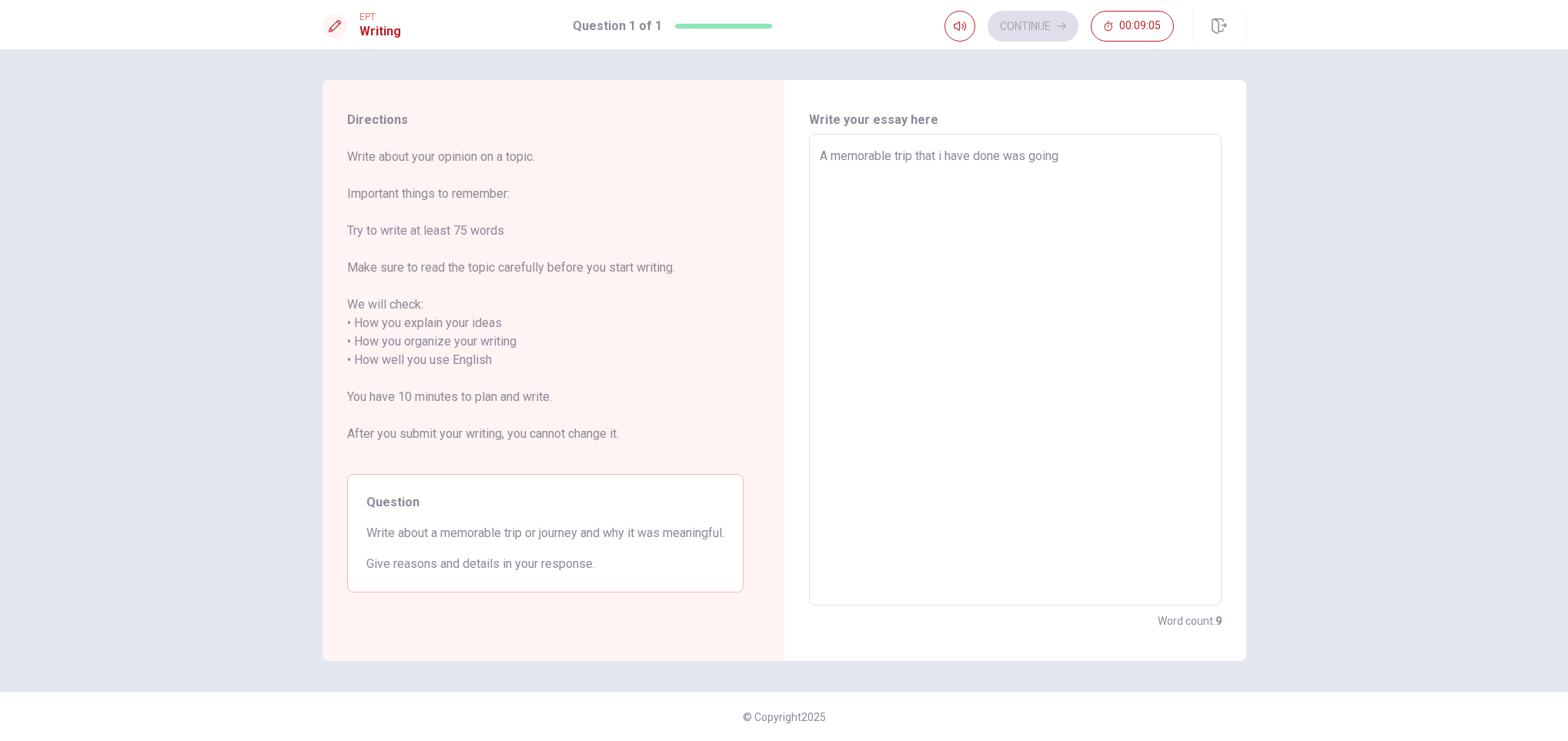
type textarea "x"
type textarea "A memorable trip that i have done was going"
type textarea "x"
type textarea "A memorable trip that i have done was going t"
type textarea "x"
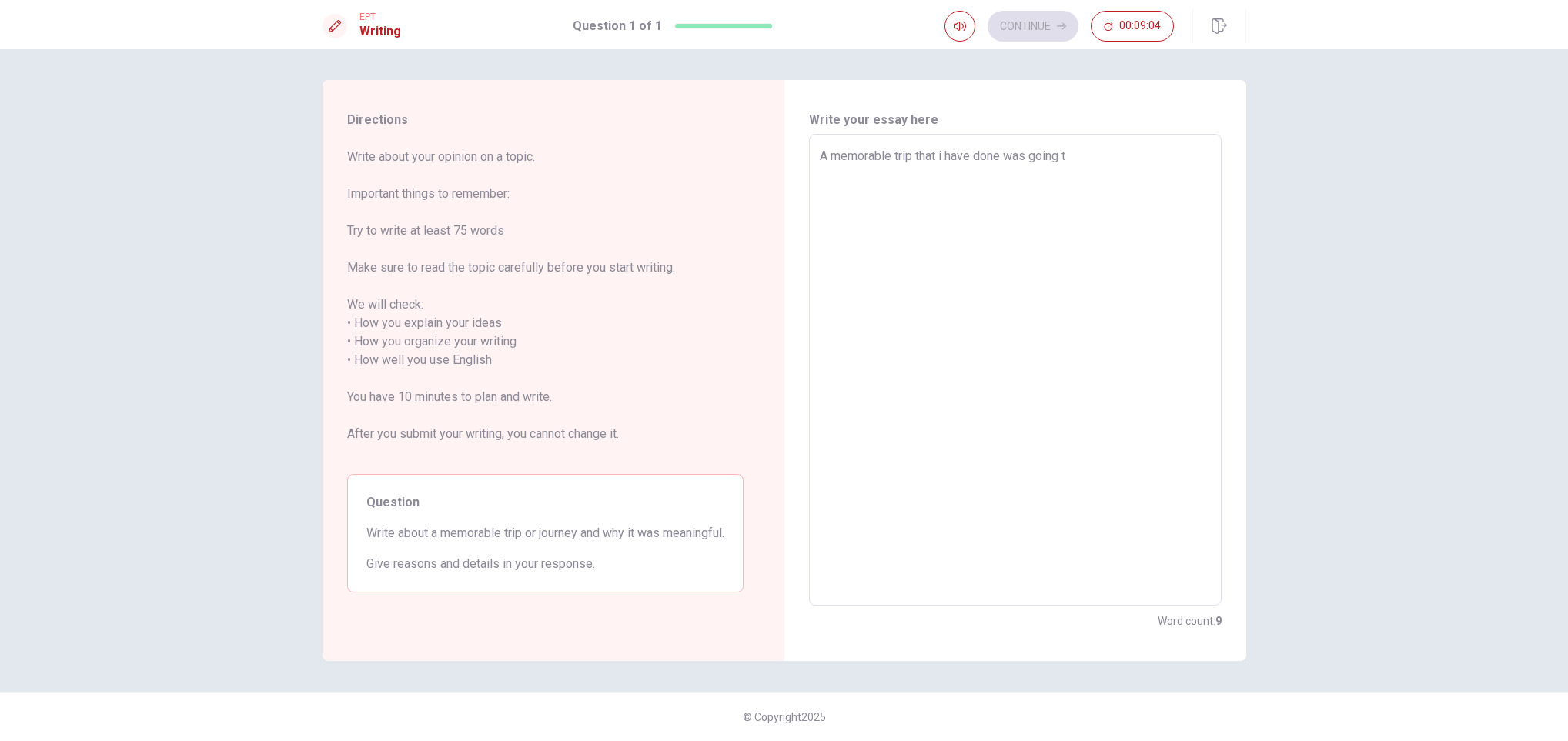
type textarea "A memorable trip that i have done was going to"
type textarea "x"
type textarea "A memorable trip that i have done was going to"
type textarea "x"
type textarea "A memorable trip that i have done was going to A"
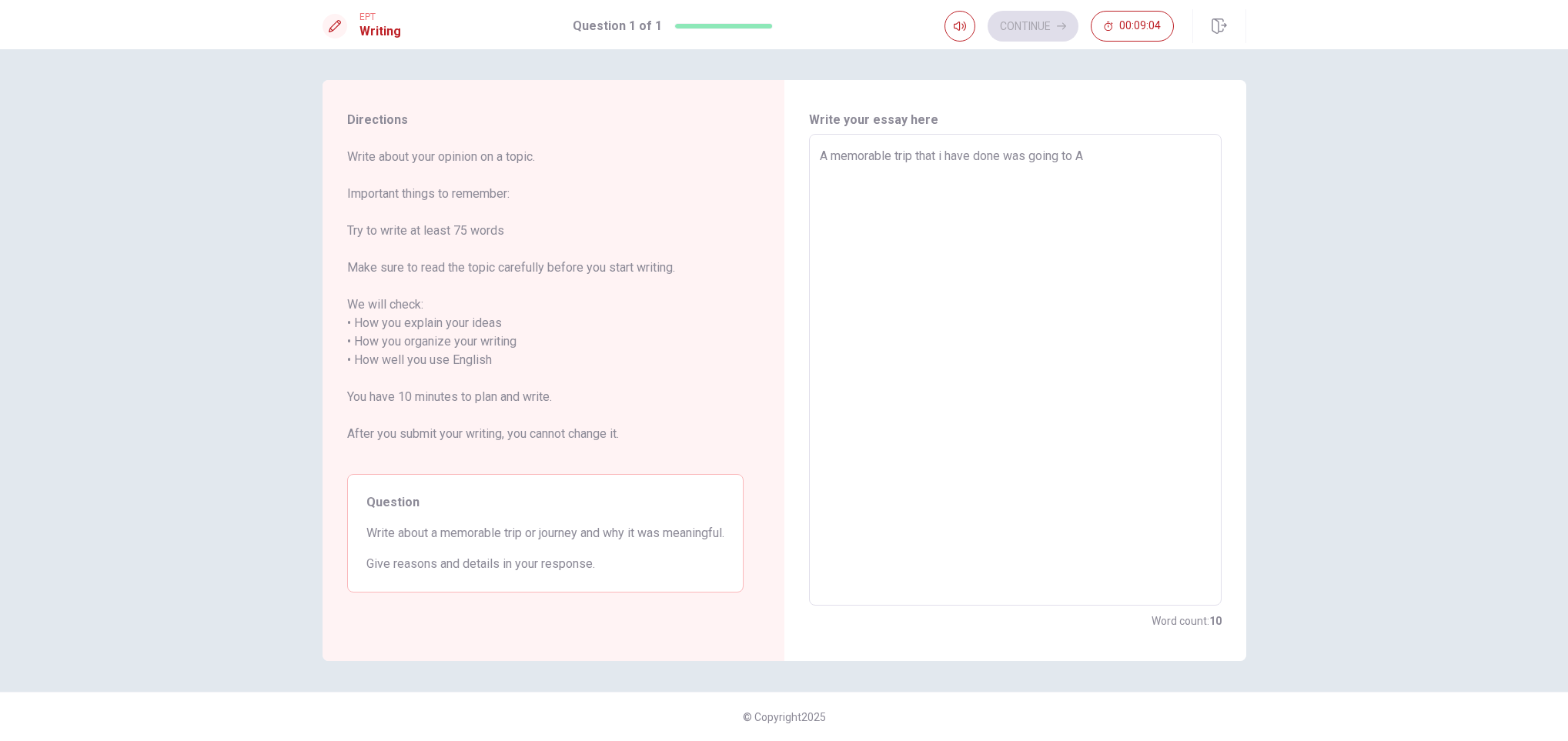
type textarea "x"
type textarea "A memorable trip that i have done was going to [GEOGRAPHIC_DATA]"
type textarea "x"
type textarea "A memorable trip that i have done was going to [GEOGRAPHIC_DATA]"
type textarea "x"
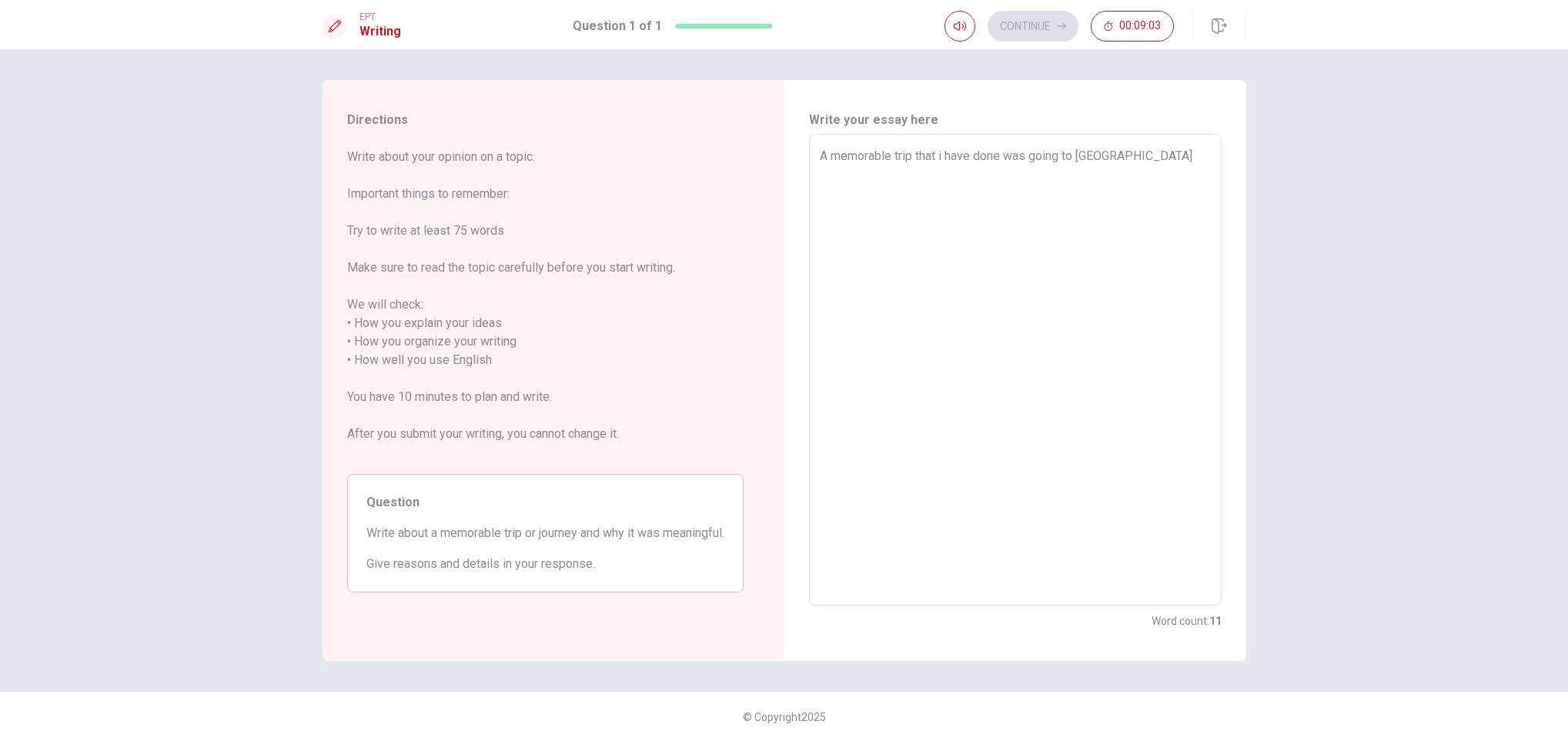
type textarea "A memorable trip that i have done was going to [GEOGRAPHIC_DATA]"
type textarea "x"
type textarea "A memorable trip that i have done was going to [GEOGRAPHIC_DATA]"
type textarea "x"
type textarea "A memorable trip that i have done was going to [GEOGRAPHIC_DATA]"
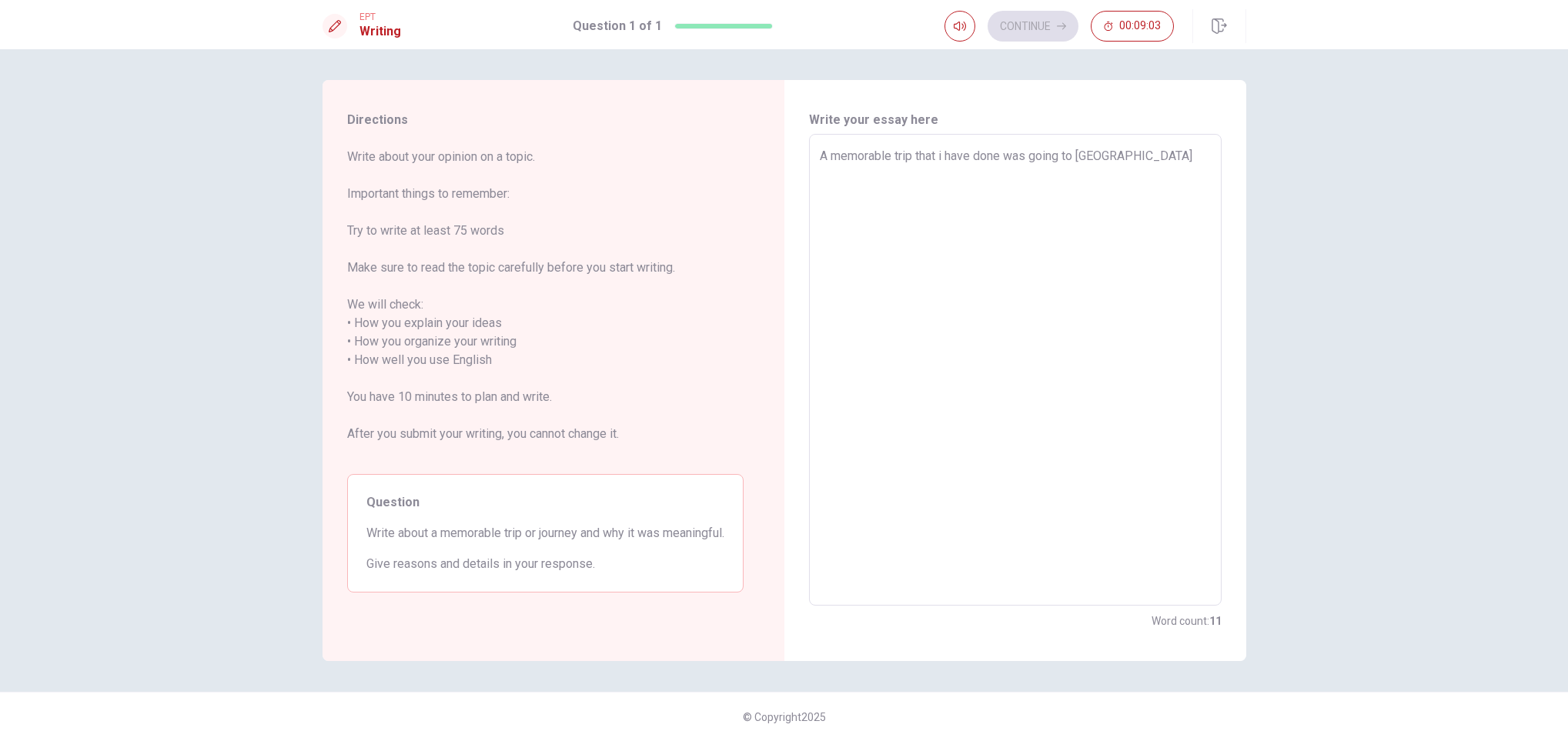
type textarea "x"
type textarea "A memorable trip that i have done was going to [GEOGRAPHIC_DATA]"
type textarea "x"
type textarea "A memorable trip that i have done was going to [GEOGRAPHIC_DATA]"
type textarea "x"
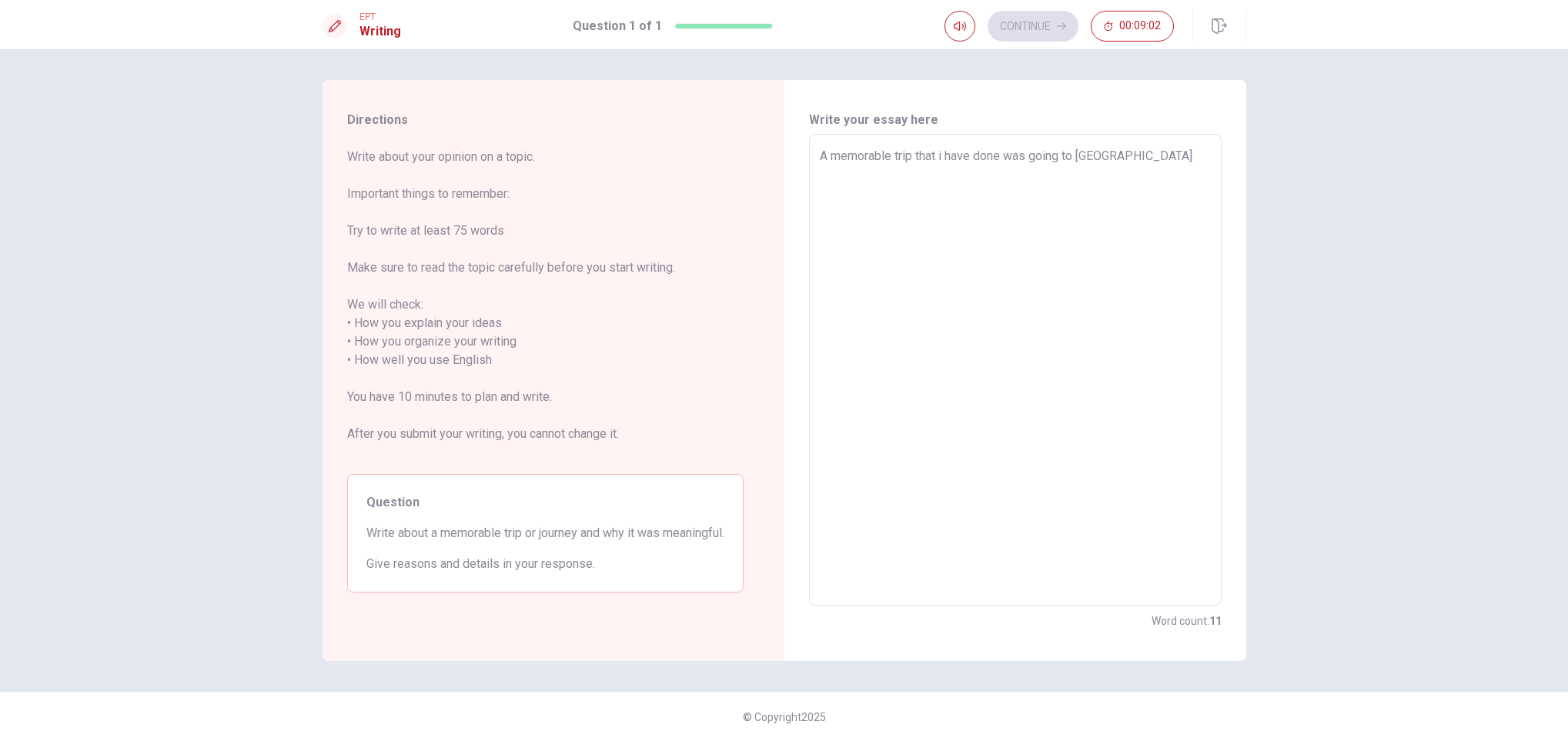
type textarea "A memorable trip that i have done was going to [GEOGRAPHIC_DATA]"
type textarea "x"
type textarea "A memorable trip that i have done was going to [GEOGRAPHIC_DATA]"
type textarea "x"
type textarea "A memorable trip that i have done was going to [GEOGRAPHIC_DATA] i"
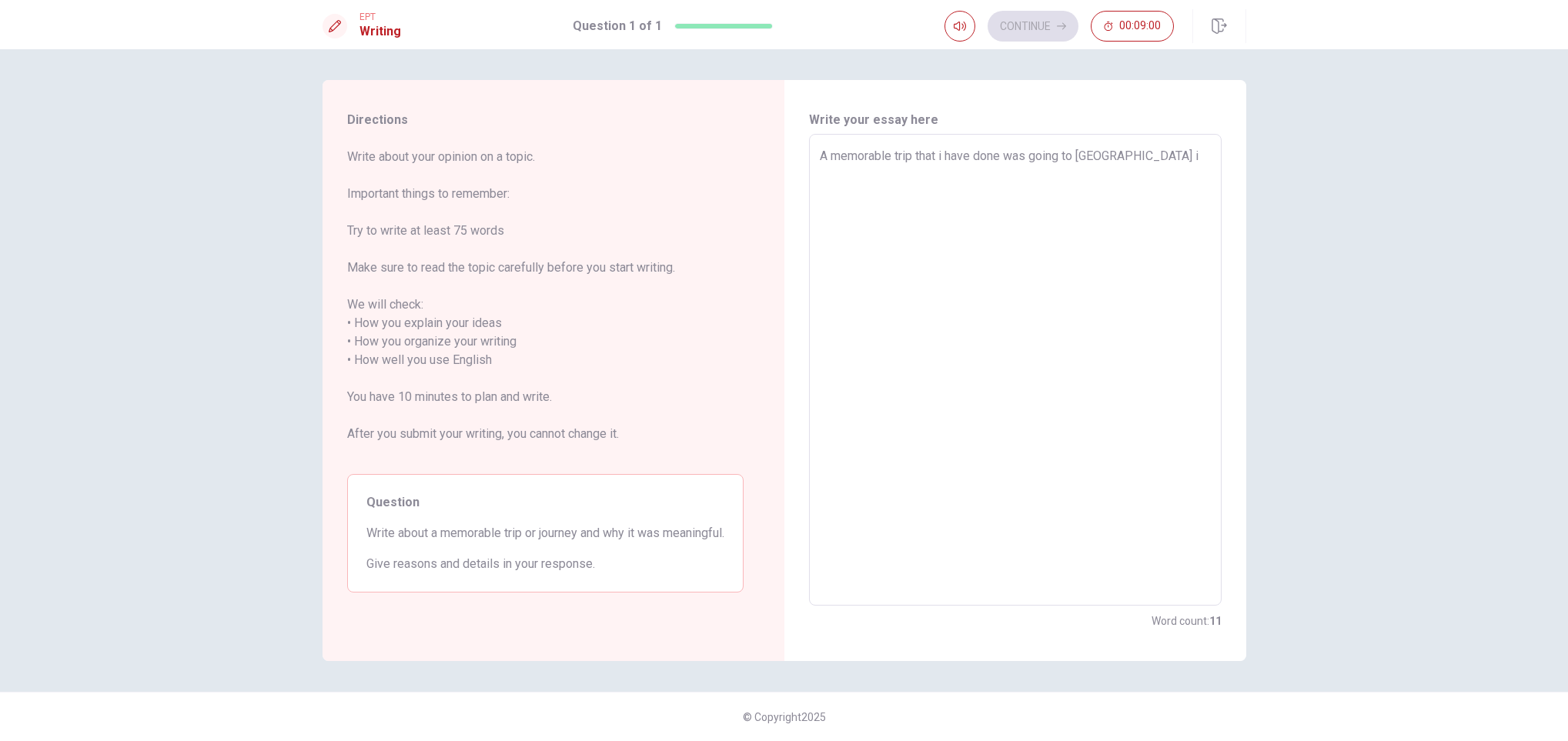
type textarea "x"
type textarea "A memorable trip that i have done was going to [GEOGRAPHIC_DATA] in"
type textarea "x"
type textarea "A memorable trip that i have done was going to [GEOGRAPHIC_DATA] in"
type textarea "x"
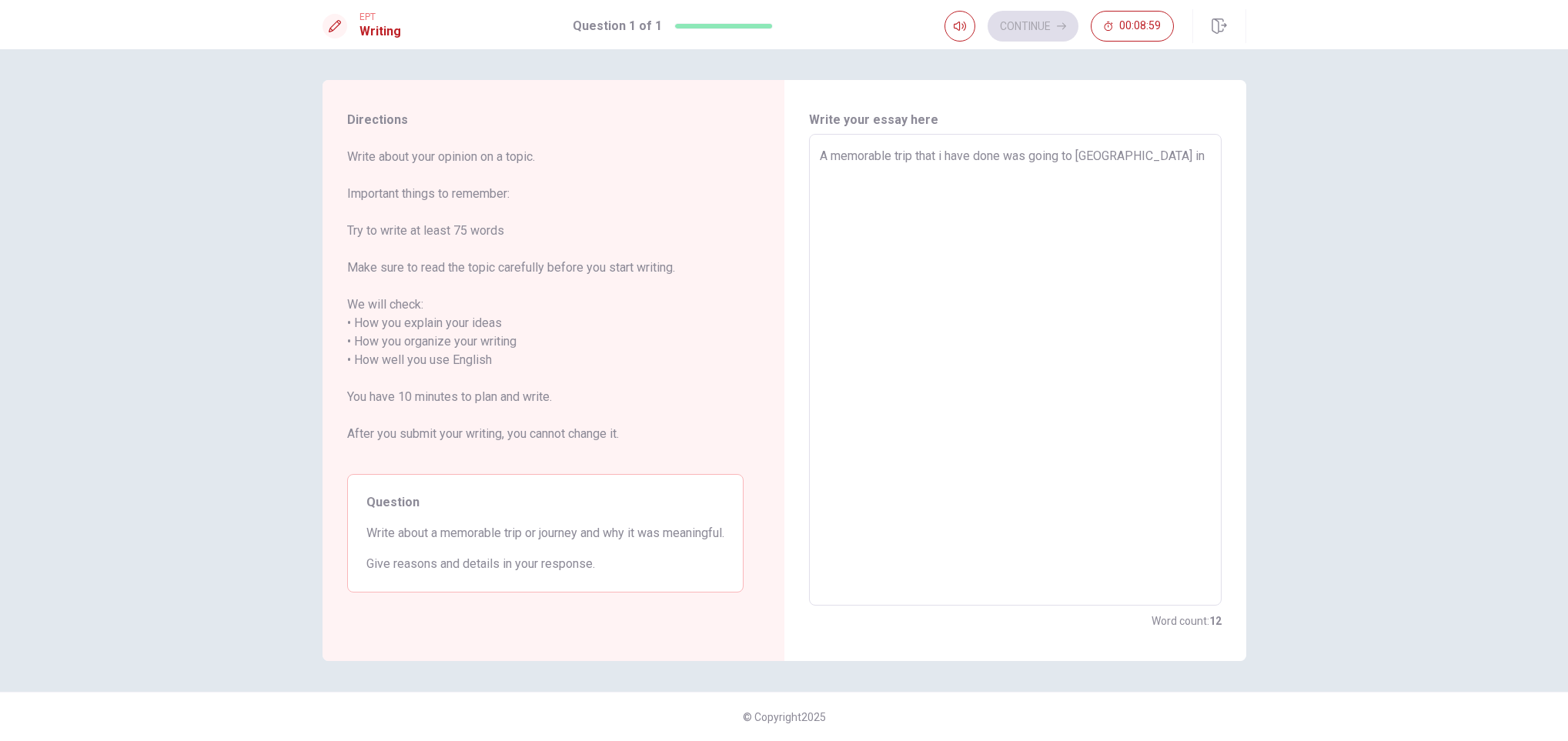
type textarea "A memorable trip that i have done was going to [GEOGRAPHIC_DATA] in 2"
type textarea "x"
type textarea "A memorable trip that i have done was going to [GEOGRAPHIC_DATA] in 20"
type textarea "x"
type textarea "A memorable trip that i have done was going to [GEOGRAPHIC_DATA] in 202"
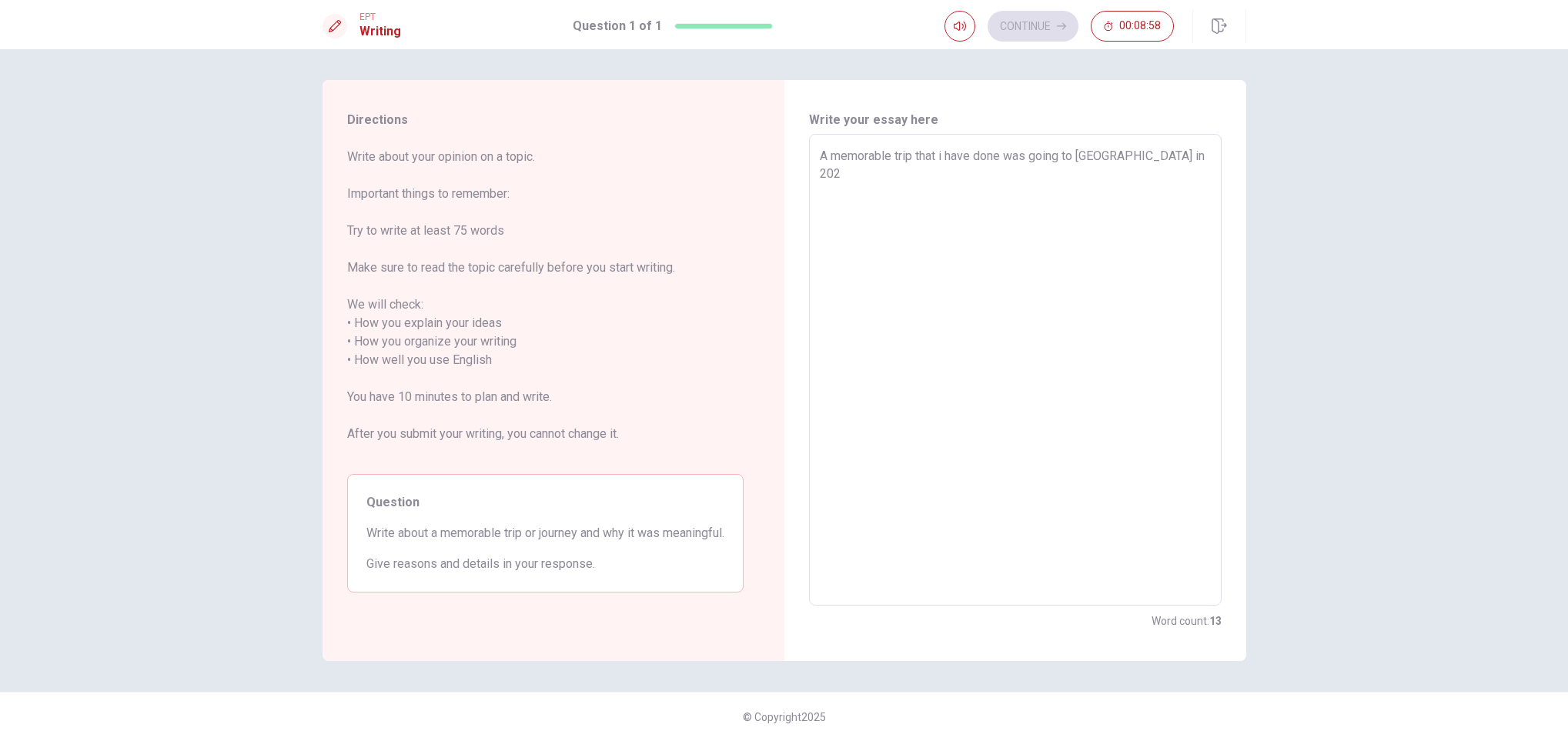
type textarea "x"
type textarea "A memorable trip that i have done was going to [GEOGRAPHIC_DATA] in [DATE]"
type textarea "x"
type textarea "A memorable trip that i have done was going to [GEOGRAPHIC_DATA] in [DATE],"
type textarea "x"
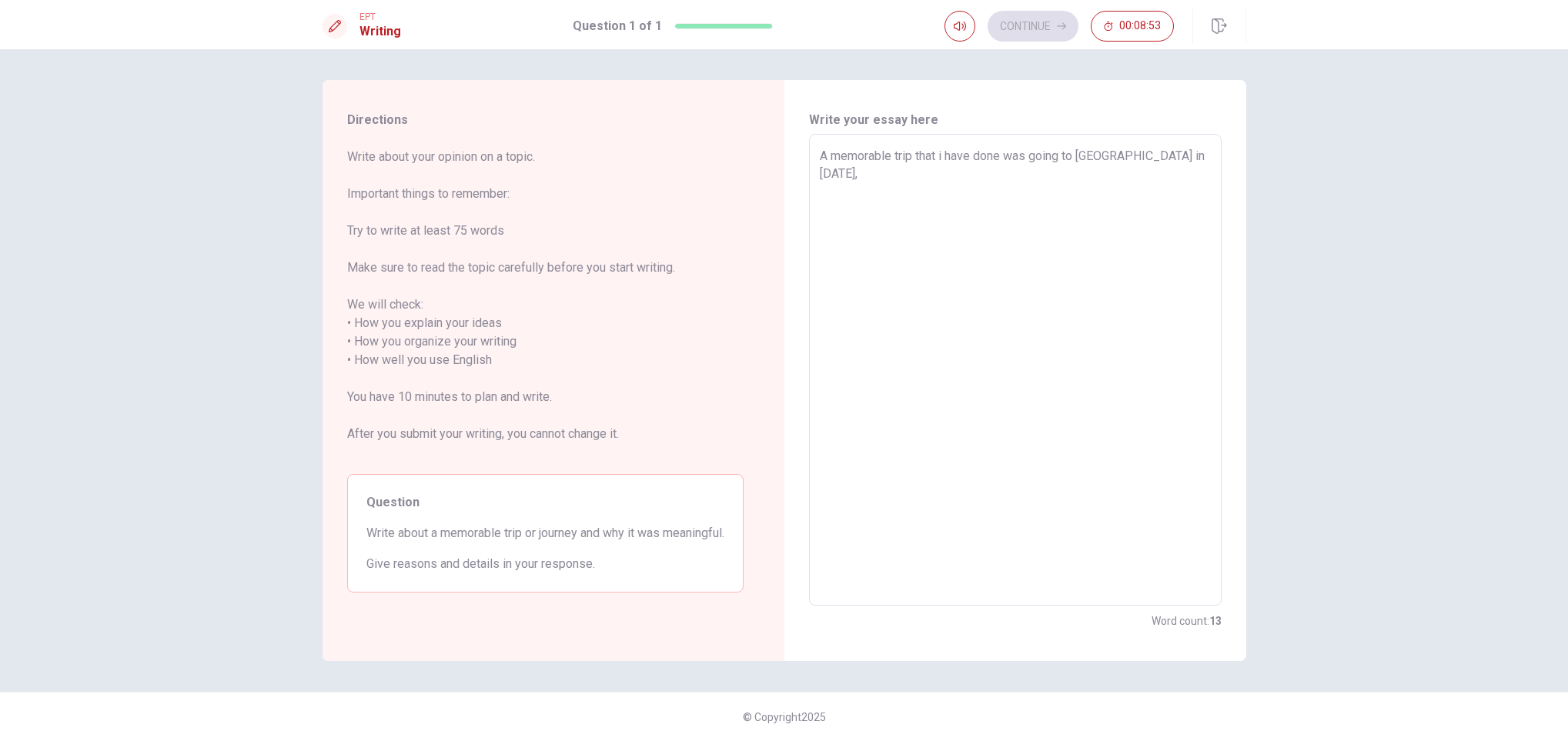
type textarea "A memorable trip that i have done was going to [GEOGRAPHIC_DATA] in [DATE],"
type textarea "x"
type textarea "A memorable trip that i have done was going to [GEOGRAPHIC_DATA] in [DATE], A"
type textarea "x"
type textarea "A memorable trip that i have done was going to [GEOGRAPHIC_DATA] in [DATE], [GE…"
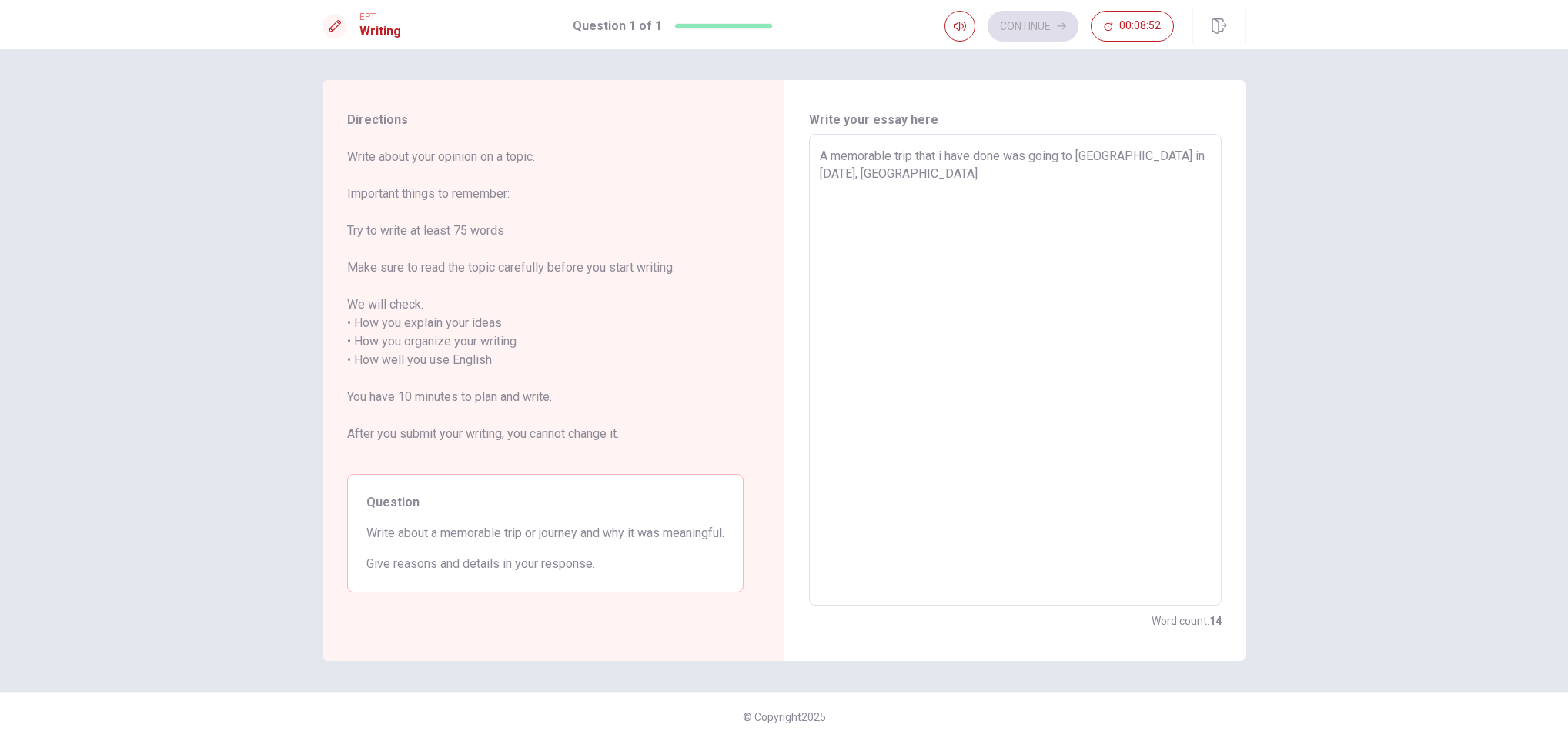
type textarea "x"
type textarea "A memorable trip that i have done was going to [GEOGRAPHIC_DATA] in [DATE], Aud"
type textarea "x"
type textarea "A memorable trip that i have done was going to [GEOGRAPHIC_DATA] in [DATE], [PE…"
type textarea "x"
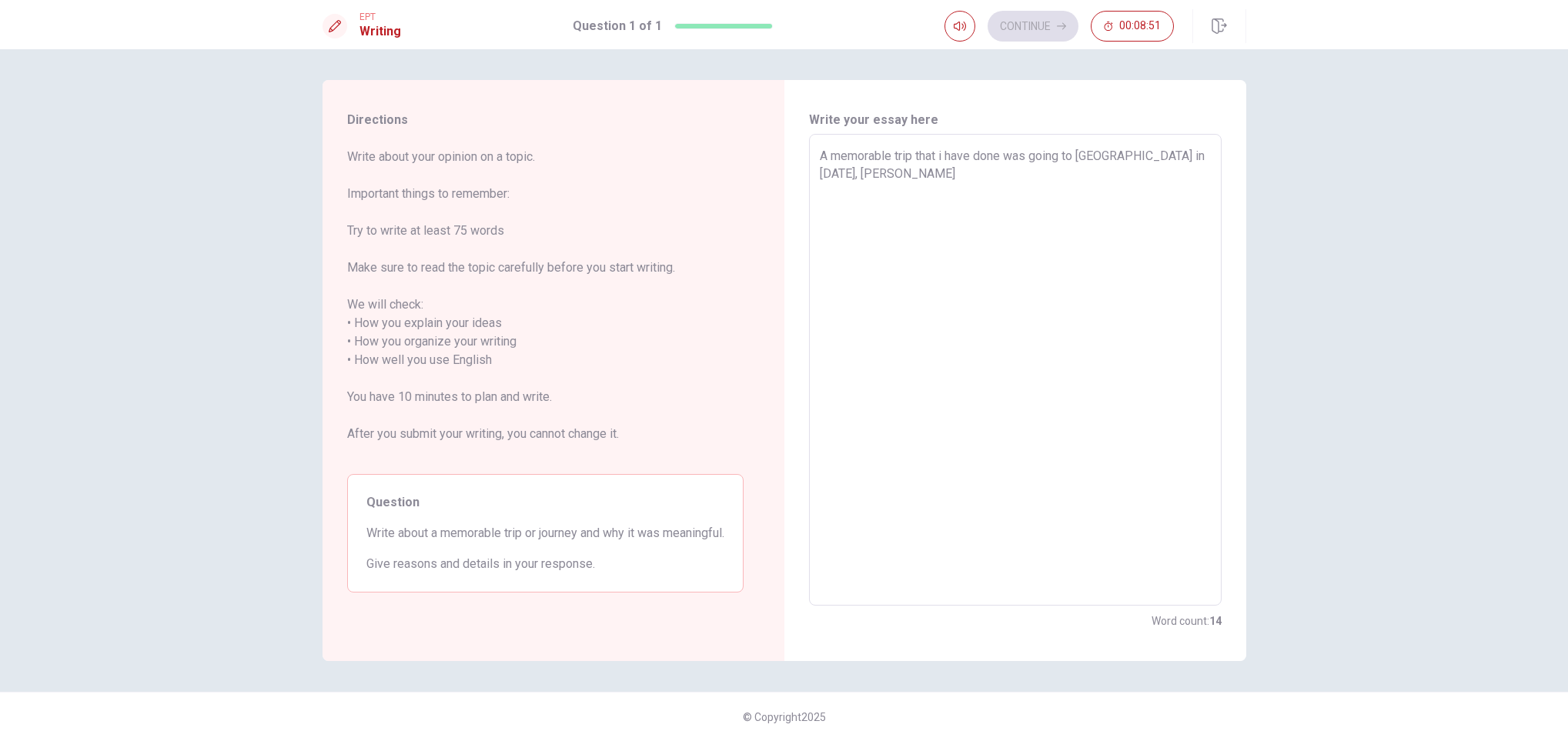
type textarea "A memorable trip that i have done was going to [GEOGRAPHIC_DATA] in [DATE], [GE…"
type textarea "x"
type textarea "A memorable trip that i have done was going to [GEOGRAPHIC_DATA] in [DATE], [PE…"
type textarea "x"
type textarea "A memorable trip that i have done was going to [GEOGRAPHIC_DATA] in [DATE], Aud"
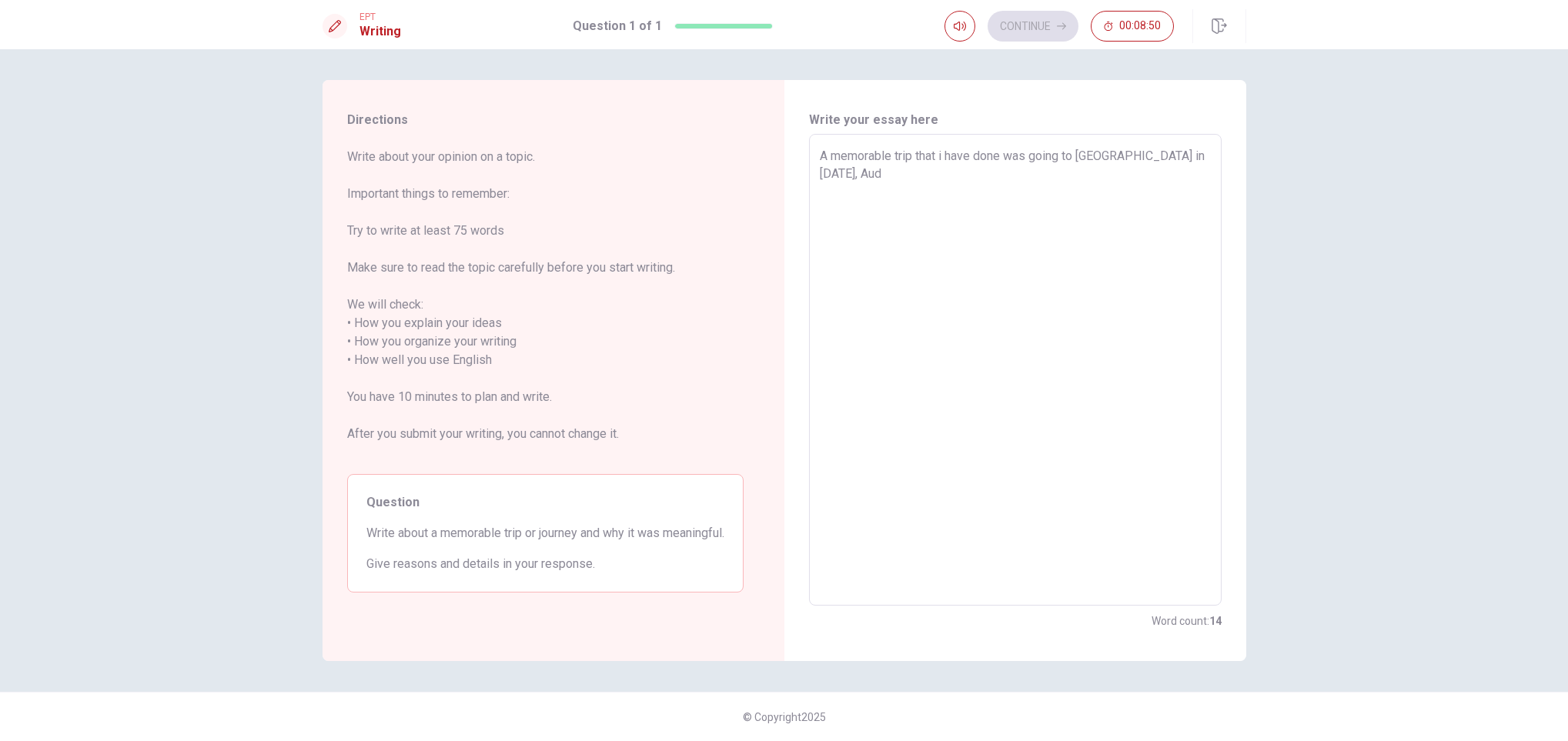
type textarea "x"
type textarea "A memorable trip that i have done was going to [GEOGRAPHIC_DATA] in [DATE], [GE…"
type textarea "x"
type textarea "A memorable trip that i have done was going to [GEOGRAPHIC_DATA] in [DATE], [GE…"
type textarea "x"
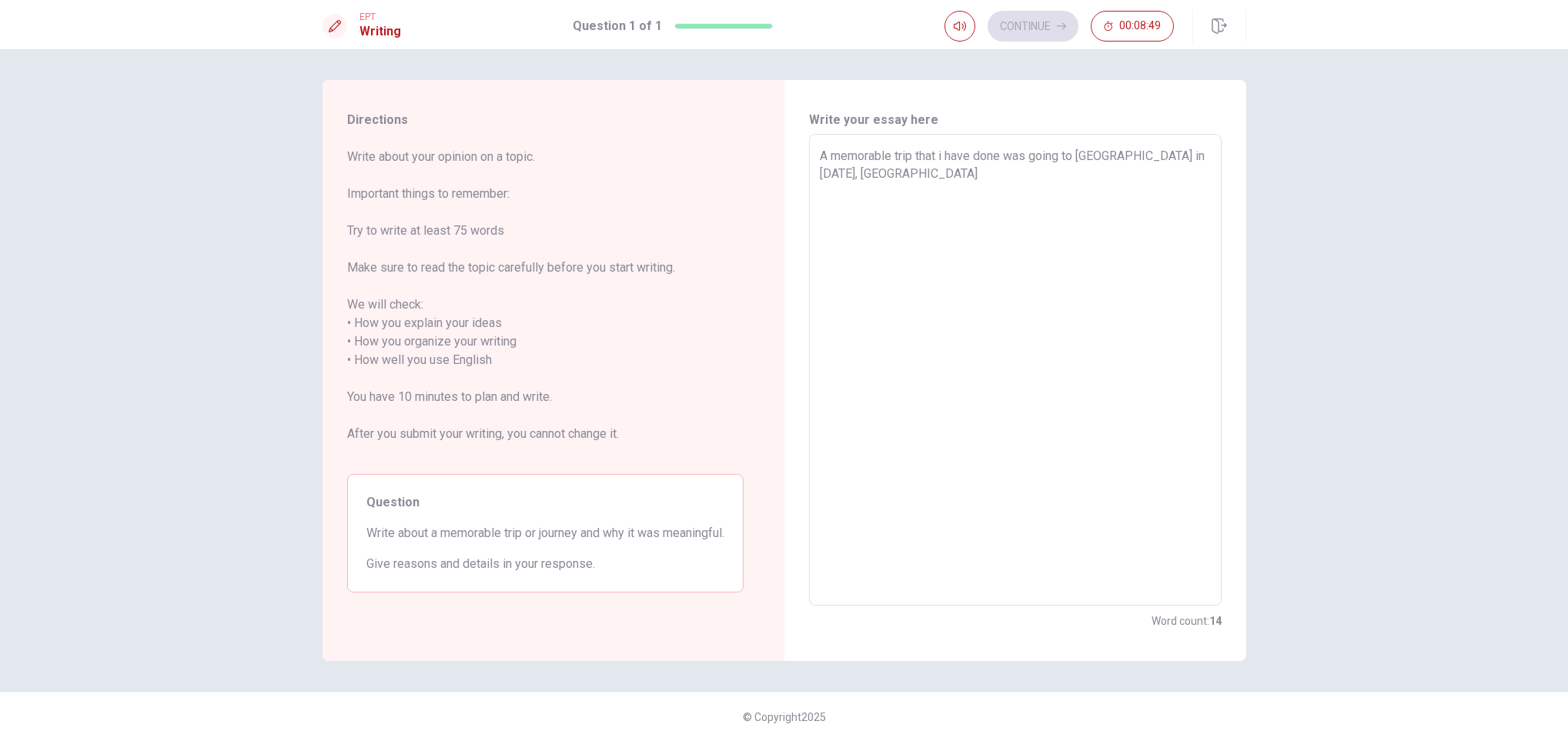
type textarea "A memorable trip that i have done was going to [GEOGRAPHIC_DATA] in [DATE], [GE…"
type textarea "x"
type textarea "A memorable trip that i have done was going to [GEOGRAPHIC_DATA] in [DATE], [GE…"
type textarea "x"
type textarea "A memorable trip that i have done was going to [GEOGRAPHIC_DATA] in [DATE], [GE…"
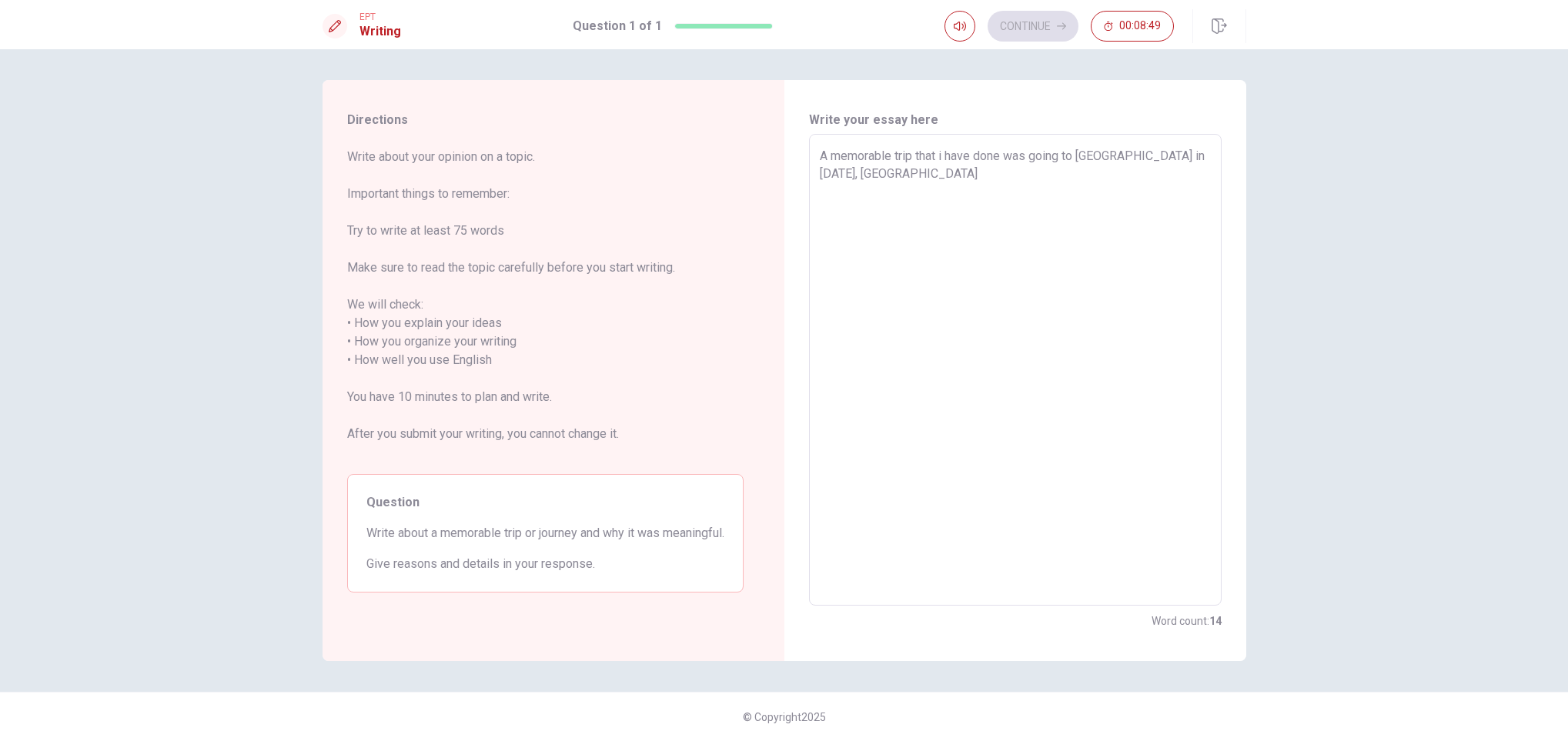
type textarea "x"
type textarea "A memorable trip that i have done was going to [GEOGRAPHIC_DATA] in [DATE], [GE…"
type textarea "x"
type textarea "A memorable trip that i have done was going to [GEOGRAPHIC_DATA] in [DATE], [GE…"
type textarea "x"
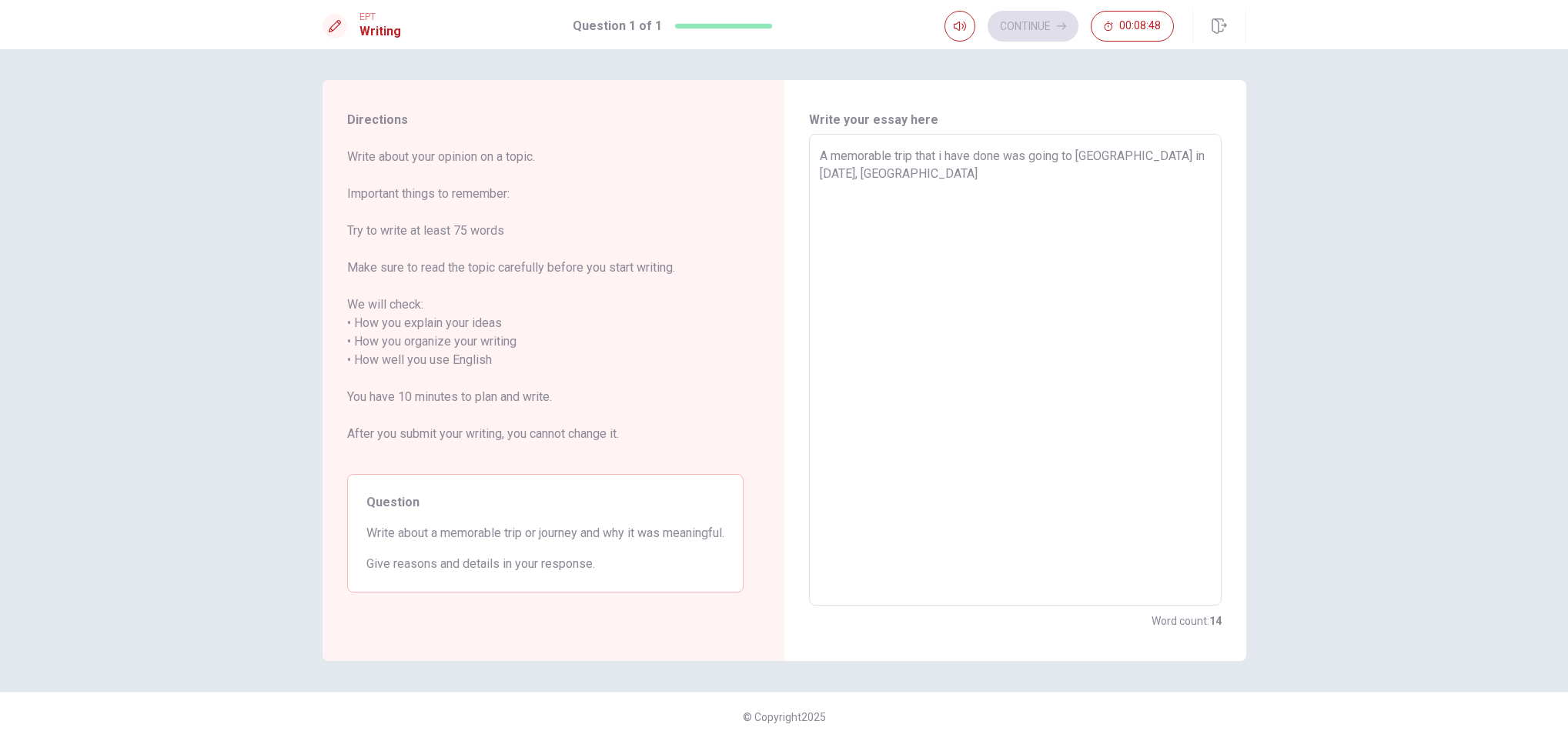
type textarea "A memorable trip that i have done was going to [GEOGRAPHIC_DATA] in [DATE], [GE…"
type textarea "x"
type textarea "A memorable trip that i have done was going to [GEOGRAPHIC_DATA] in [DATE], [GE…"
type textarea "x"
type textarea "A memorable trip that i have done was going to [GEOGRAPHIC_DATA] in [DATE], [GE…"
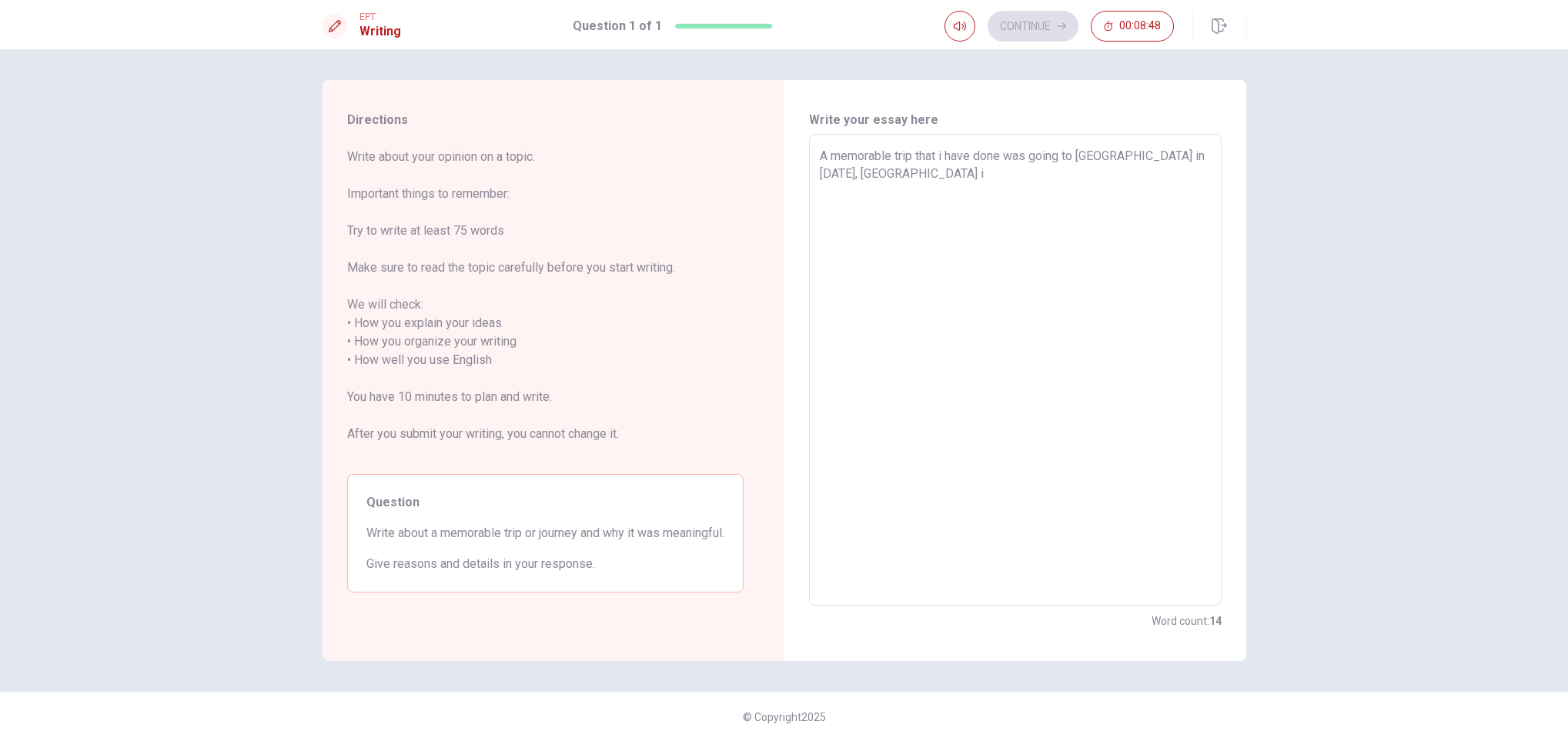
type textarea "x"
type textarea "A memorable trip that i have done was going to [GEOGRAPHIC_DATA] in [DATE], [GE…"
type textarea "x"
type textarea "A memorable trip that i have done was going to [GEOGRAPHIC_DATA] in [DATE], [GE…"
type textarea "x"
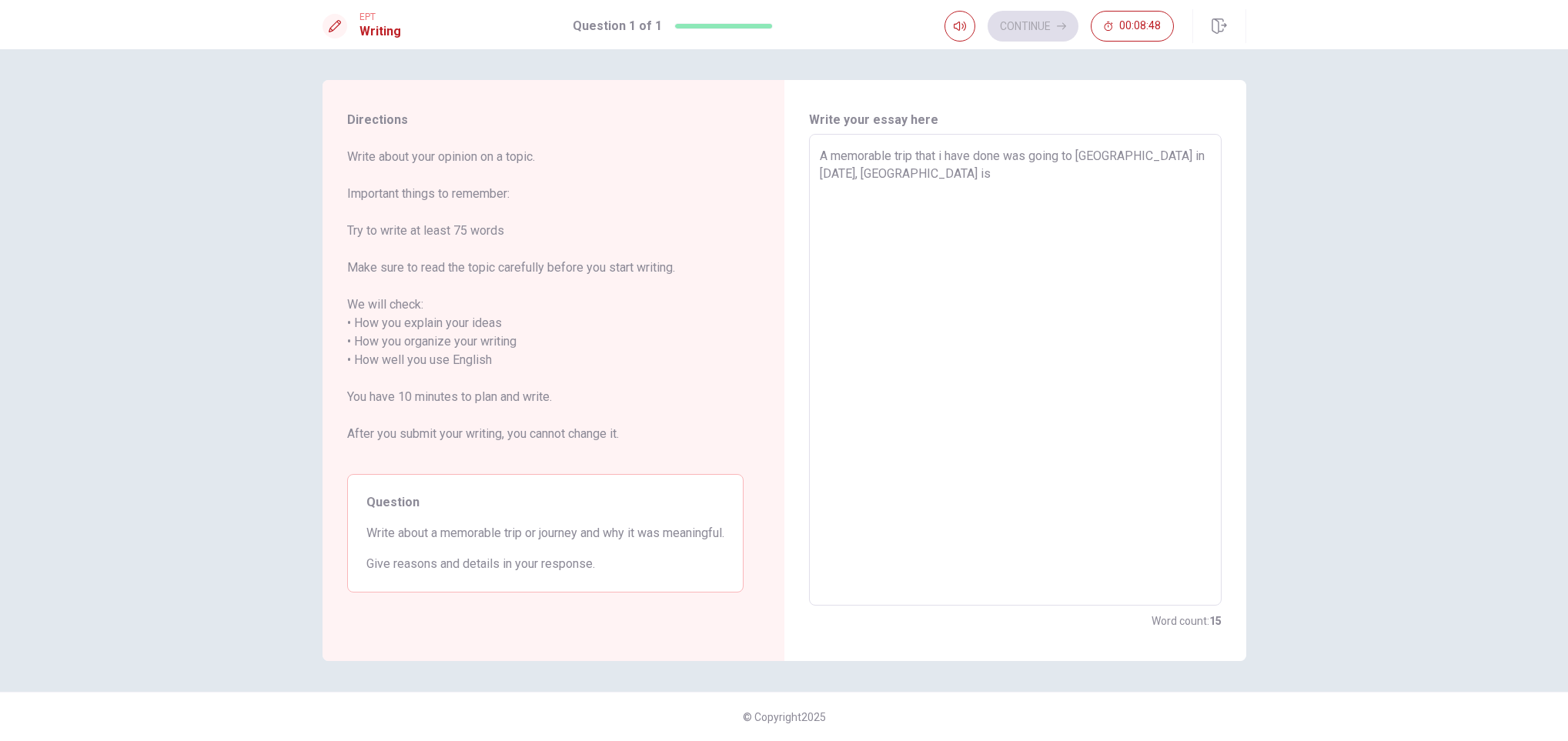
type textarea "A memorable trip that i have done was going to [GEOGRAPHIC_DATA] in [DATE], [GE…"
type textarea "x"
type textarea "A memorable trip that i have done was going to [GEOGRAPHIC_DATA] in [DATE], [GE…"
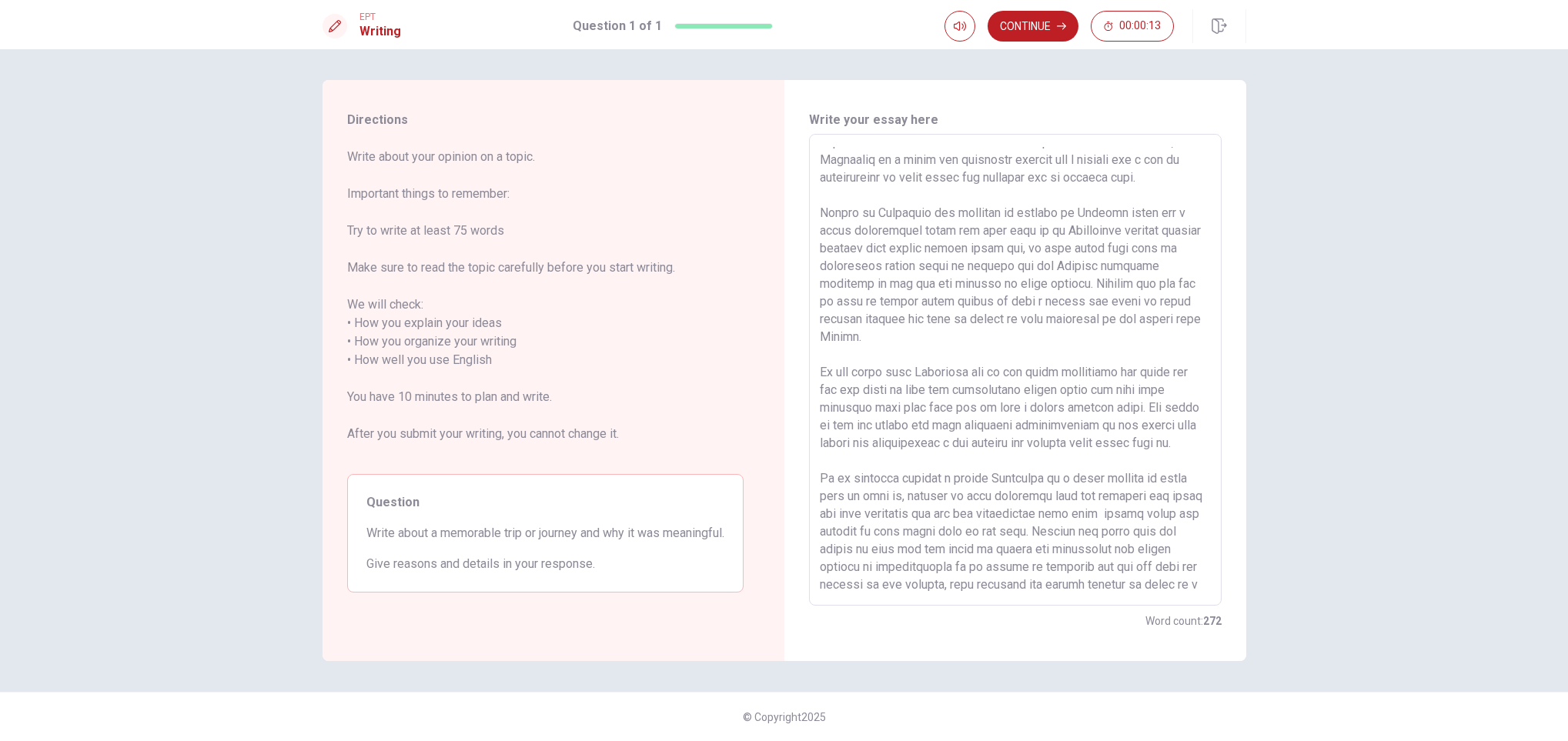
scroll to position [48, 0]
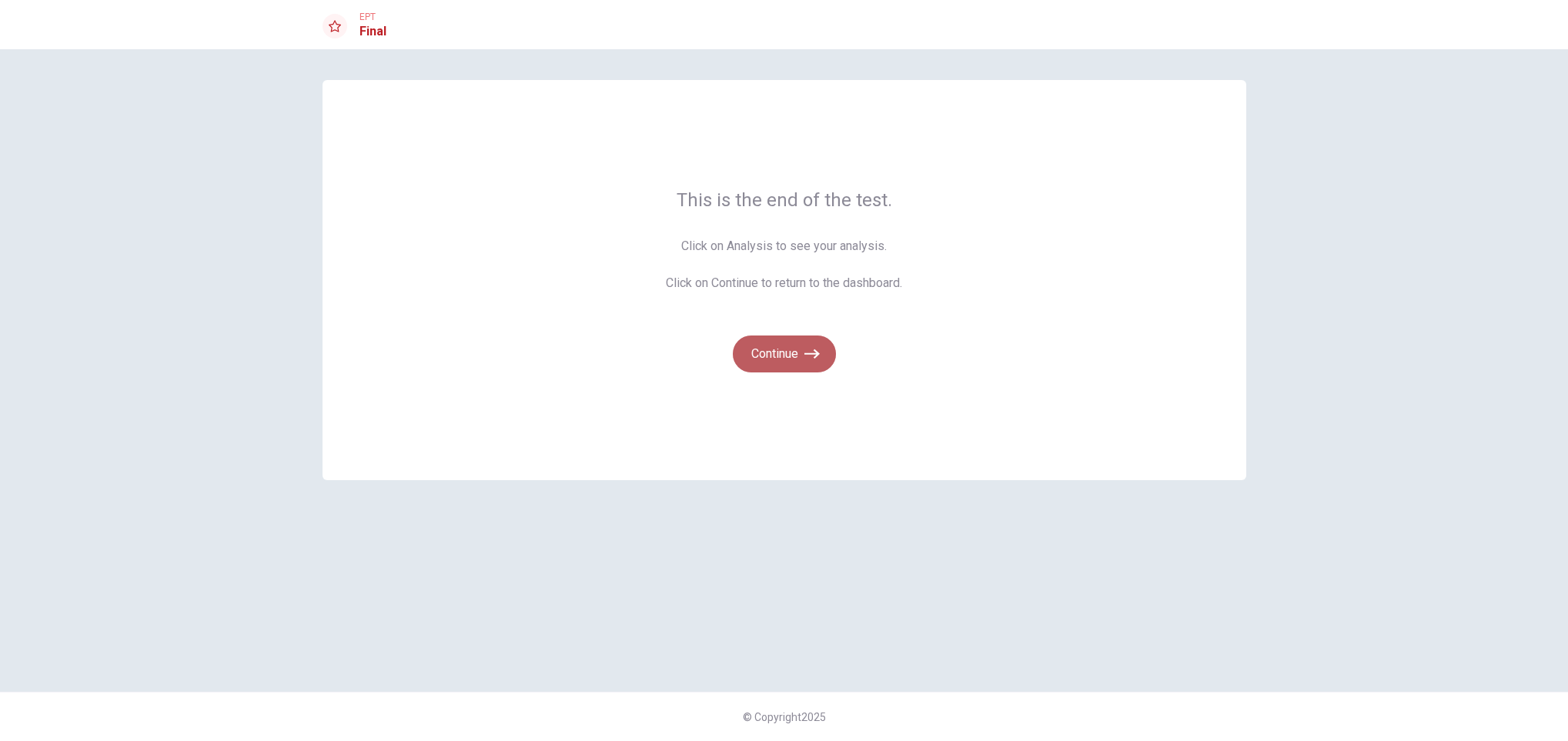
click at [788, 358] on button "Continue" at bounding box center [784, 354] width 103 height 37
